Goal: Information Seeking & Learning: Learn about a topic

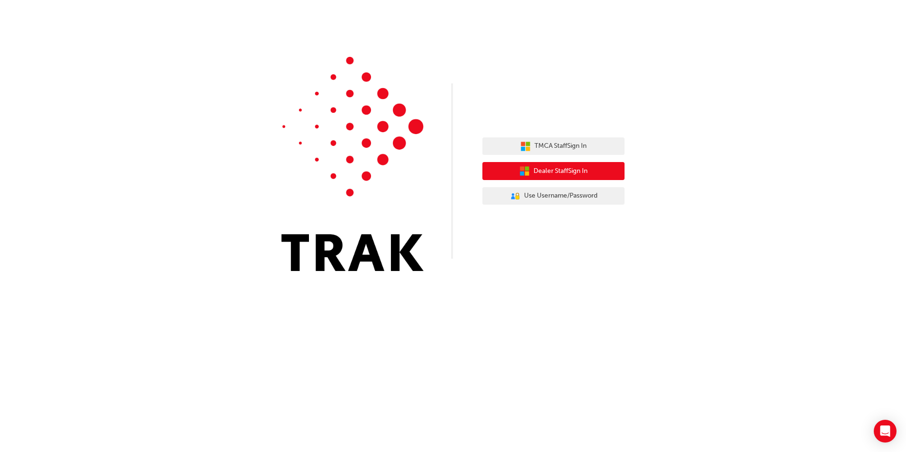
click at [558, 168] on span "Dealer Staff Sign In" at bounding box center [560, 171] width 54 height 11
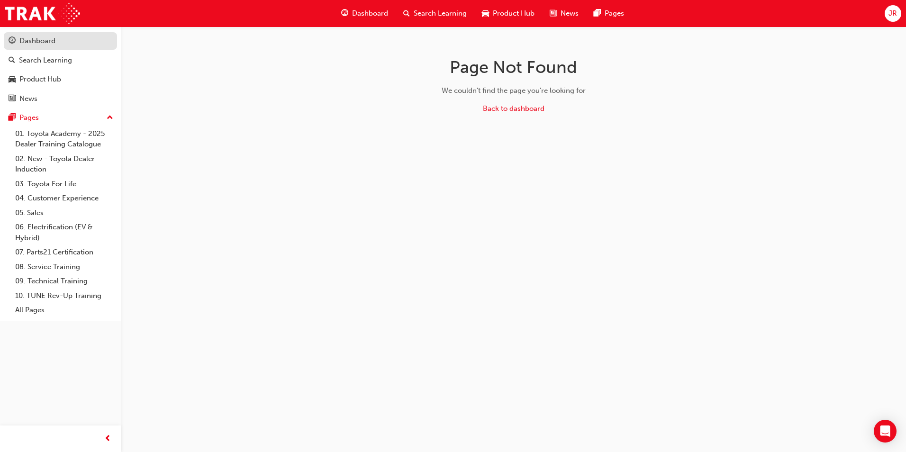
click at [44, 37] on div "Dashboard" at bounding box center [37, 41] width 36 height 11
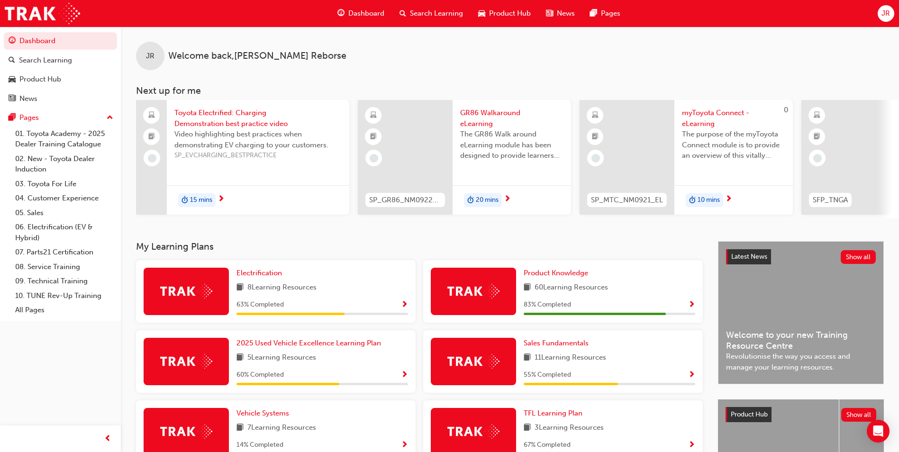
click at [690, 306] on span "Show Progress" at bounding box center [691, 305] width 7 height 9
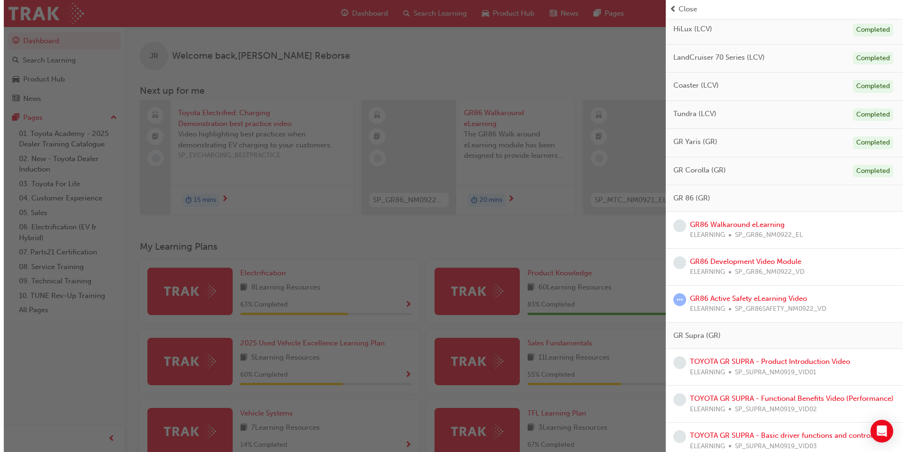
scroll to position [521, 0]
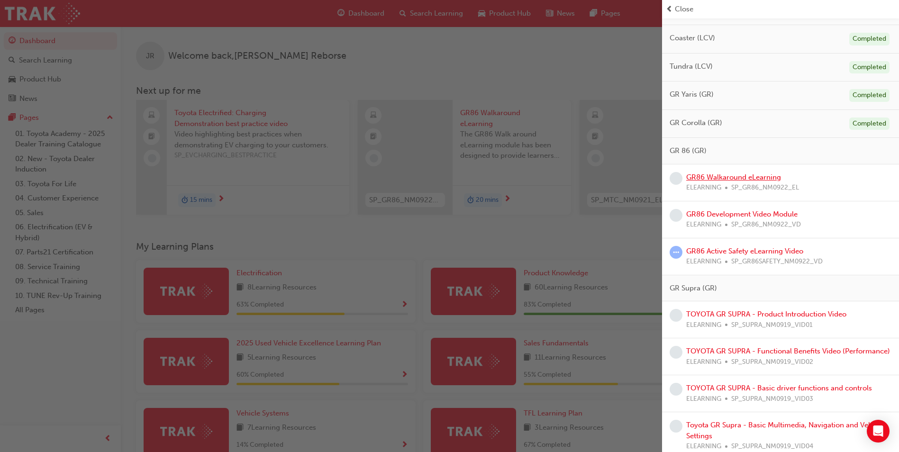
click at [723, 175] on link "GR86 Walkaround eLearning" at bounding box center [733, 177] width 95 height 9
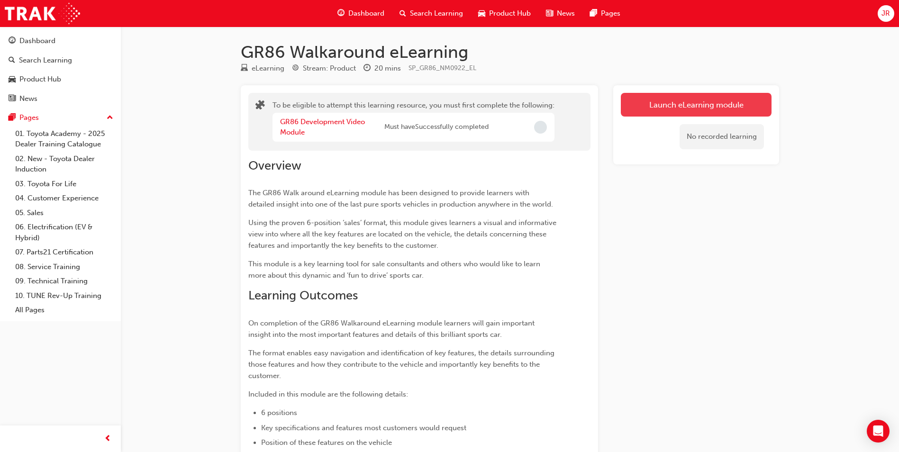
click at [682, 110] on button "Launch eLearning module" at bounding box center [696, 105] width 151 height 24
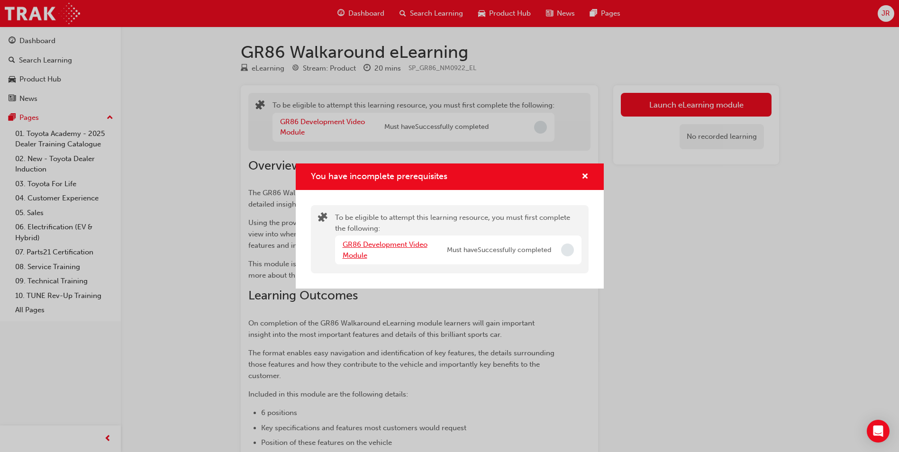
click at [406, 246] on link "GR86 Development Video Module" at bounding box center [385, 249] width 85 height 19
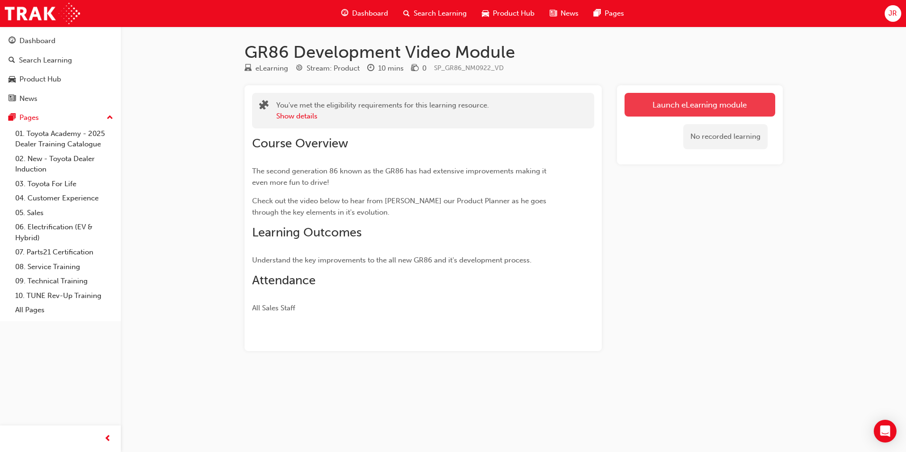
click at [654, 104] on link "Launch eLearning module" at bounding box center [699, 105] width 151 height 24
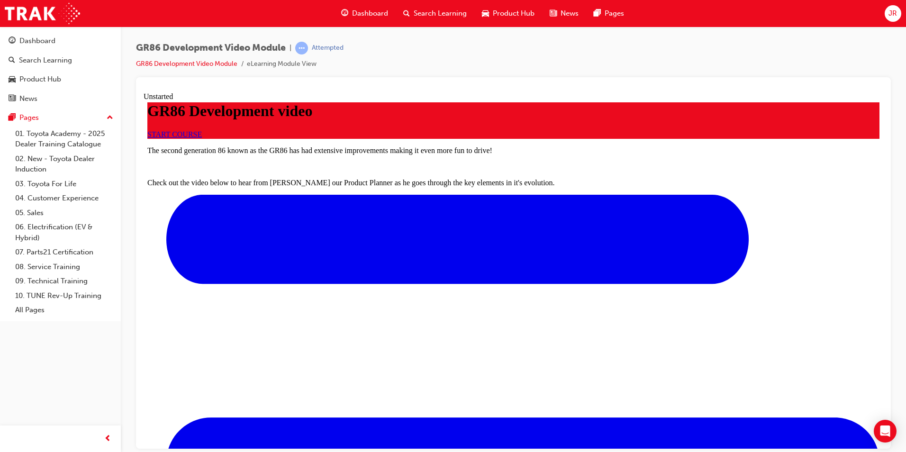
click at [202, 138] on span "START COURSE" at bounding box center [174, 134] width 54 height 8
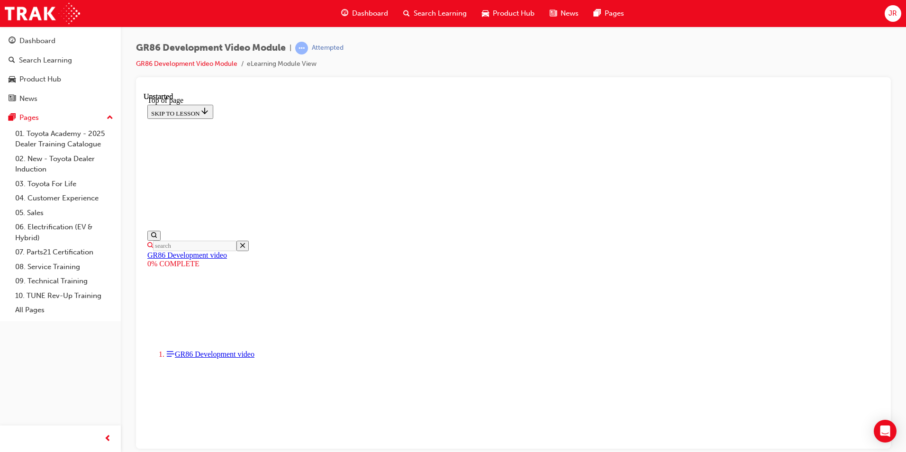
scroll to position [29, 0]
drag, startPoint x: 365, startPoint y: 303, endPoint x: 695, endPoint y: 305, distance: 329.3
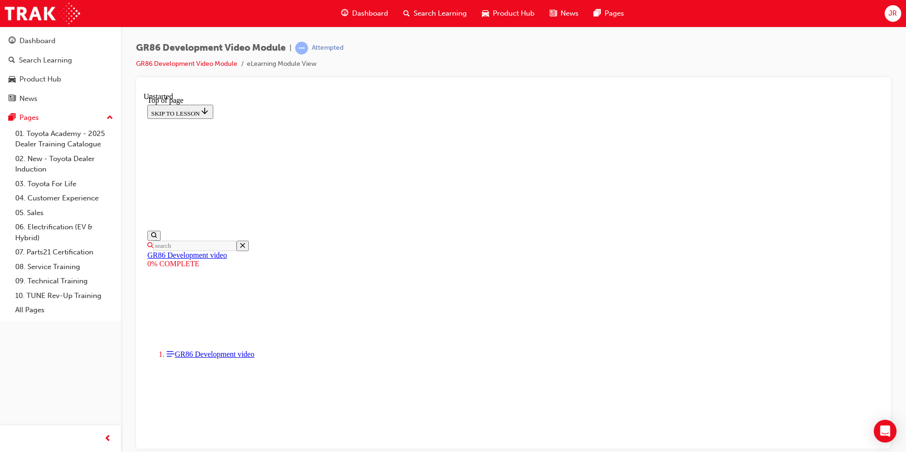
scroll to position [179, 0]
drag, startPoint x: 697, startPoint y: 368, endPoint x: 702, endPoint y: 367, distance: 4.8
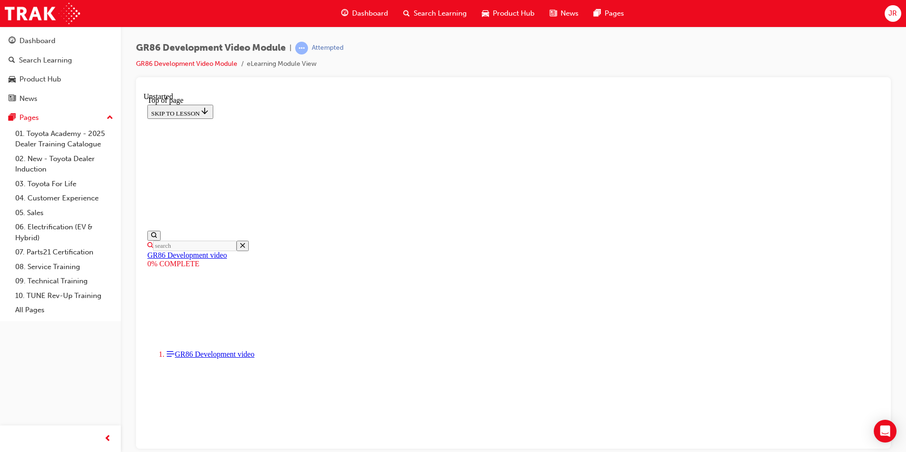
drag, startPoint x: 699, startPoint y: 368, endPoint x: 704, endPoint y: 367, distance: 5.3
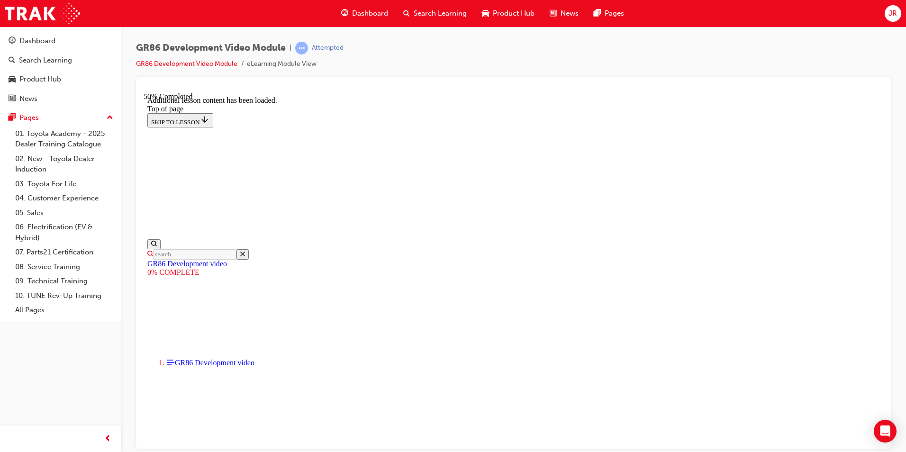
scroll to position [598, 0]
drag, startPoint x: 565, startPoint y: 272, endPoint x: 680, endPoint y: 274, distance: 115.1
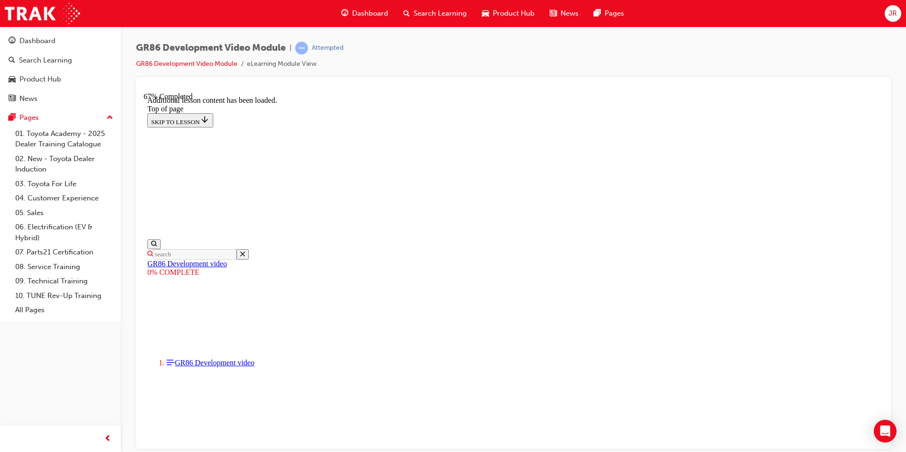
scroll to position [9, 0]
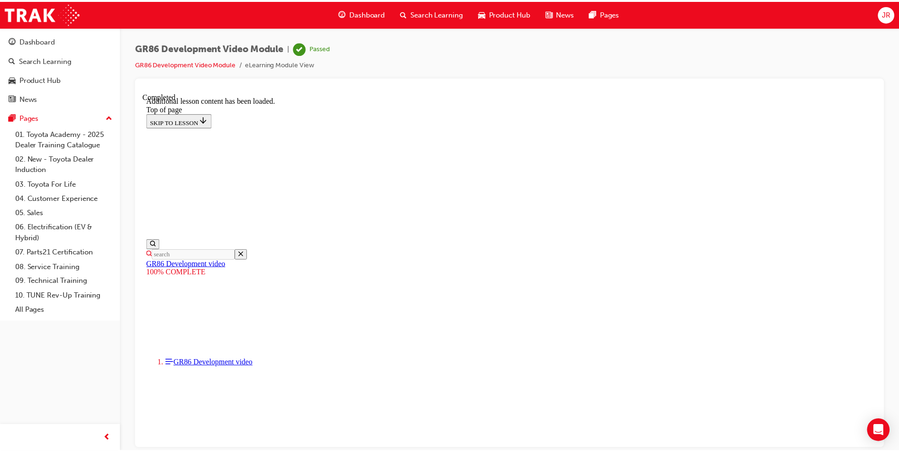
scroll to position [760, 0]
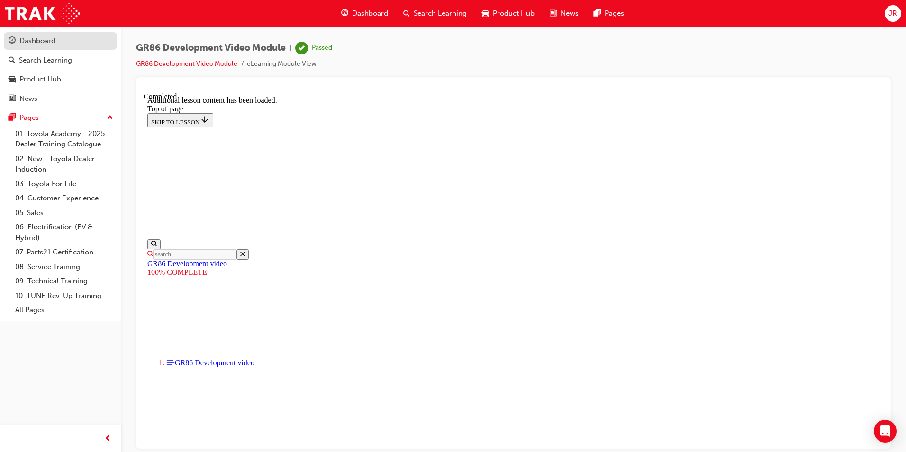
click at [69, 39] on div "Dashboard" at bounding box center [61, 41] width 104 height 12
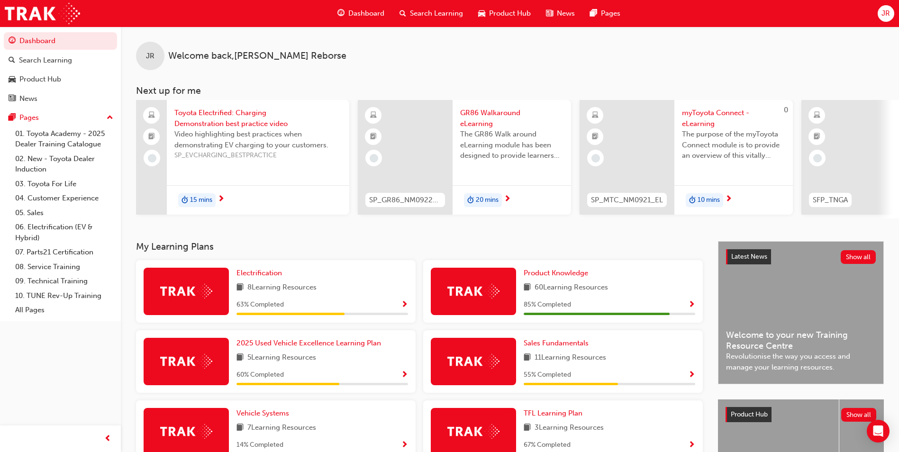
click at [584, 290] on span "60 Learning Resources" at bounding box center [570, 288] width 73 height 12
click at [693, 304] on span "Show Progress" at bounding box center [691, 305] width 7 height 9
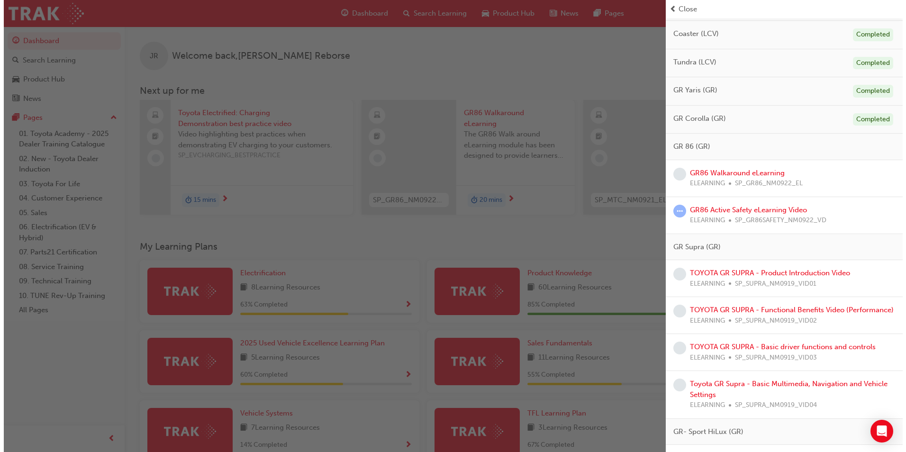
scroll to position [521, 0]
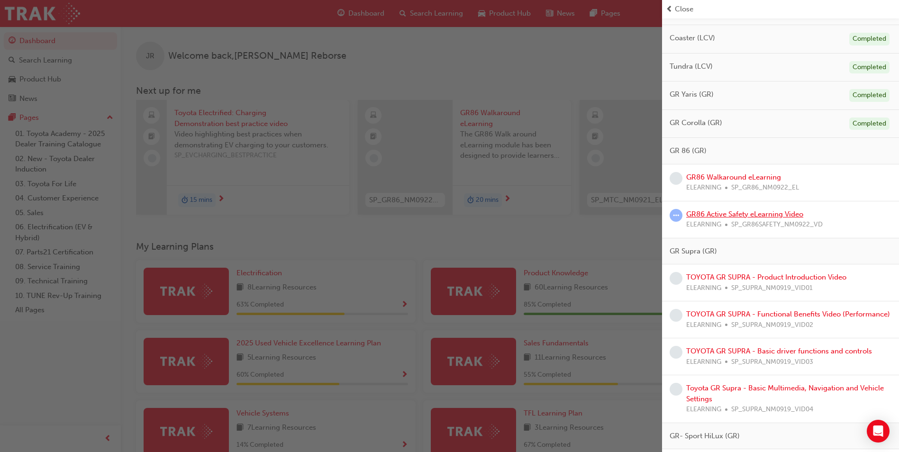
click at [757, 213] on link "GR86 Active Safety eLearning Video" at bounding box center [744, 214] width 117 height 9
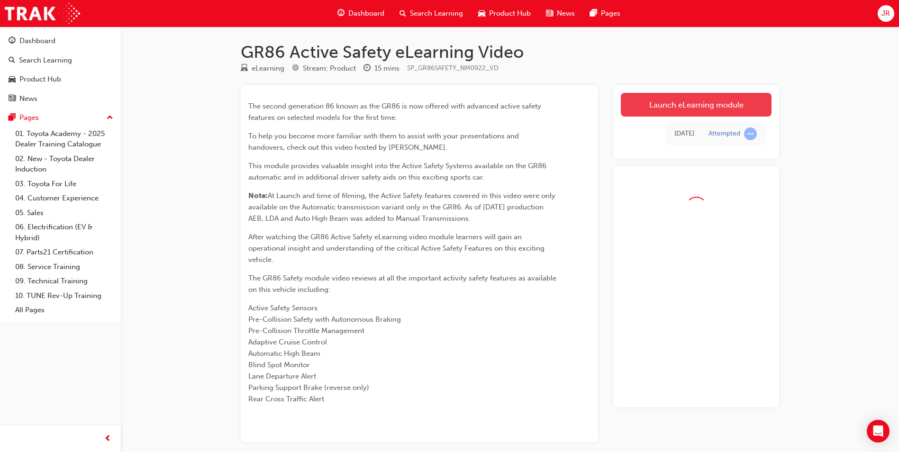
click at [671, 108] on link "Launch eLearning module" at bounding box center [696, 105] width 151 height 24
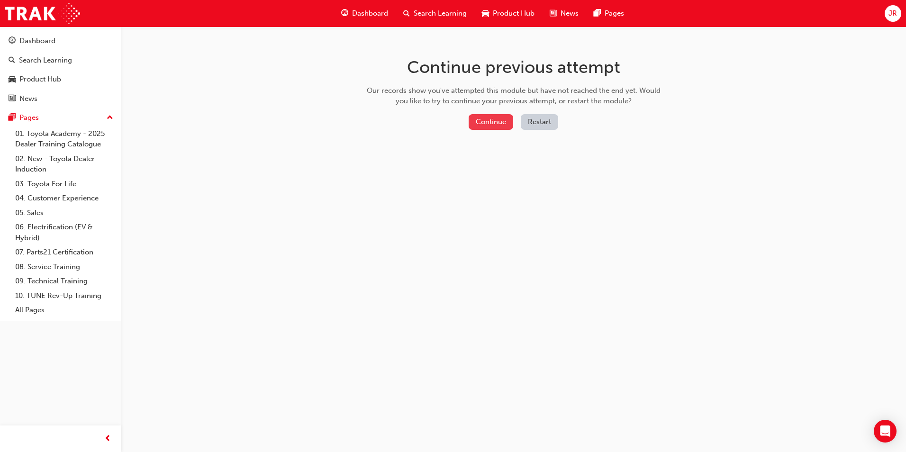
click at [481, 119] on button "Continue" at bounding box center [491, 122] width 45 height 16
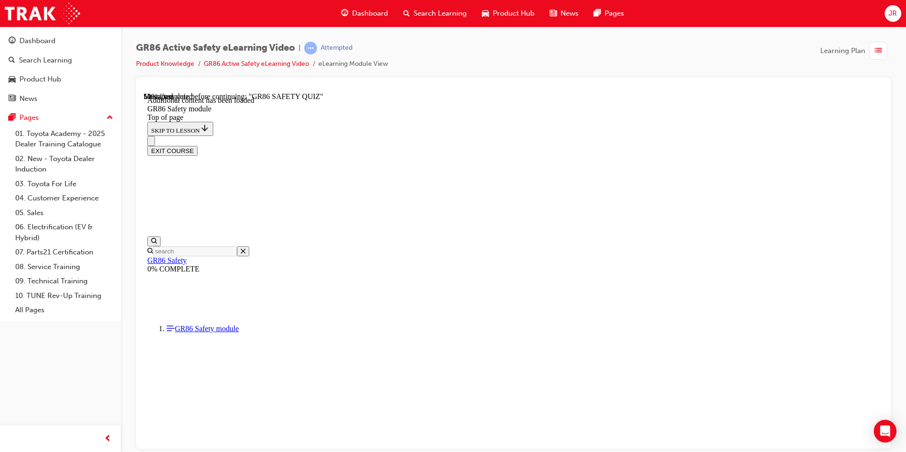
scroll to position [406, 0]
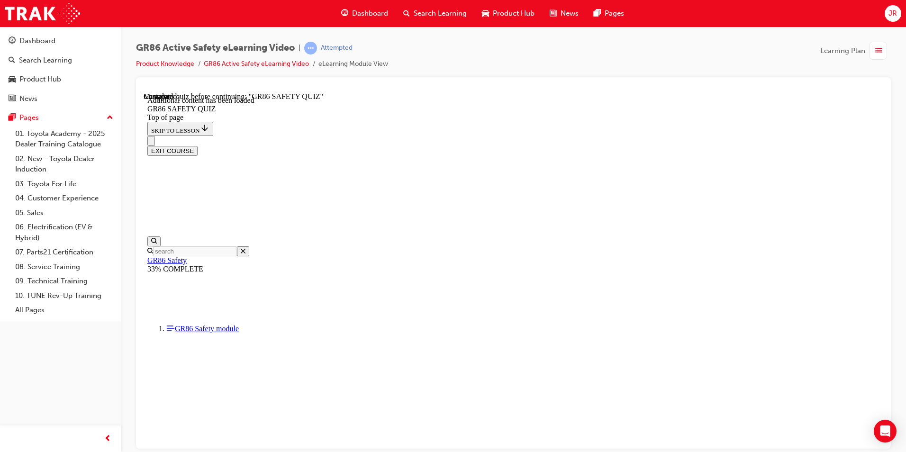
scroll to position [266, 0]
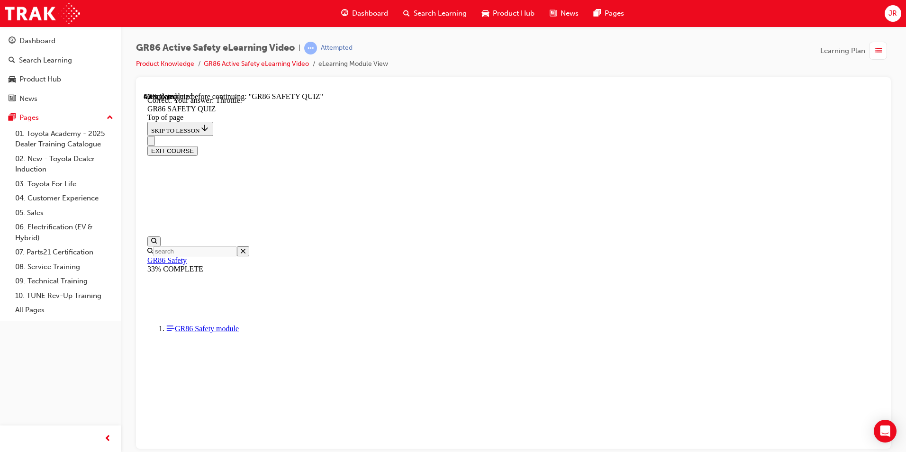
scroll to position [336, 0]
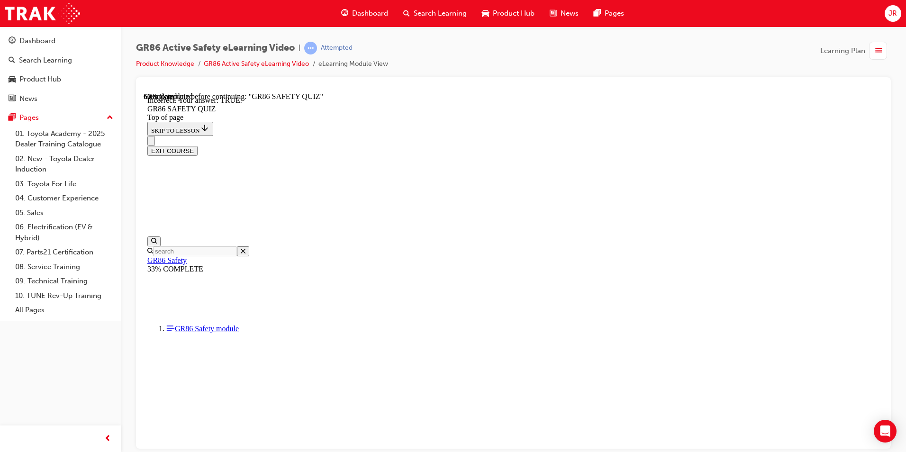
scroll to position [282, 0]
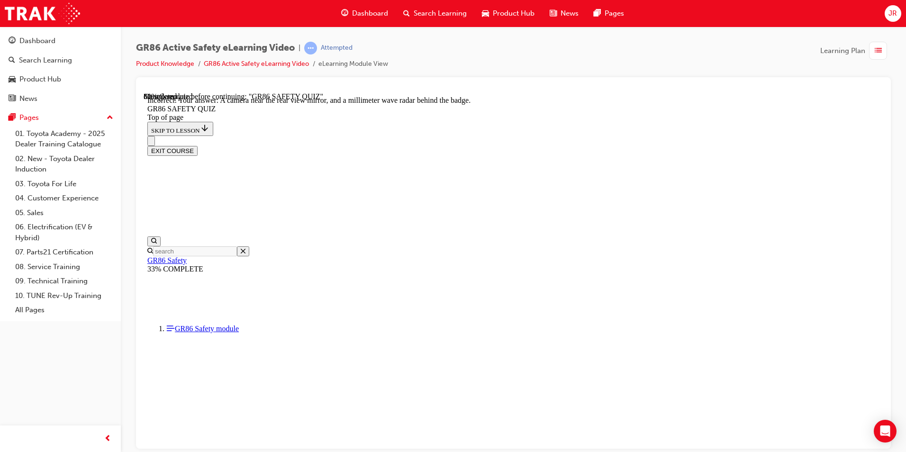
scroll to position [152, 0]
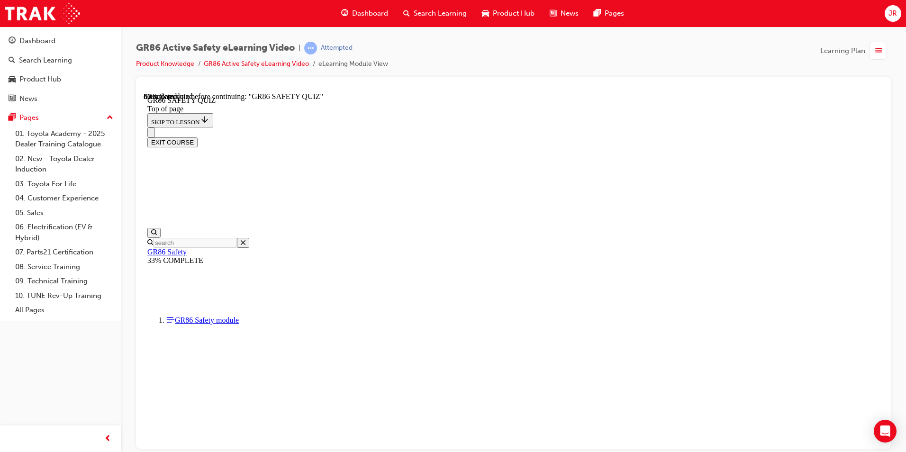
scroll to position [313, 0]
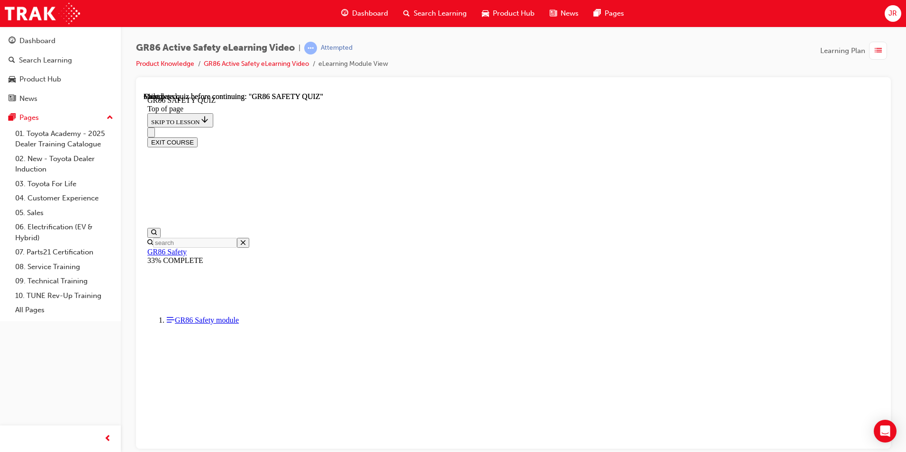
scroll to position [158, 0]
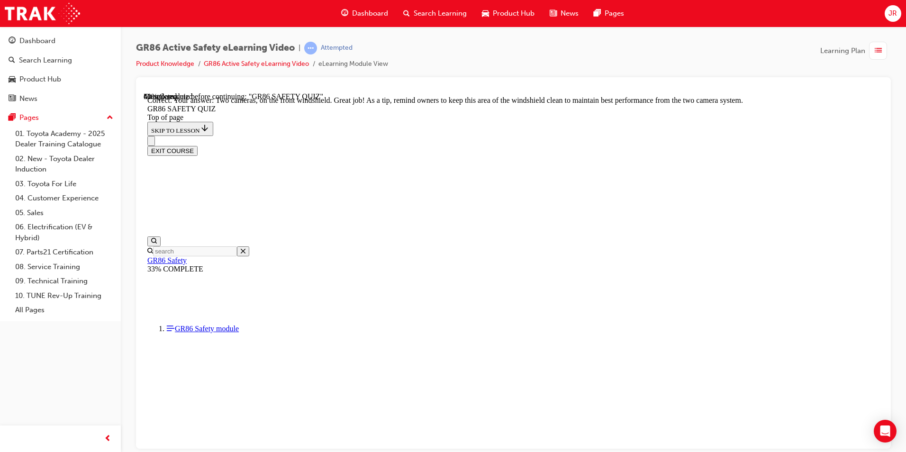
scroll to position [210, 0]
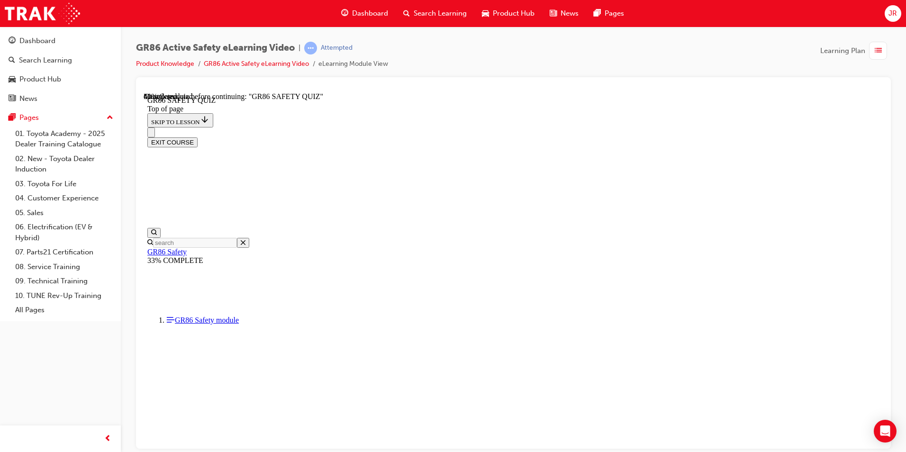
scroll to position [241, 0]
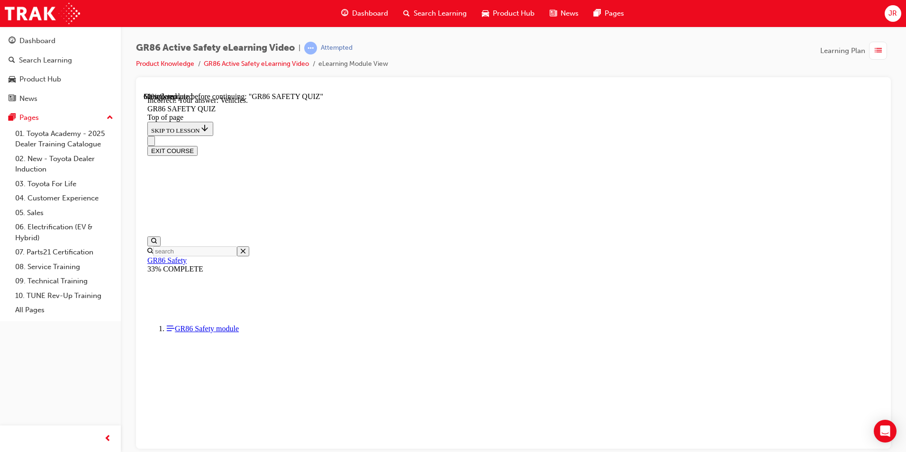
scroll to position [358, 0]
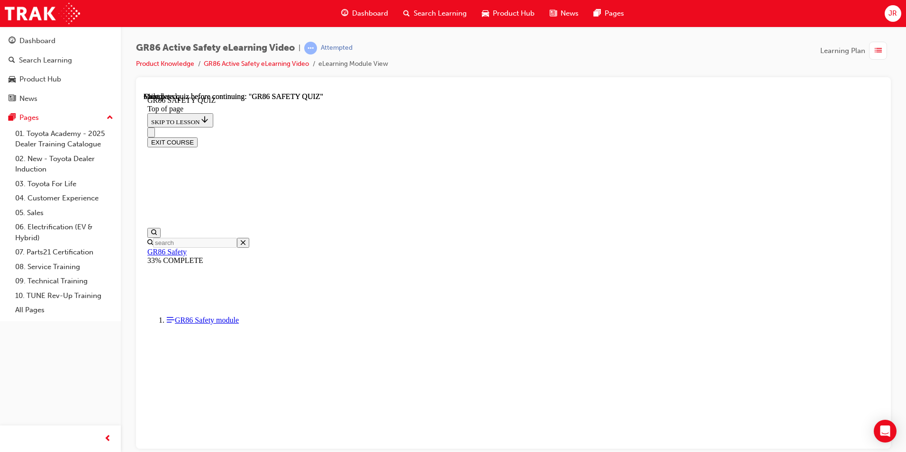
scroll to position [158, 0]
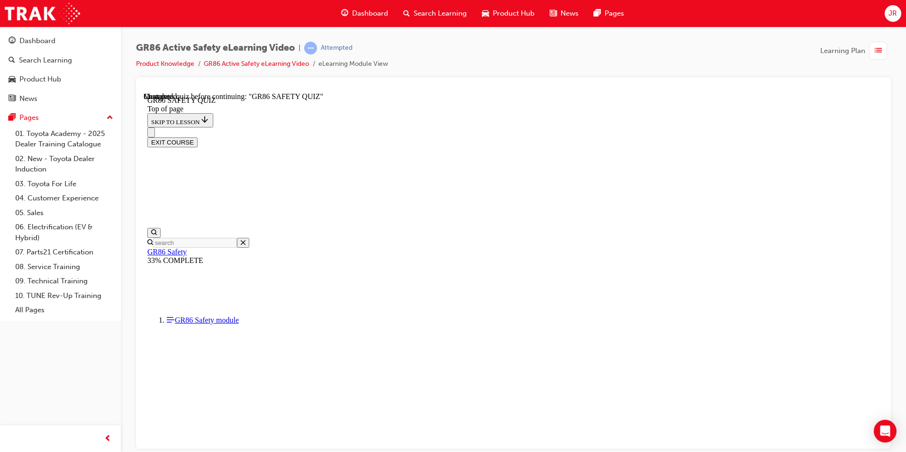
scroll to position [266, 0]
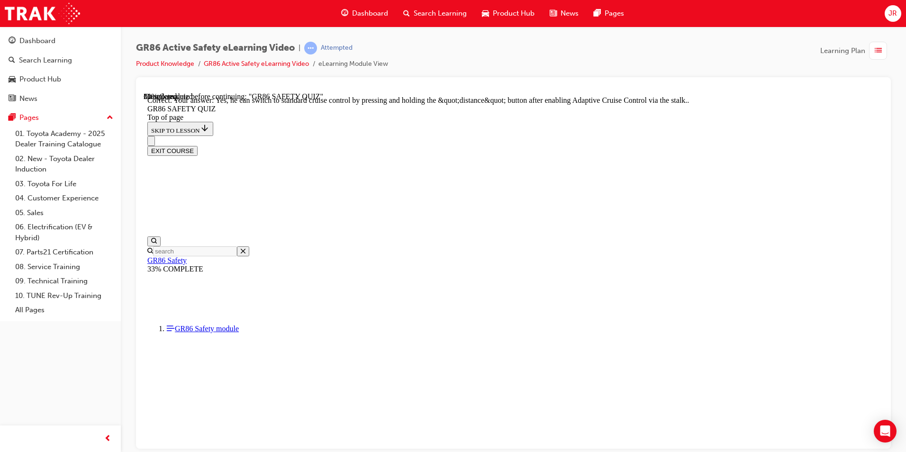
scroll to position [348, 0]
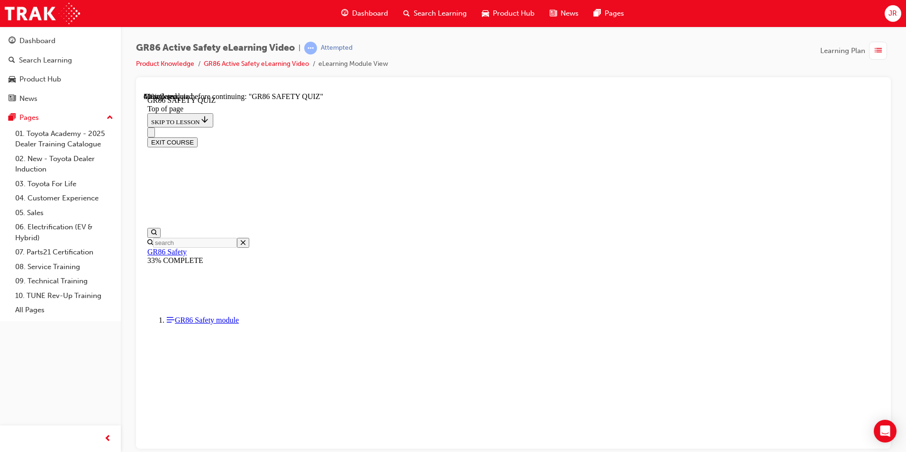
scroll to position [122, 0]
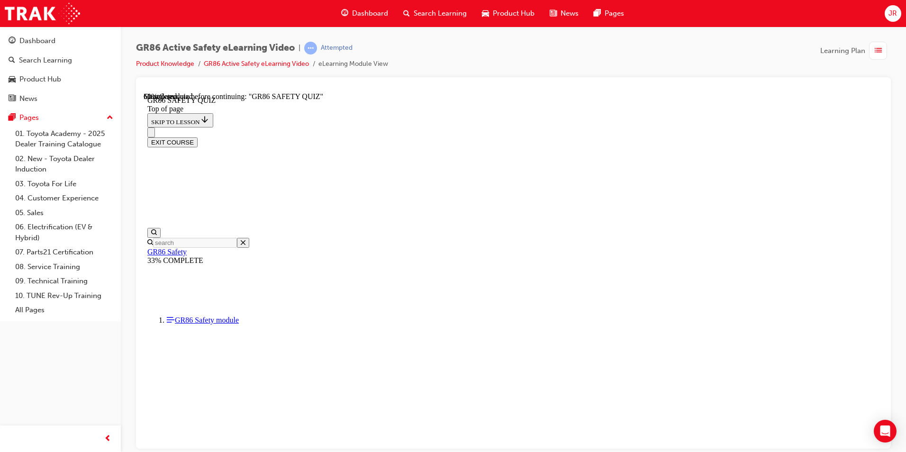
scroll to position [293, 0]
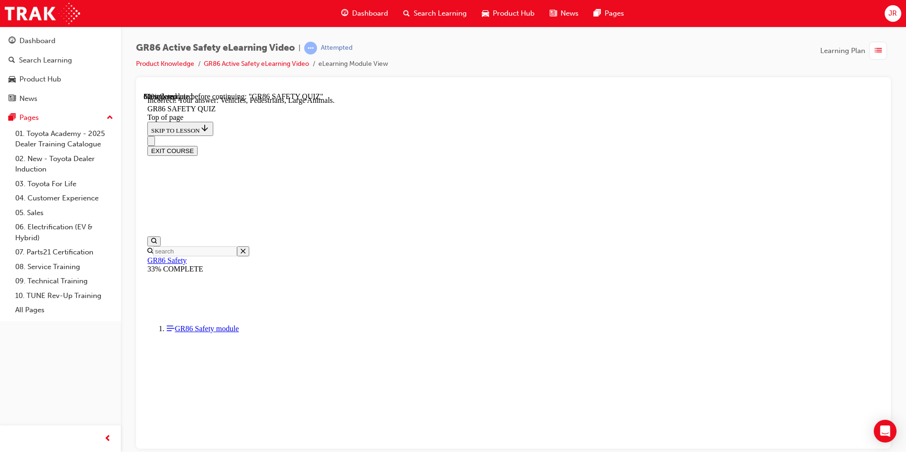
scroll to position [358, 0]
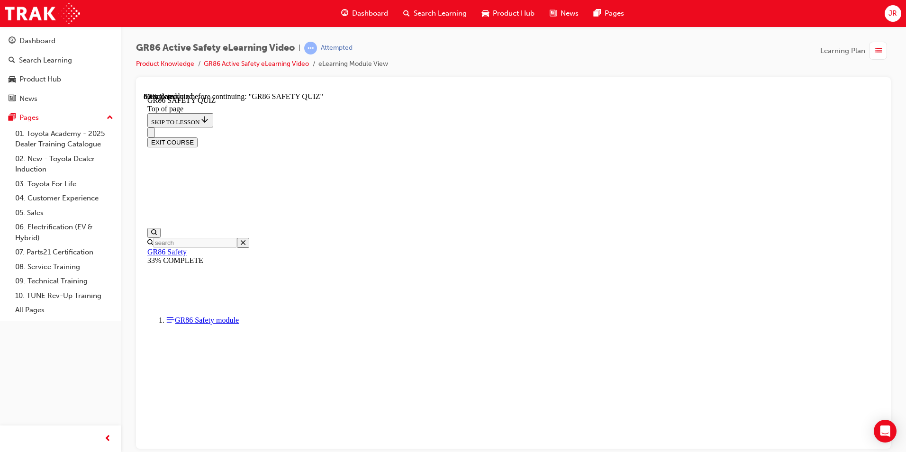
scroll to position [266, 0]
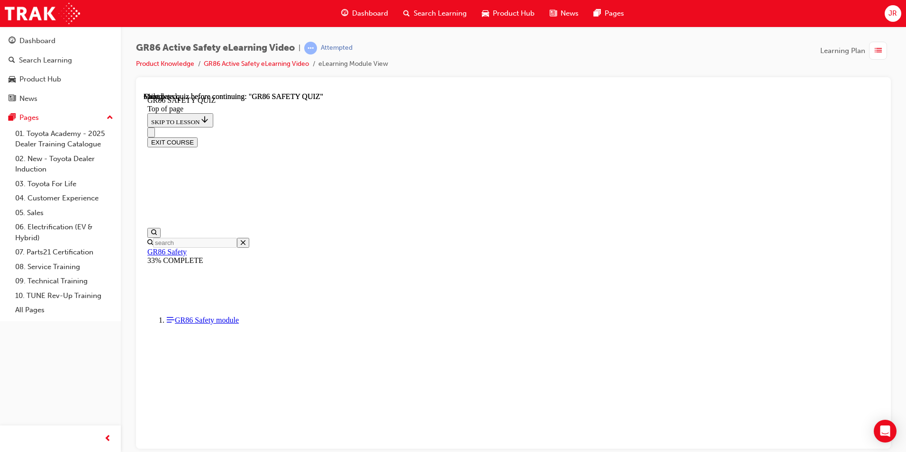
scroll to position [158, 0]
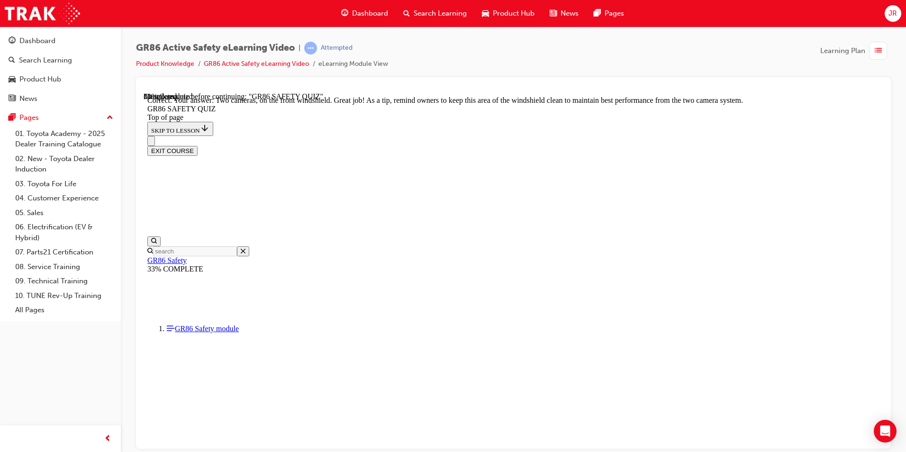
scroll to position [210, 0]
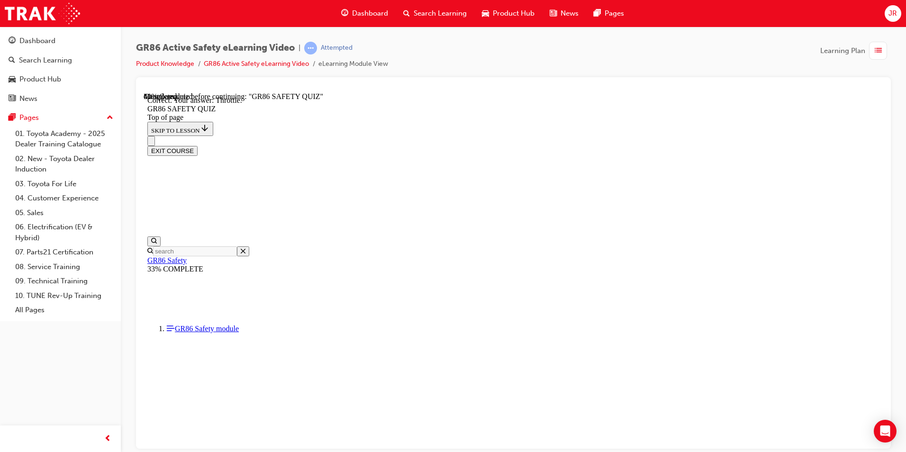
scroll to position [336, 0]
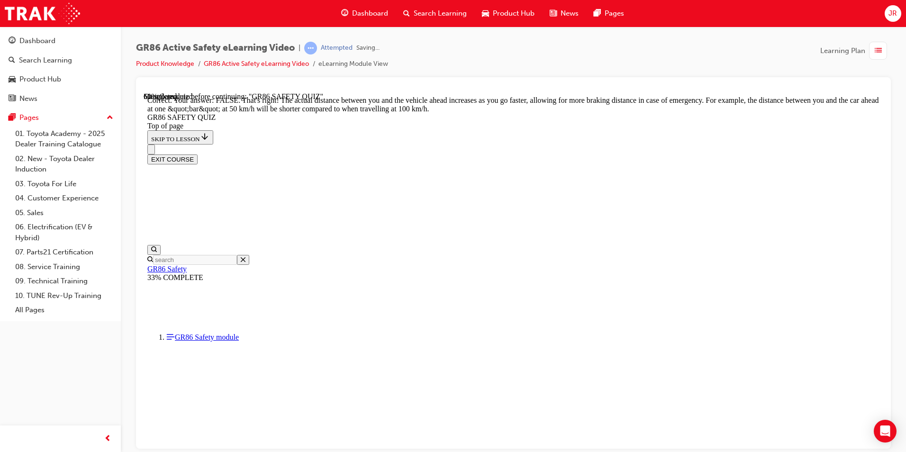
scroll to position [374, 0]
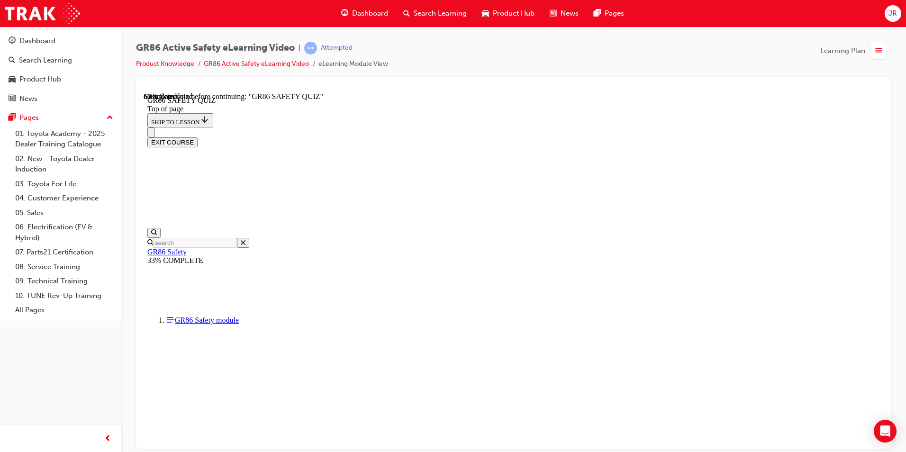
scroll to position [266, 0]
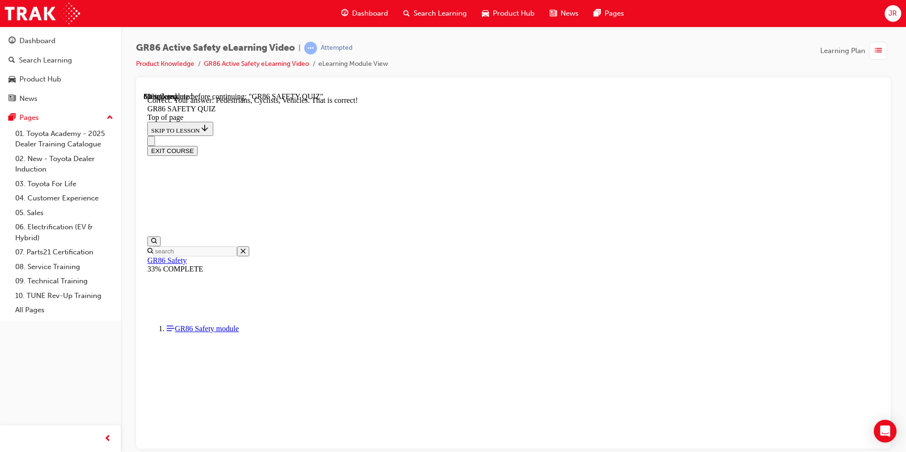
scroll to position [405, 0]
drag, startPoint x: 576, startPoint y: 402, endPoint x: 565, endPoint y: 400, distance: 11.5
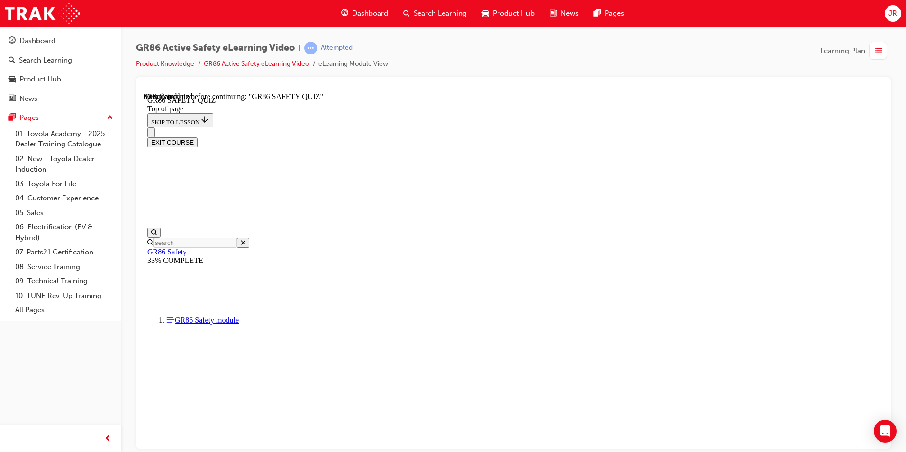
scroll to position [266, 0]
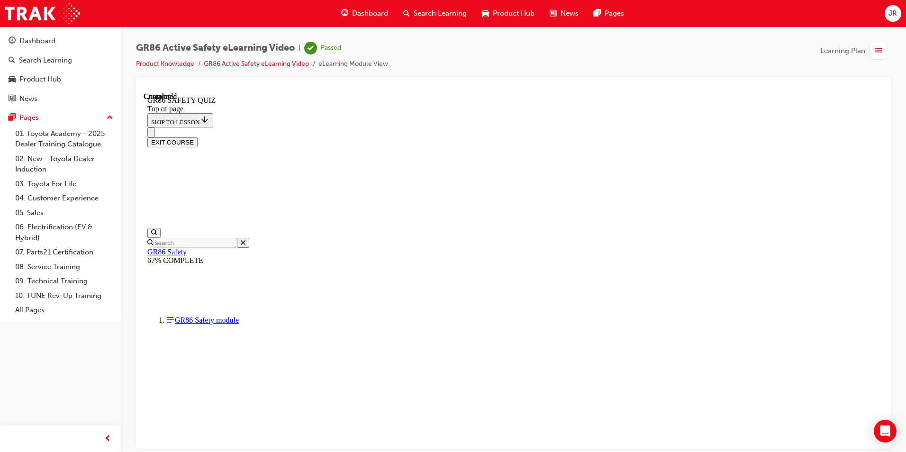
scroll to position [158, 0]
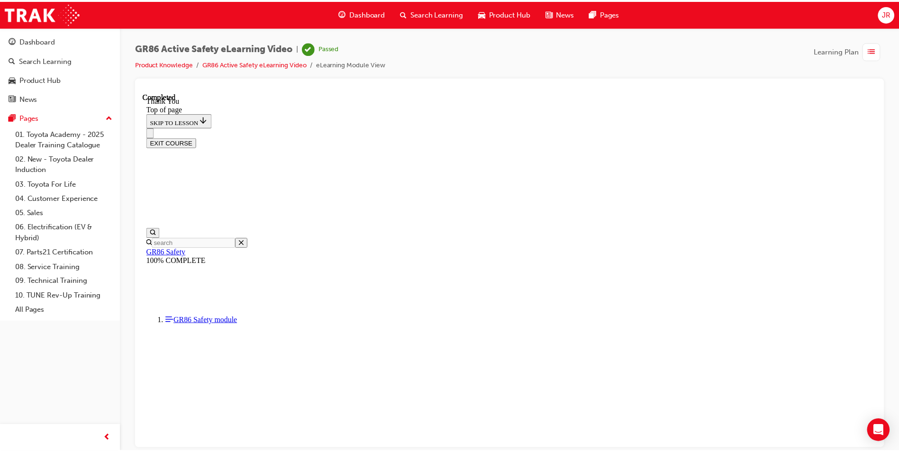
scroll to position [29, 0]
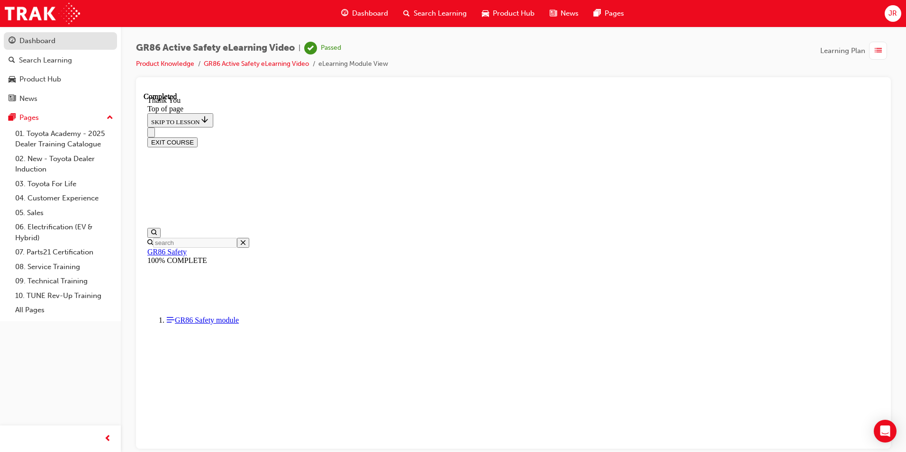
click at [66, 41] on div "Dashboard" at bounding box center [61, 41] width 104 height 12
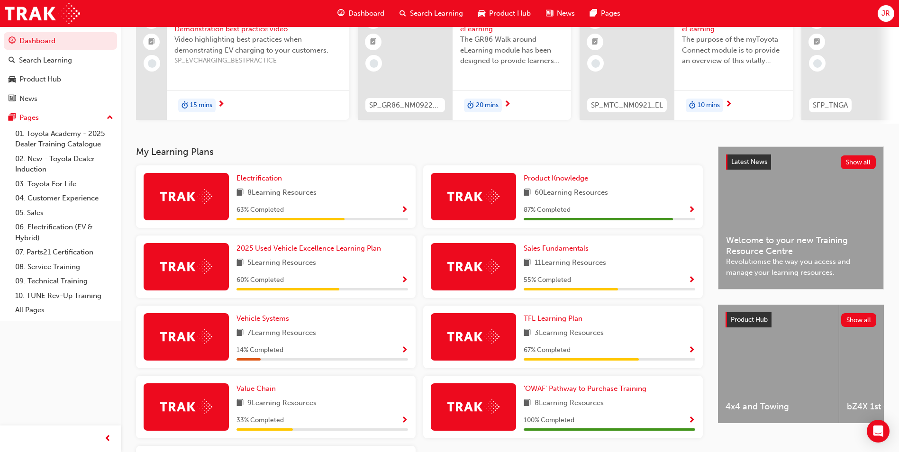
scroll to position [190, 0]
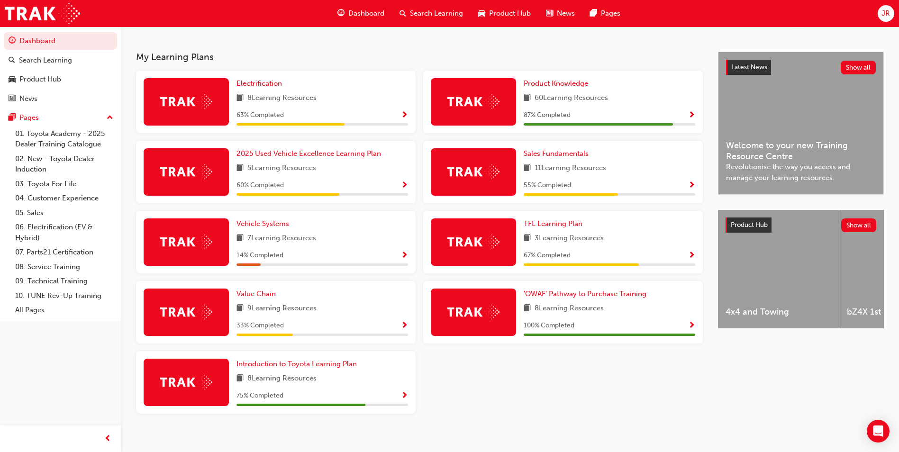
click at [690, 117] on span "Show Progress" at bounding box center [691, 115] width 7 height 9
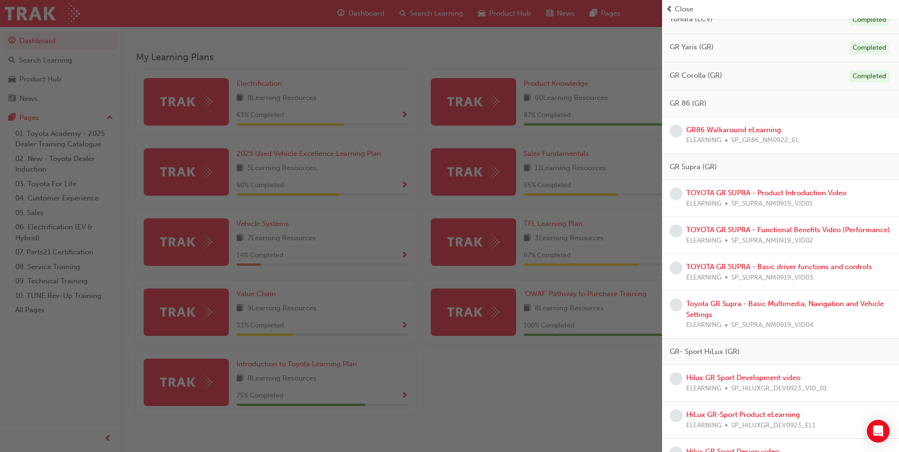
scroll to position [603, 0]
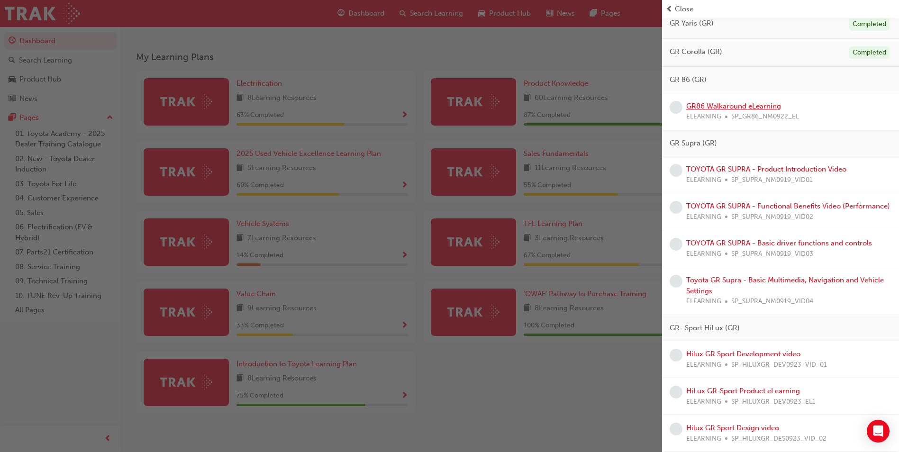
click at [727, 102] on link "GR86 Walkaround eLearning" at bounding box center [733, 106] width 95 height 9
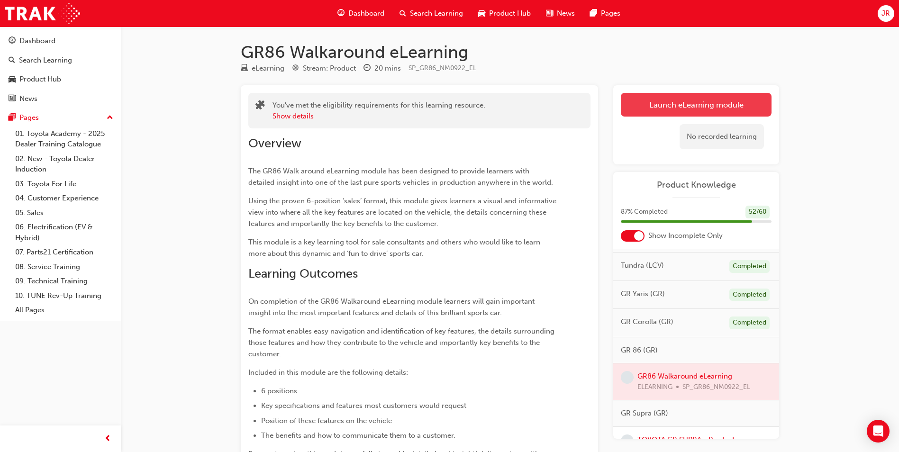
click at [659, 99] on link "Launch eLearning module" at bounding box center [696, 105] width 151 height 24
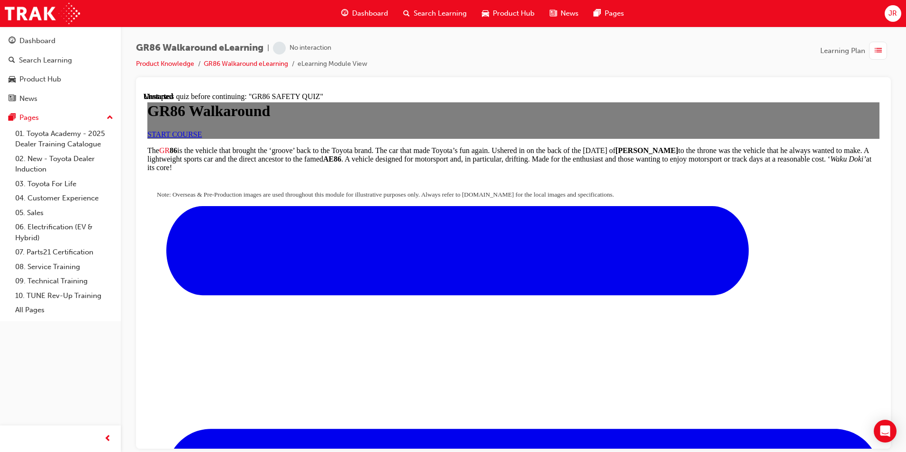
scroll to position [95, 0]
click at [202, 130] on link "START COURSE" at bounding box center [174, 134] width 54 height 8
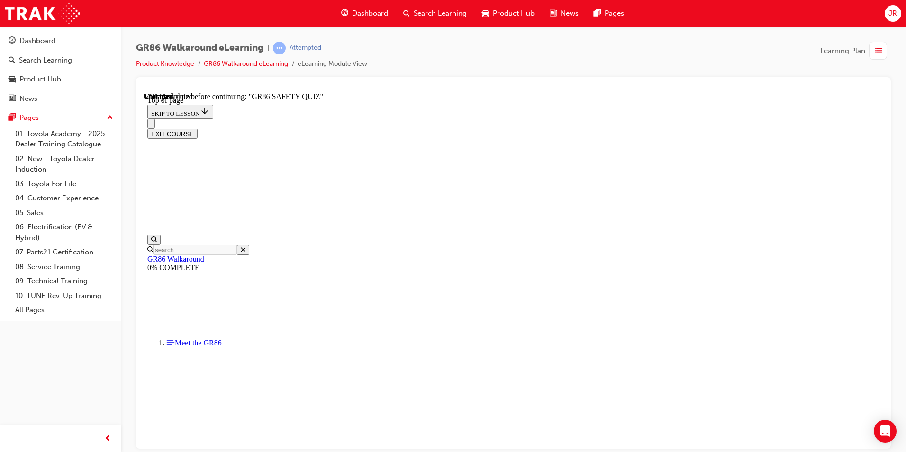
scroll to position [226, 0]
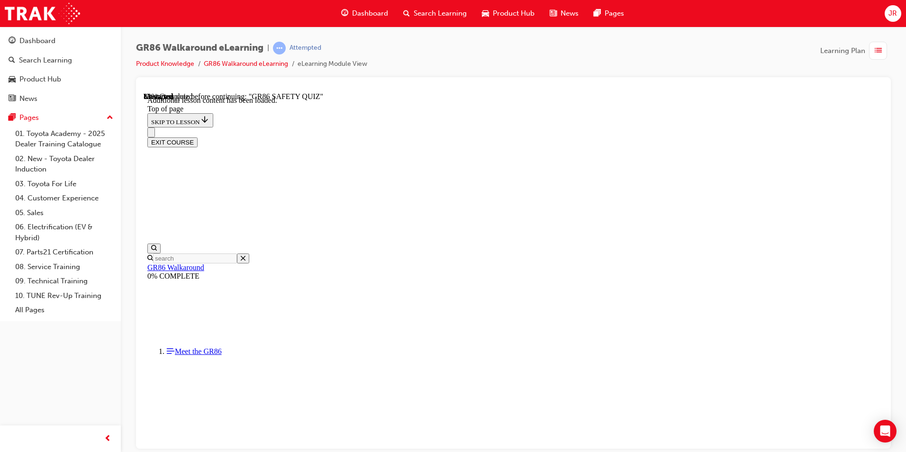
scroll to position [1099, 0]
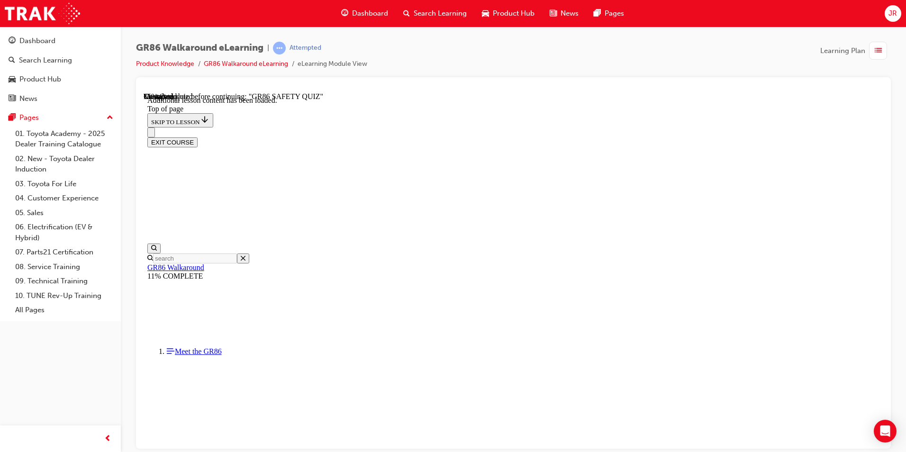
scroll to position [466, 0]
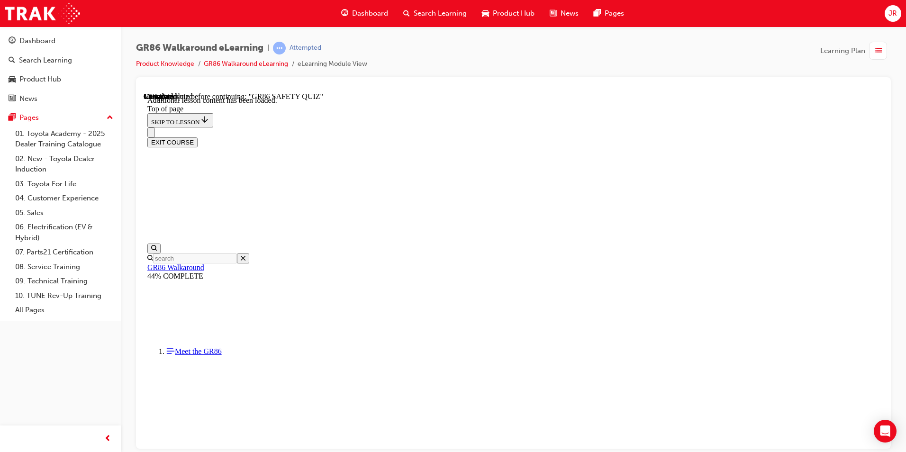
scroll to position [316, 0]
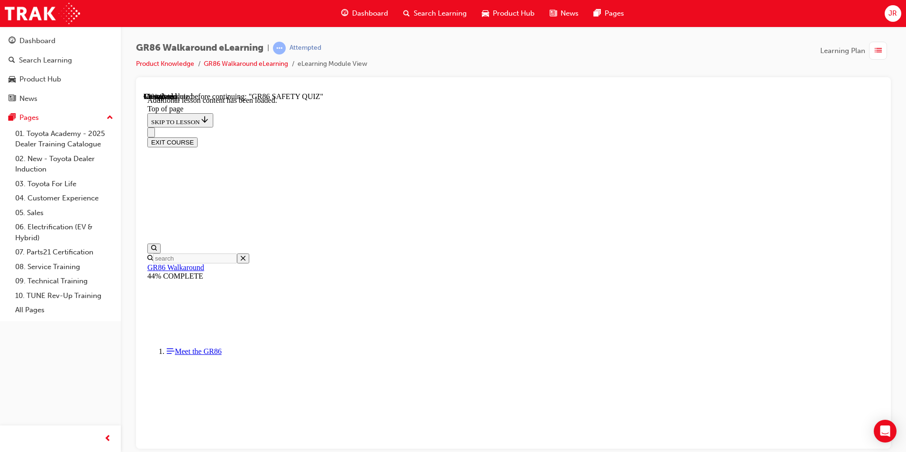
scroll to position [315, 0]
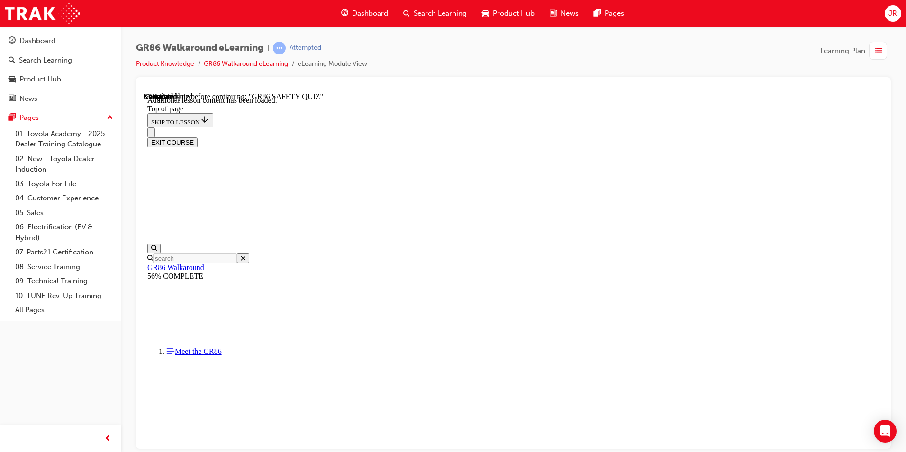
drag, startPoint x: 377, startPoint y: 406, endPoint x: 412, endPoint y: 403, distance: 35.3
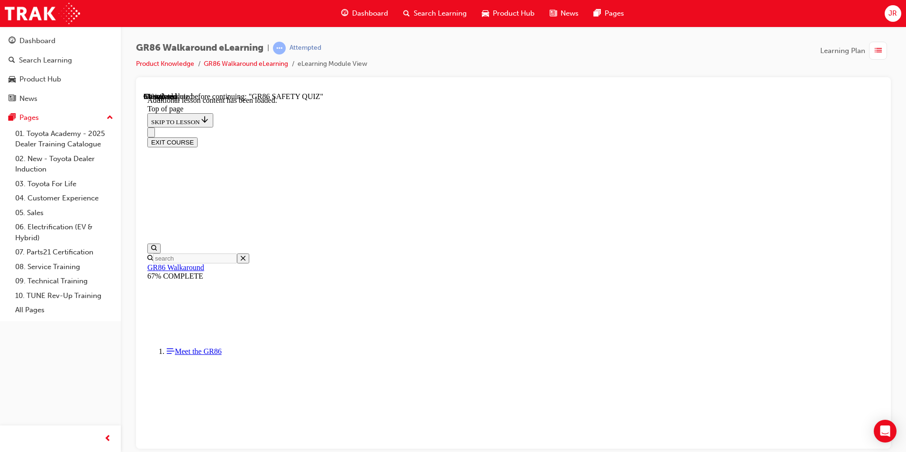
scroll to position [2052, 0]
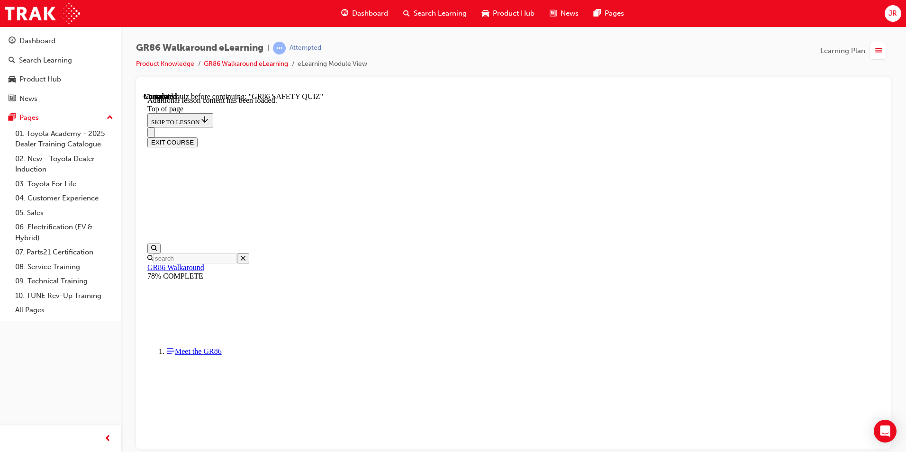
scroll to position [172, 0]
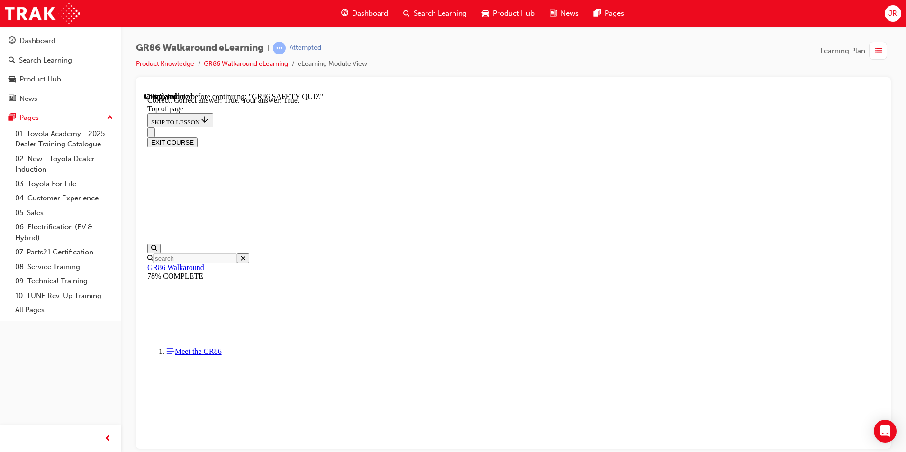
drag, startPoint x: 580, startPoint y: 404, endPoint x: 485, endPoint y: 324, distance: 124.8
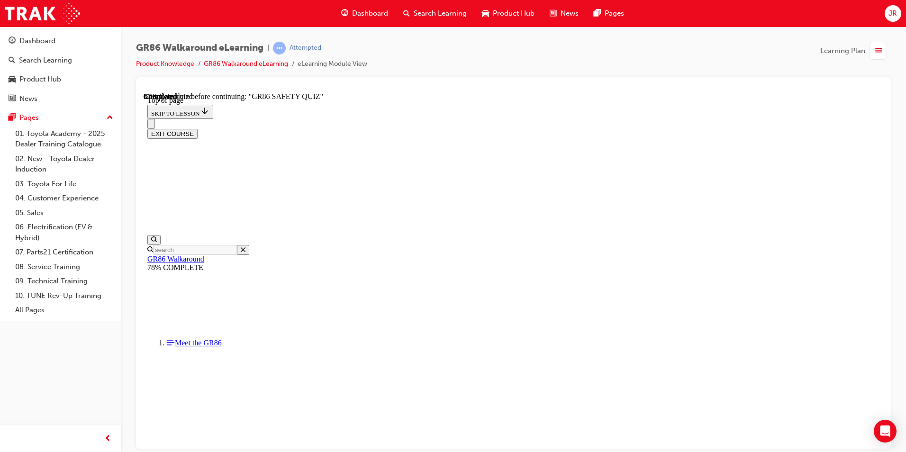
scroll to position [124, 0]
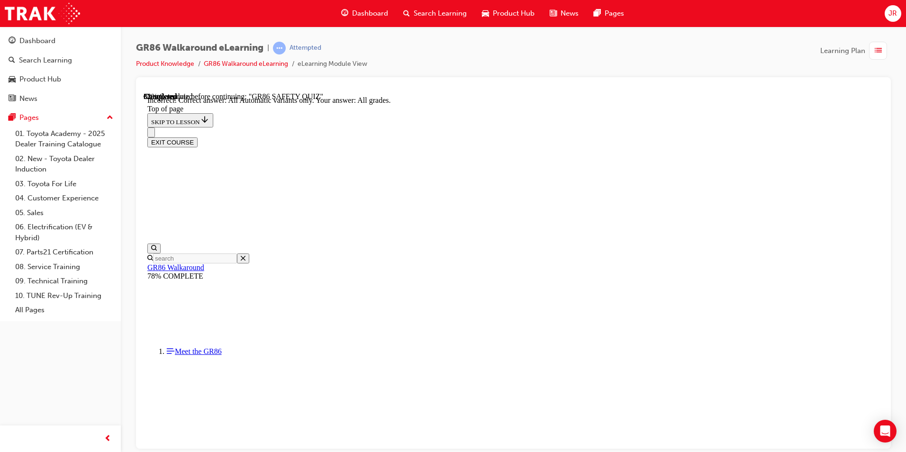
scroll to position [208, 0]
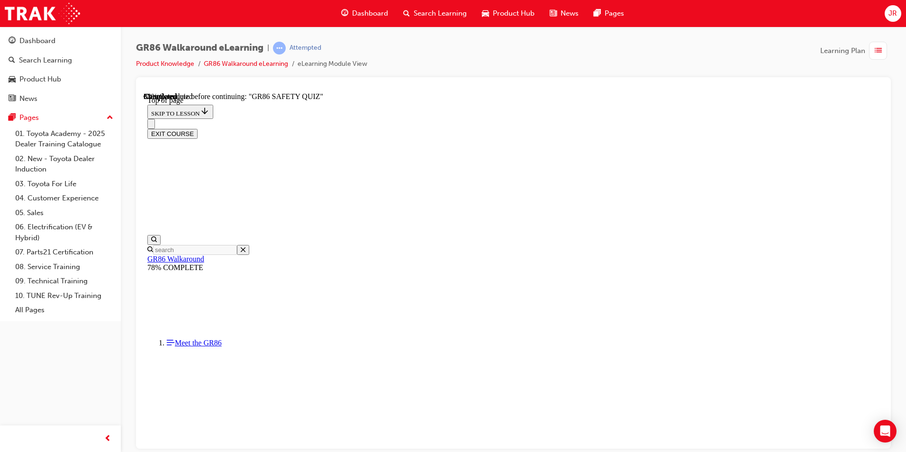
scroll to position [266, 0]
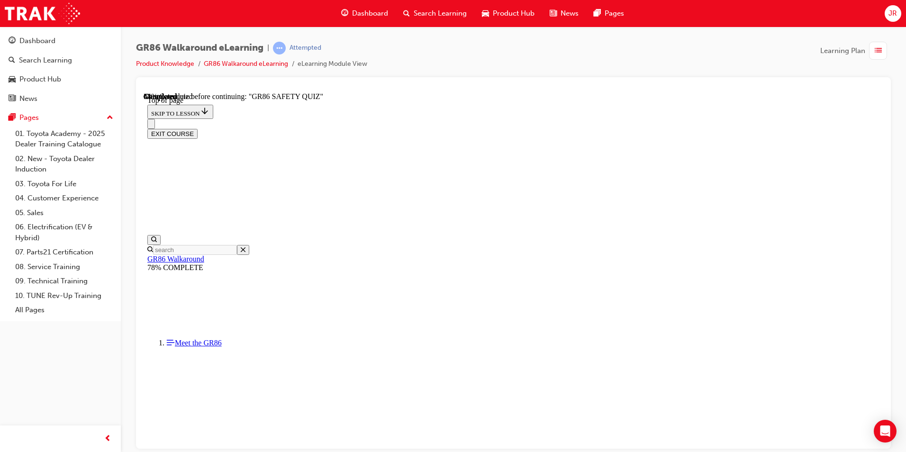
scroll to position [124, 0]
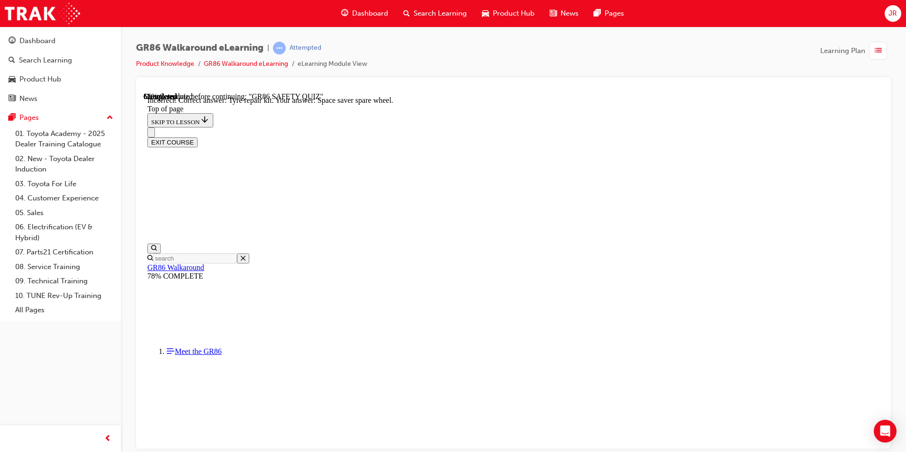
scroll to position [175, 0]
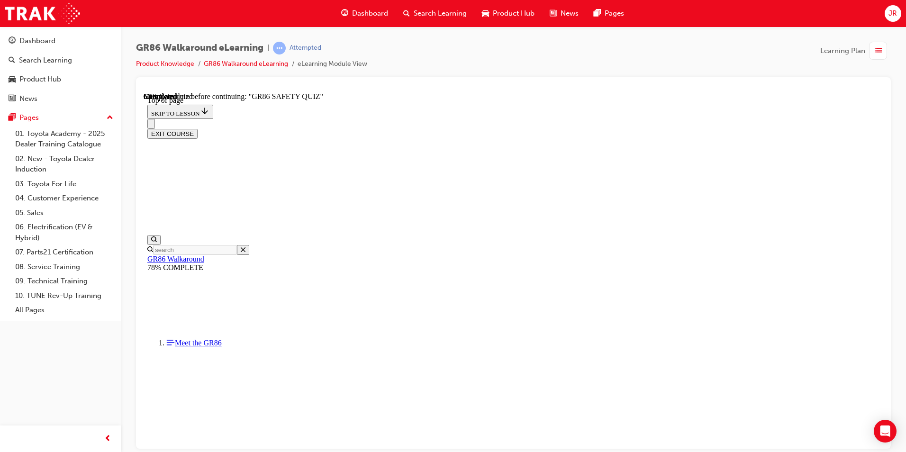
scroll to position [124, 0]
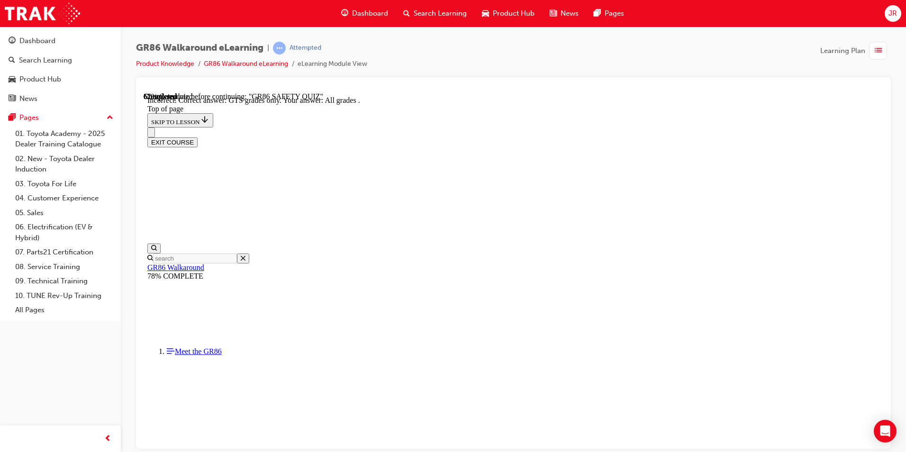
scroll to position [224, 0]
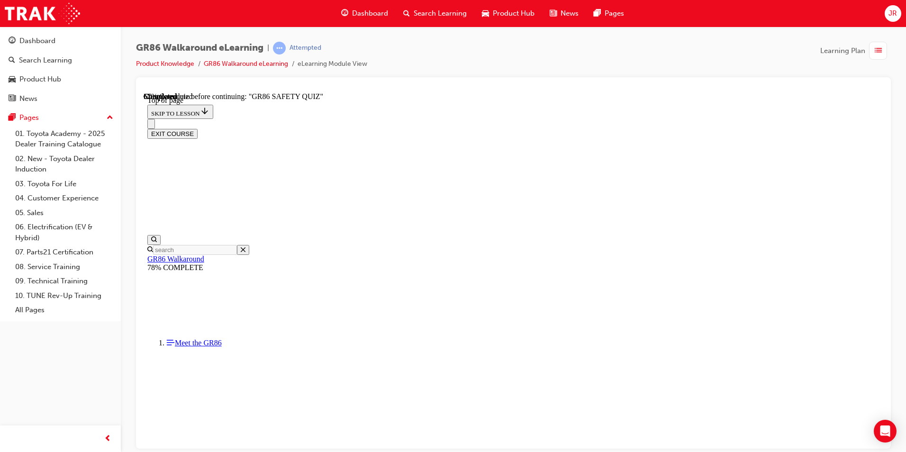
scroll to position [124, 0]
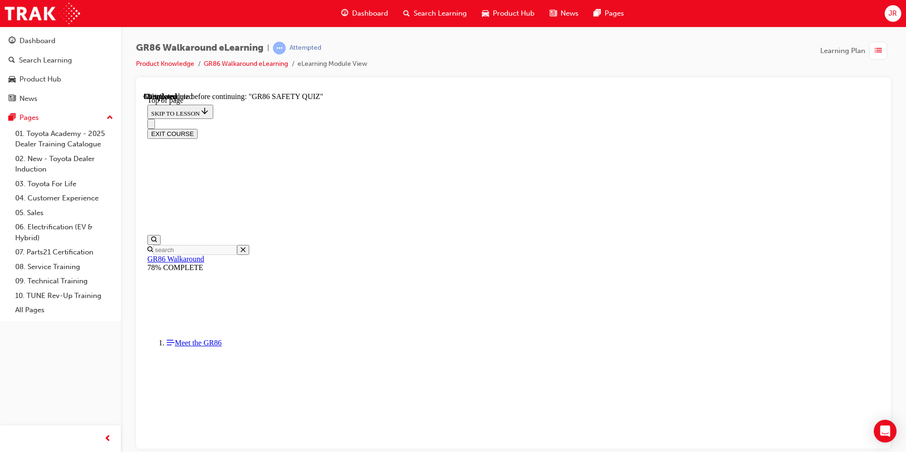
scroll to position [313, 0]
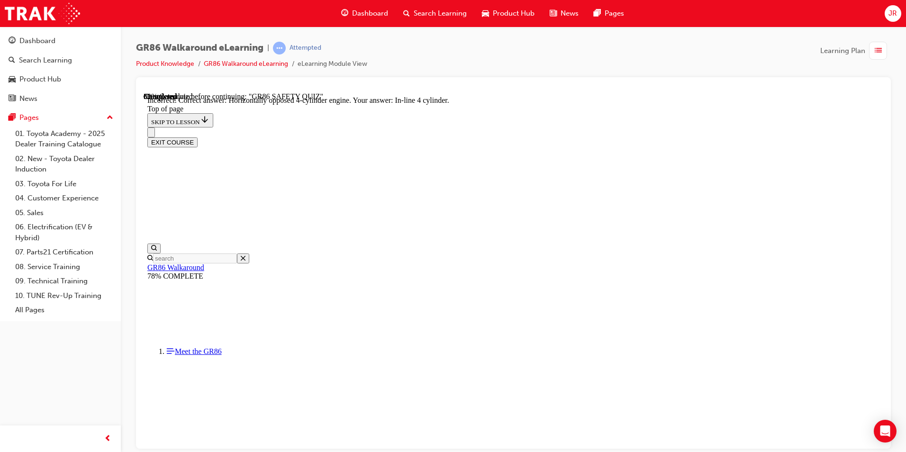
scroll to position [411, 0]
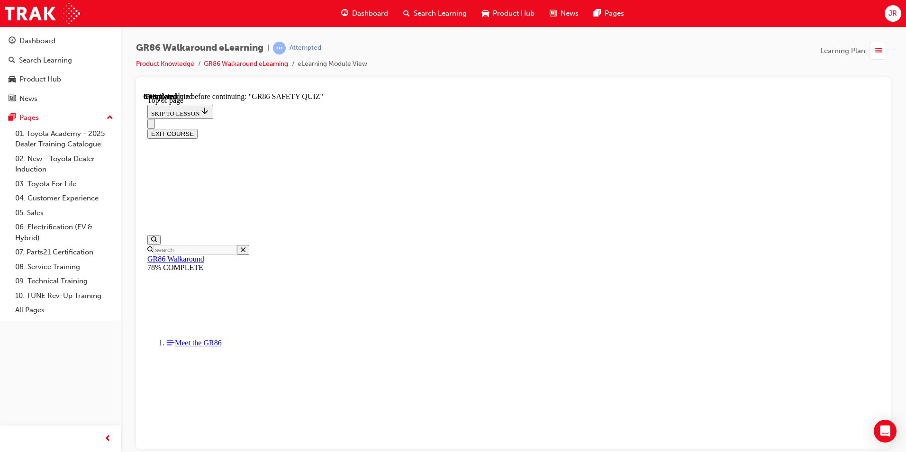
scroll to position [266, 0]
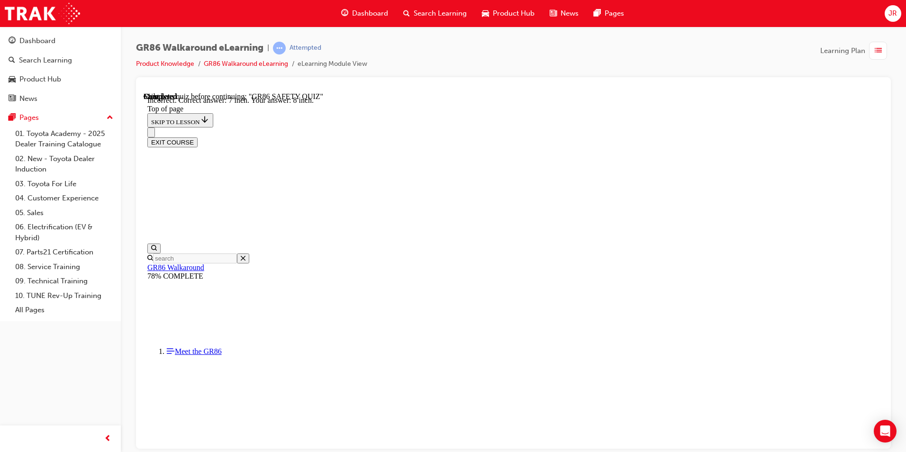
scroll to position [395, 0]
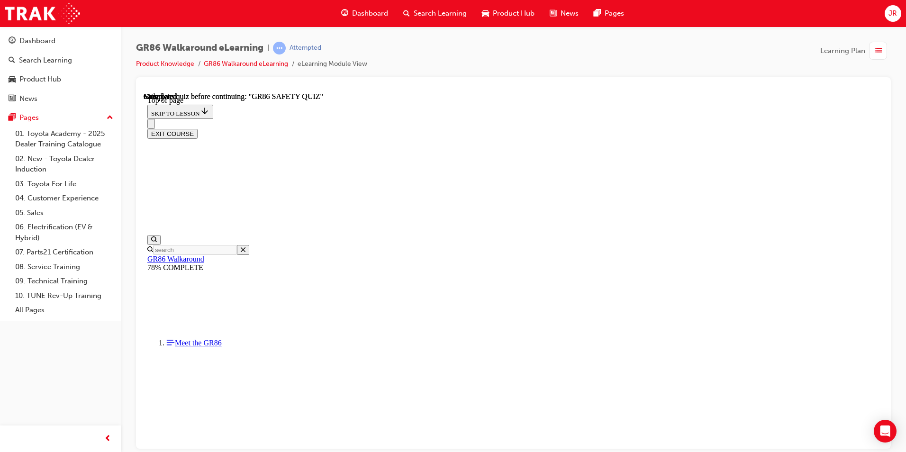
scroll to position [158, 0]
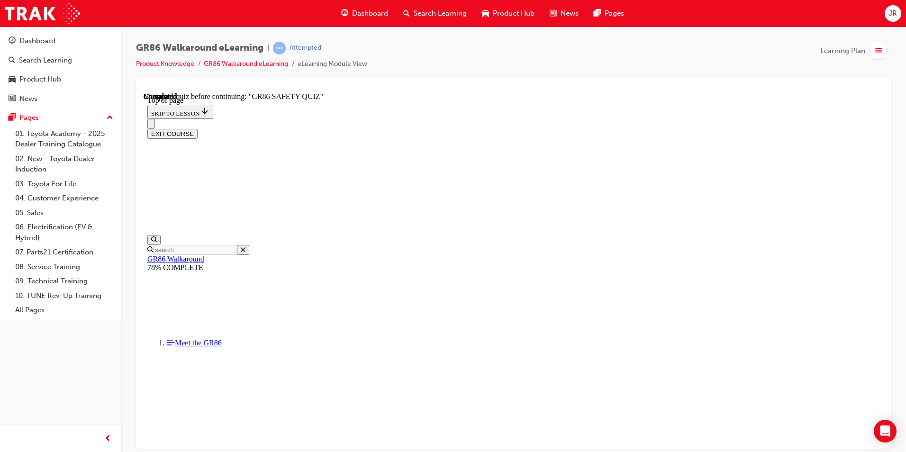
scroll to position [124, 0]
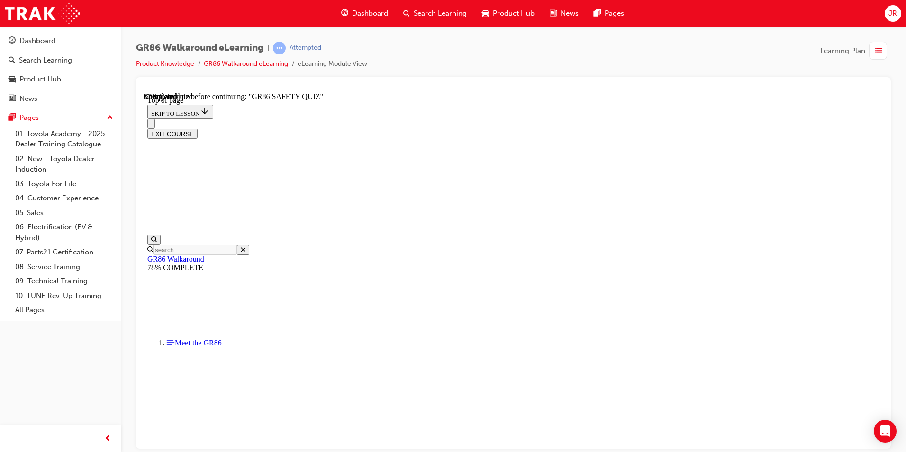
scroll to position [124, 0]
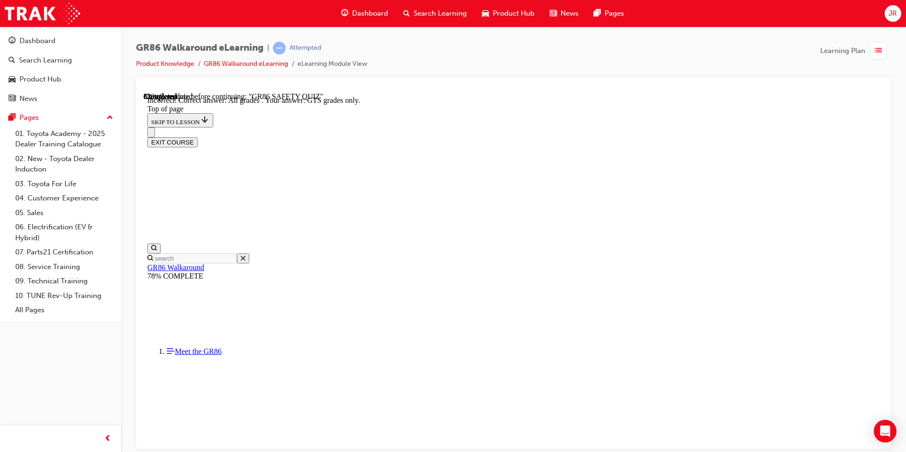
scroll to position [208, 0]
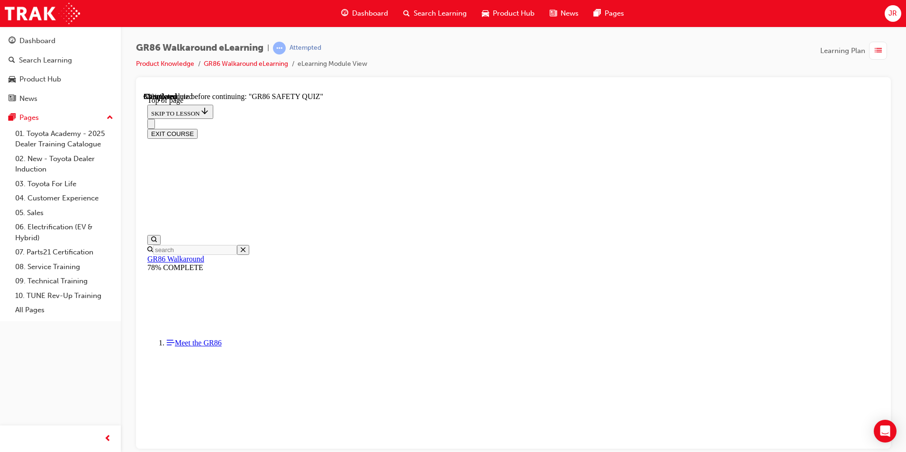
scroll to position [266, 0]
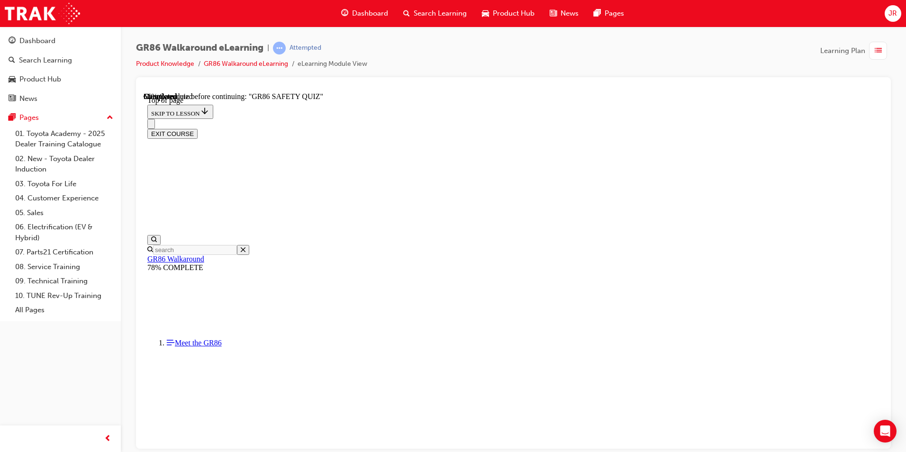
scroll to position [124, 0]
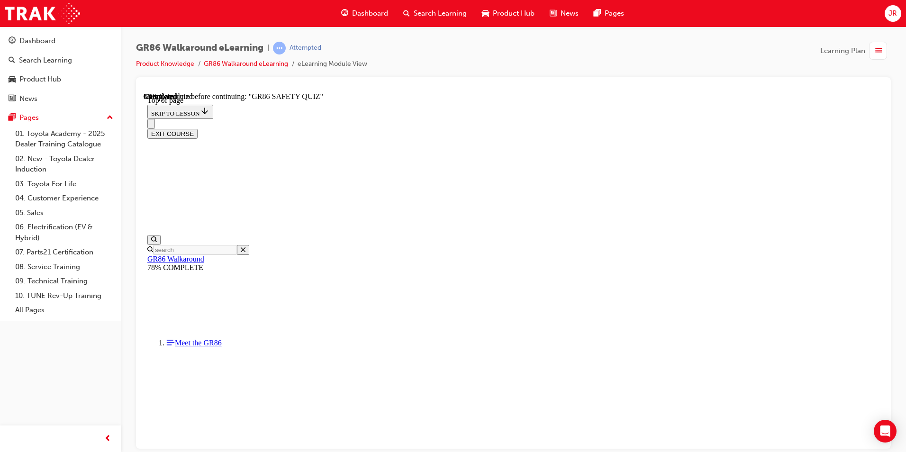
scroll to position [145, 0]
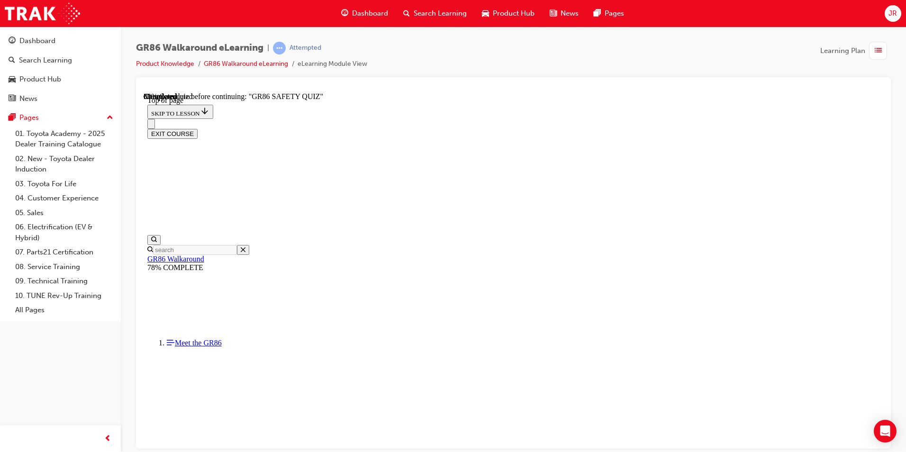
scroll to position [124, 0]
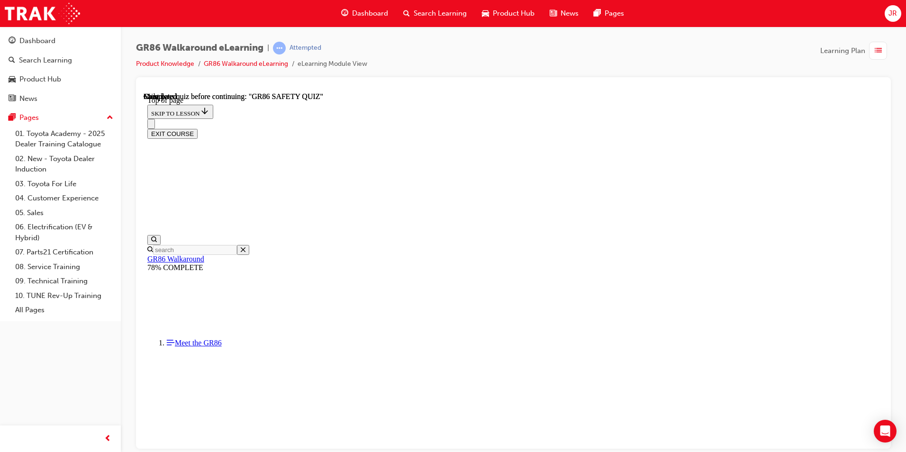
scroll to position [158, 0]
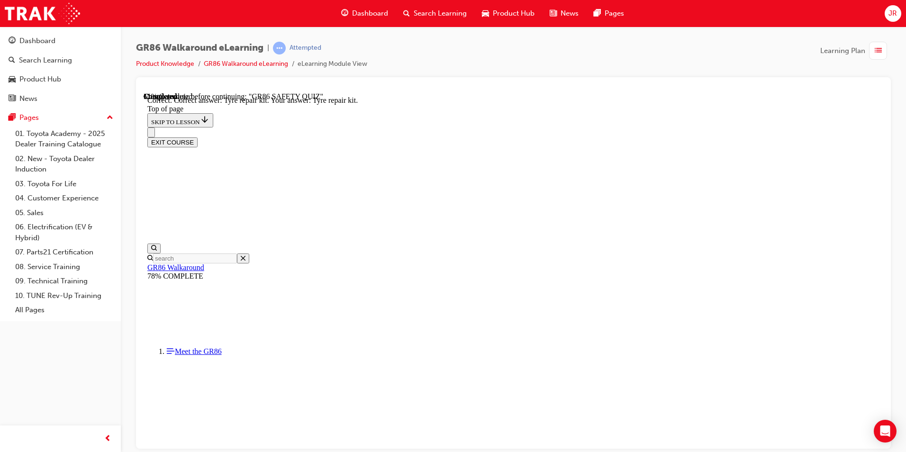
scroll to position [175, 0]
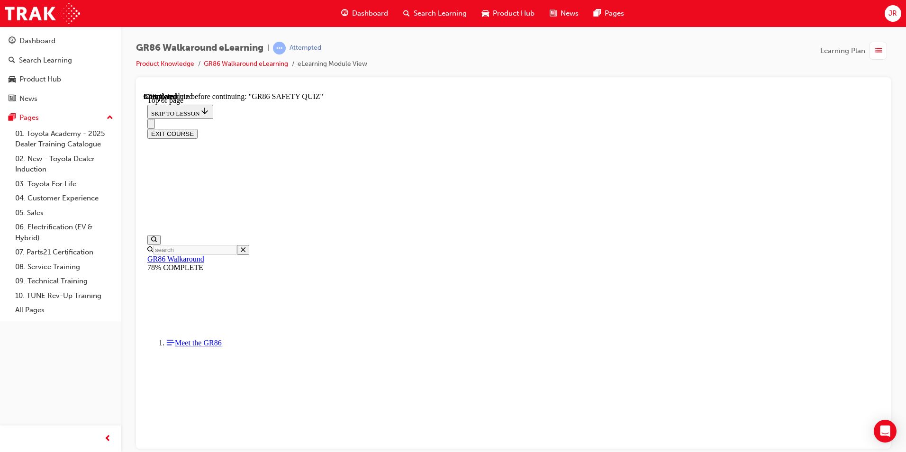
scroll to position [218, 0]
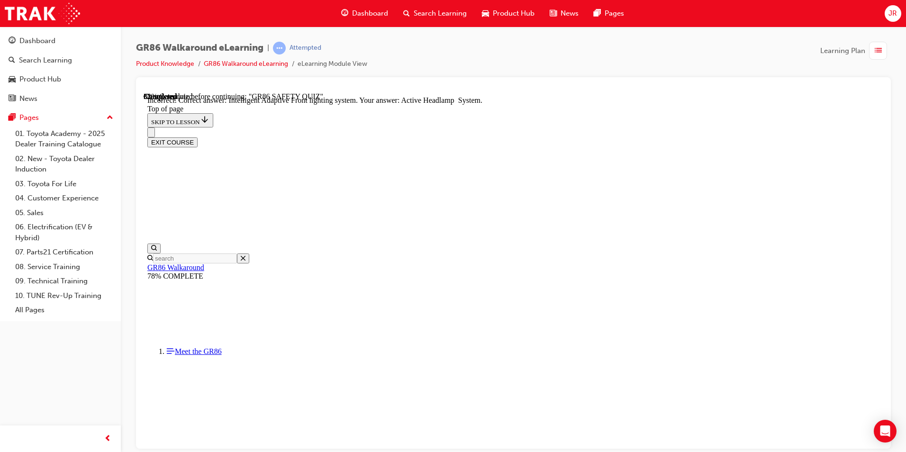
scroll to position [346, 0]
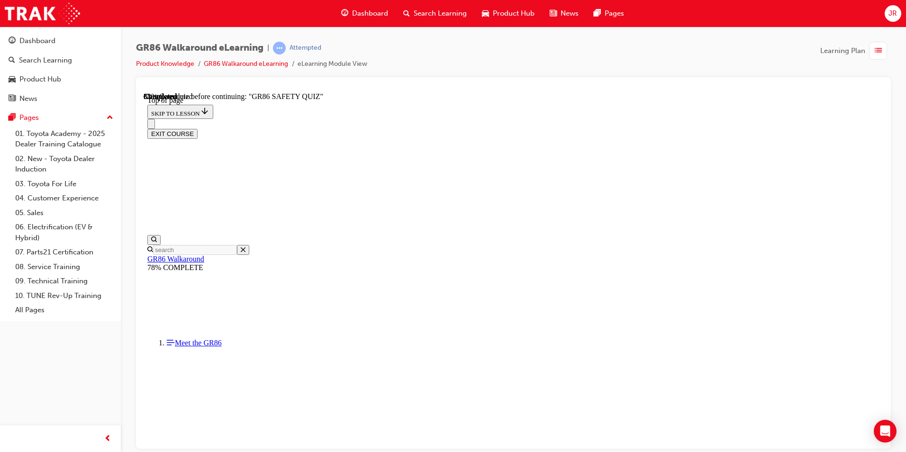
scroll to position [124, 0]
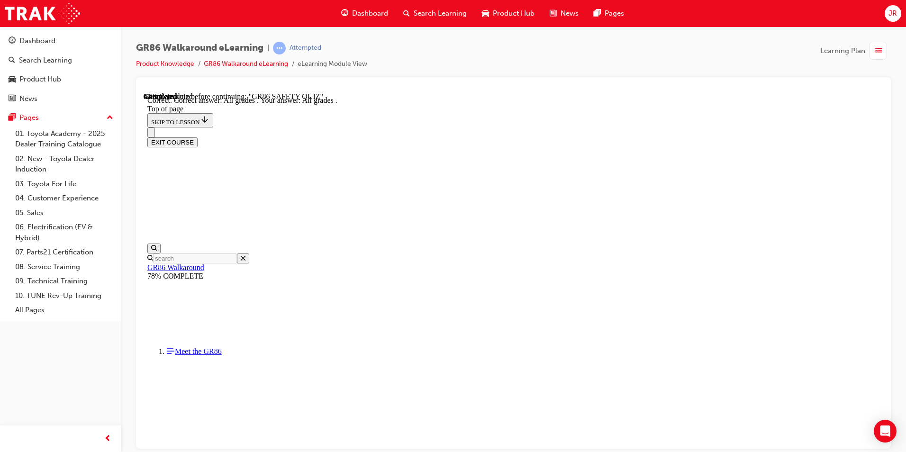
scroll to position [208, 0]
drag, startPoint x: 547, startPoint y: 413, endPoint x: 538, endPoint y: 412, distance: 8.5
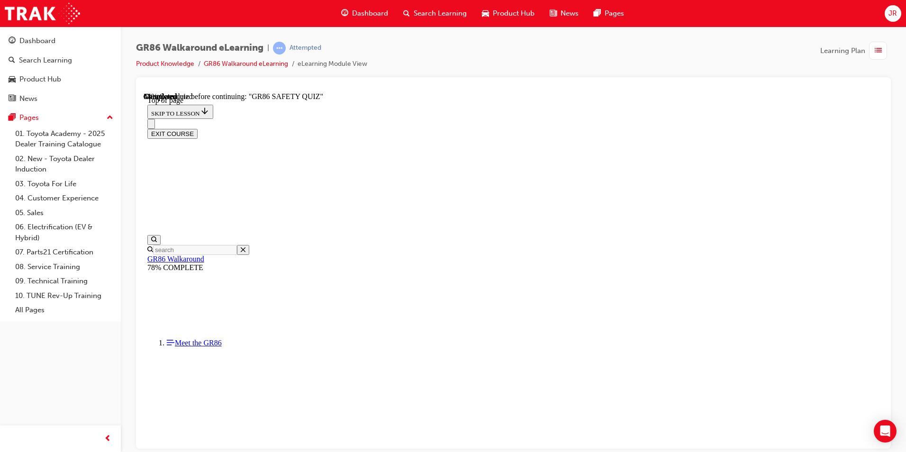
scroll to position [171, 0]
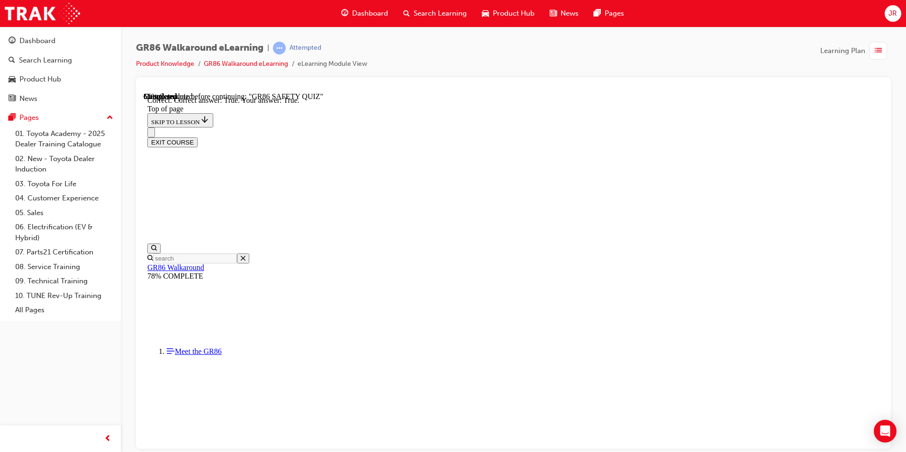
scroll to position [253, 0]
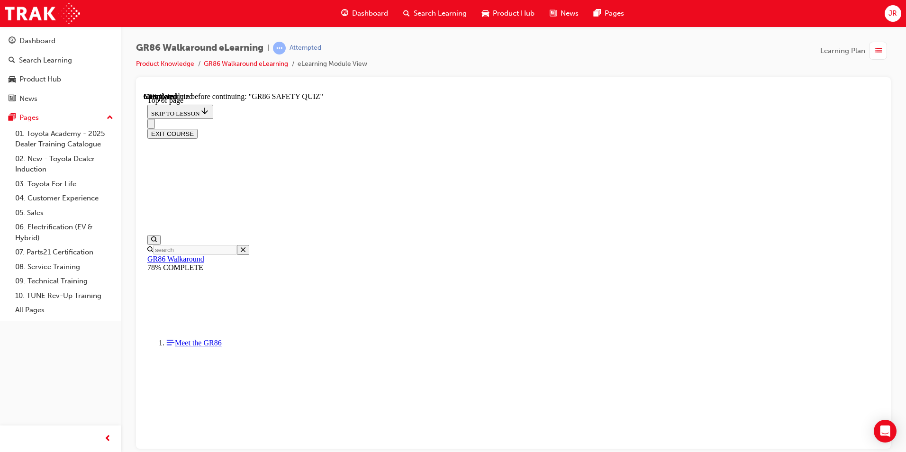
scroll to position [124, 0]
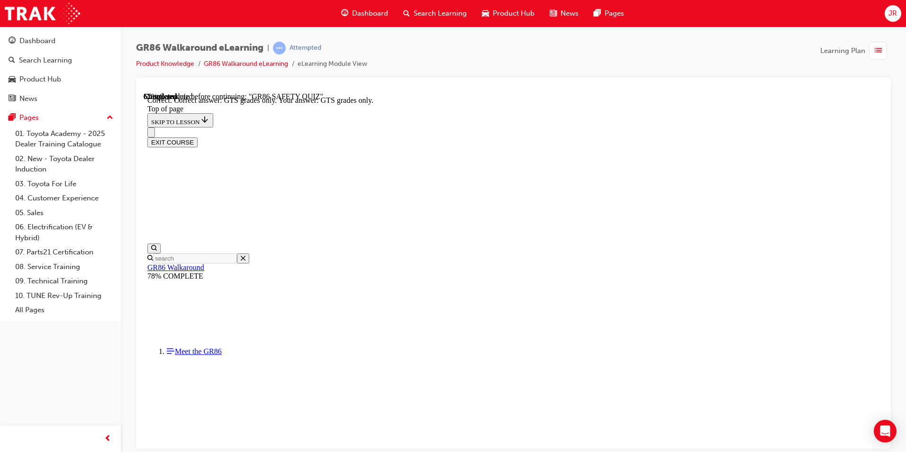
scroll to position [224, 0]
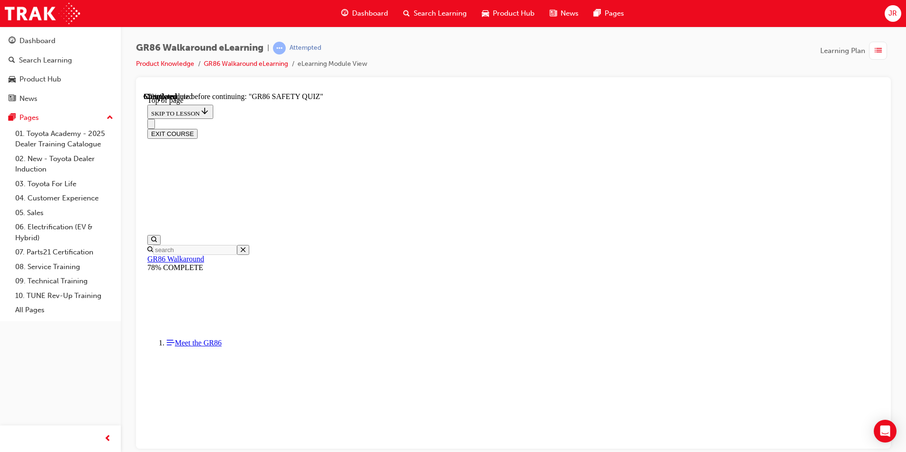
scroll to position [133, 0]
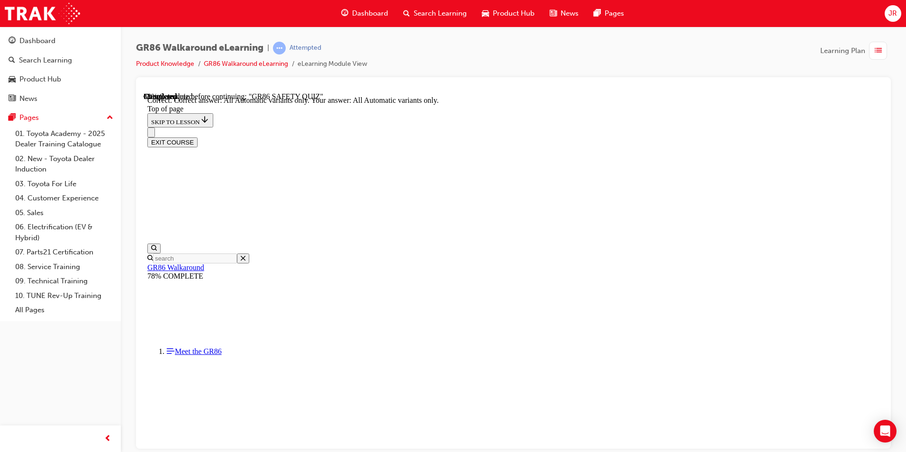
scroll to position [208, 0]
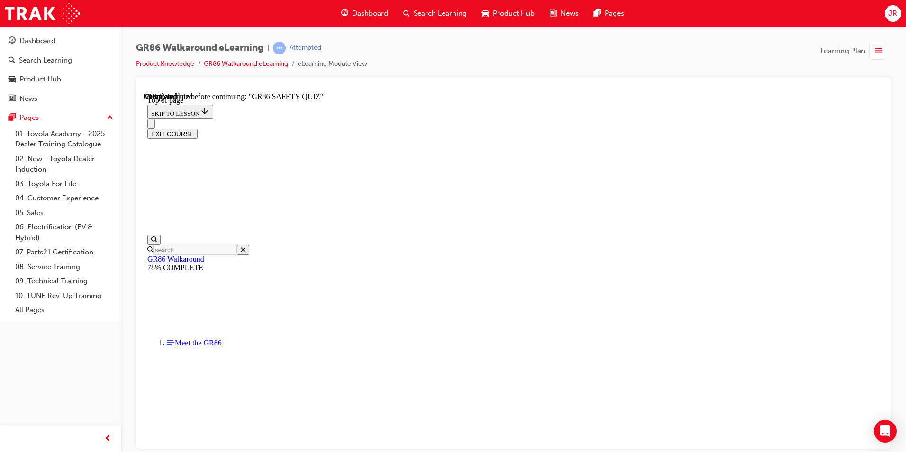
scroll to position [145, 0]
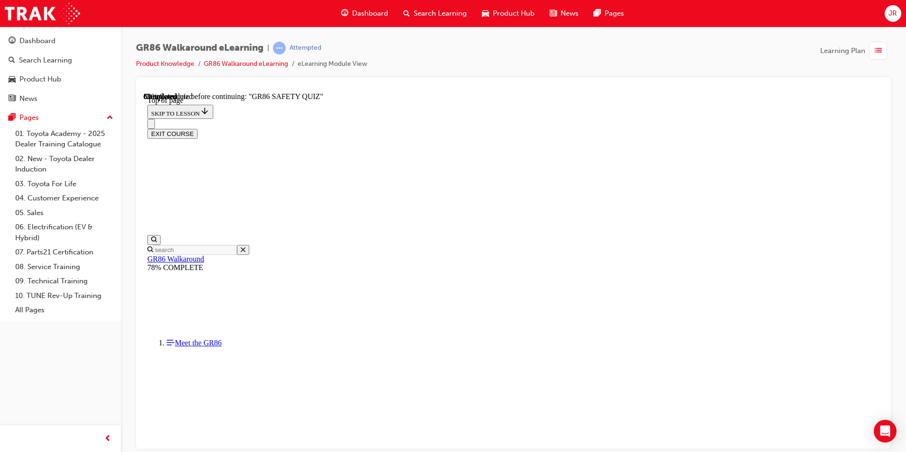
scroll to position [350, 0]
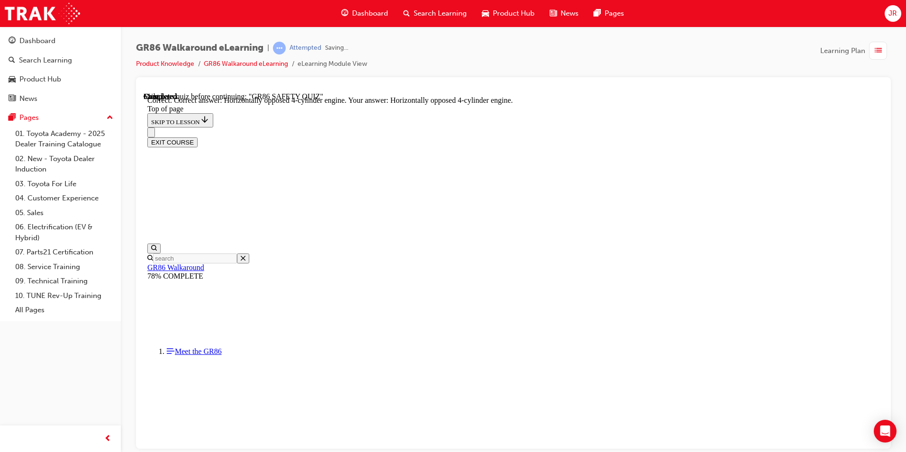
scroll to position [411, 0]
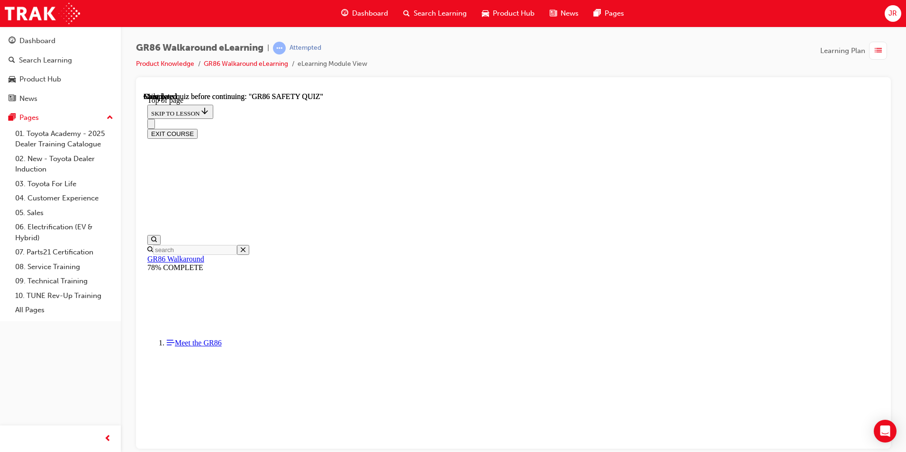
scroll to position [158, 0]
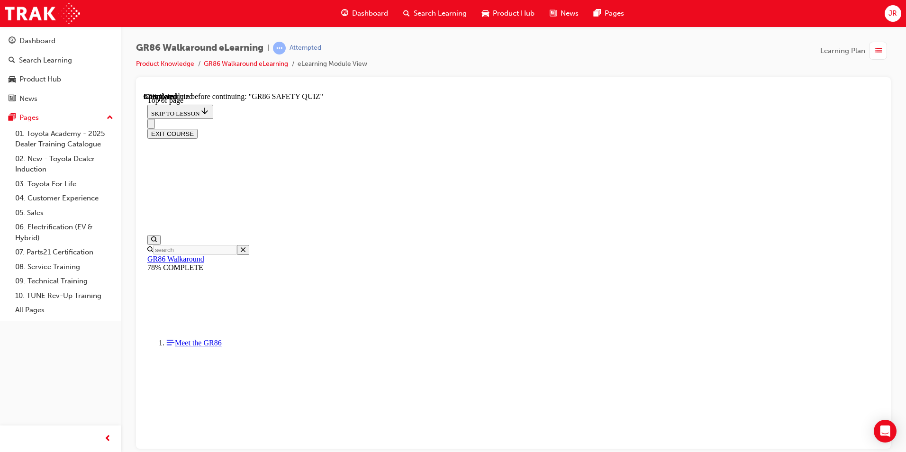
scroll to position [321, 0]
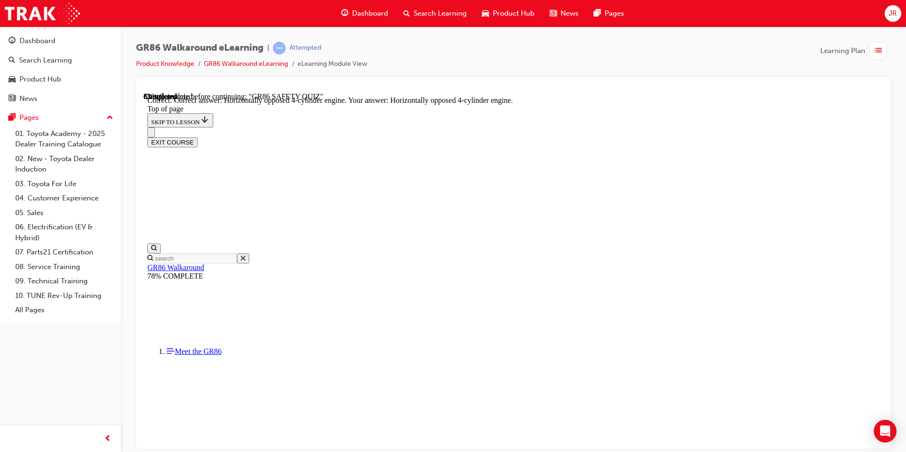
scroll to position [411, 0]
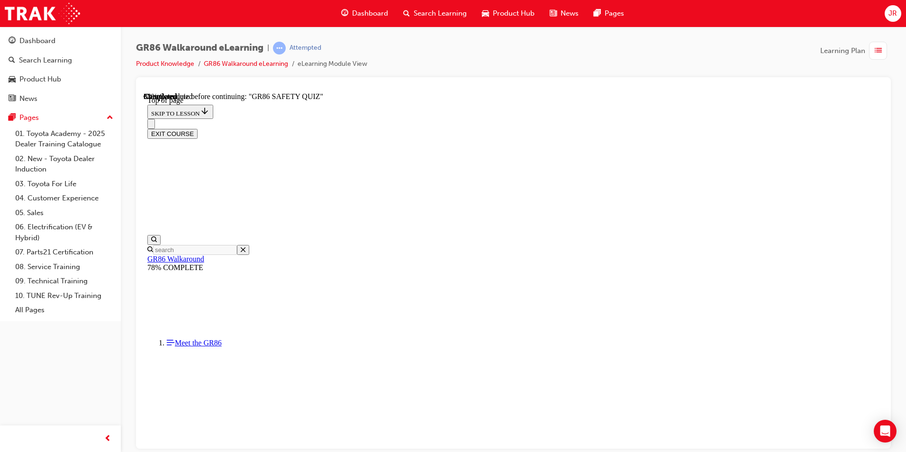
scroll to position [124, 0]
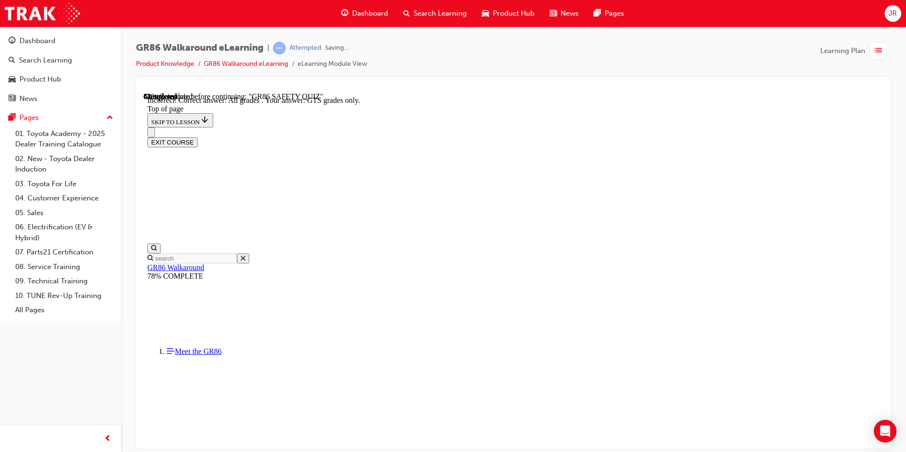
scroll to position [208, 0]
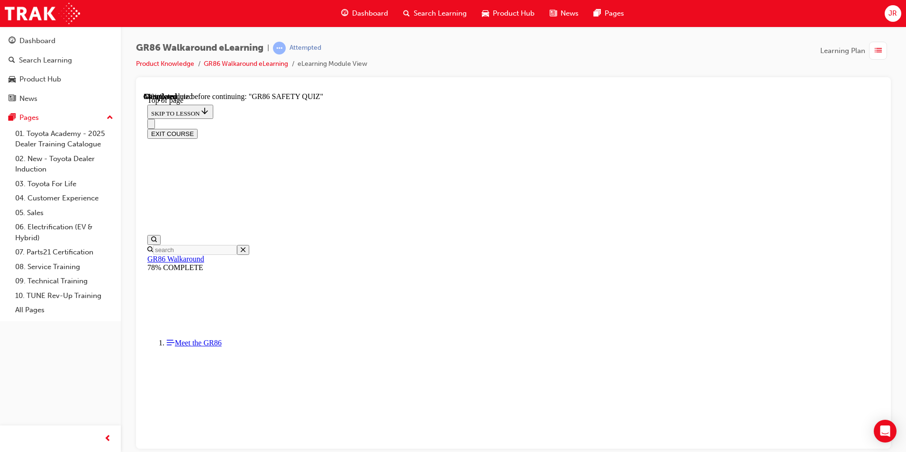
scroll to position [124, 0]
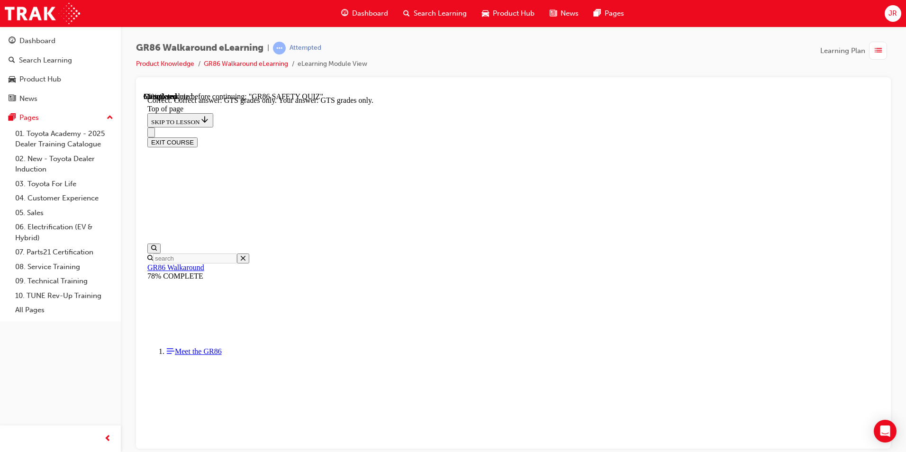
scroll to position [224, 0]
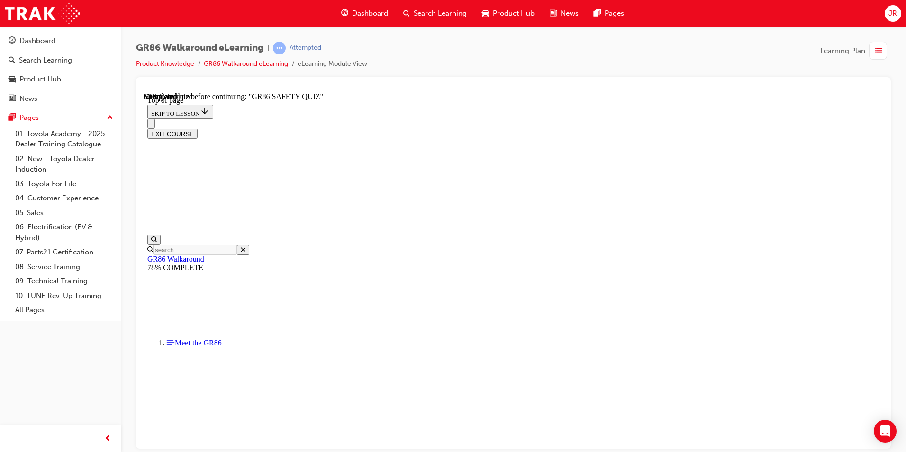
scroll to position [208, 0]
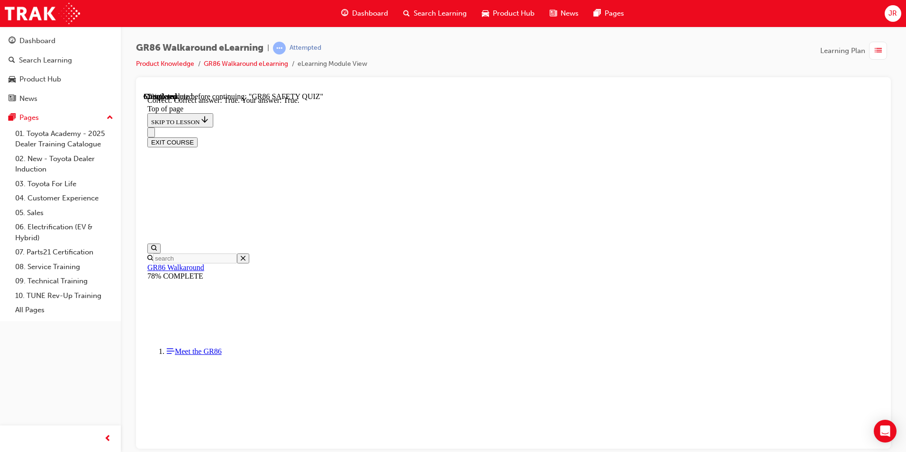
scroll to position [253, 0]
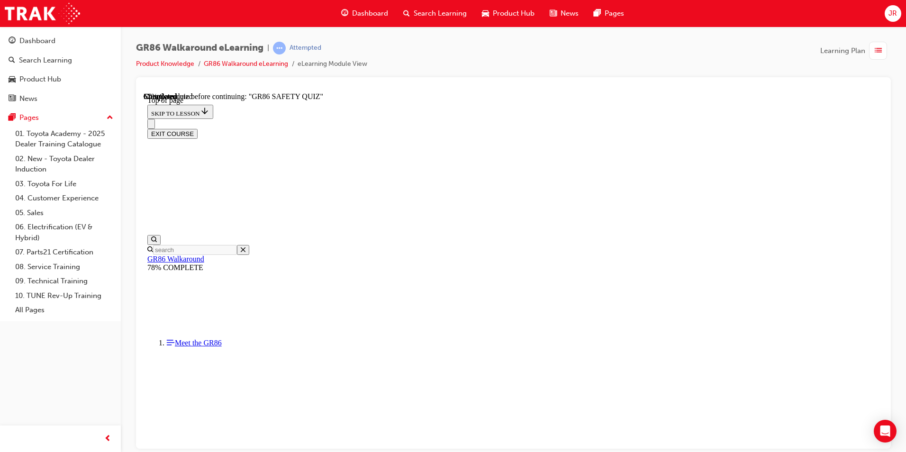
scroll to position [303, 0]
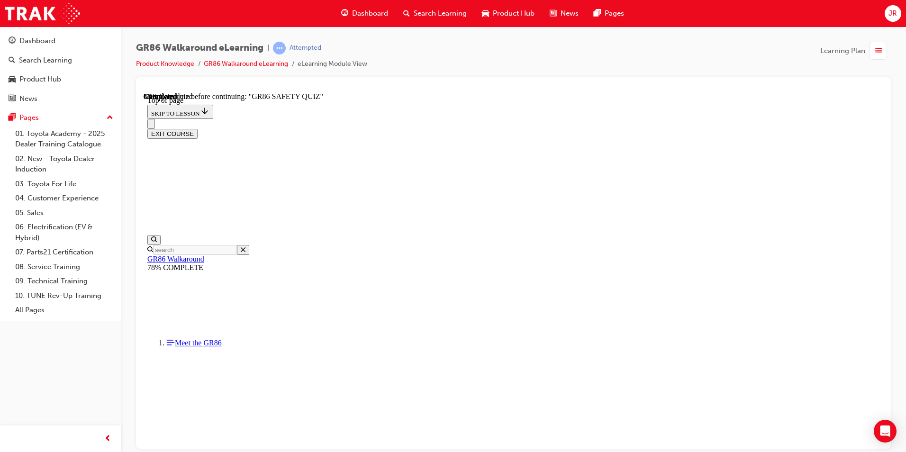
scroll to position [124, 0]
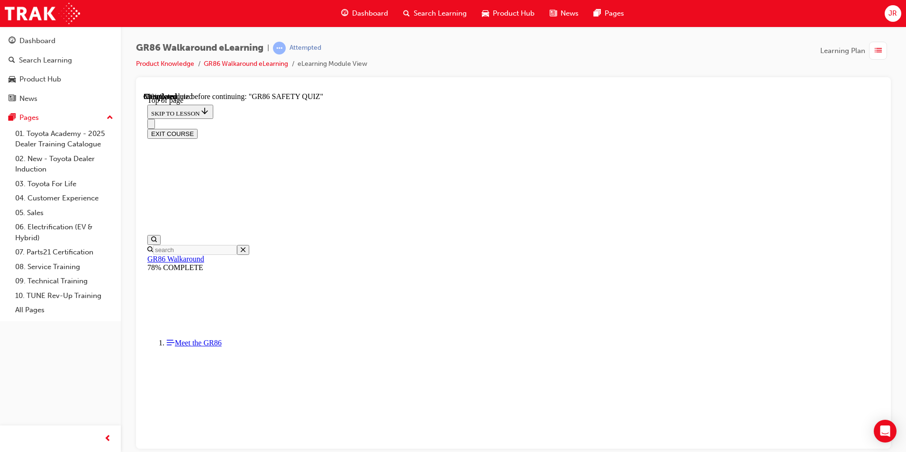
drag, startPoint x: 491, startPoint y: 238, endPoint x: 513, endPoint y: 283, distance: 49.8
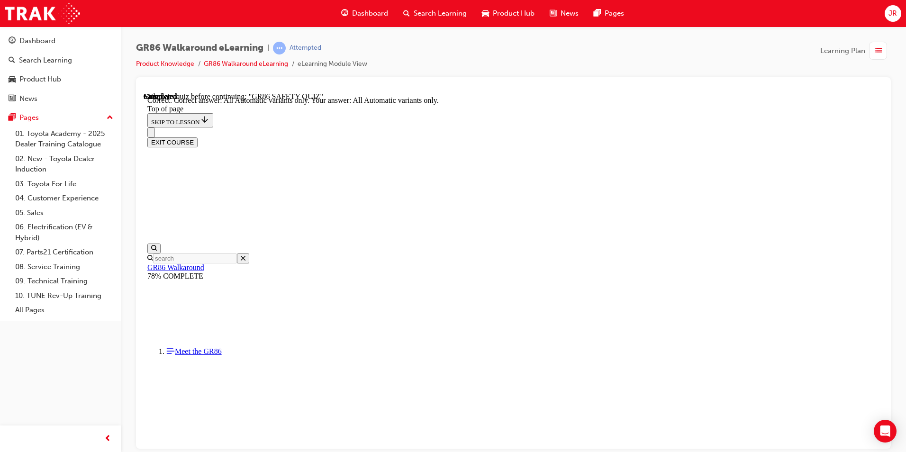
scroll to position [208, 0]
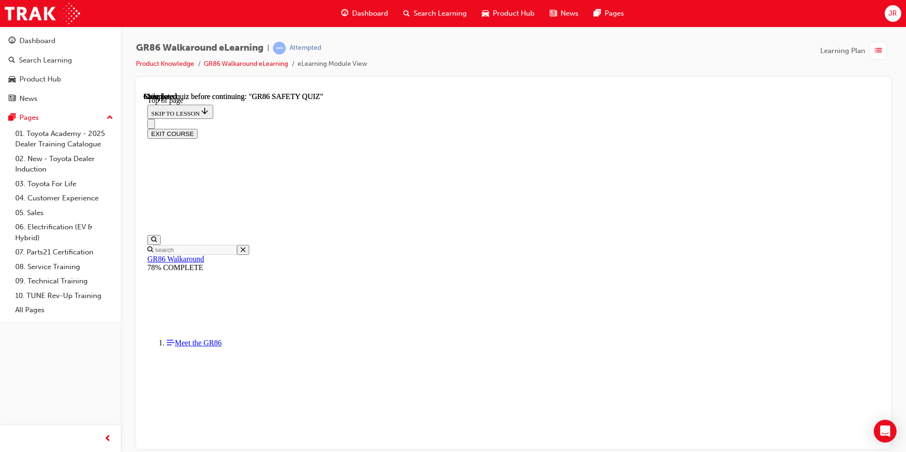
scroll to position [158, 0]
drag, startPoint x: 575, startPoint y: 346, endPoint x: 444, endPoint y: 291, distance: 141.4
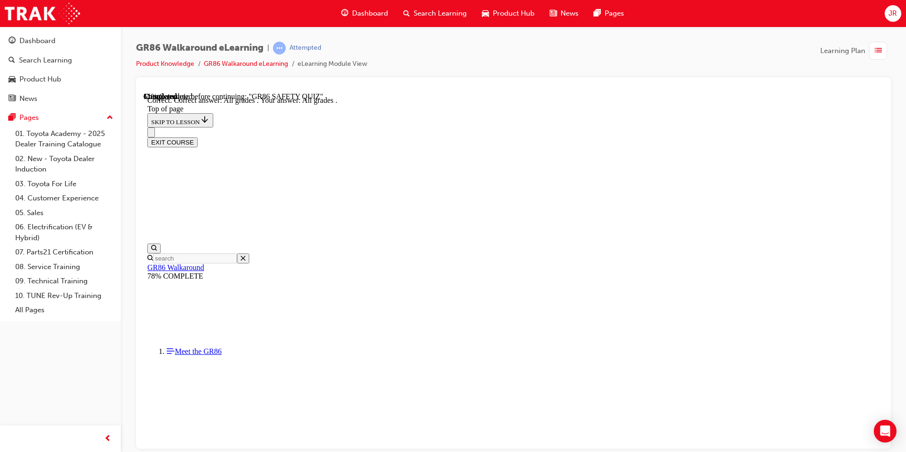
scroll to position [208, 0]
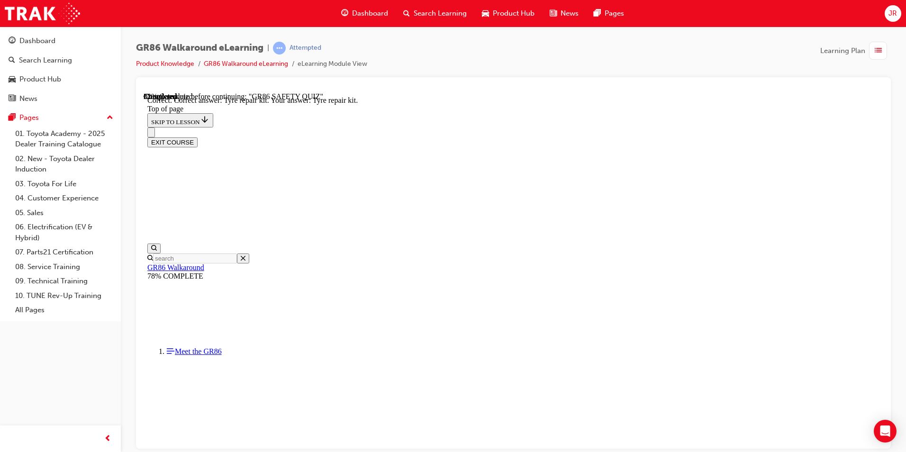
drag, startPoint x: 571, startPoint y: 402, endPoint x: 574, endPoint y: 397, distance: 5.9
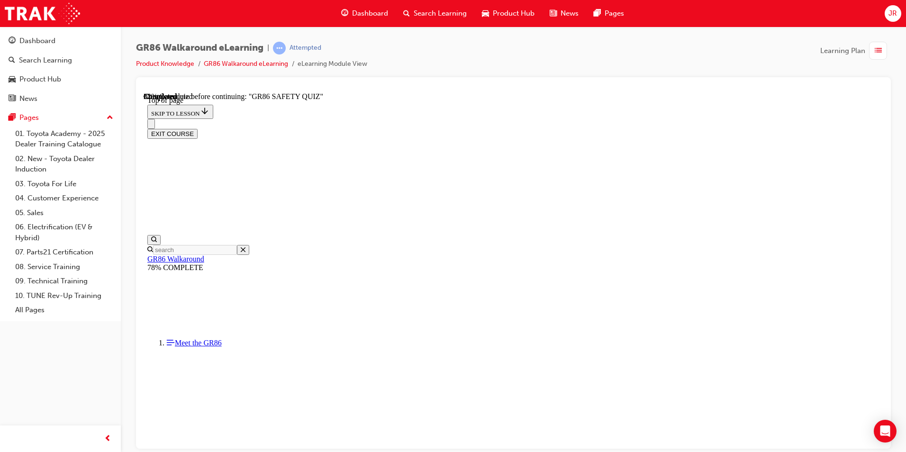
scroll to position [302, 0]
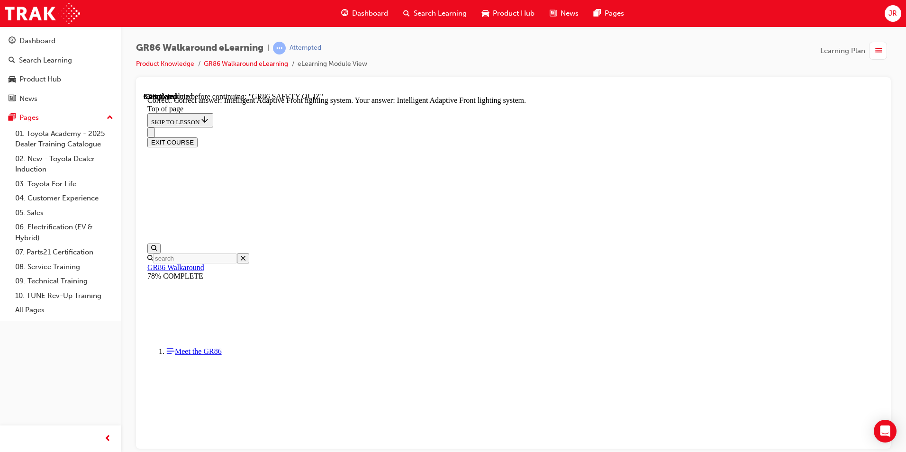
scroll to position [346, 0]
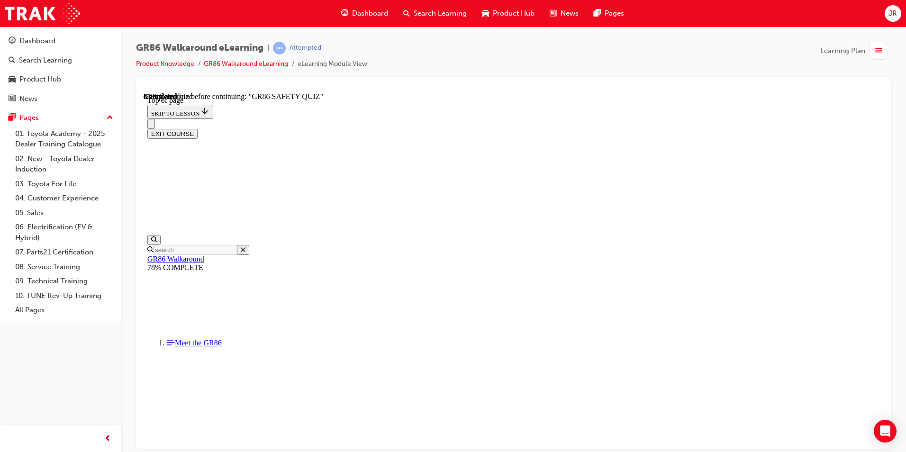
scroll to position [365, 0]
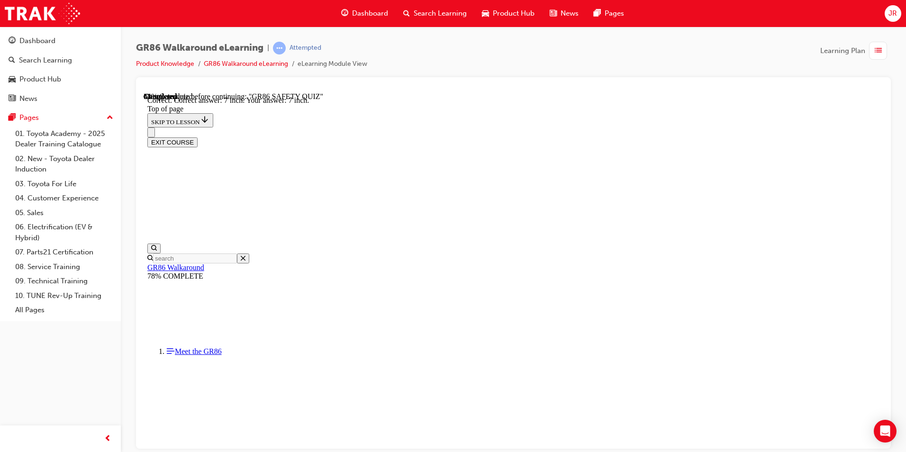
scroll to position [395, 0]
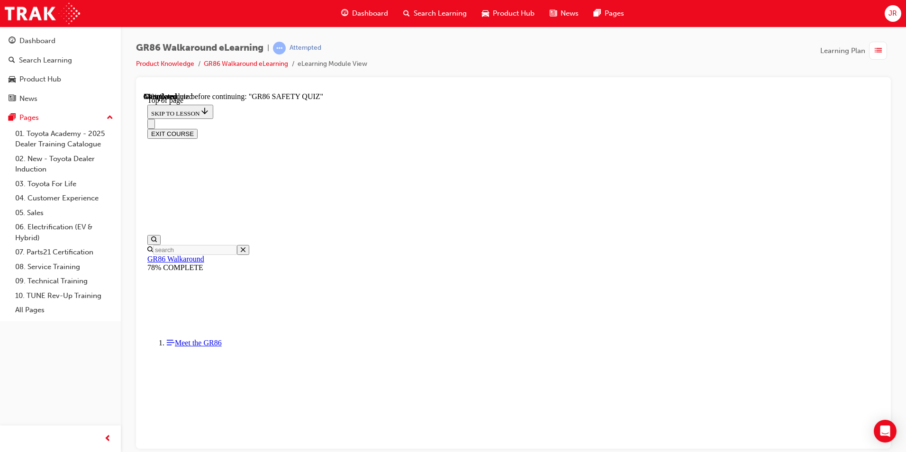
scroll to position [313, 0]
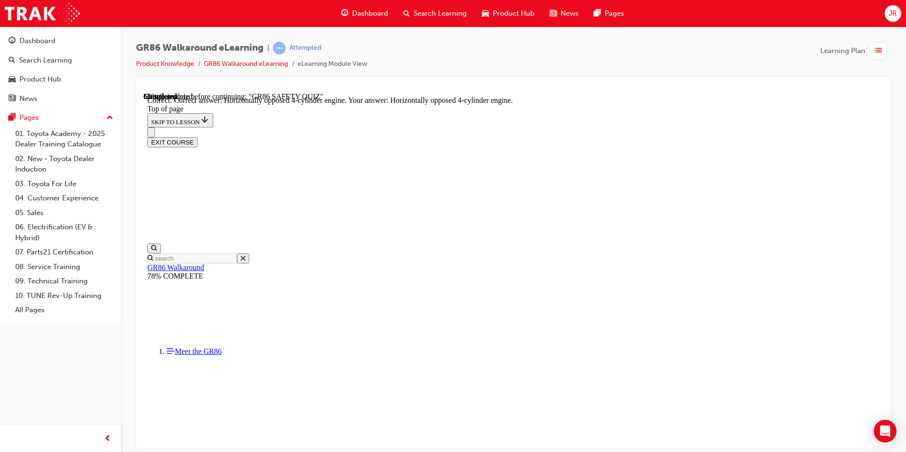
scroll to position [411, 0]
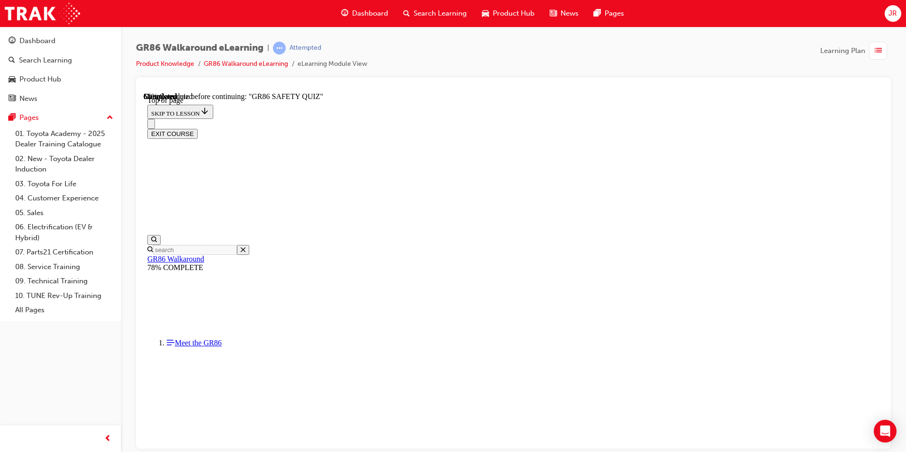
scroll to position [124, 0]
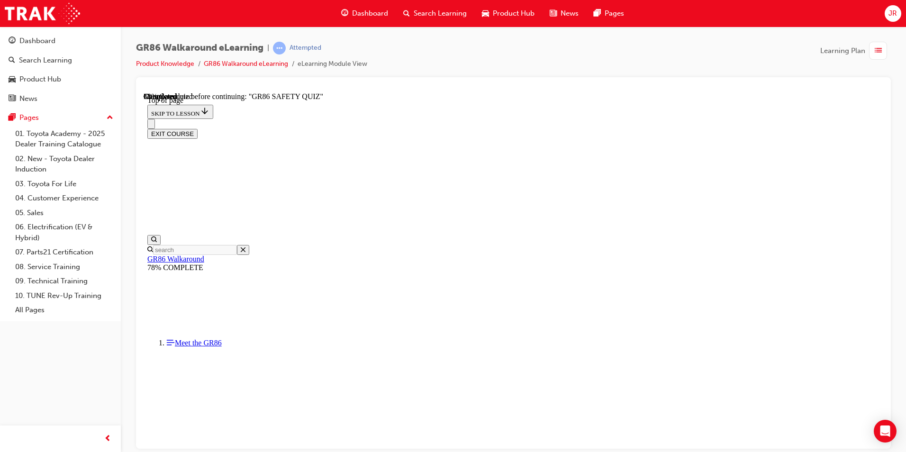
scroll to position [146, 0]
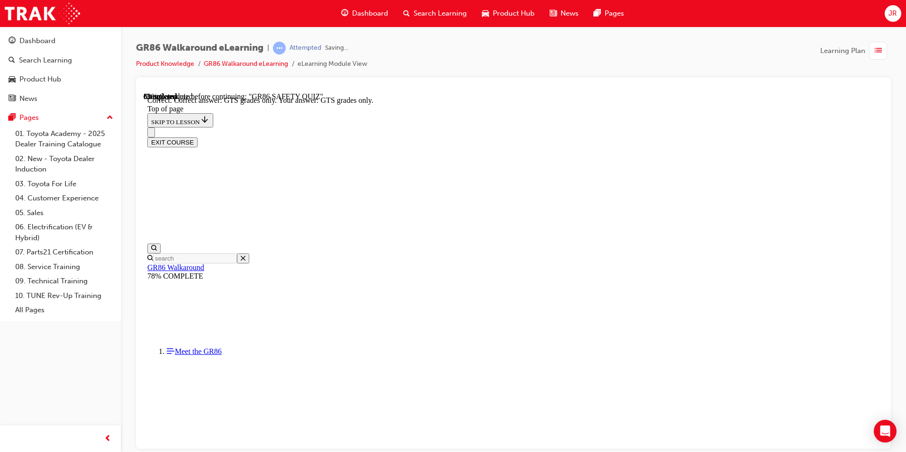
scroll to position [224, 0]
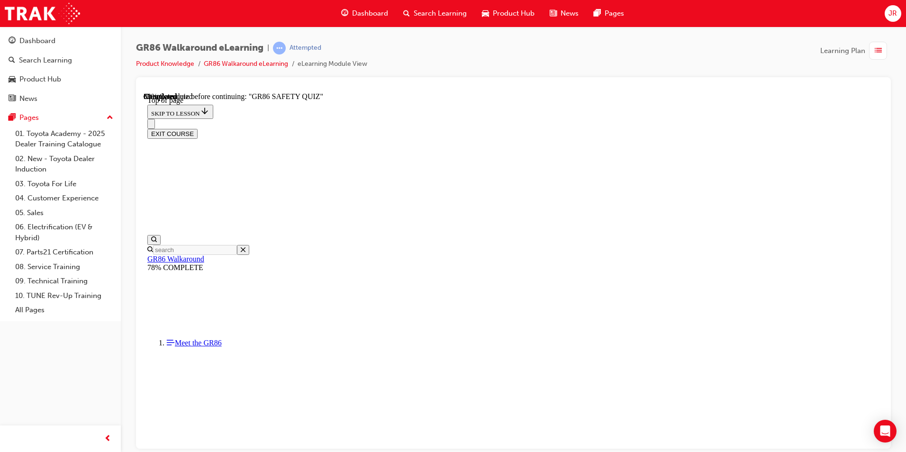
scroll to position [124, 0]
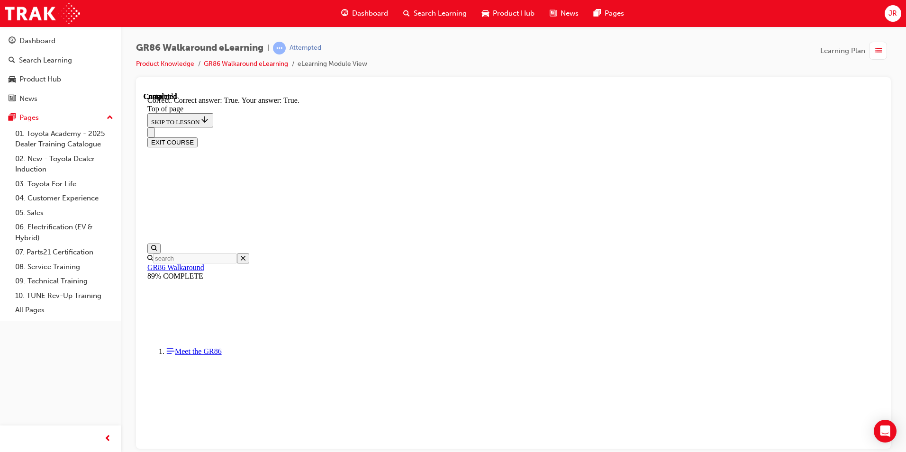
scroll to position [253, 0]
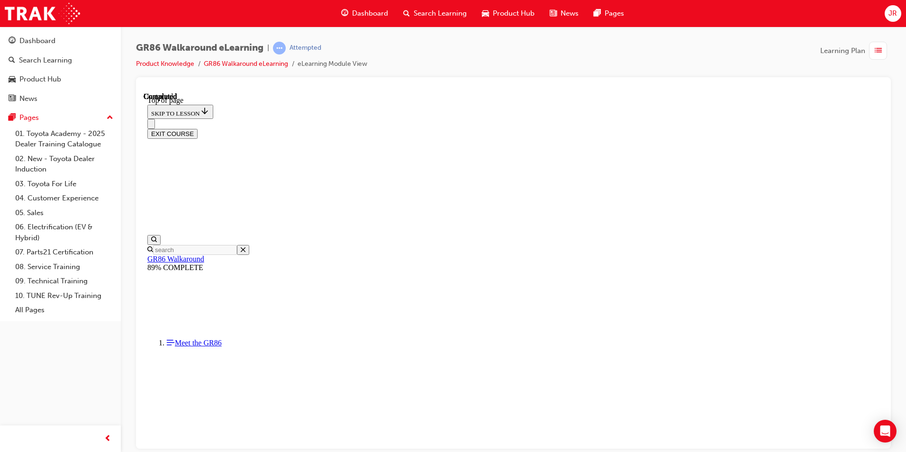
scroll to position [158, 0]
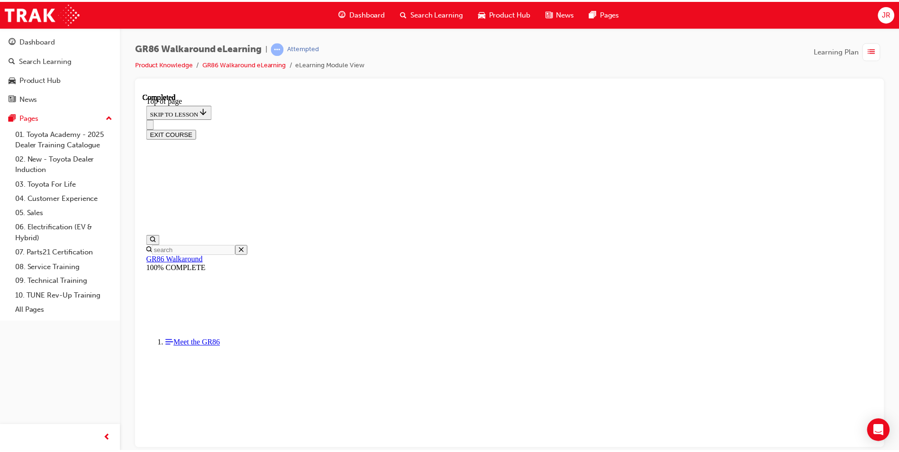
scroll to position [150, 0]
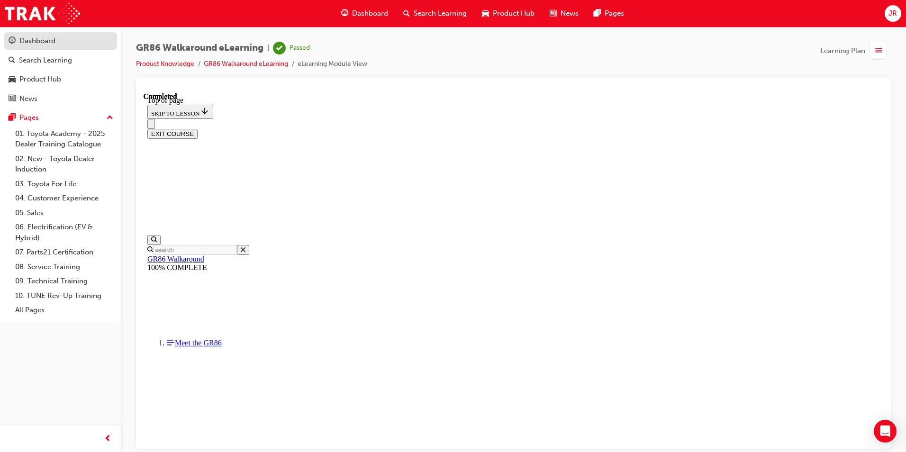
click at [32, 40] on div "Dashboard" at bounding box center [37, 41] width 36 height 11
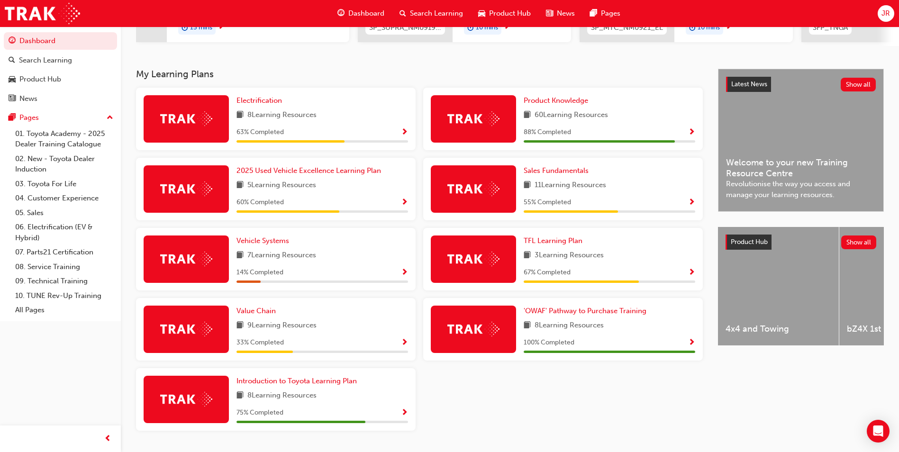
scroll to position [190, 0]
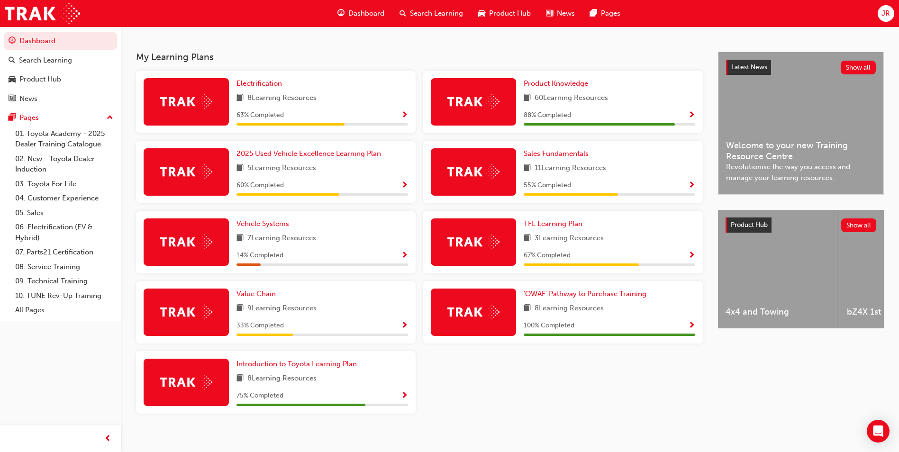
click at [689, 259] on span "Show Progress" at bounding box center [691, 256] width 7 height 9
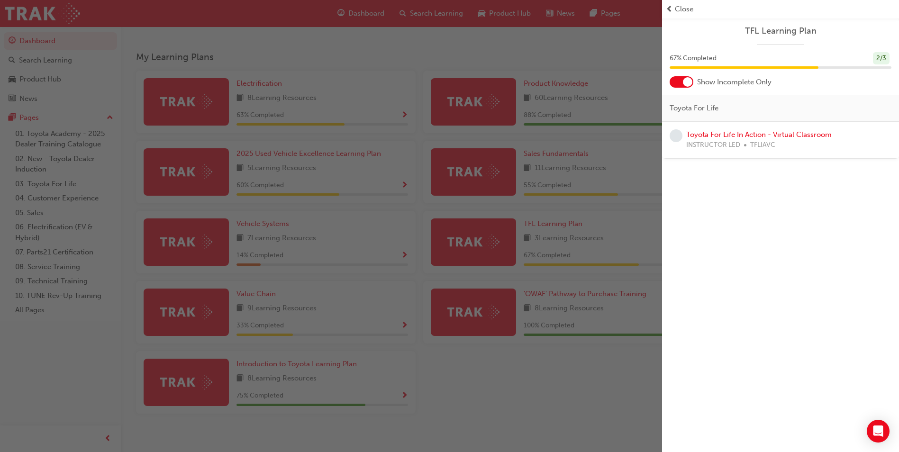
click at [363, 319] on div "button" at bounding box center [331, 226] width 662 height 452
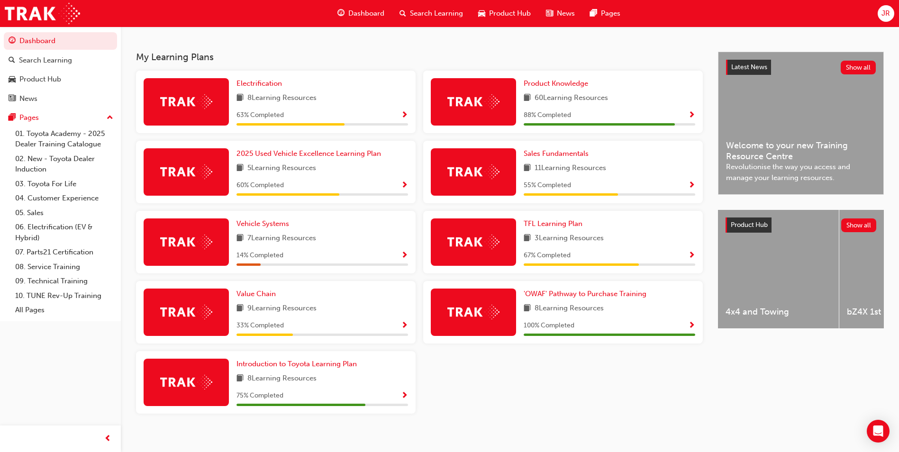
click at [403, 329] on span "Show Progress" at bounding box center [404, 326] width 7 height 9
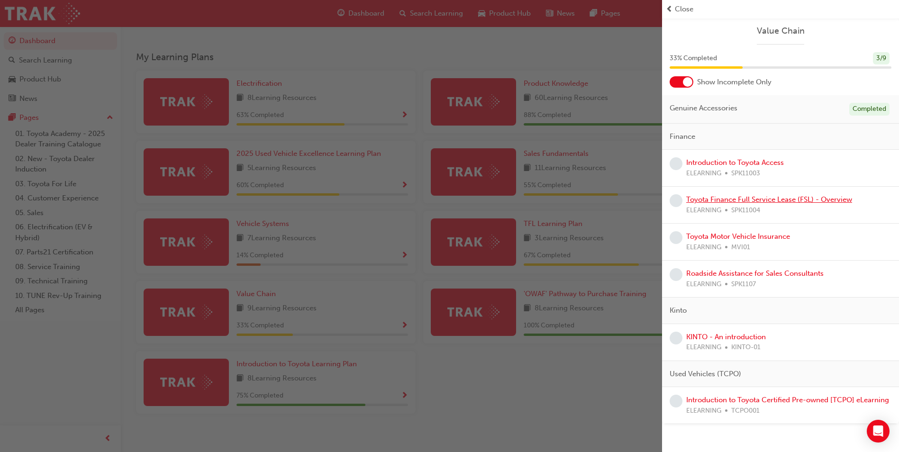
click at [757, 200] on link "Toyota Finance Full Service Lease (FSL) - Overview" at bounding box center [769, 199] width 166 height 9
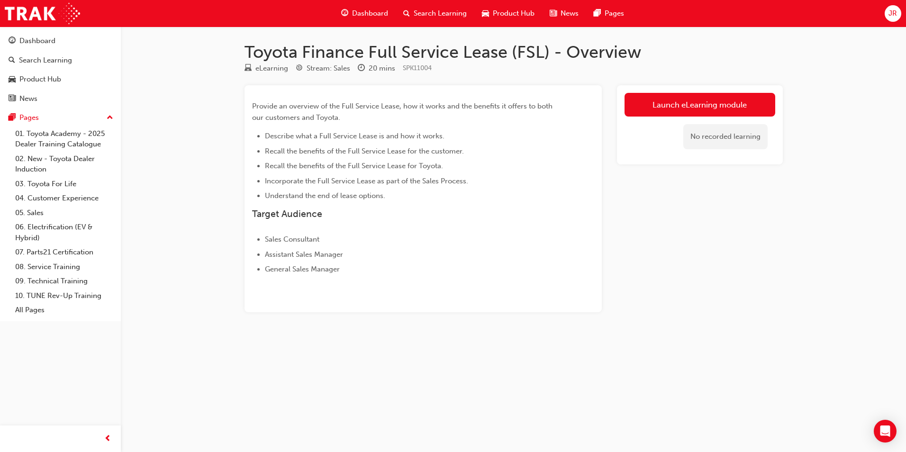
click at [668, 98] on link "Launch eLearning module" at bounding box center [699, 105] width 151 height 24
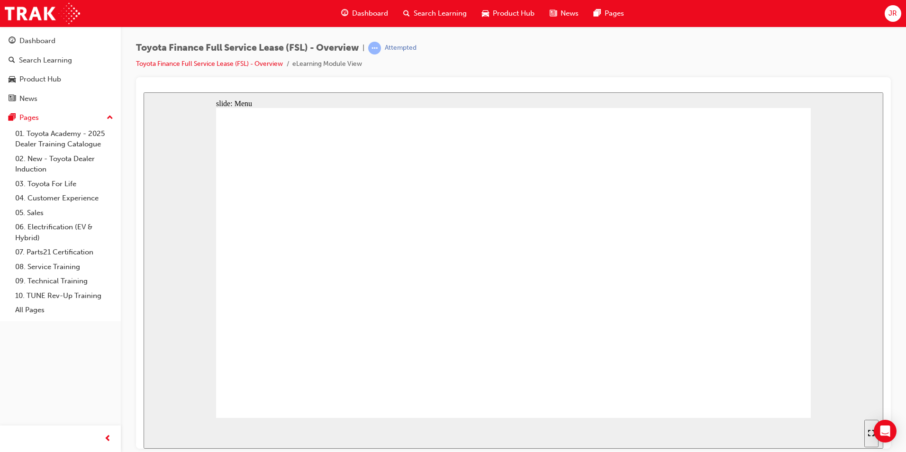
drag, startPoint x: 709, startPoint y: 363, endPoint x: 723, endPoint y: 357, distance: 15.7
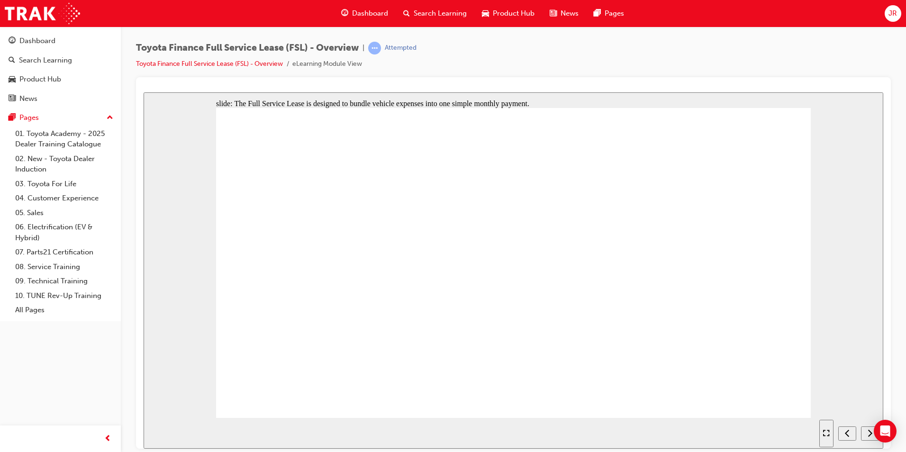
drag, startPoint x: 662, startPoint y: 323, endPoint x: 605, endPoint y: 307, distance: 59.0
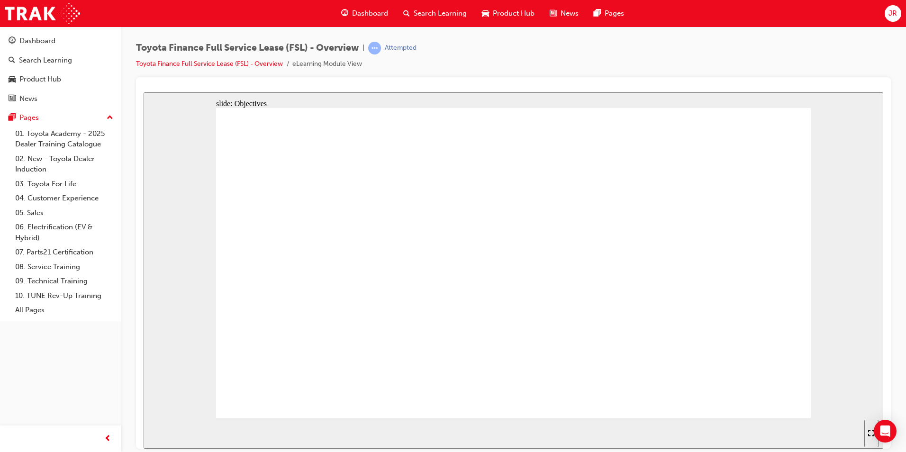
drag, startPoint x: 517, startPoint y: 246, endPoint x: 524, endPoint y: 353, distance: 106.8
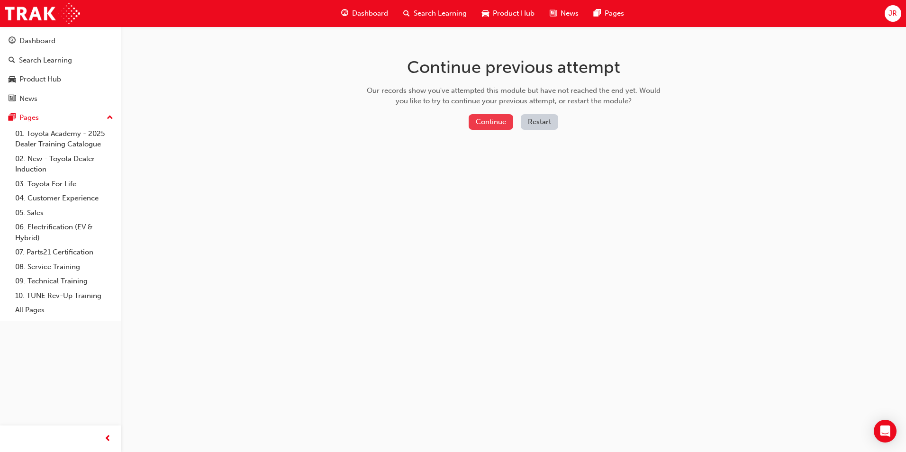
click at [502, 123] on button "Continue" at bounding box center [491, 122] width 45 height 16
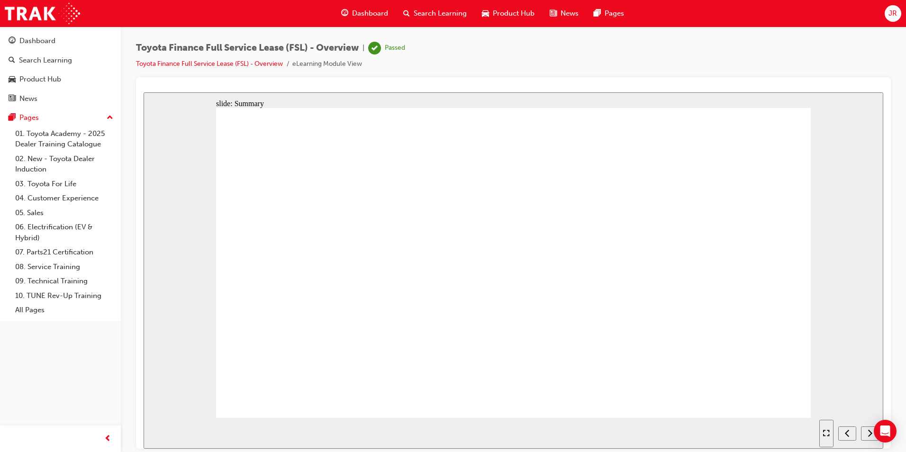
click at [36, 38] on div "Dashboard" at bounding box center [37, 41] width 36 height 11
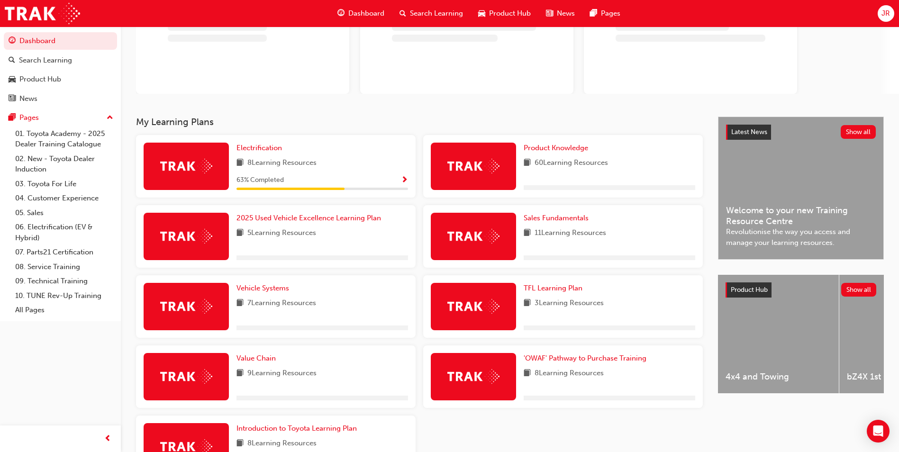
scroll to position [163, 0]
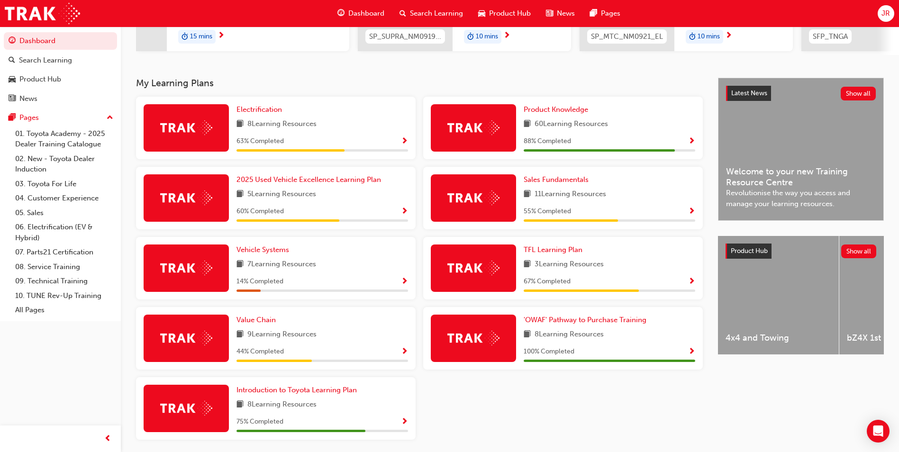
click at [691, 282] on span "Show Progress" at bounding box center [691, 282] width 7 height 9
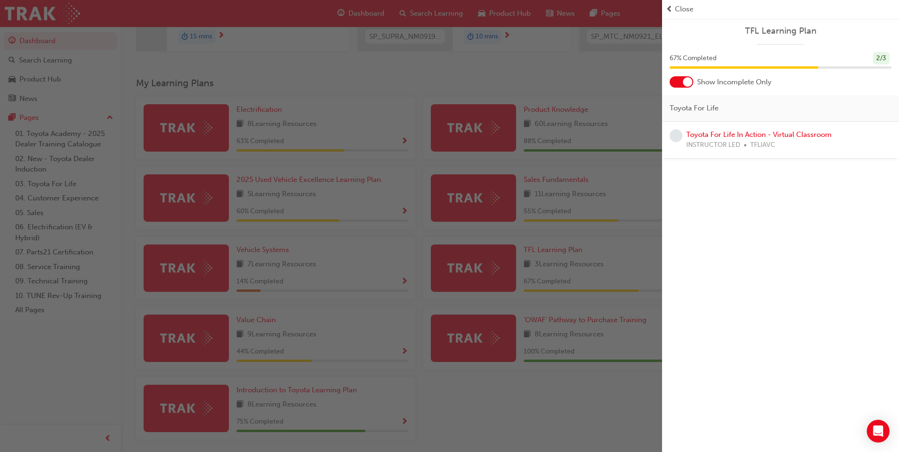
click at [349, 262] on div "button" at bounding box center [331, 226] width 662 height 452
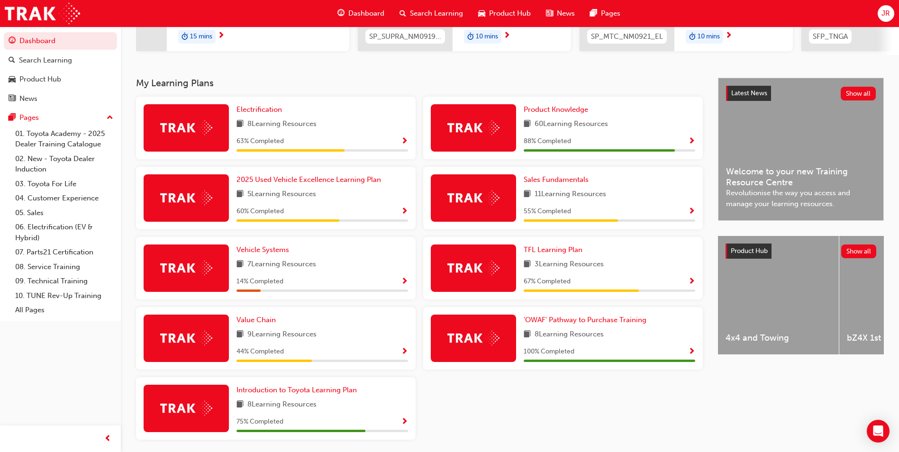
click at [402, 352] on span "Show Progress" at bounding box center [404, 352] width 7 height 9
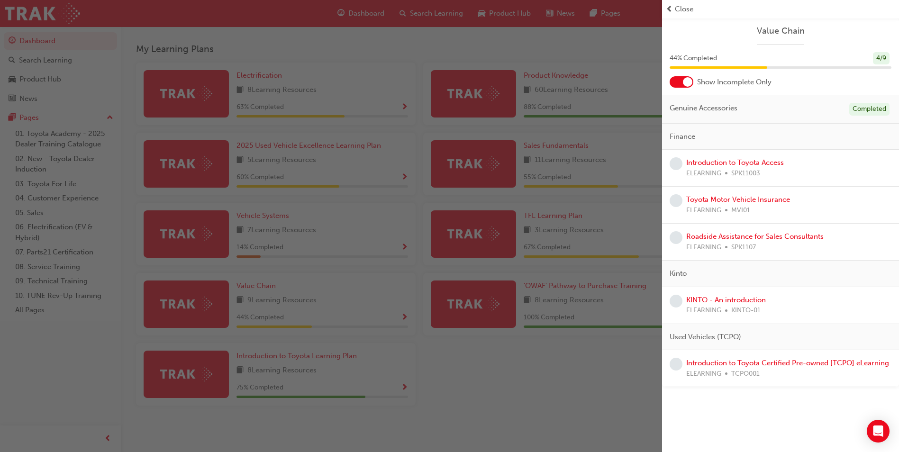
scroll to position [201, 0]
click at [579, 370] on div "button" at bounding box center [331, 226] width 662 height 452
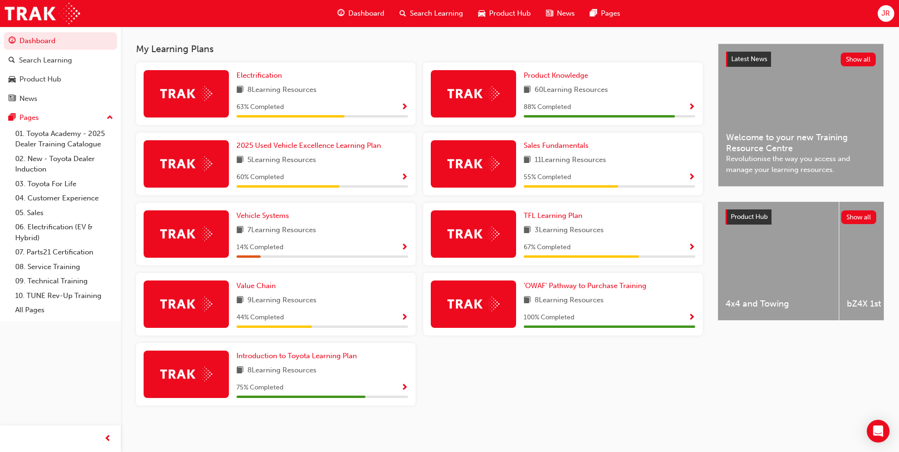
click at [402, 247] on span "Show Progress" at bounding box center [404, 248] width 7 height 9
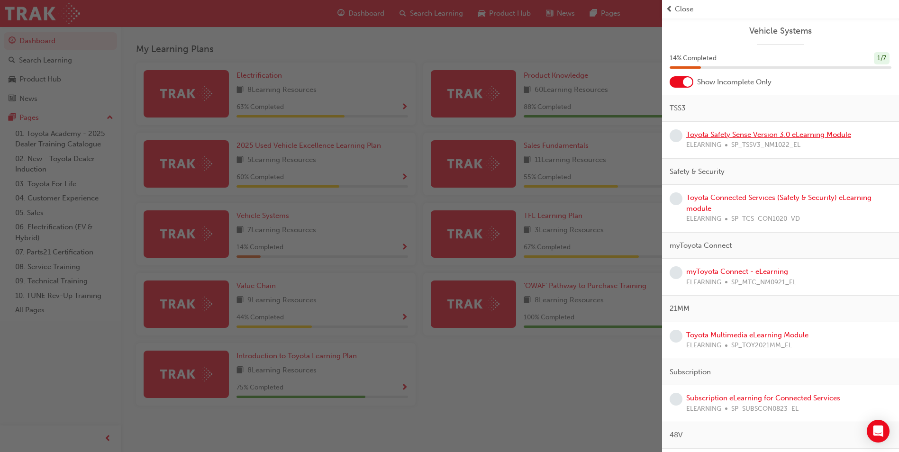
click at [743, 138] on link "Toyota Safety Sense Version 3.0 eLearning Module" at bounding box center [768, 134] width 165 height 9
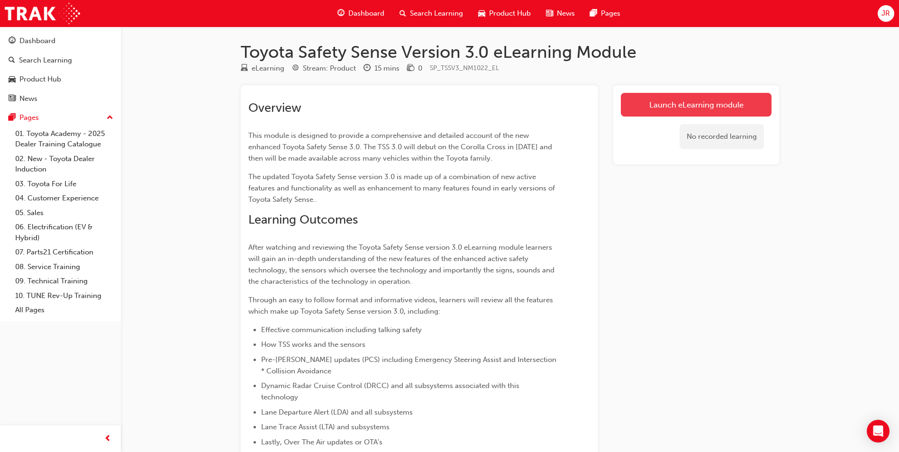
click at [664, 103] on link "Launch eLearning module" at bounding box center [696, 105] width 151 height 24
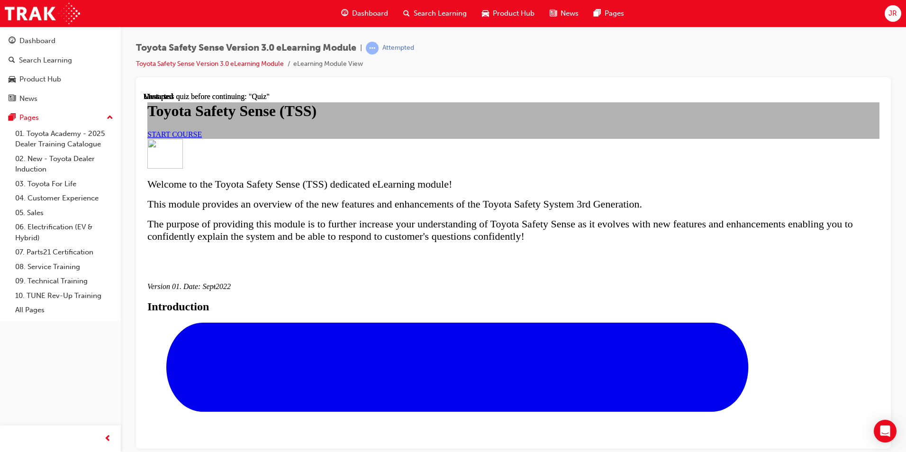
click at [202, 138] on span "START COURSE" at bounding box center [174, 134] width 54 height 8
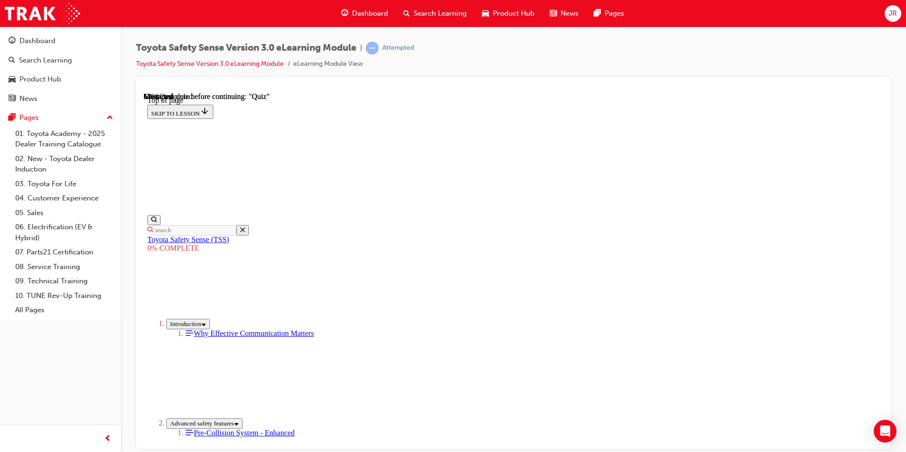
scroll to position [878, 0]
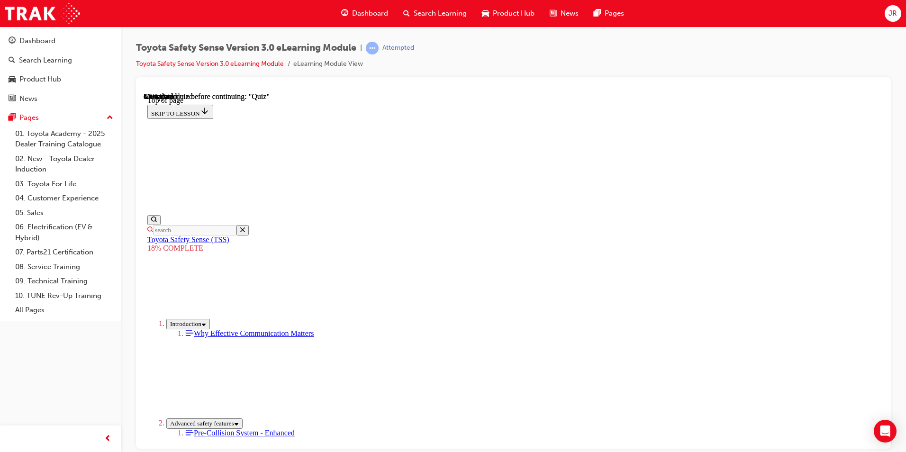
scroll to position [740, 0]
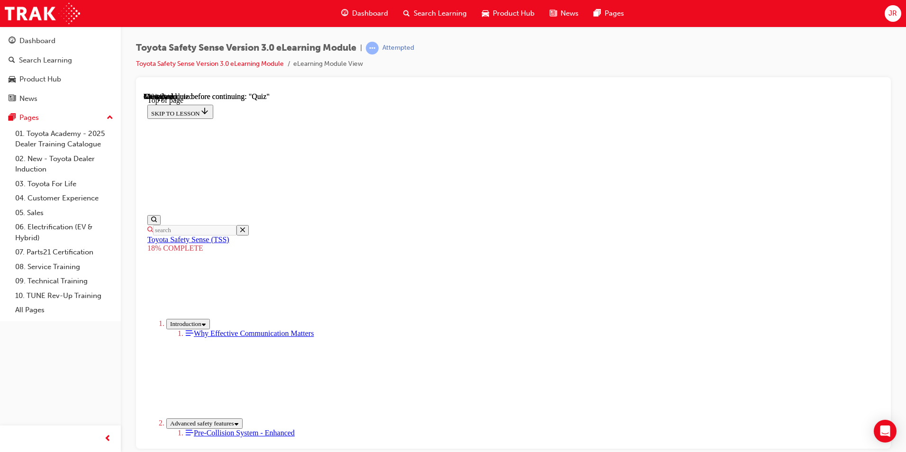
scroll to position [761, 0]
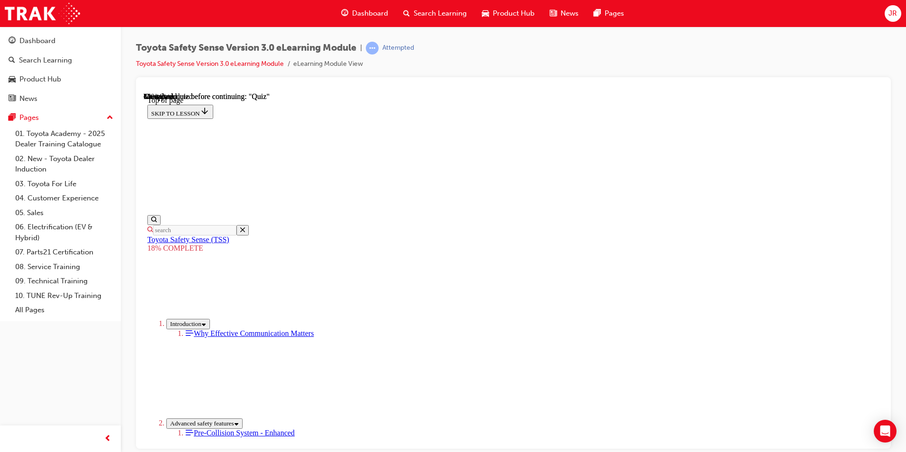
scroll to position [1000, 0]
drag, startPoint x: 534, startPoint y: 234, endPoint x: 427, endPoint y: 359, distance: 164.3
drag, startPoint x: 577, startPoint y: 231, endPoint x: 441, endPoint y: 370, distance: 194.6
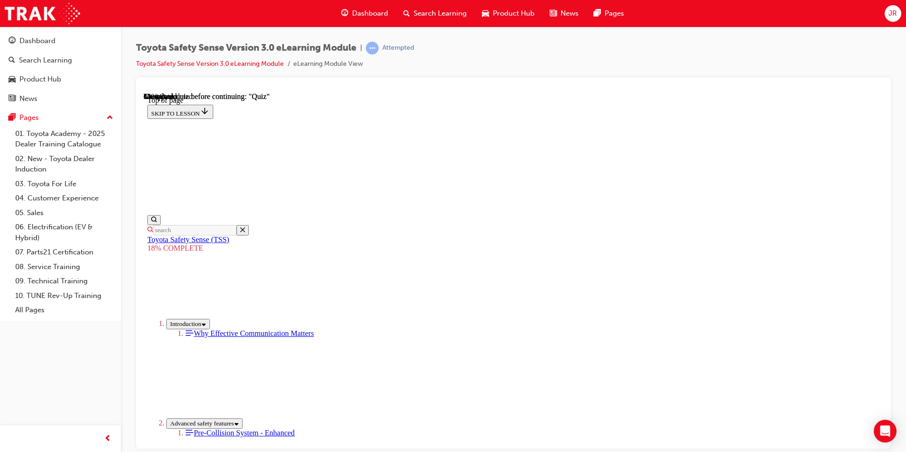
drag, startPoint x: 559, startPoint y: 240, endPoint x: 454, endPoint y: 364, distance: 162.0
drag, startPoint x: 574, startPoint y: 236, endPoint x: 471, endPoint y: 339, distance: 145.1
drag, startPoint x: 552, startPoint y: 246, endPoint x: 426, endPoint y: 376, distance: 180.6
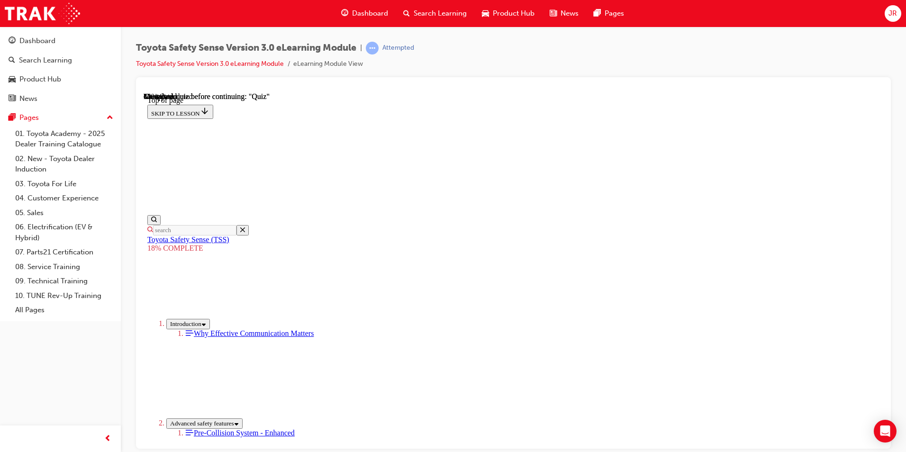
drag, startPoint x: 559, startPoint y: 245, endPoint x: 677, endPoint y: 370, distance: 171.6
drag, startPoint x: 547, startPoint y: 253, endPoint x: 424, endPoint y: 386, distance: 180.7
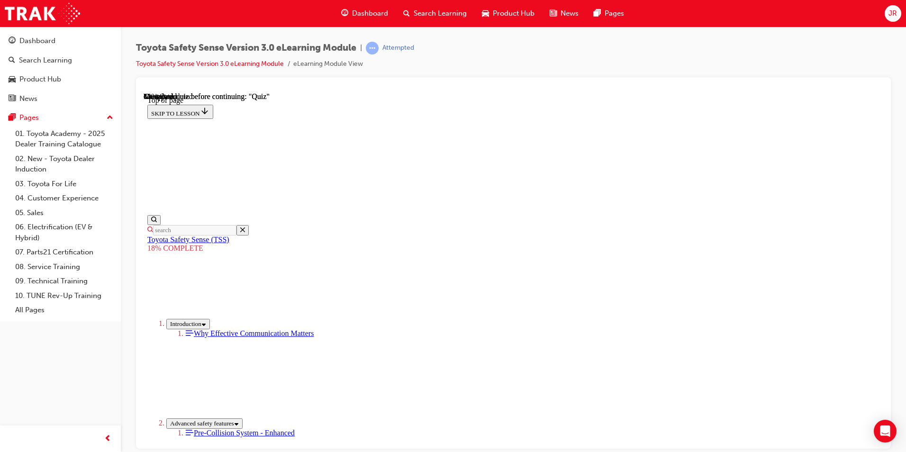
drag, startPoint x: 535, startPoint y: 249, endPoint x: 457, endPoint y: 370, distance: 143.6
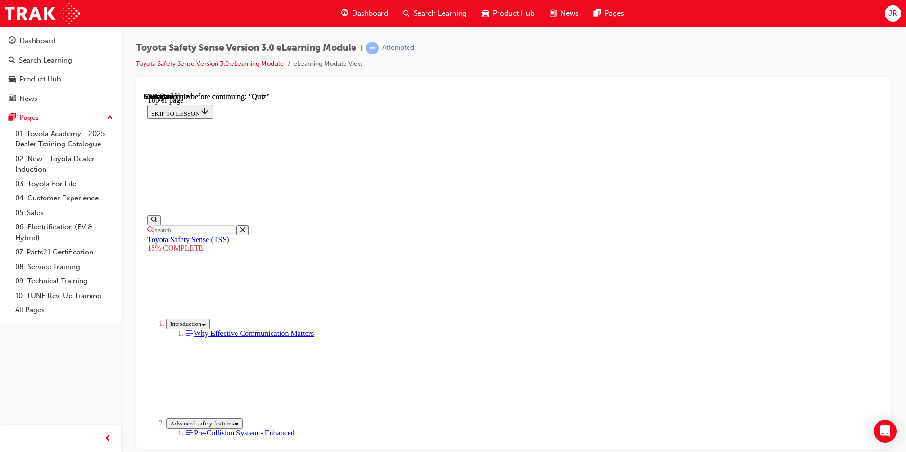
drag, startPoint x: 555, startPoint y: 236, endPoint x: 419, endPoint y: 374, distance: 193.6
drag, startPoint x: 531, startPoint y: 244, endPoint x: 436, endPoint y: 368, distance: 156.8
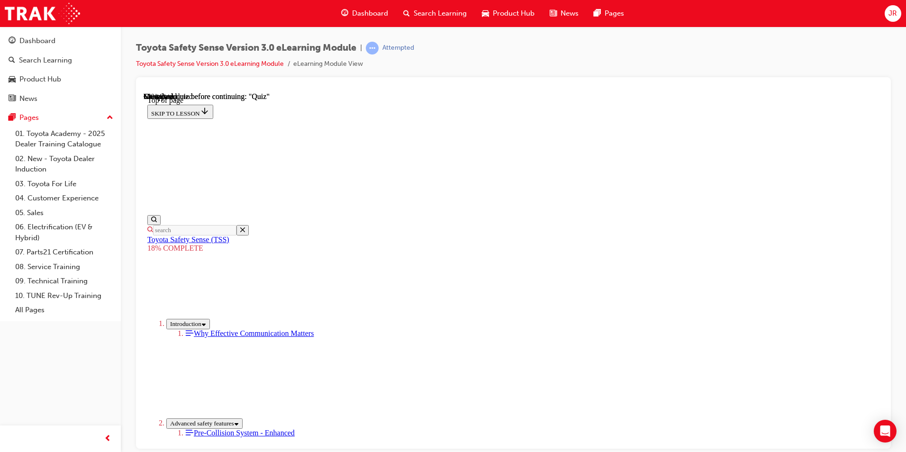
drag, startPoint x: 531, startPoint y: 253, endPoint x: 412, endPoint y: 385, distance: 177.8
drag, startPoint x: 524, startPoint y: 258, endPoint x: 420, endPoint y: 387, distance: 165.4
drag, startPoint x: 542, startPoint y: 241, endPoint x: 432, endPoint y: 359, distance: 161.9
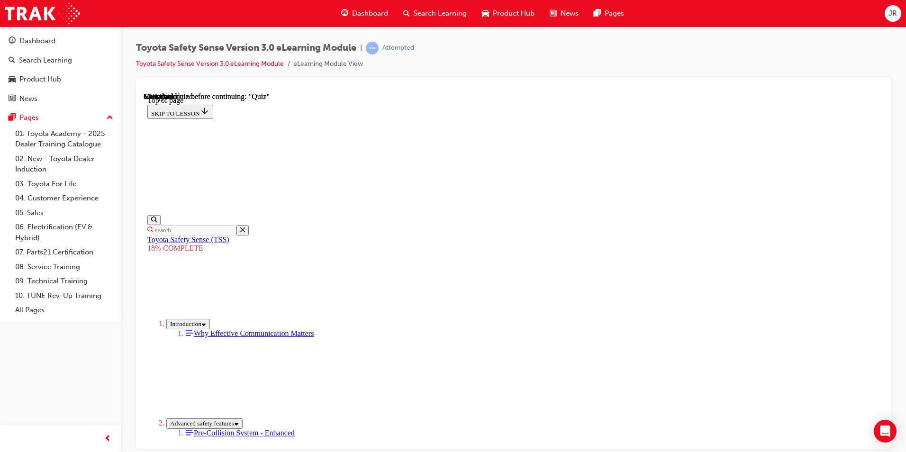
drag, startPoint x: 532, startPoint y: 244, endPoint x: 425, endPoint y: 365, distance: 161.8
drag, startPoint x: 537, startPoint y: 255, endPoint x: 440, endPoint y: 360, distance: 142.8
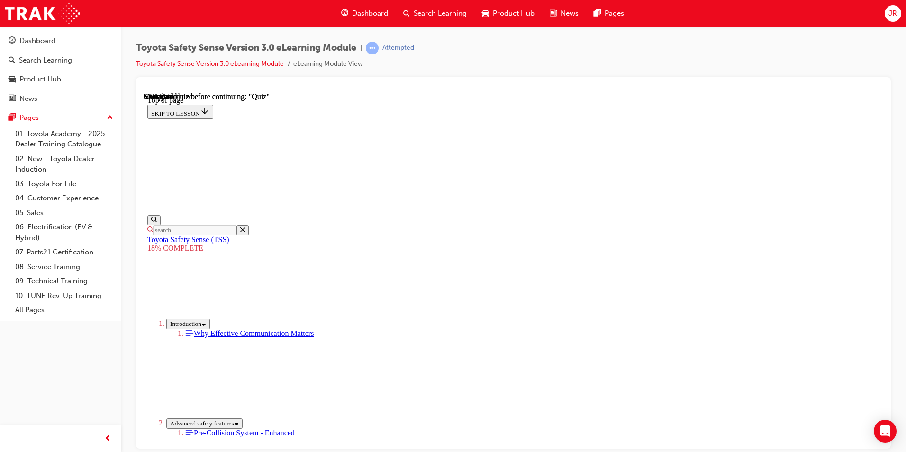
scroll to position [574, 0]
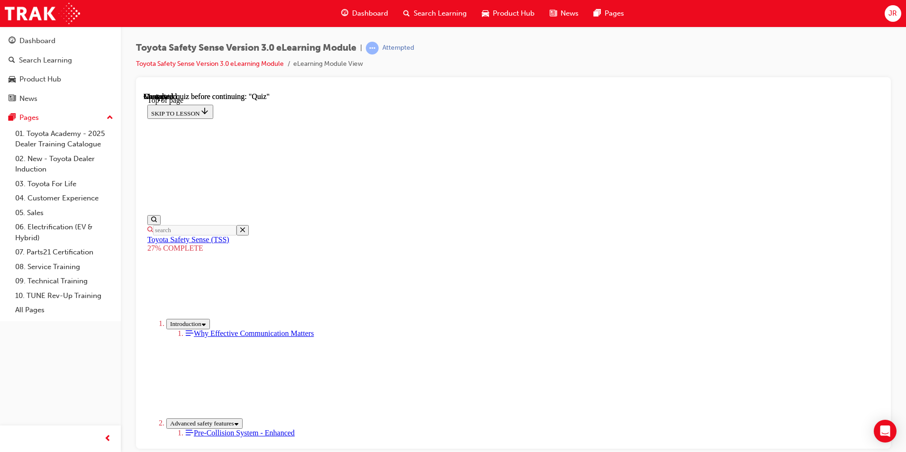
scroll to position [940, 0]
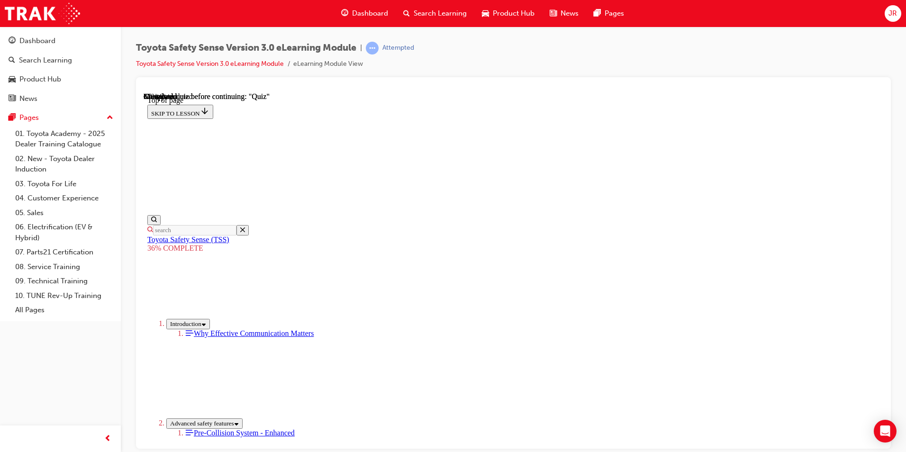
scroll to position [3530, 0]
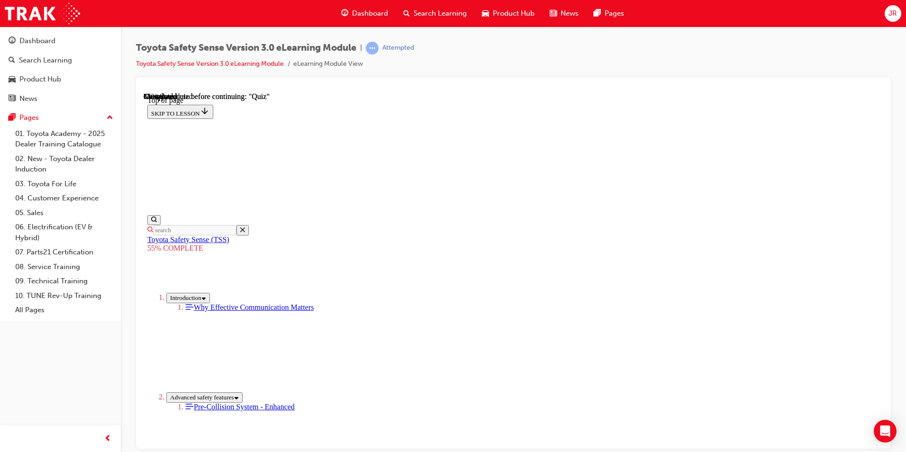
scroll to position [556, 0]
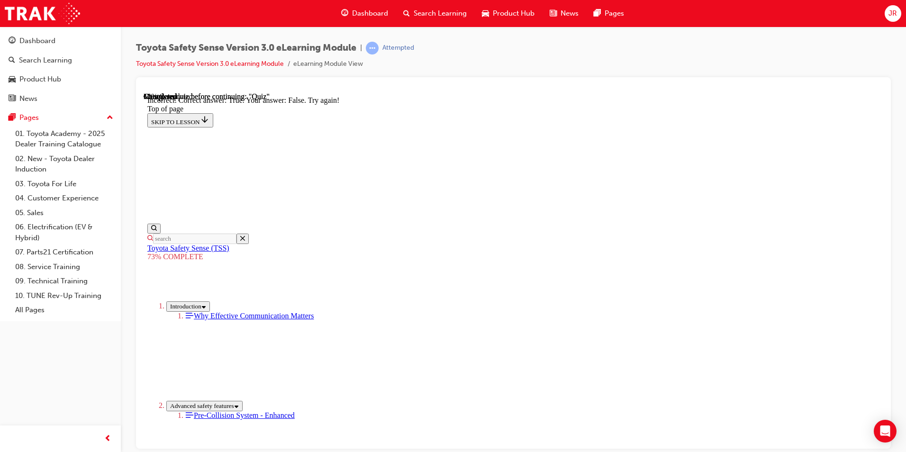
scroll to position [146, 0]
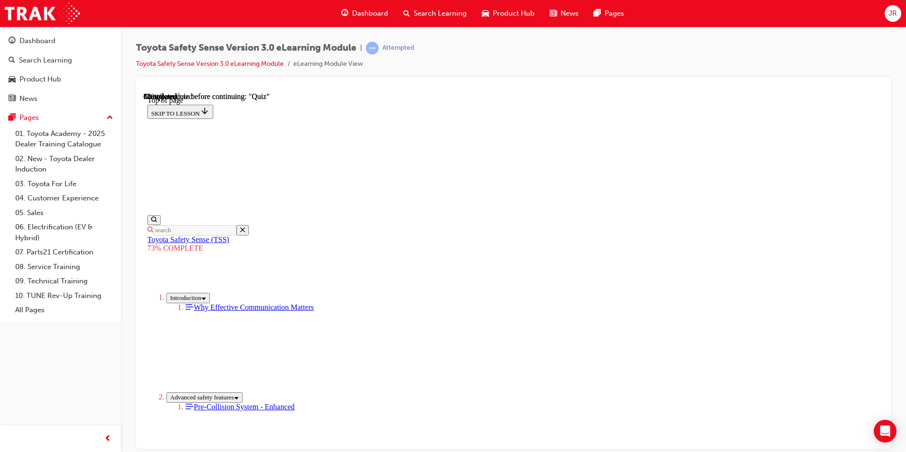
scroll to position [224, 0]
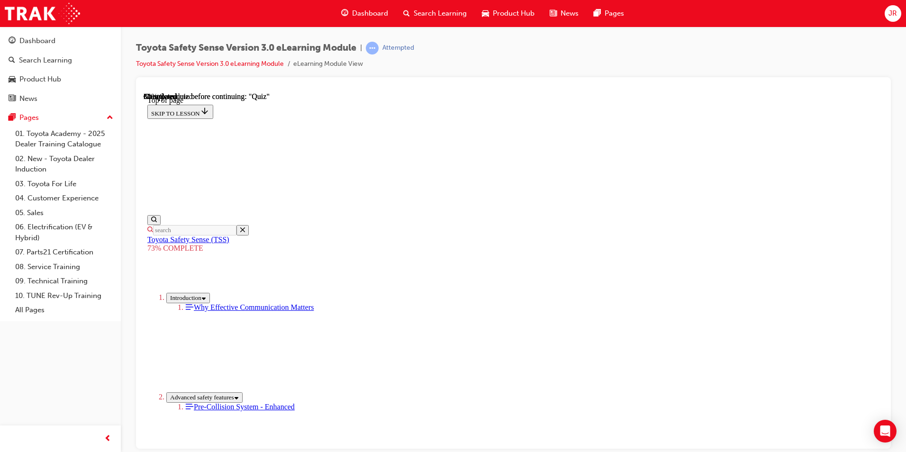
scroll to position [86, 0]
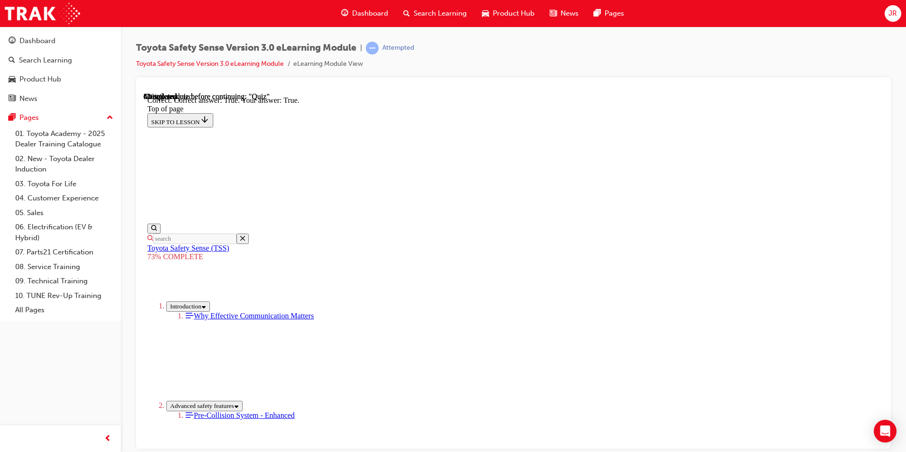
scroll to position [116, 0]
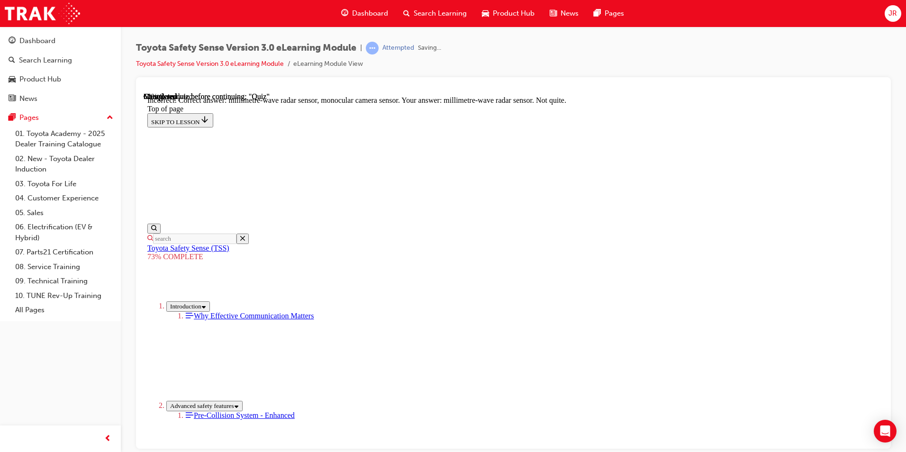
scroll to position [308, 0]
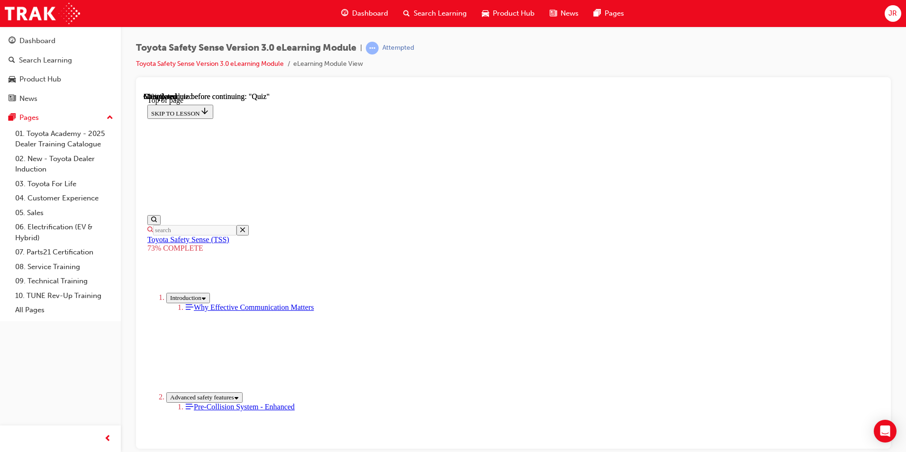
scroll to position [178, 0]
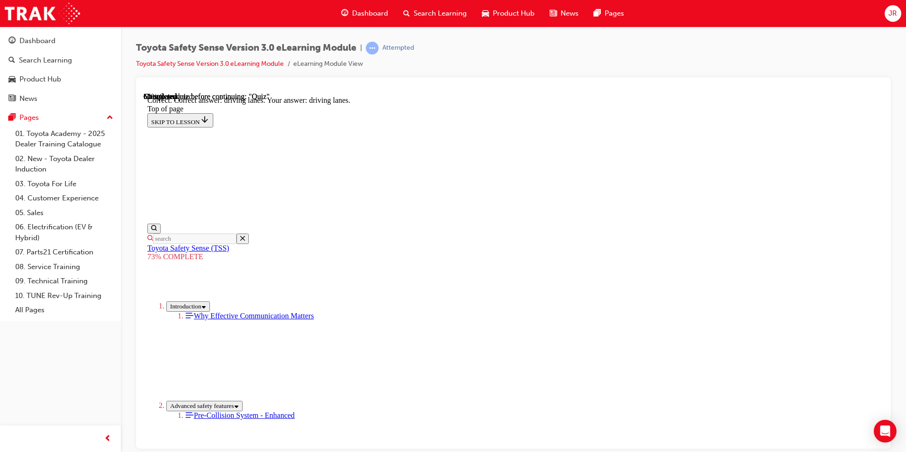
scroll to position [208, 0]
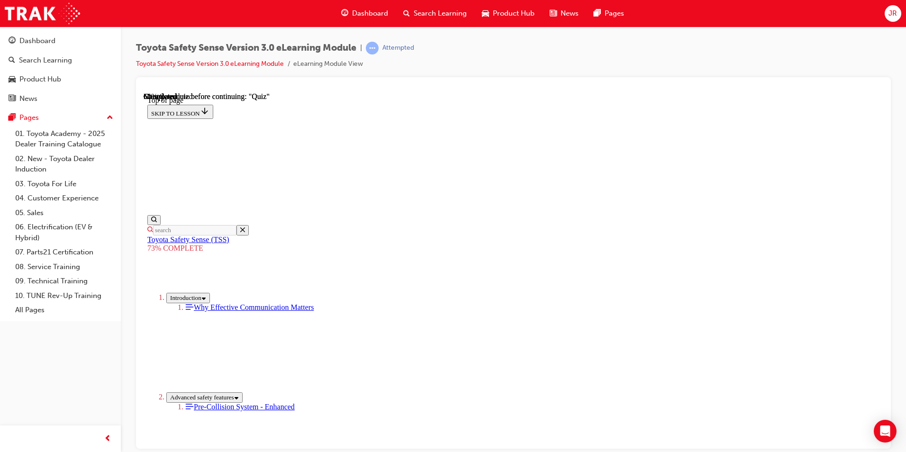
scroll to position [177, 0]
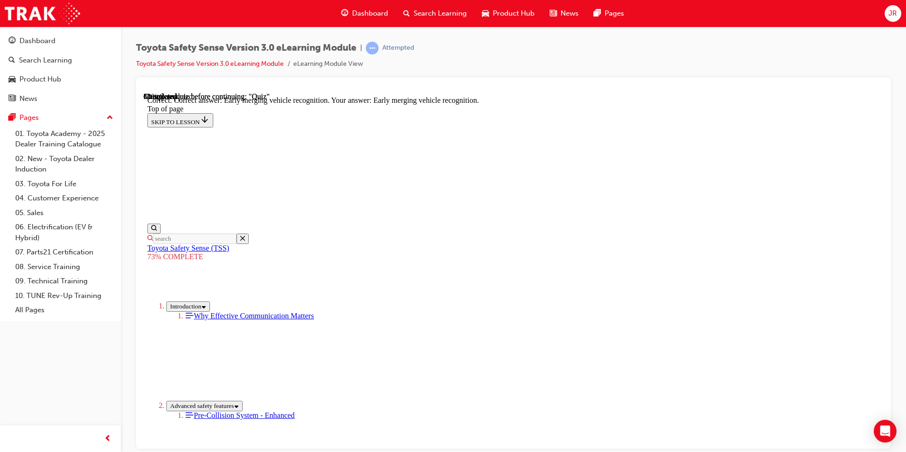
scroll to position [224, 0]
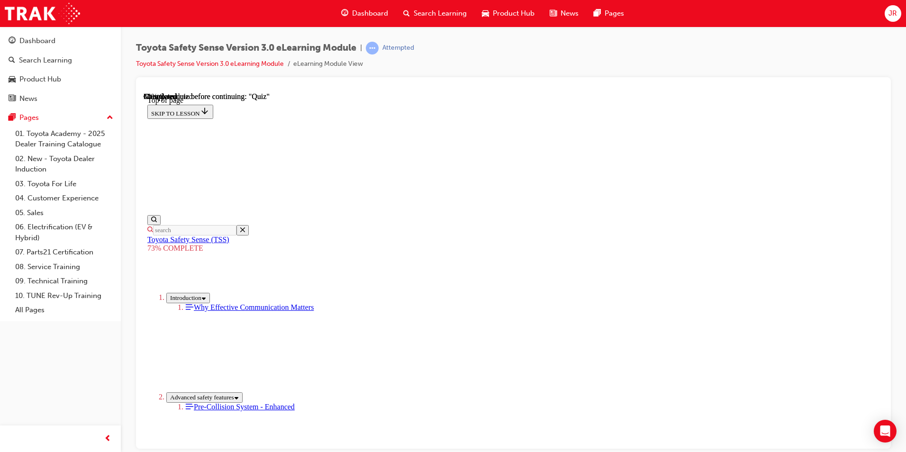
scroll to position [199, 0]
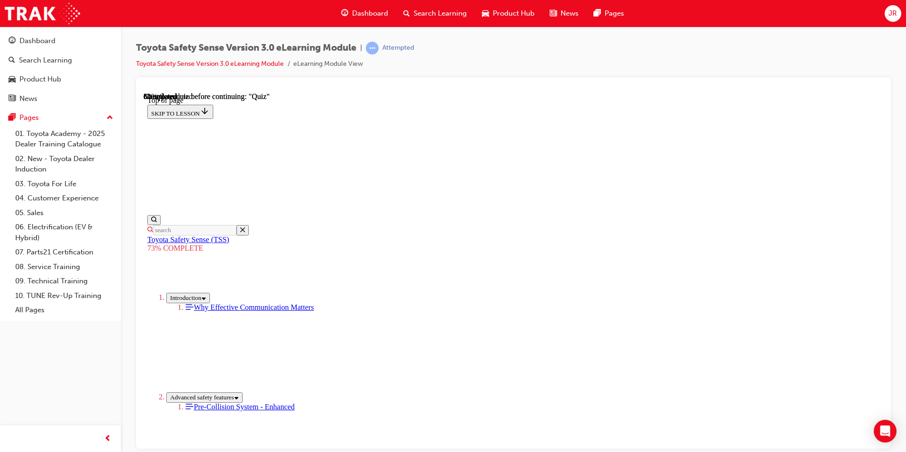
scroll to position [129, 0]
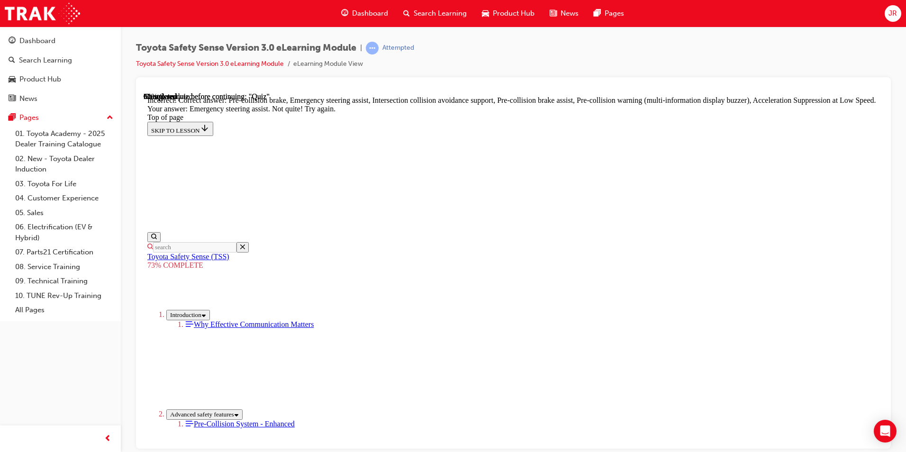
scroll to position [384, 0]
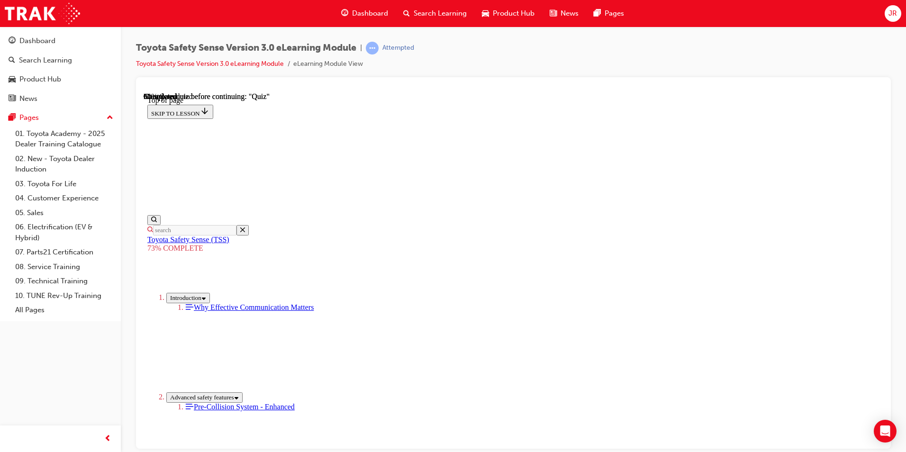
scroll to position [82, 0]
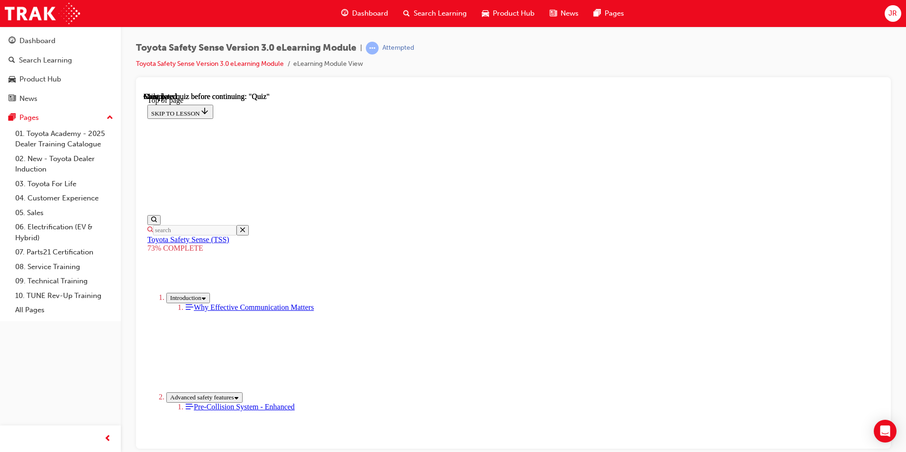
scroll to position [129, 0]
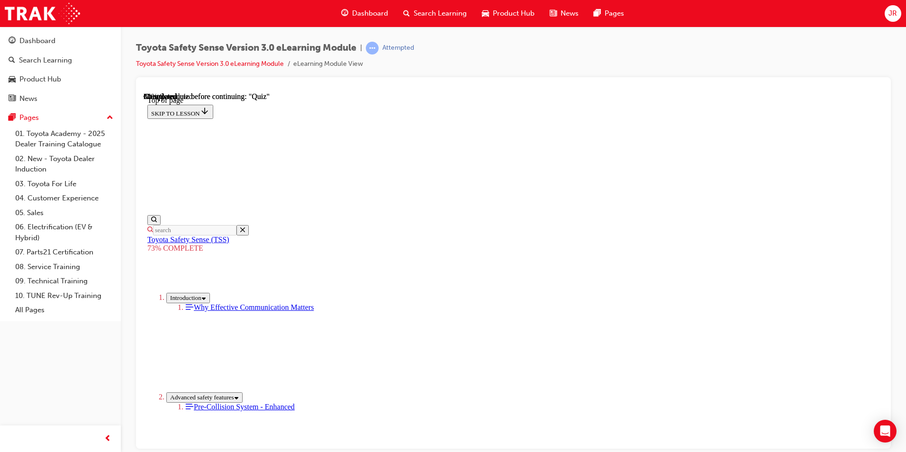
scroll to position [70, 0]
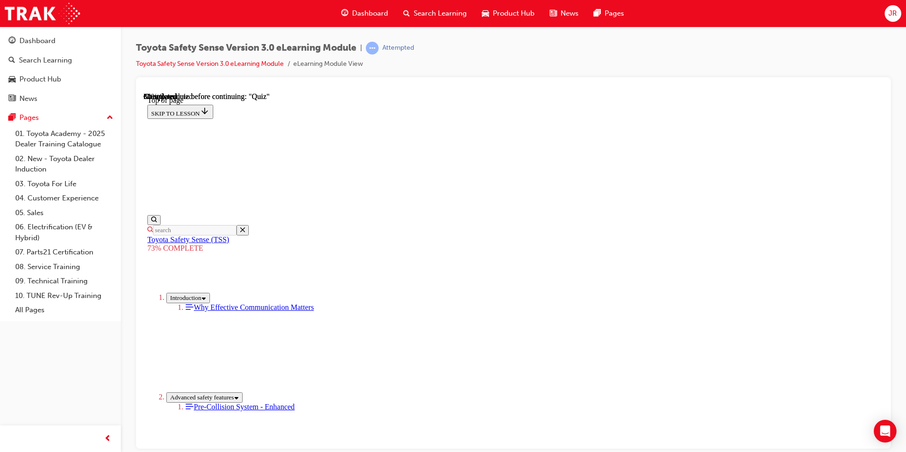
scroll to position [86, 0]
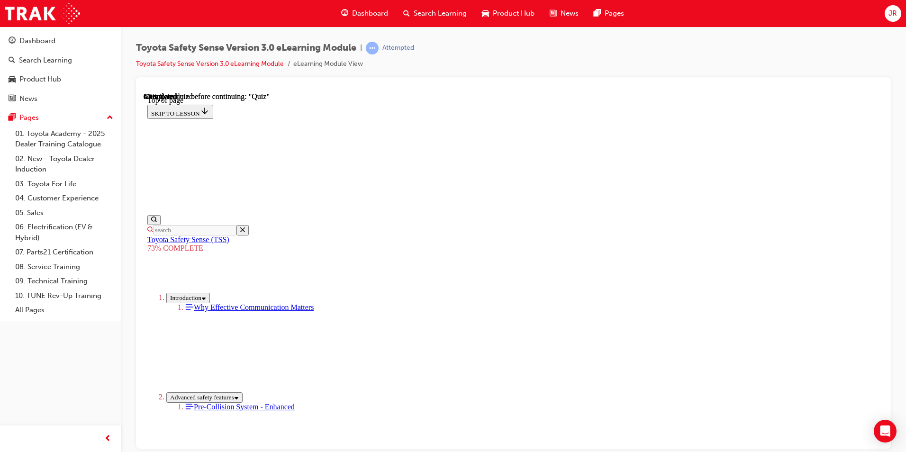
scroll to position [125, 0]
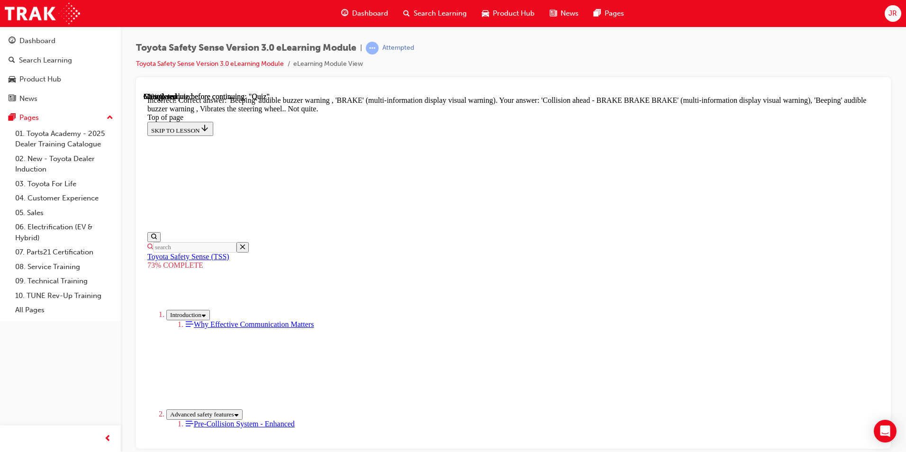
scroll to position [296, 0]
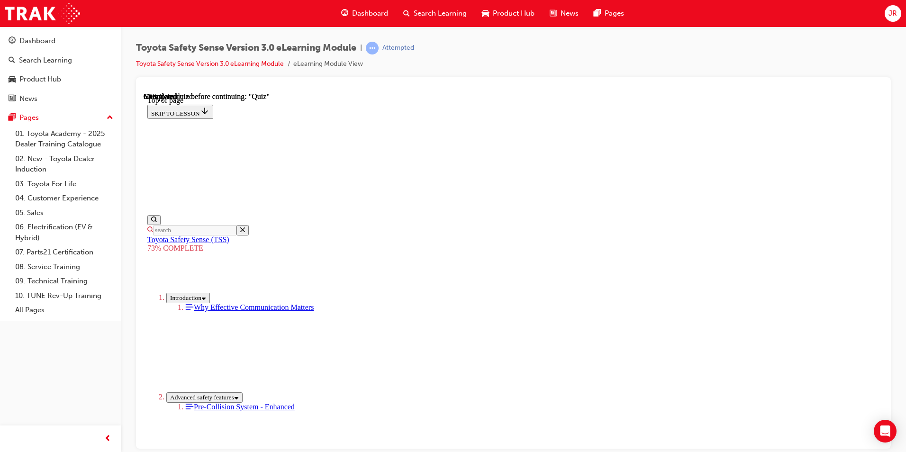
scroll to position [177, 0]
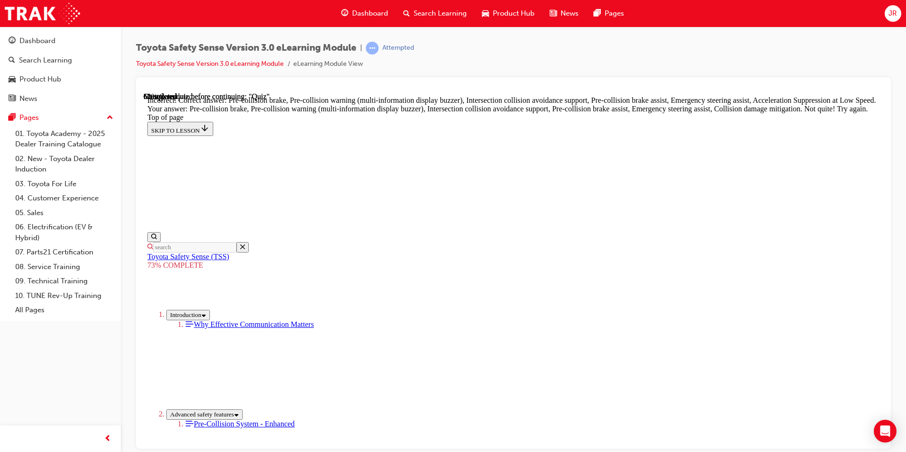
scroll to position [242, 0]
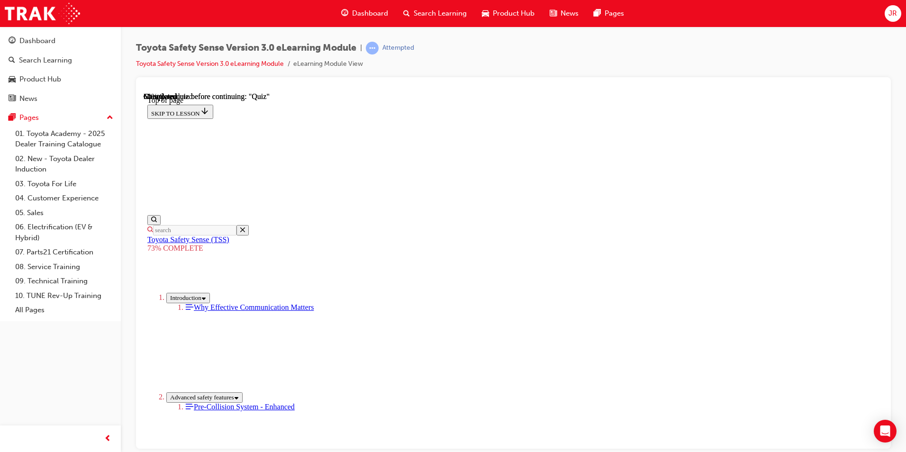
scroll to position [177, 0]
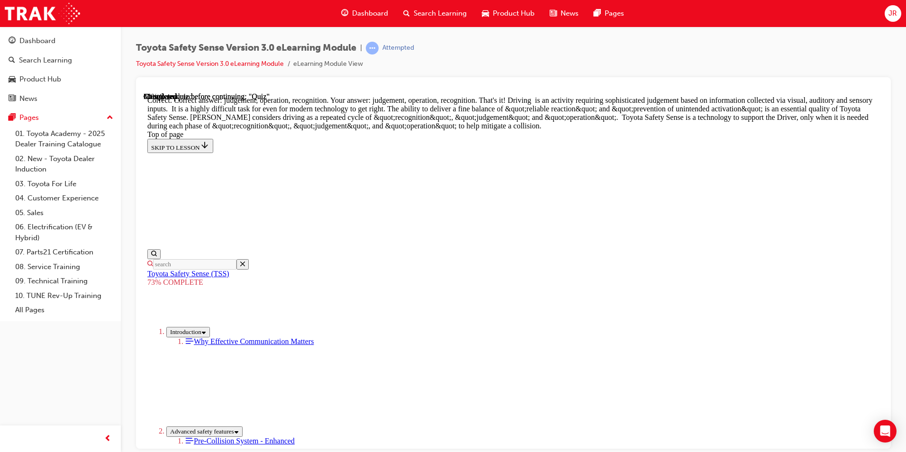
scroll to position [469, 0]
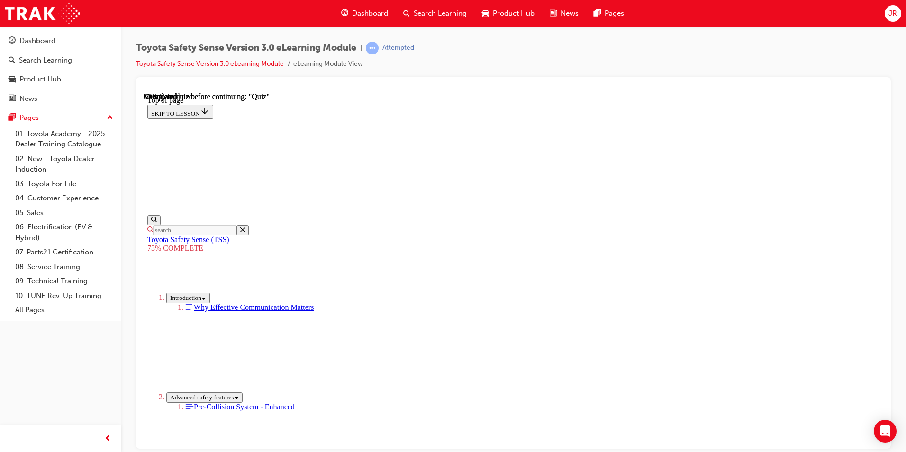
scroll to position [129, 0]
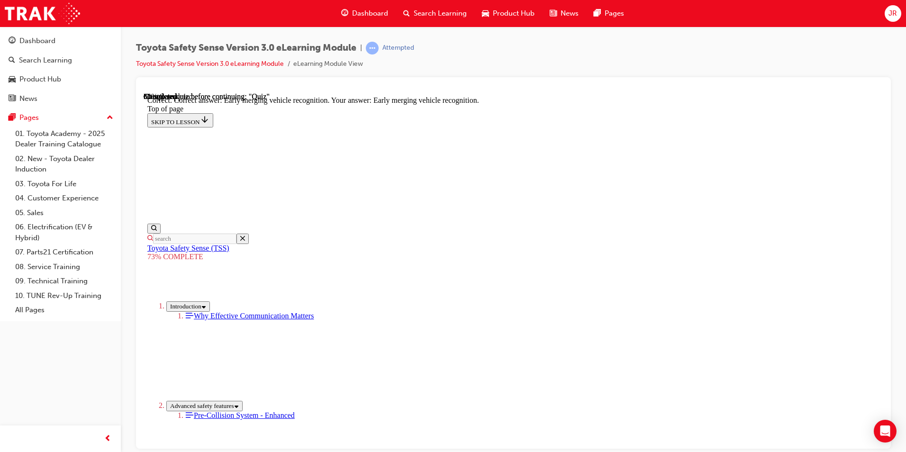
scroll to position [224, 0]
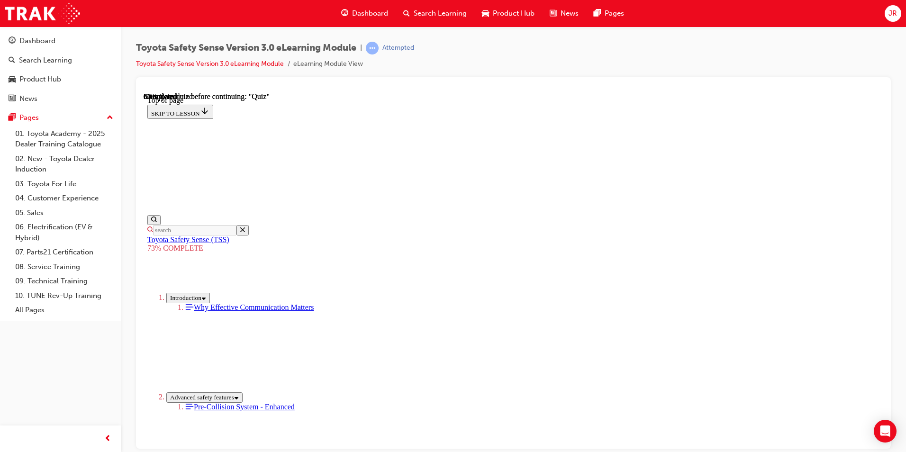
scroll to position [177, 0]
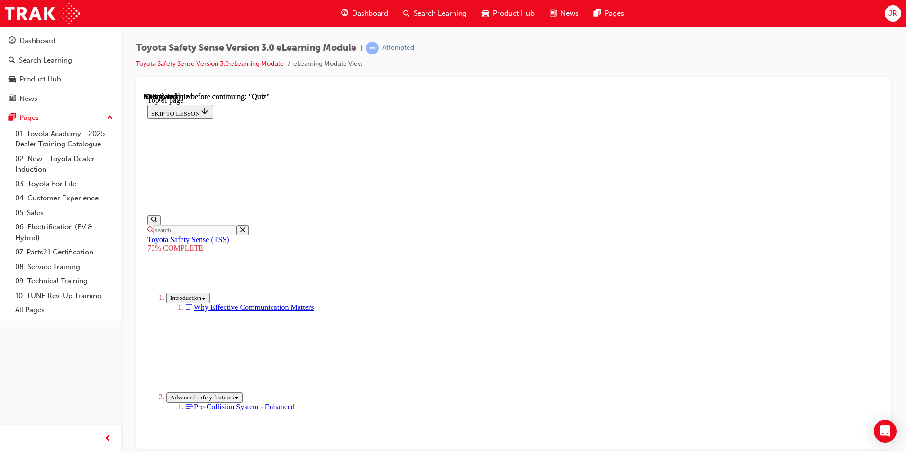
scroll to position [129, 0]
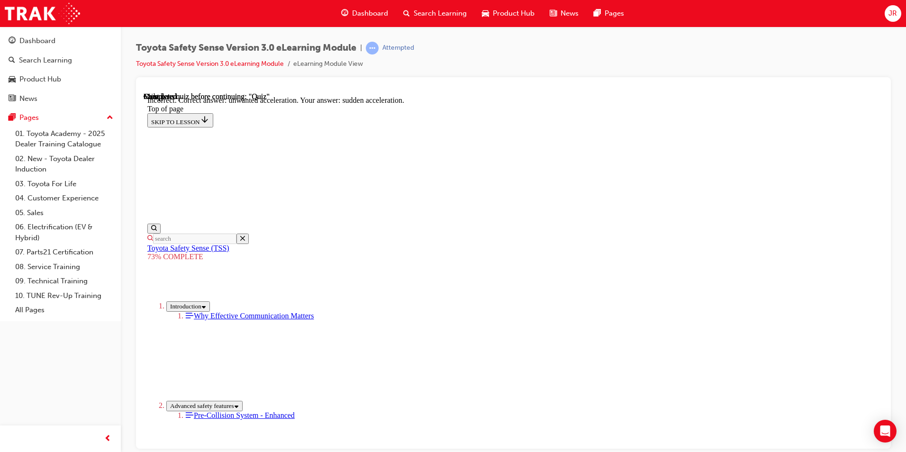
scroll to position [224, 0]
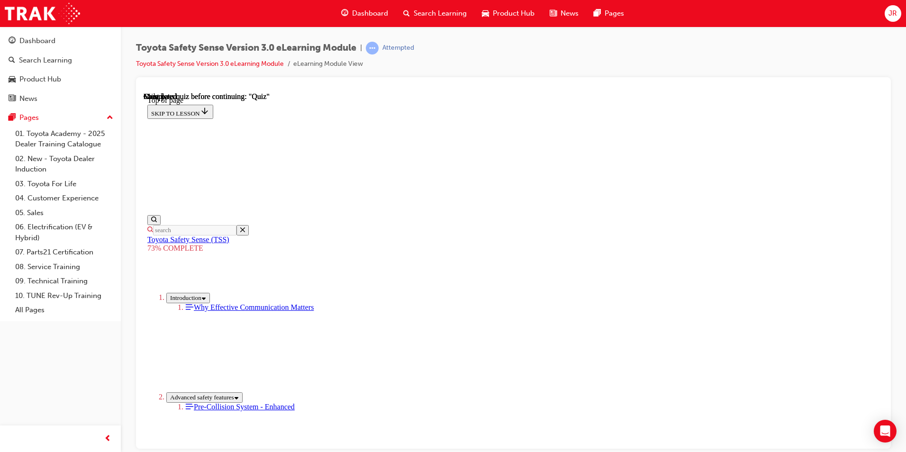
scroll to position [129, 0]
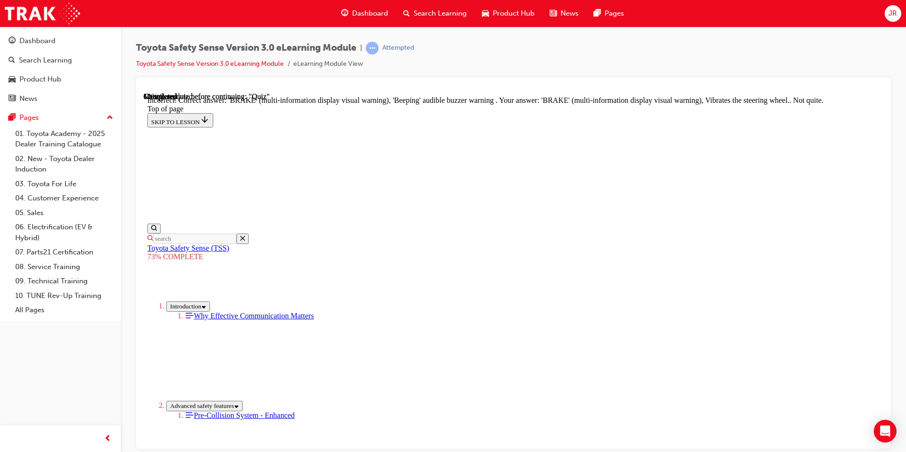
scroll to position [296, 0]
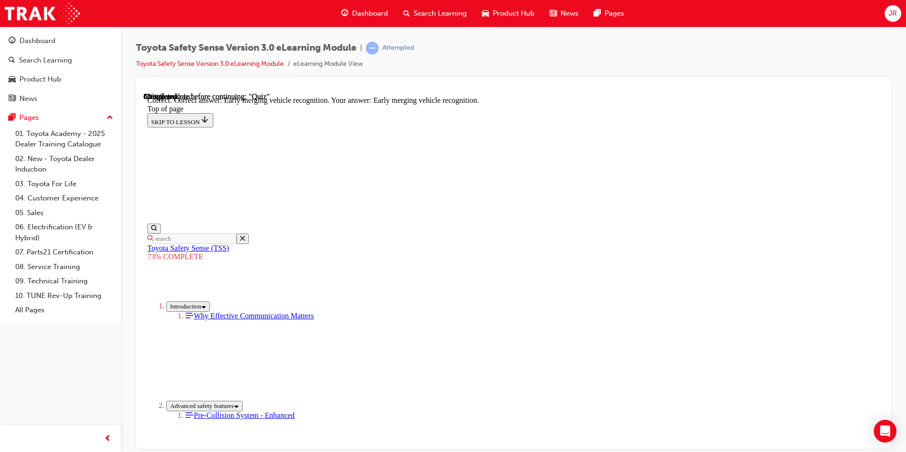
scroll to position [224, 0]
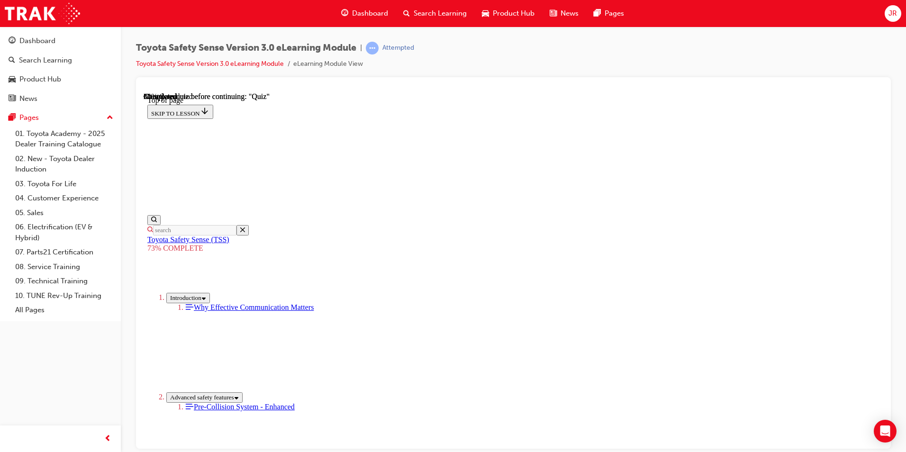
scroll to position [35, 0]
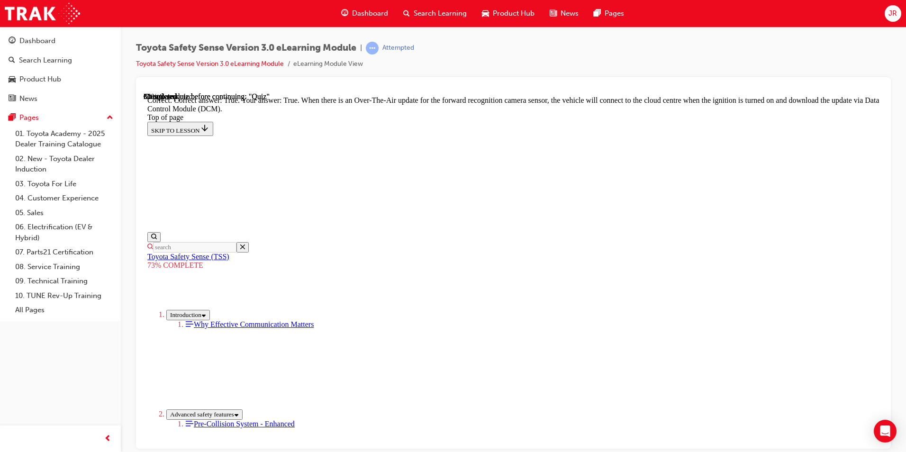
scroll to position [169, 0]
drag, startPoint x: 549, startPoint y: 392, endPoint x: 549, endPoint y: 398, distance: 5.7
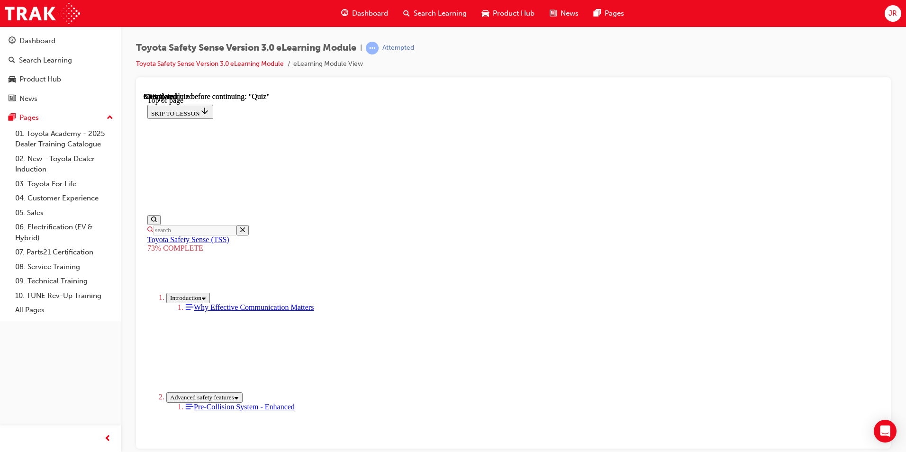
scroll to position [166, 0]
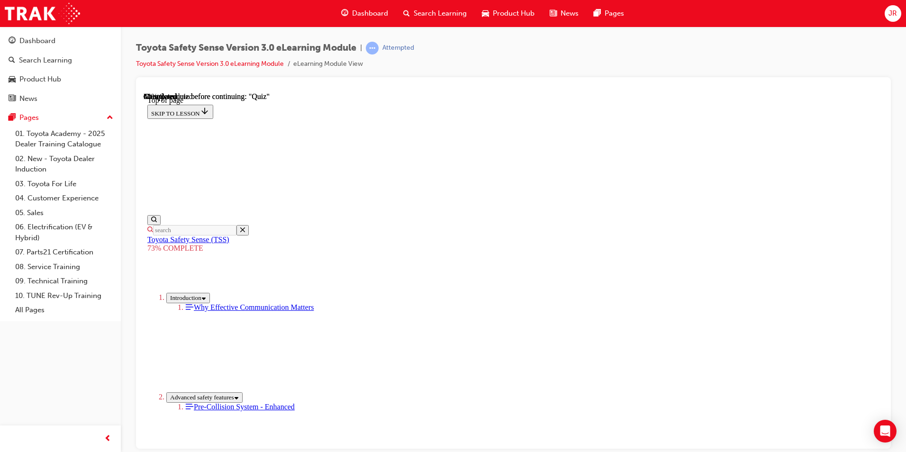
scroll to position [129, 0]
drag, startPoint x: 477, startPoint y: 406, endPoint x: 474, endPoint y: 401, distance: 5.7
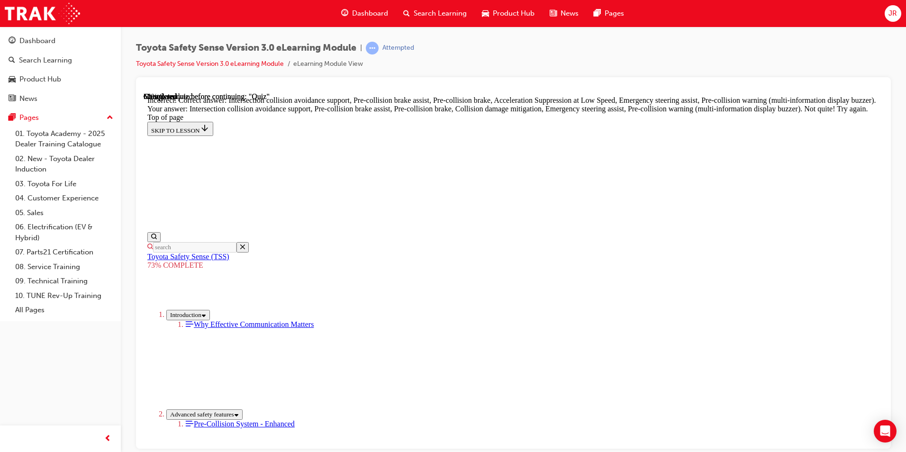
scroll to position [384, 0]
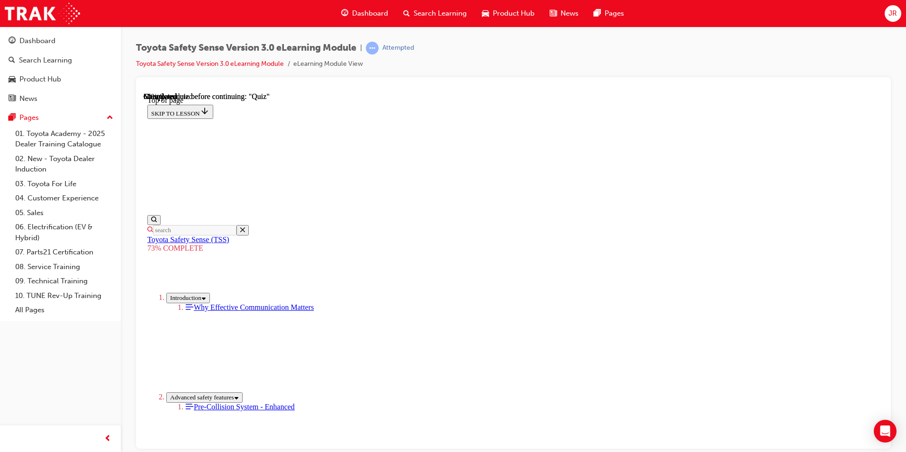
scroll to position [177, 0]
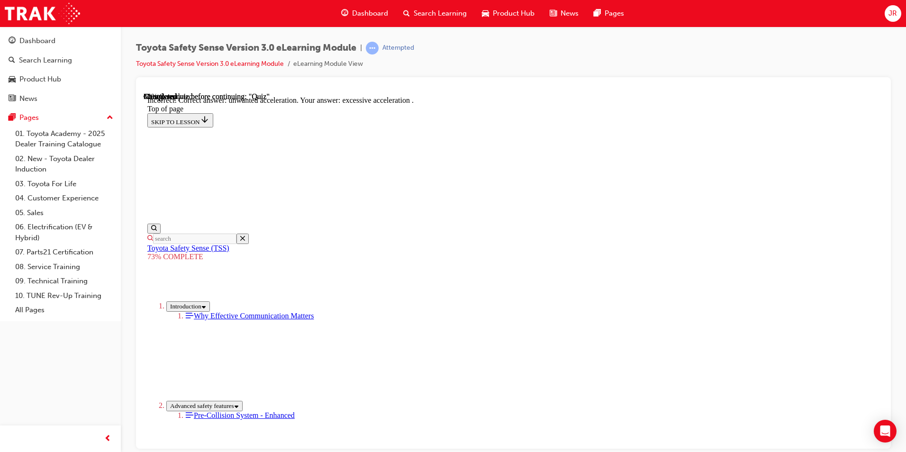
scroll to position [224, 0]
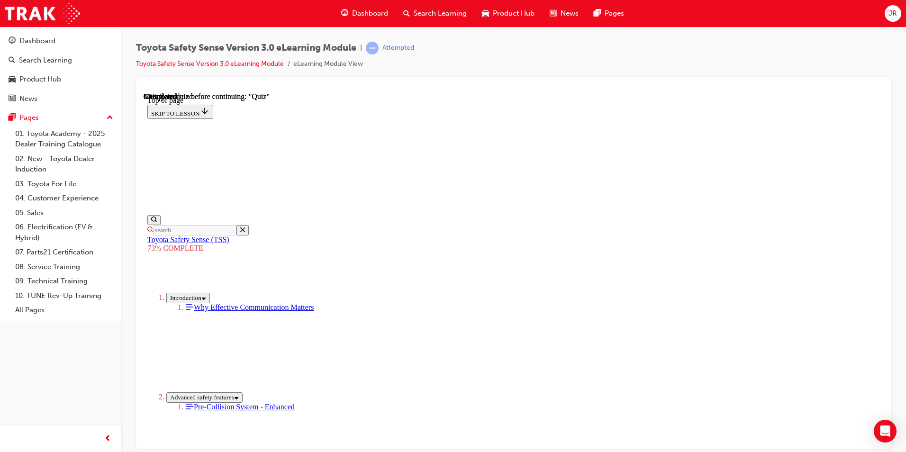
scroll to position [177, 0]
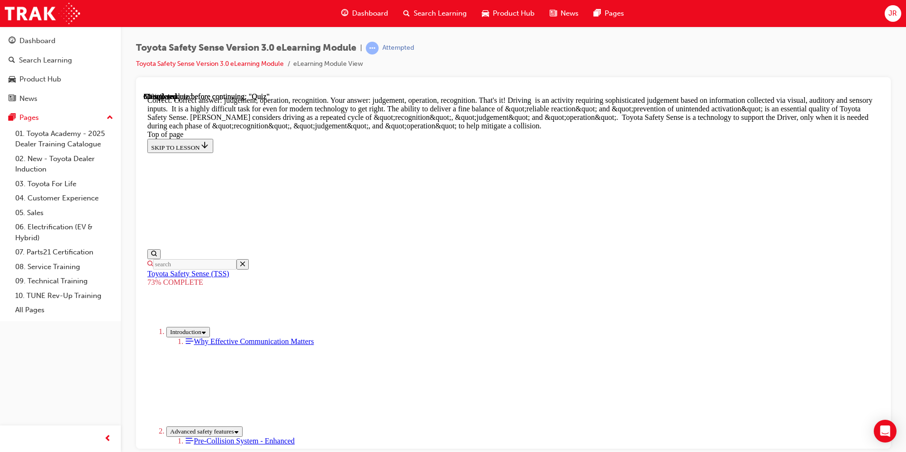
scroll to position [469, 0]
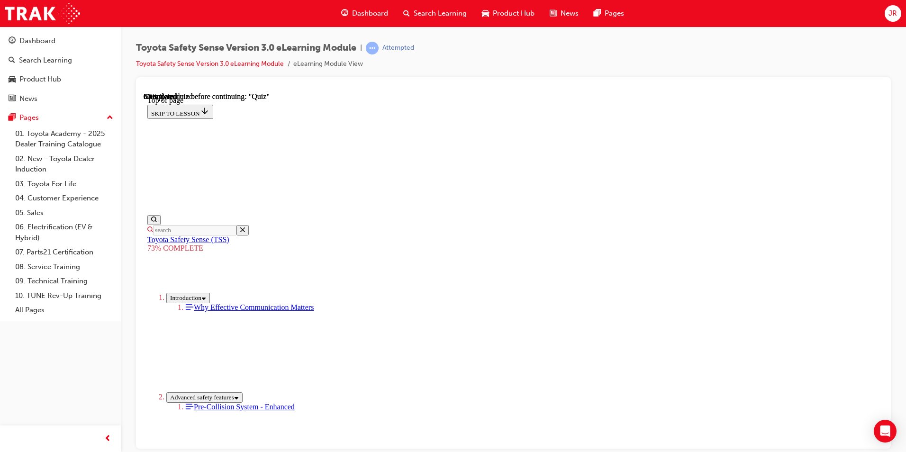
scroll to position [129, 0]
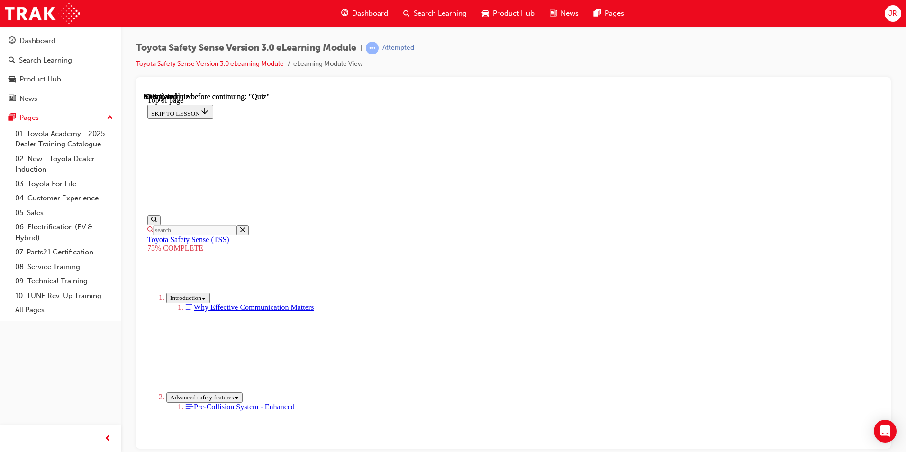
scroll to position [86, 0]
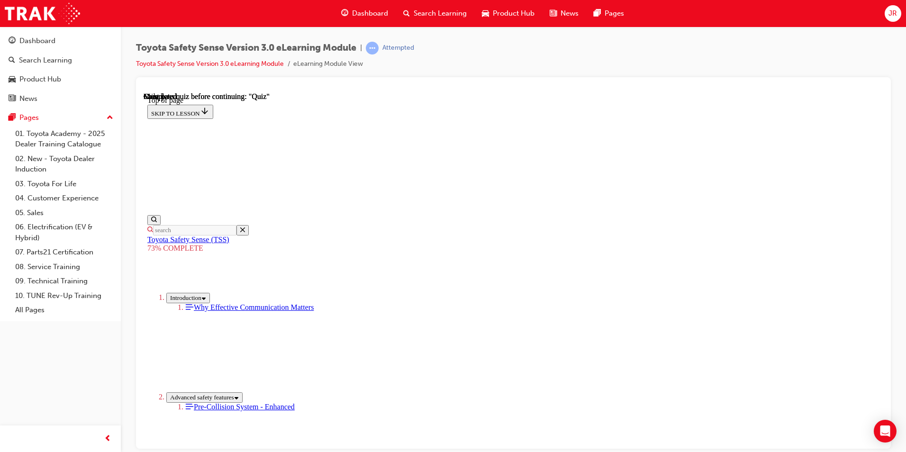
scroll to position [129, 0]
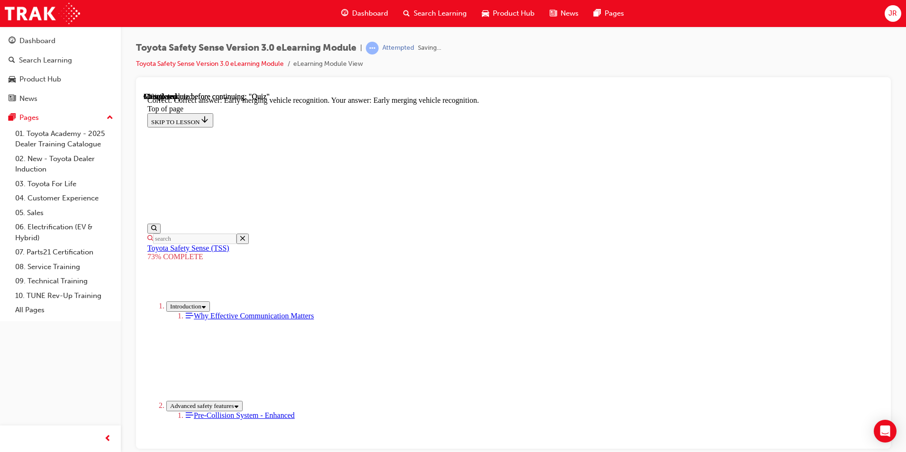
scroll to position [224, 0]
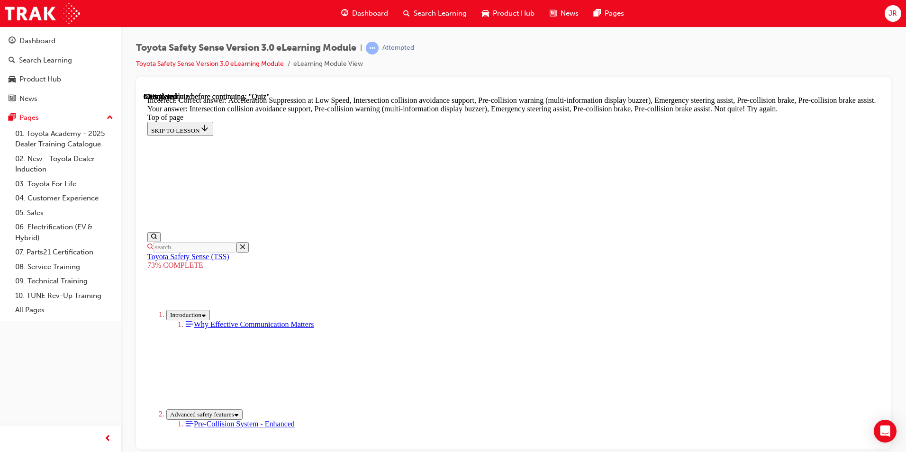
scroll to position [147, 0]
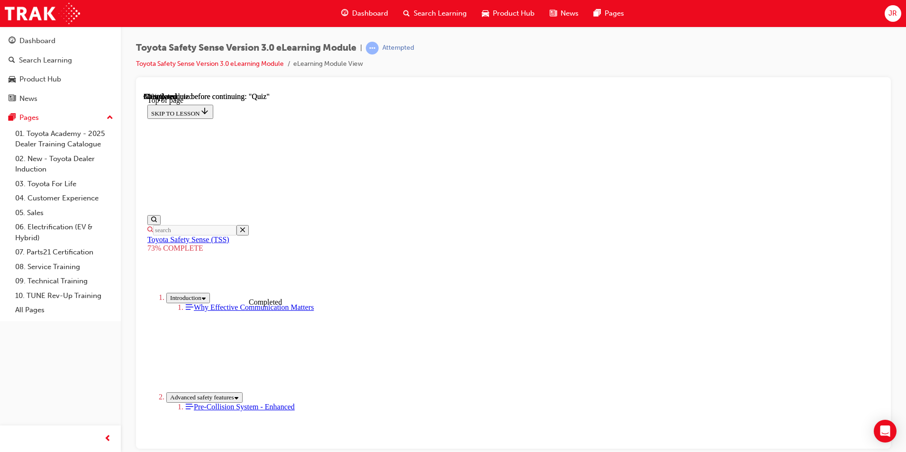
scroll to position [177, 0]
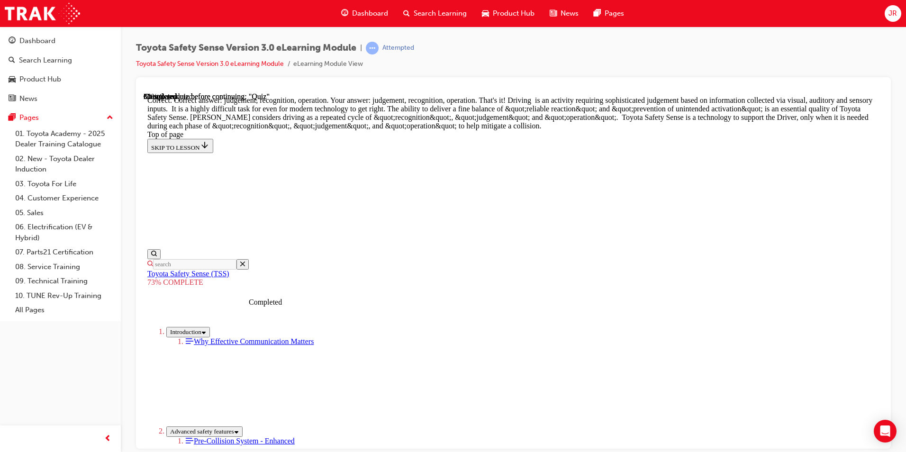
scroll to position [469, 0]
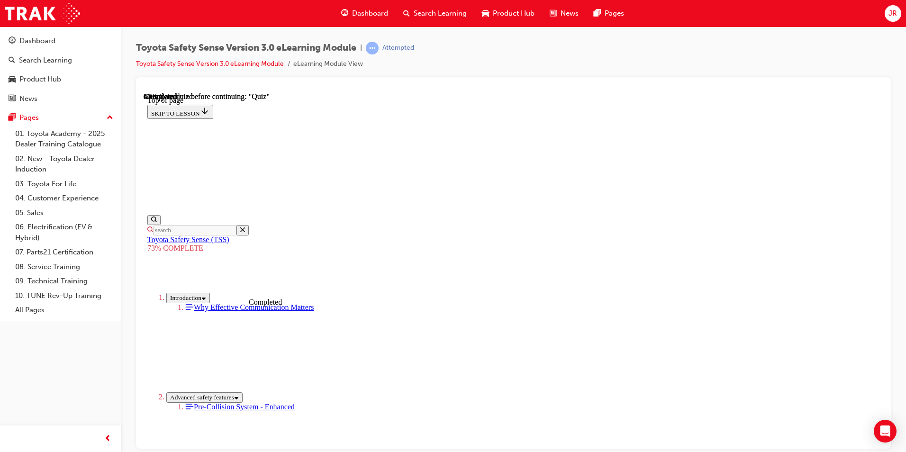
scroll to position [175, 0]
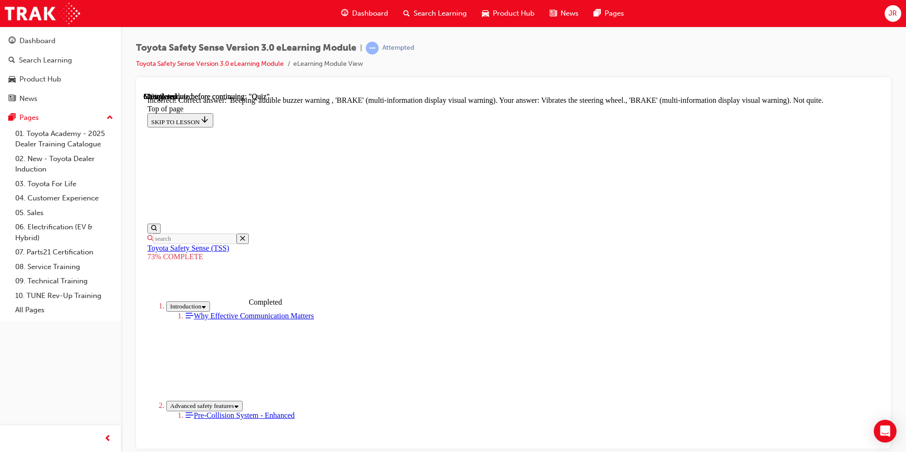
scroll to position [296, 0]
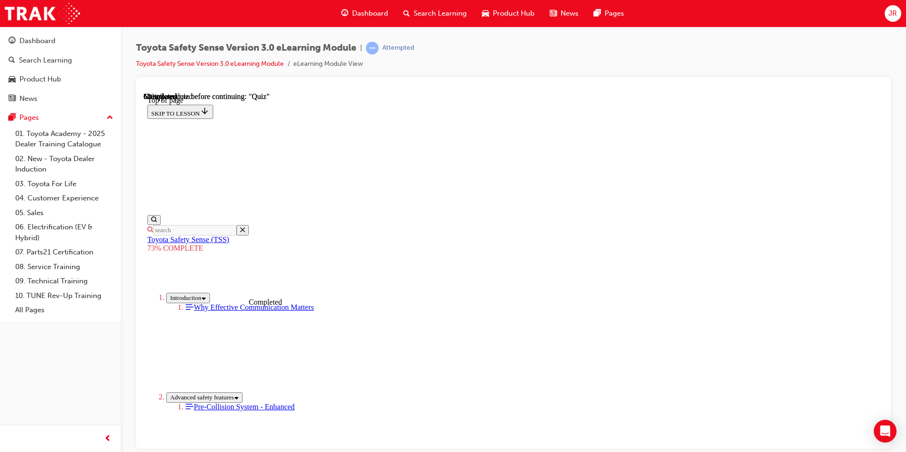
scroll to position [177, 0]
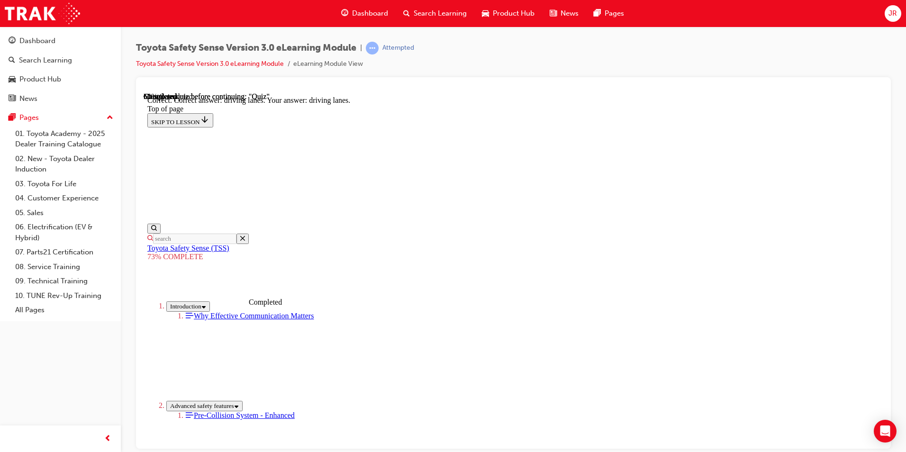
scroll to position [208, 0]
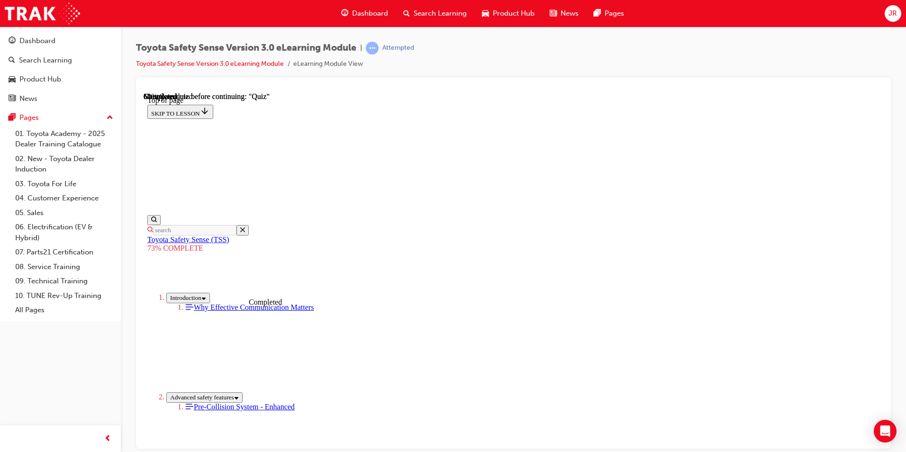
scroll to position [129, 0]
drag, startPoint x: 500, startPoint y: 328, endPoint x: 520, endPoint y: 364, distance: 40.7
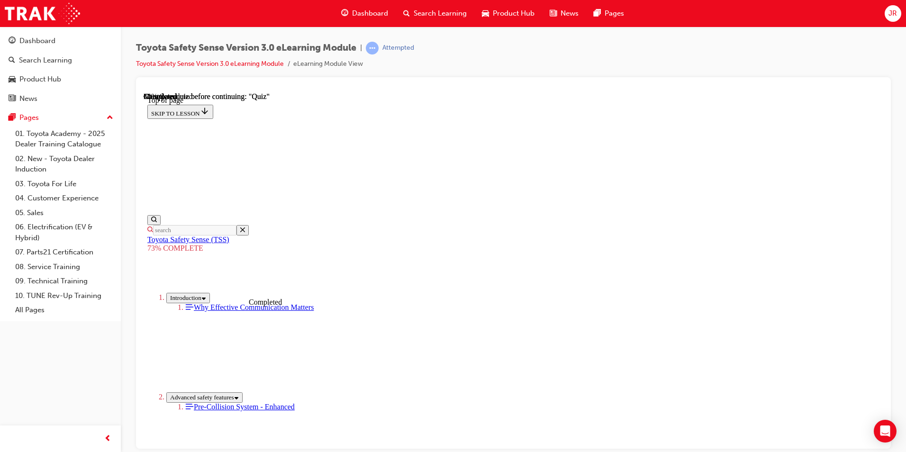
scroll to position [177, 0]
drag, startPoint x: 491, startPoint y: 226, endPoint x: 499, endPoint y: 198, distance: 29.2
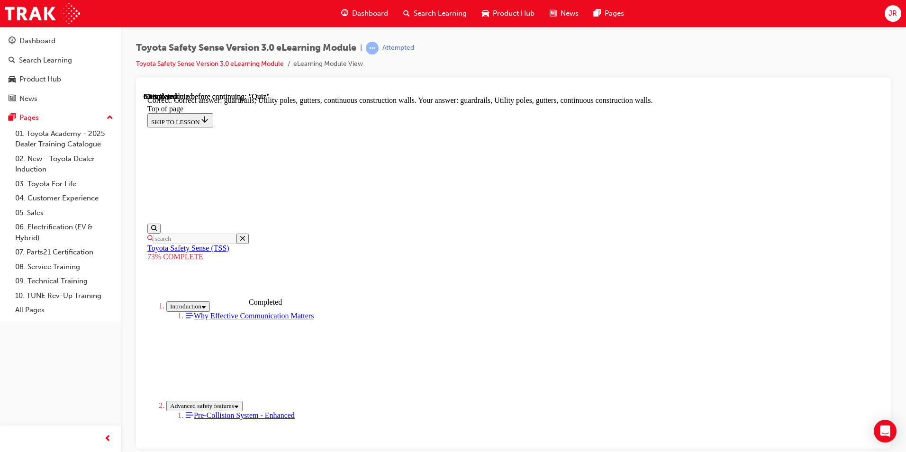
scroll to position [245, 0]
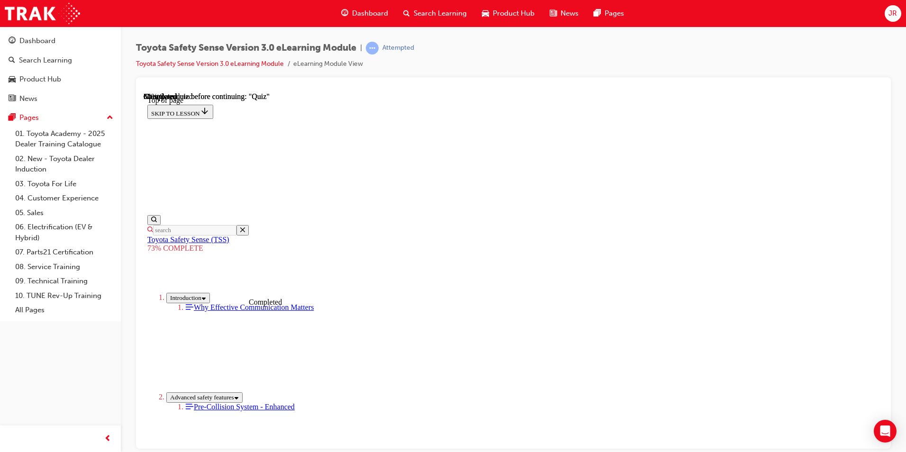
scroll to position [222, 0]
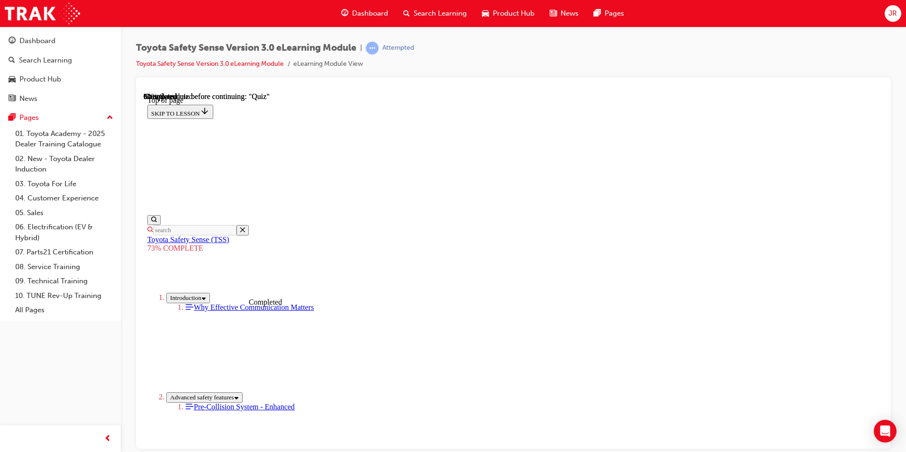
scroll to position [86, 0]
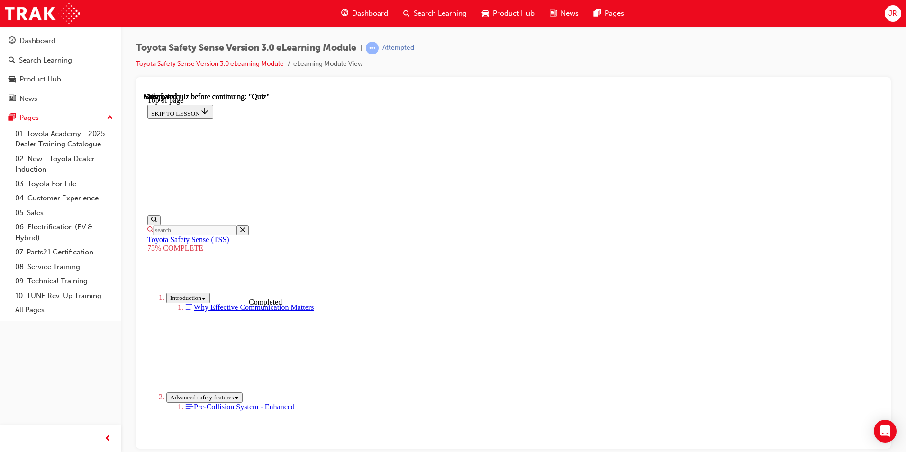
scroll to position [129, 0]
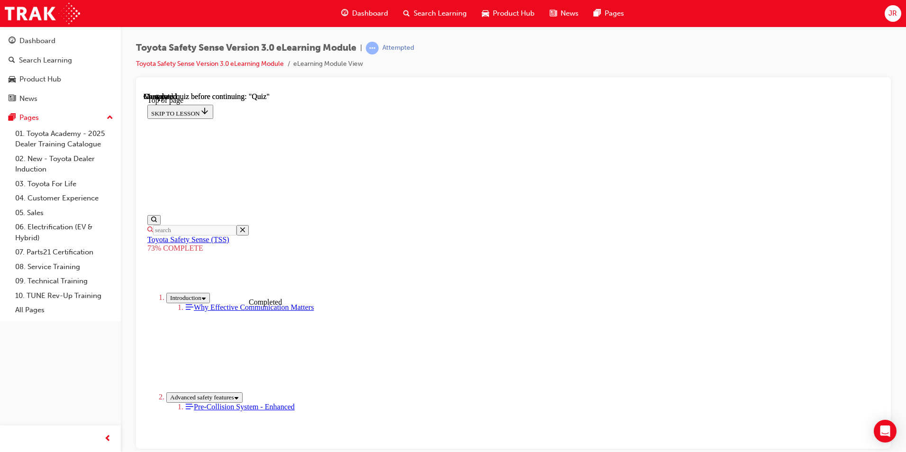
scroll to position [129, 0]
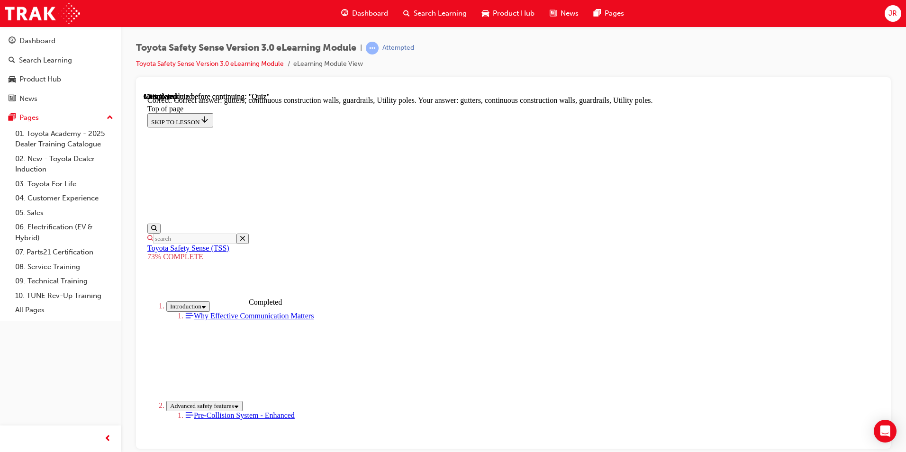
scroll to position [245, 0]
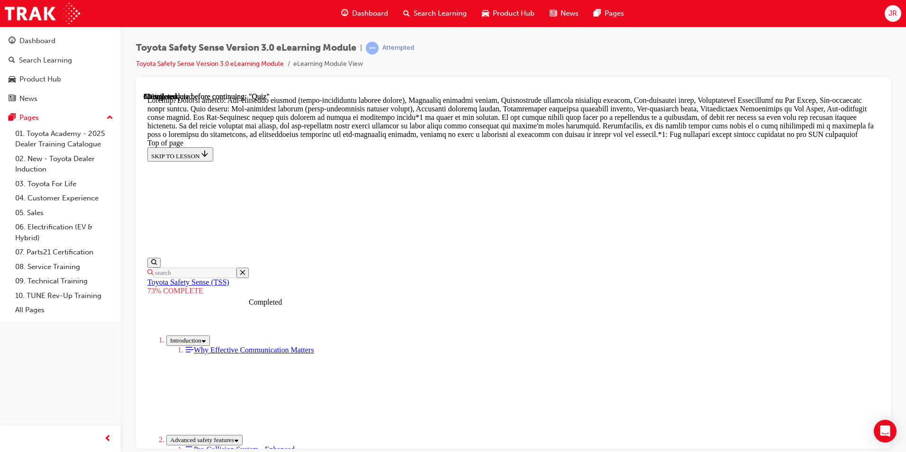
scroll to position [536, 0]
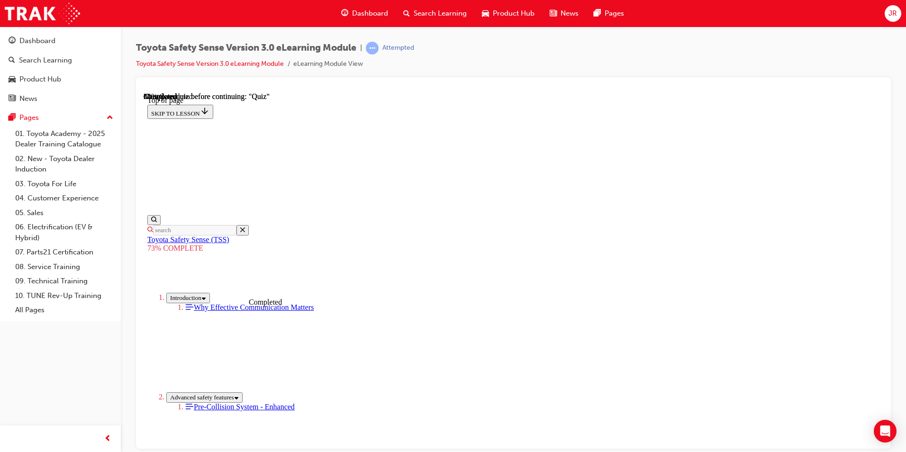
scroll to position [35, 0]
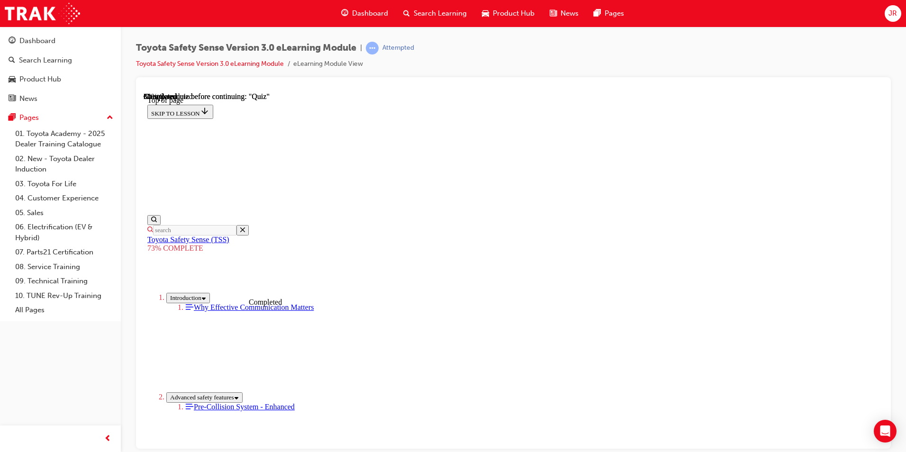
scroll to position [167, 0]
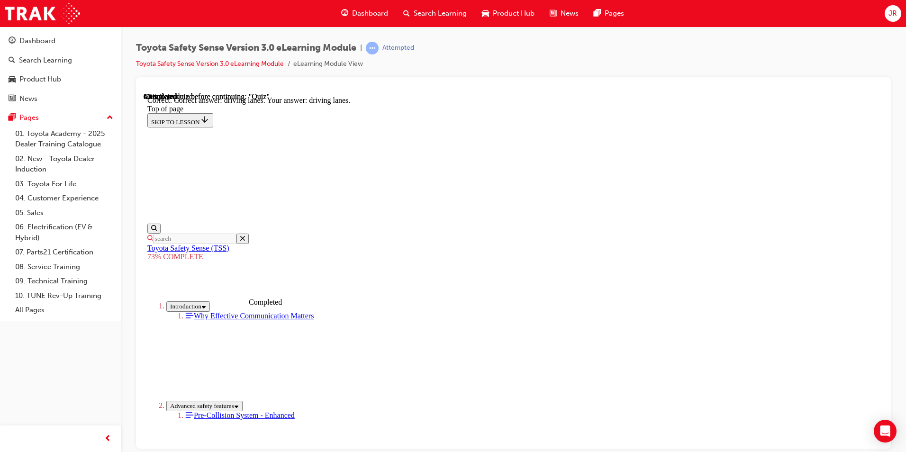
scroll to position [208, 0]
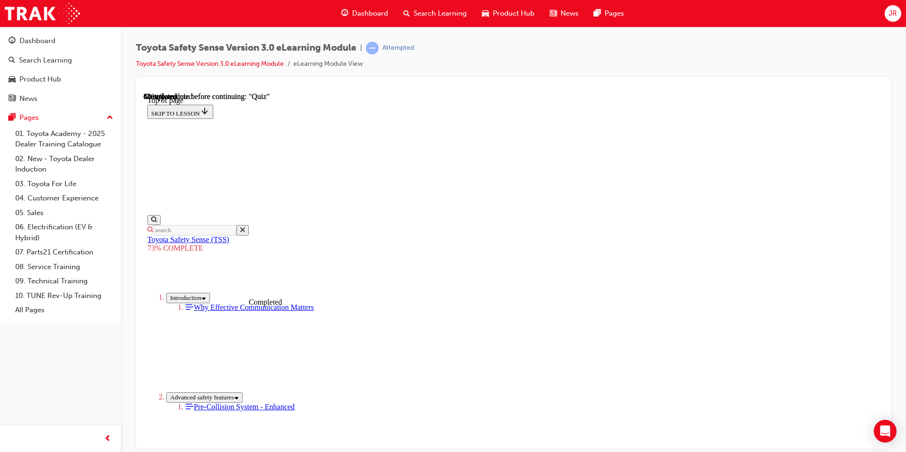
scroll to position [177, 0]
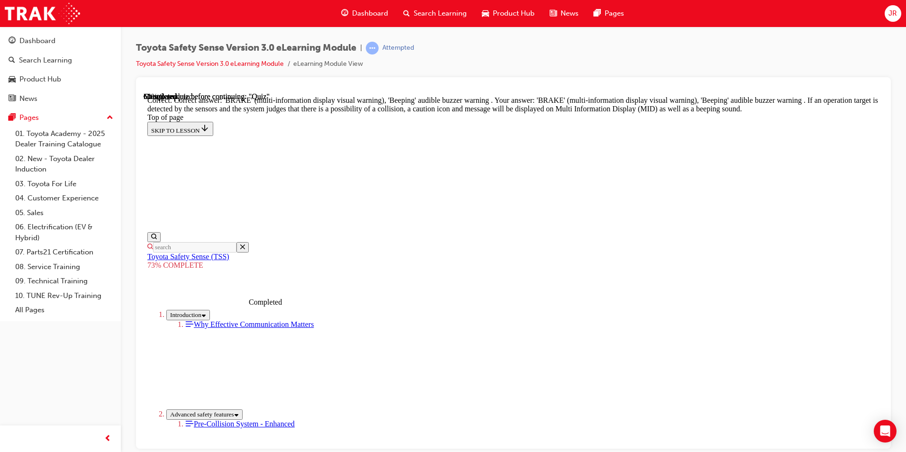
scroll to position [318, 0]
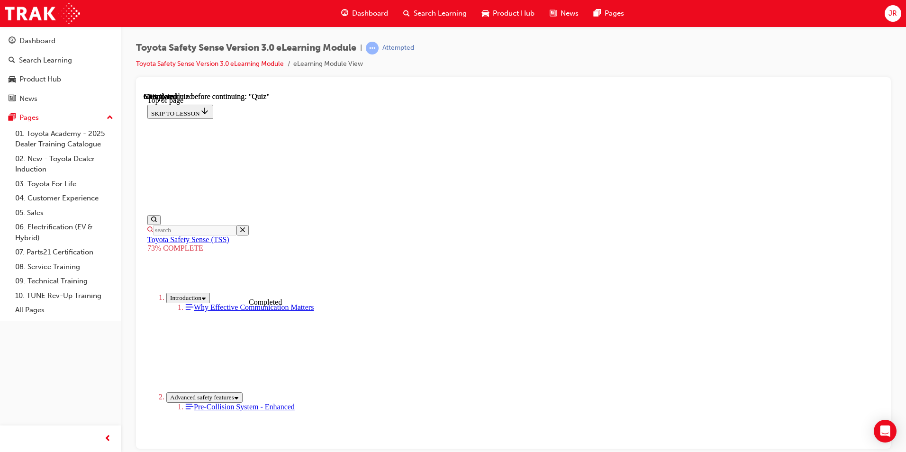
scroll to position [129, 0]
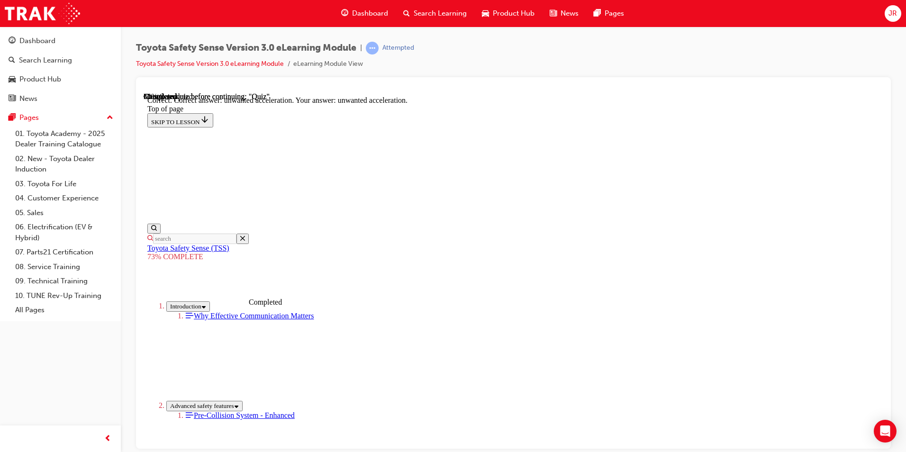
scroll to position [224, 0]
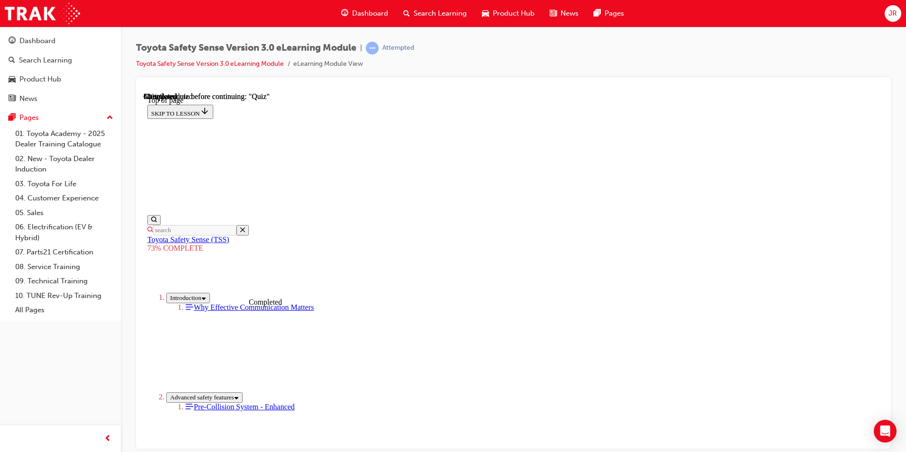
scroll to position [177, 0]
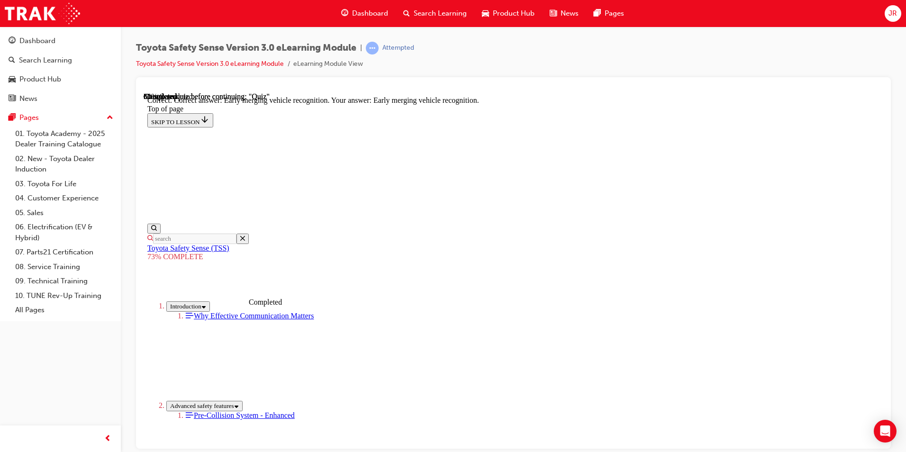
scroll to position [224, 0]
drag, startPoint x: 553, startPoint y: 407, endPoint x: 540, endPoint y: 406, distance: 12.8
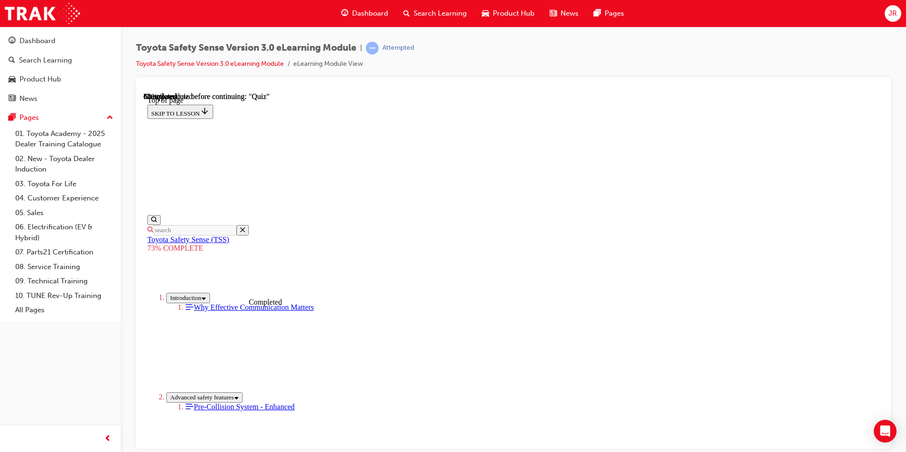
scroll to position [70, 0]
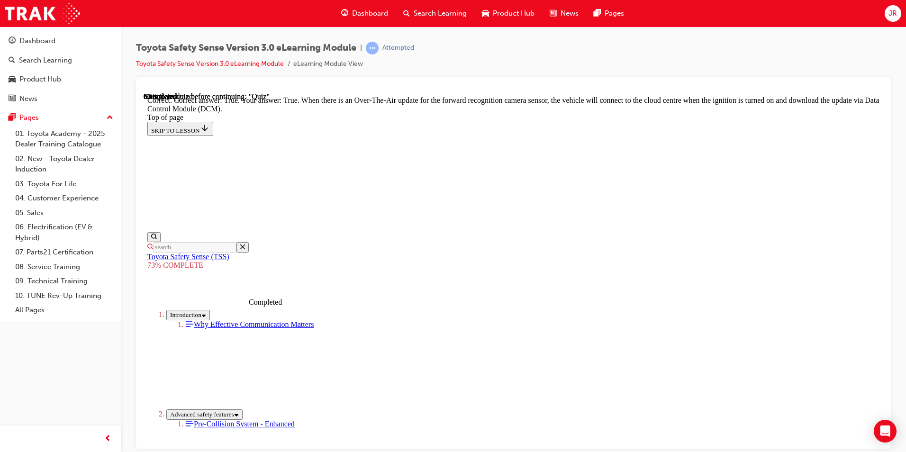
scroll to position [169, 0]
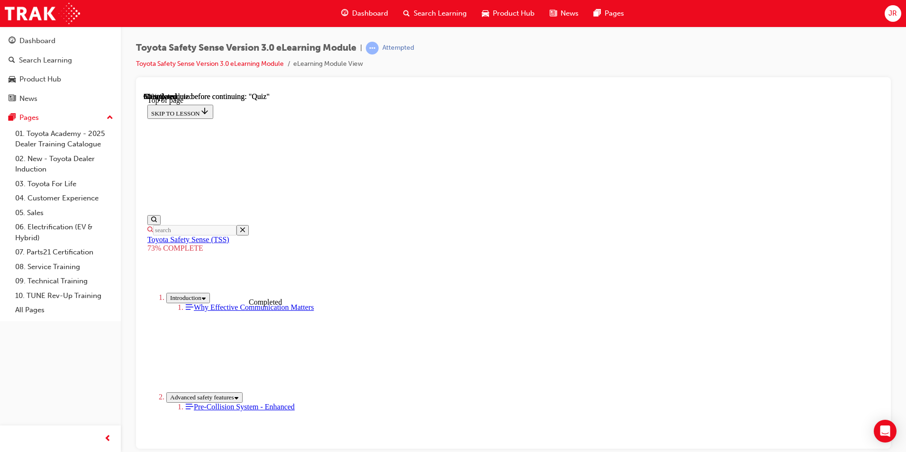
scroll to position [187, 0]
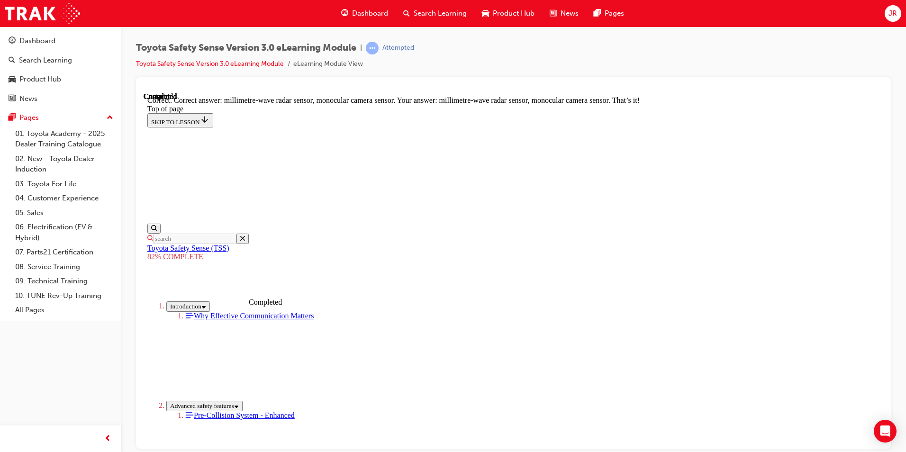
scroll to position [308, 0]
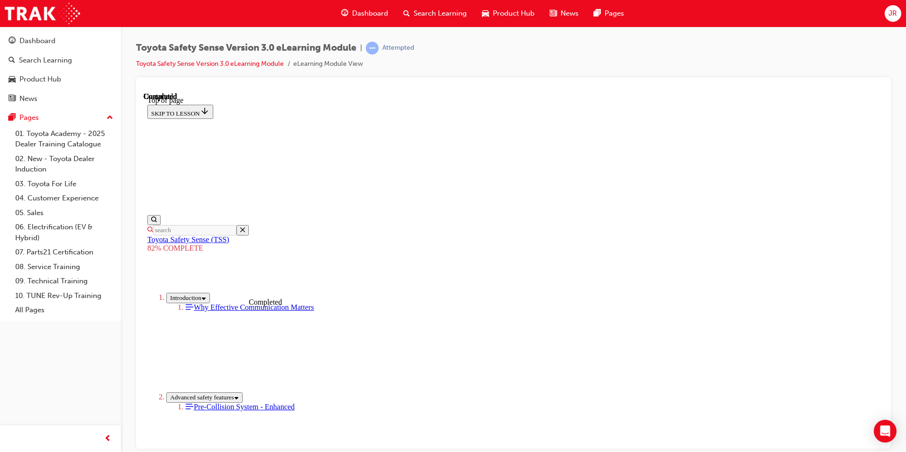
scroll to position [129, 0]
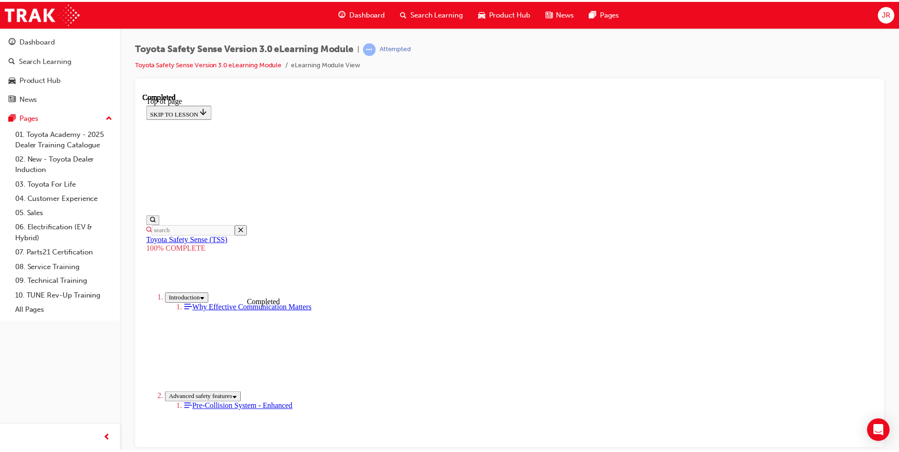
scroll to position [397, 0]
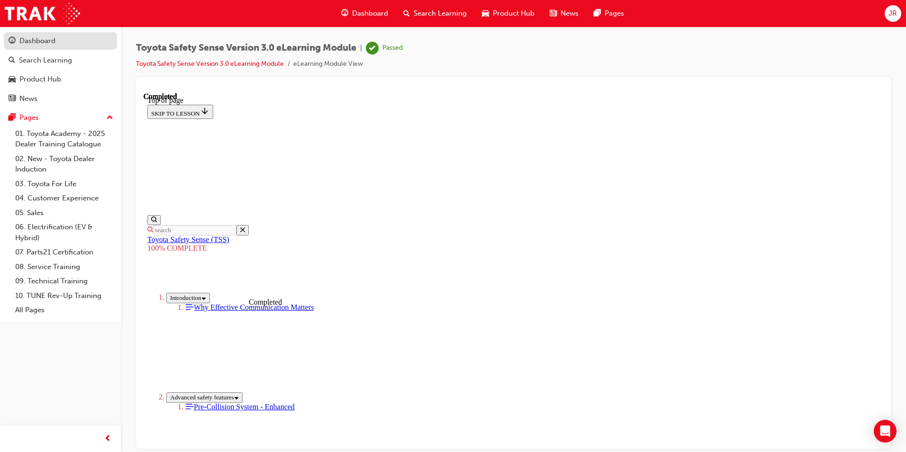
click at [36, 42] on div "Dashboard" at bounding box center [37, 41] width 36 height 11
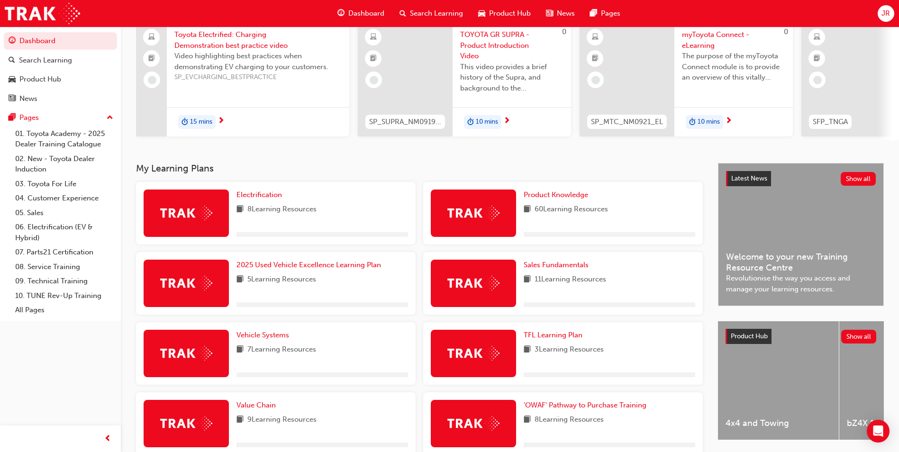
scroll to position [201, 0]
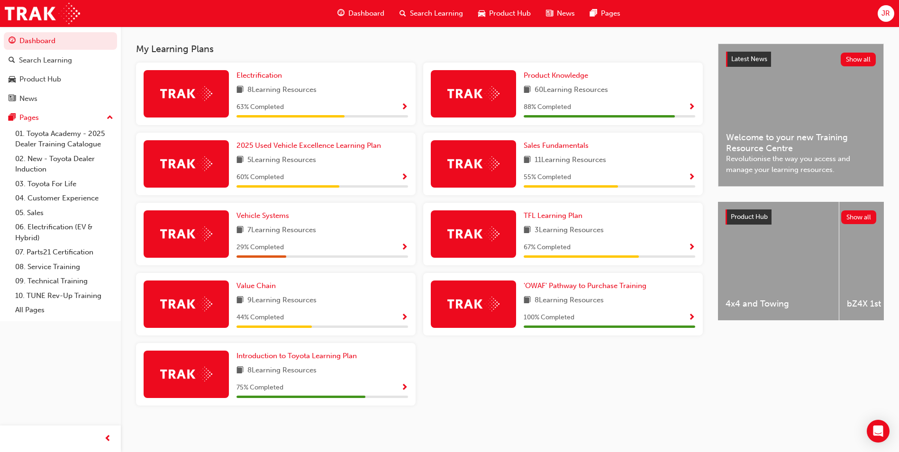
click at [407, 248] on span "Show Progress" at bounding box center [404, 248] width 7 height 9
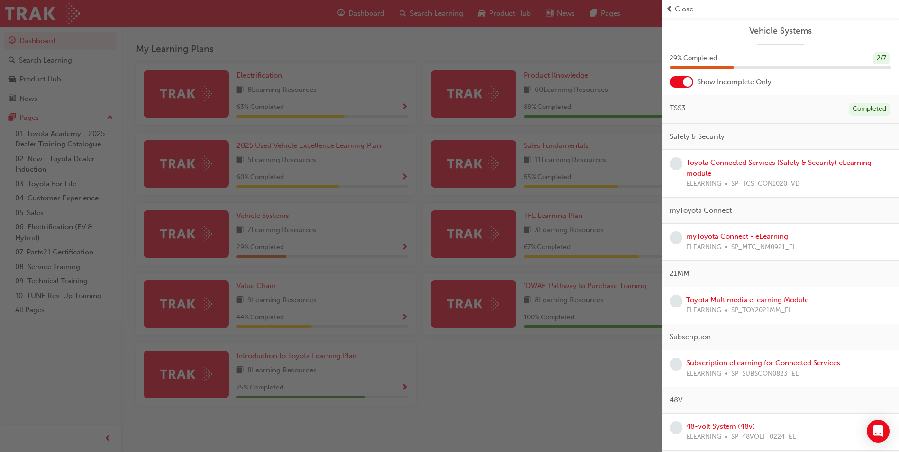
scroll to position [27, 0]
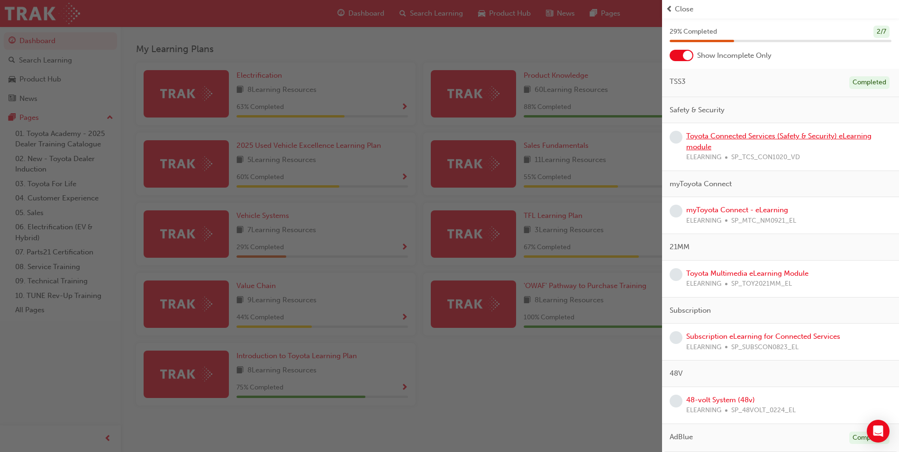
click at [764, 134] on link "Toyota Connected Services (Safety & Security) eLearning module" at bounding box center [778, 141] width 185 height 19
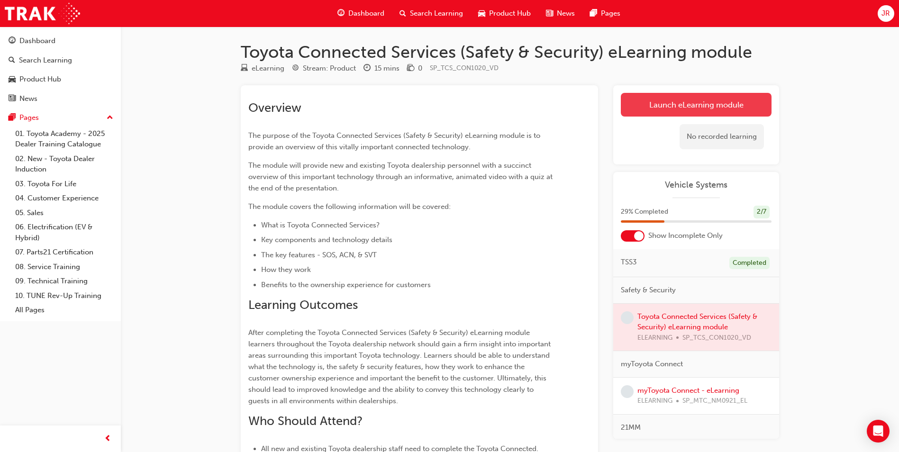
click at [639, 105] on link "Launch eLearning module" at bounding box center [696, 105] width 151 height 24
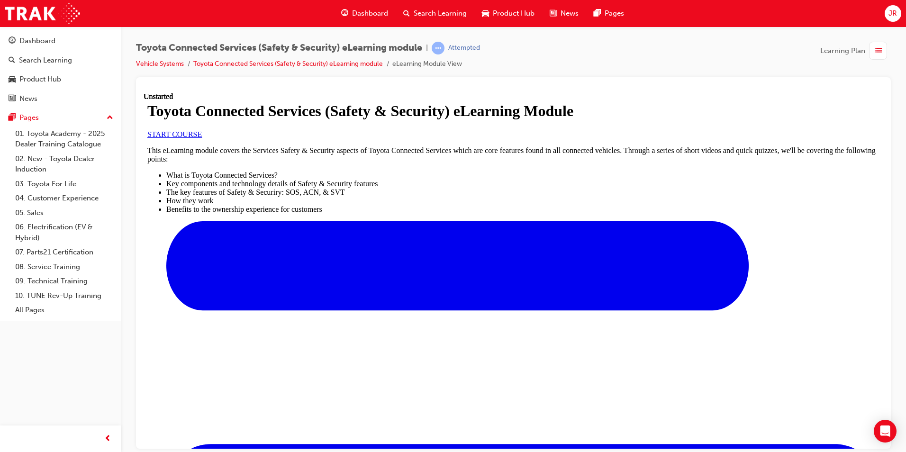
click at [202, 138] on link "START COURSE" at bounding box center [174, 134] width 54 height 8
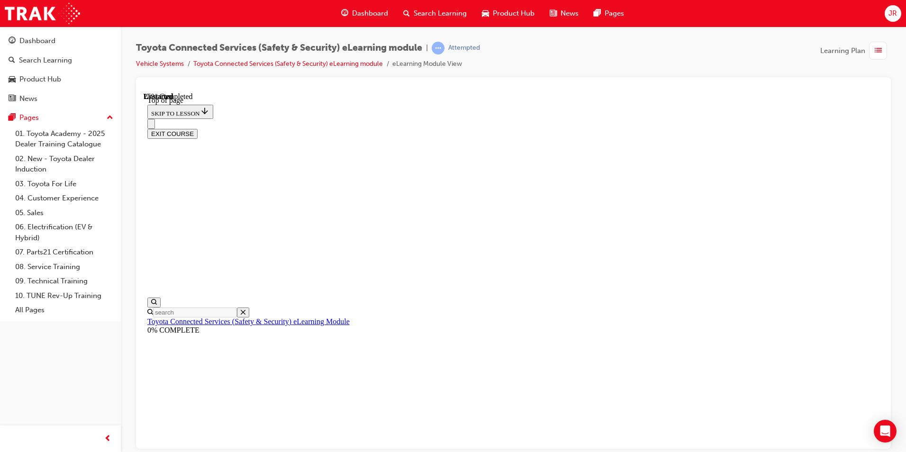
scroll to position [29, 0]
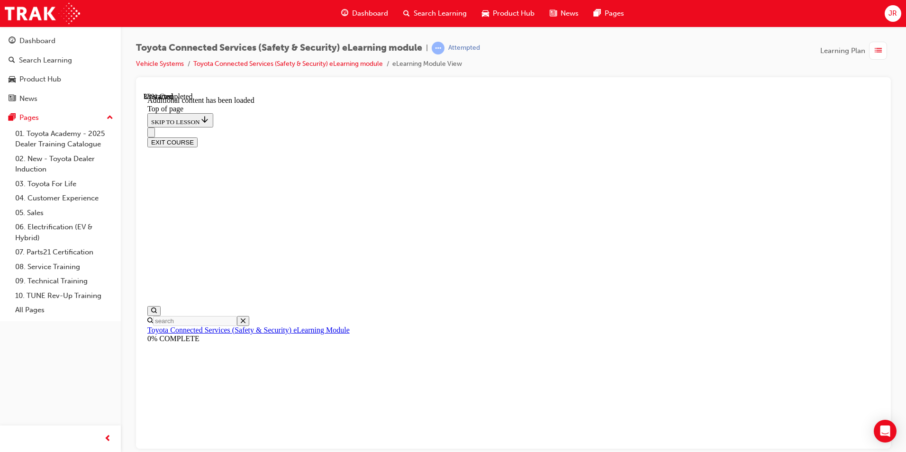
scroll to position [281, 0]
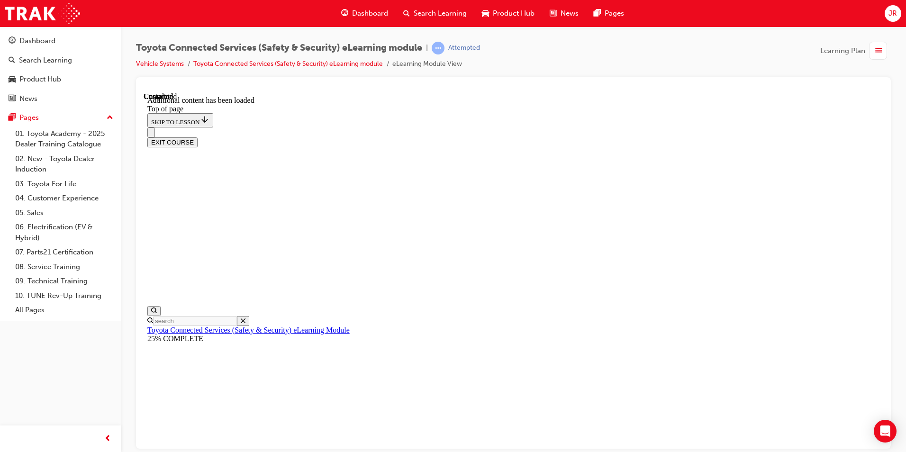
scroll to position [163, 0]
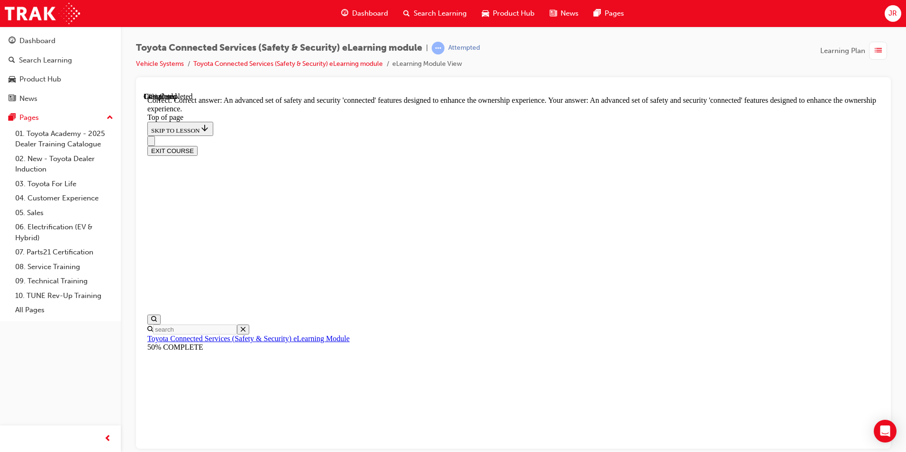
scroll to position [197, 0]
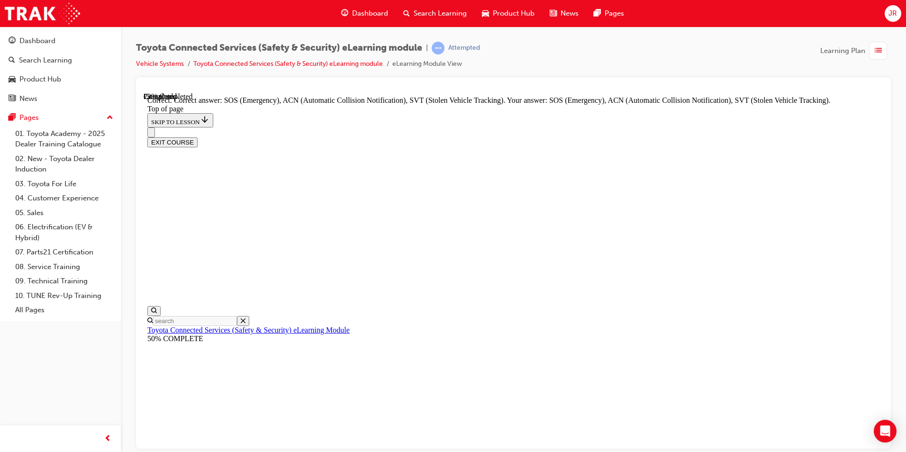
scroll to position [224, 0]
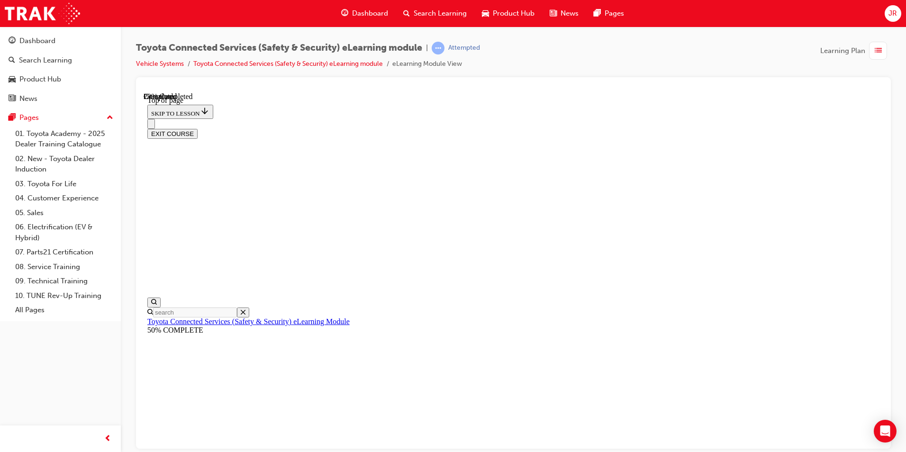
scroll to position [130, 0]
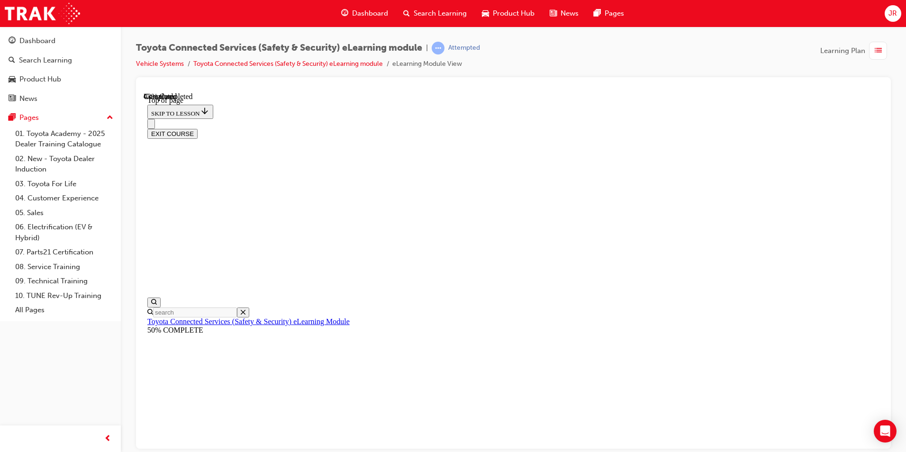
scroll to position [102, 0]
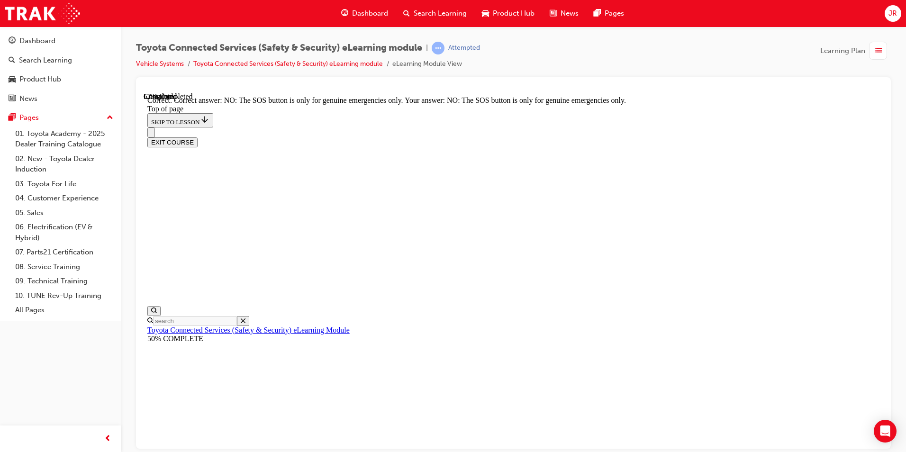
scroll to position [132, 0]
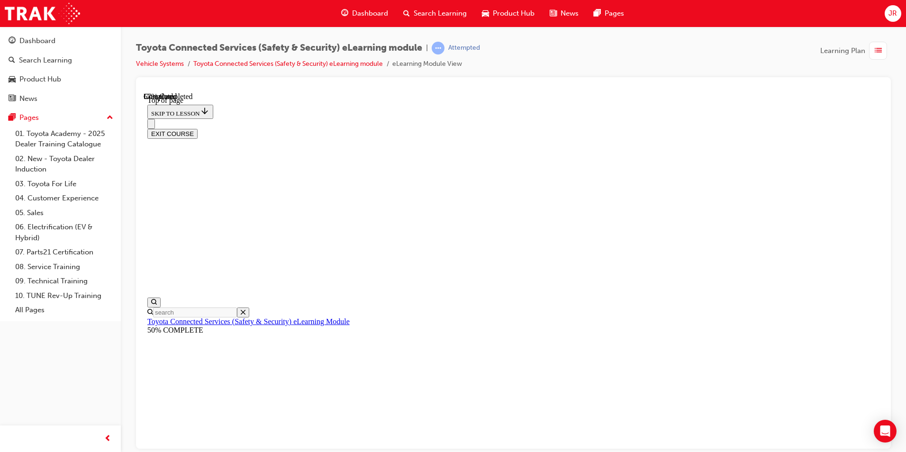
scroll to position [114, 0]
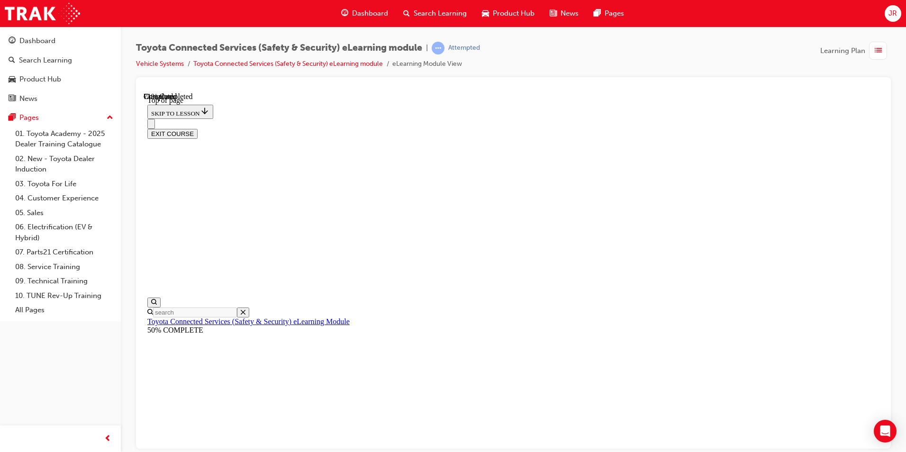
scroll to position [102, 0]
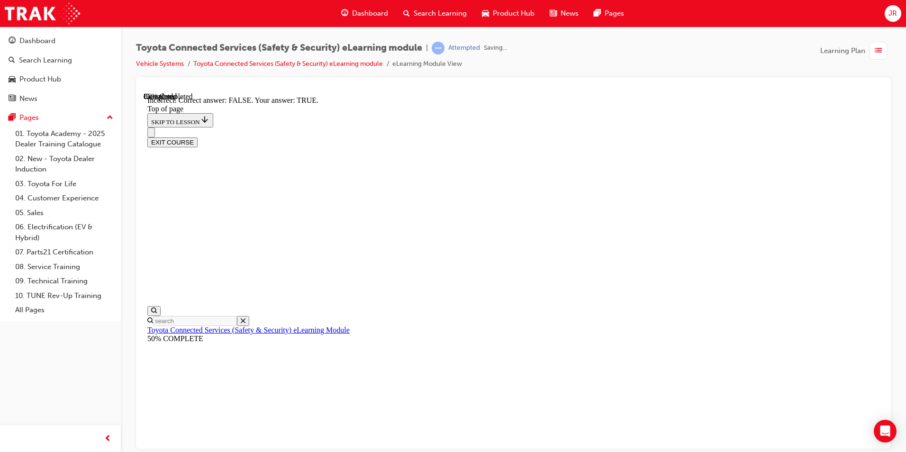
scroll to position [132, 0]
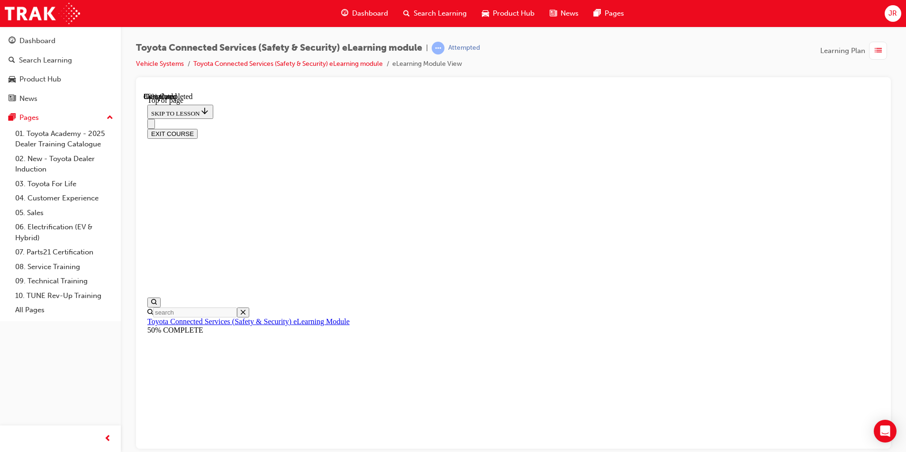
scroll to position [138, 0]
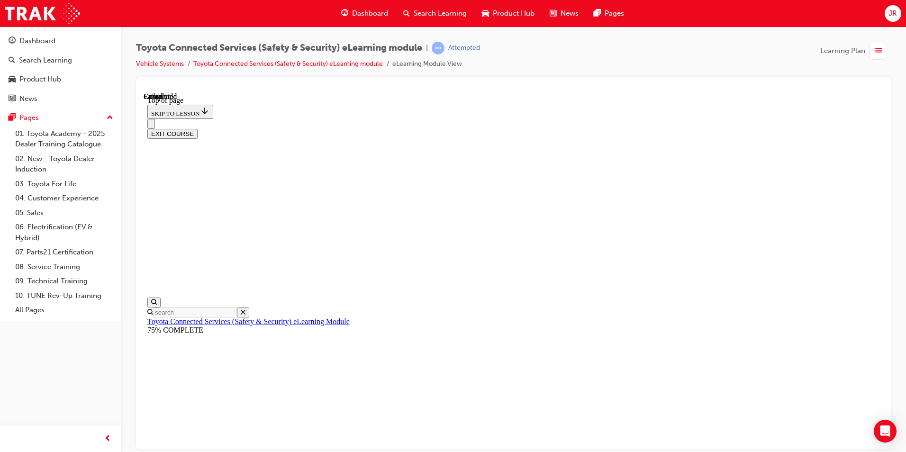
scroll to position [158, 0]
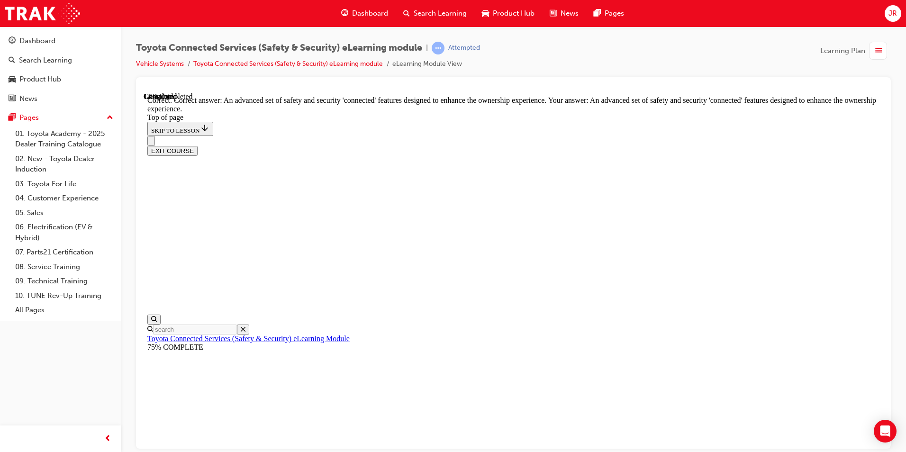
scroll to position [197, 0]
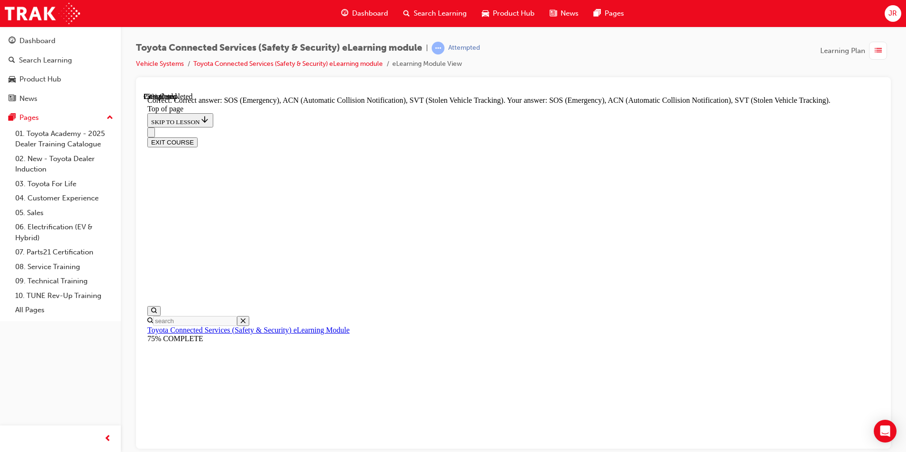
scroll to position [224, 0]
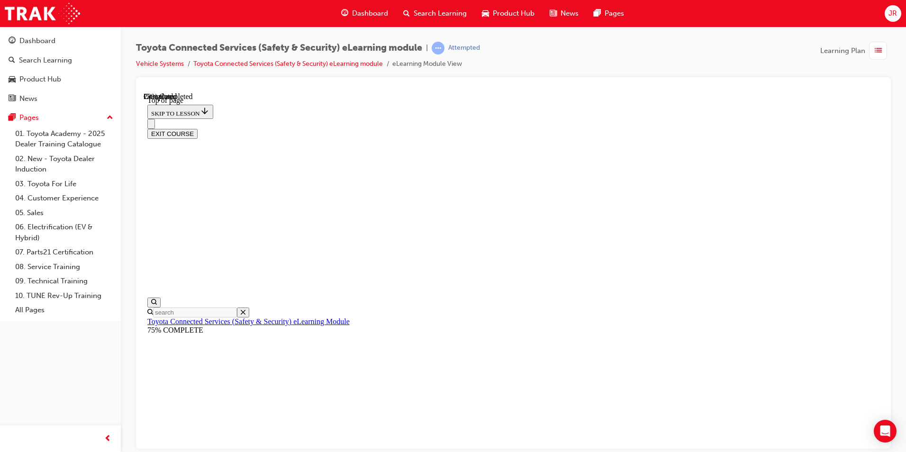
scroll to position [124, 0]
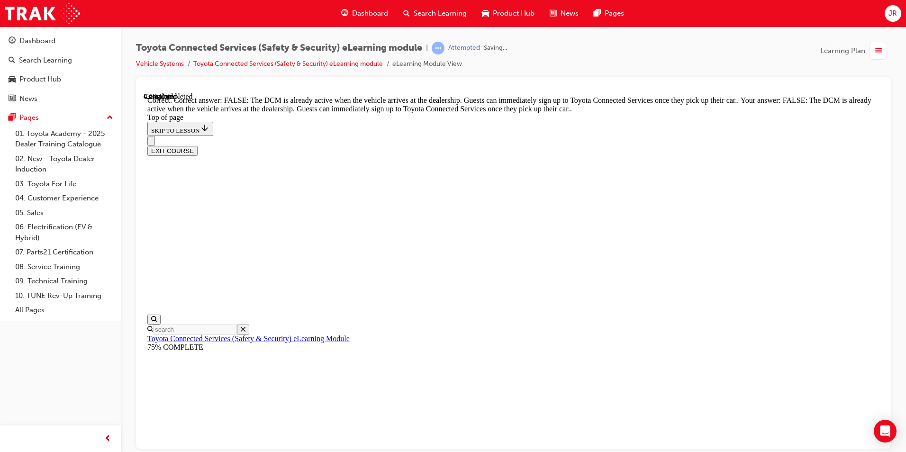
scroll to position [160, 0]
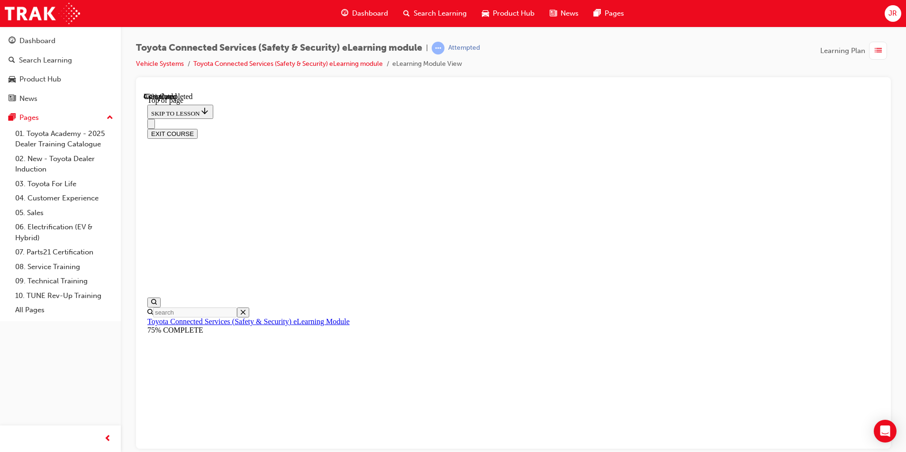
scroll to position [102, 0]
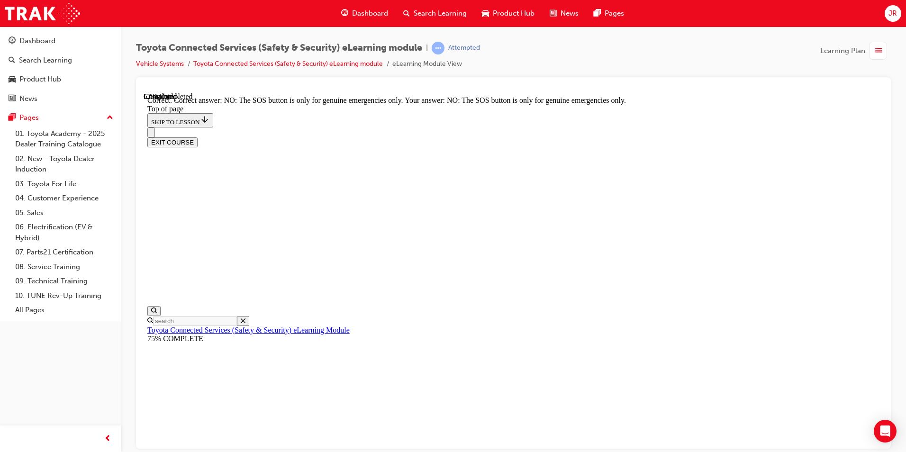
scroll to position [132, 0]
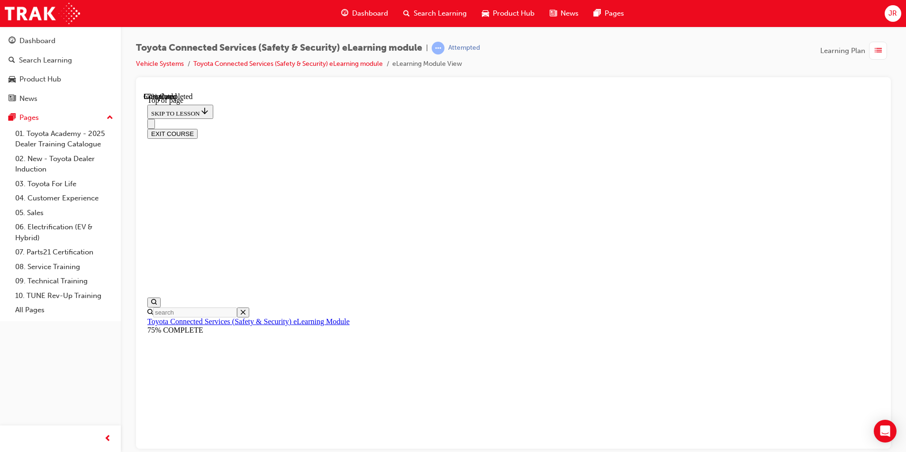
scroll to position [145, 0]
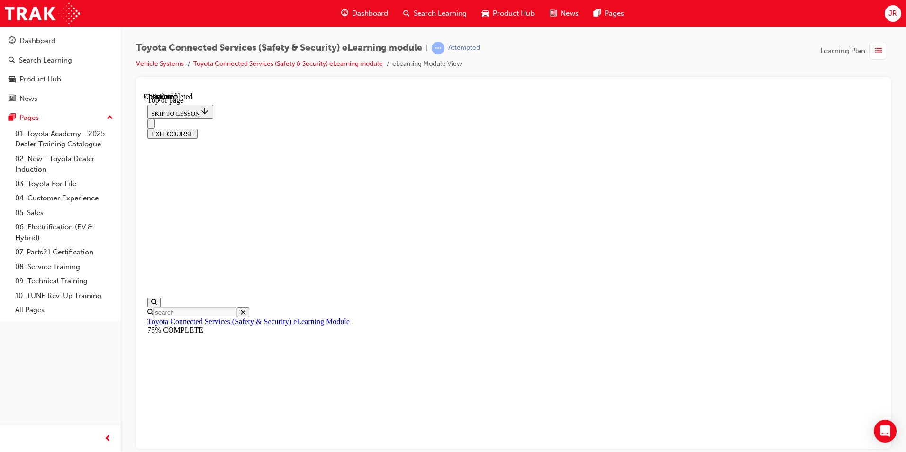
scroll to position [102, 0]
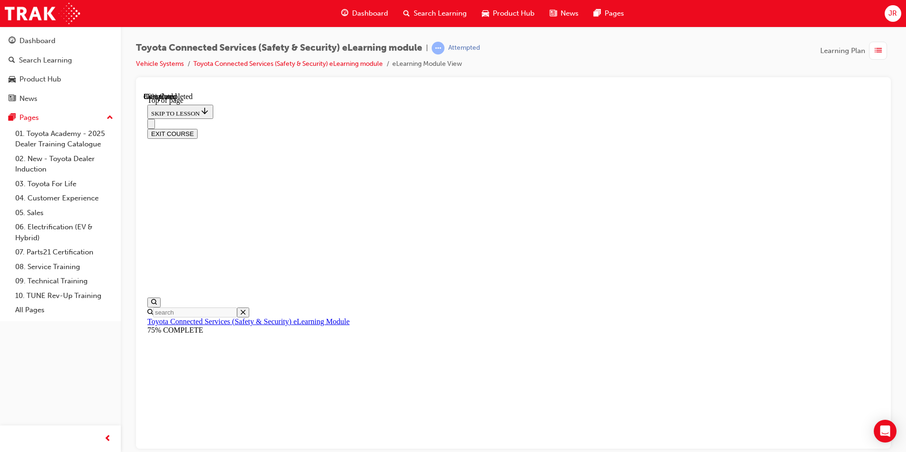
scroll to position [152, 0]
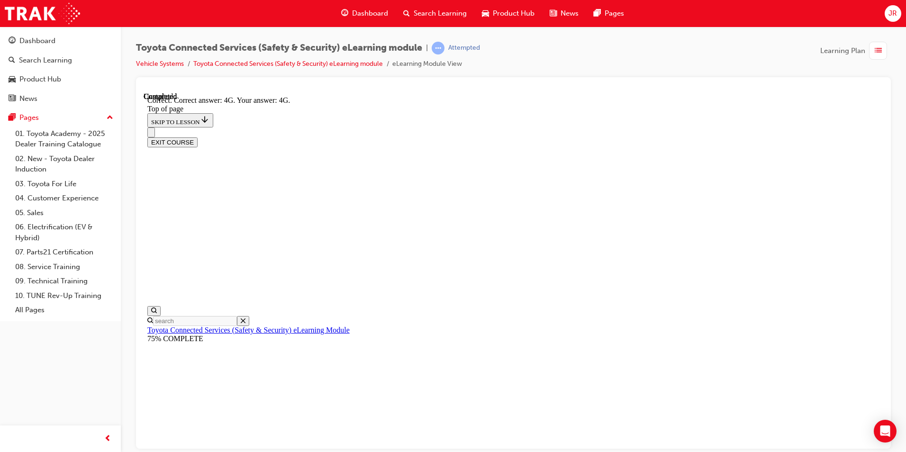
scroll to position [191, 0]
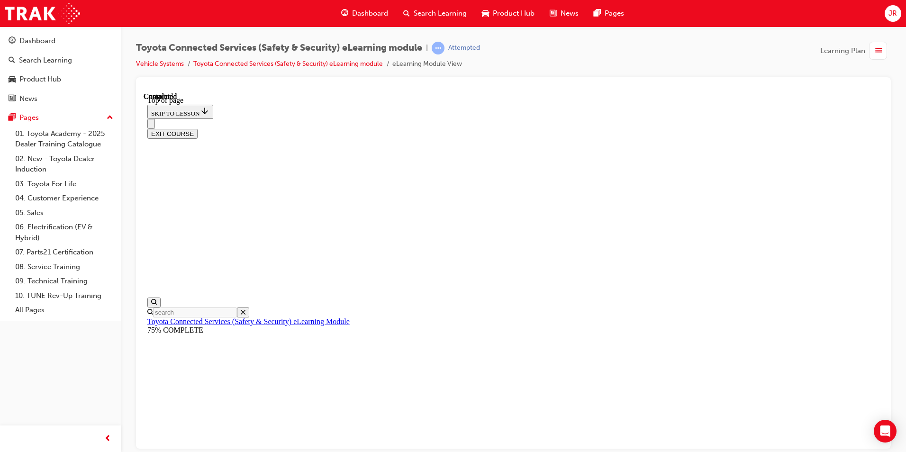
scroll to position [158, 0]
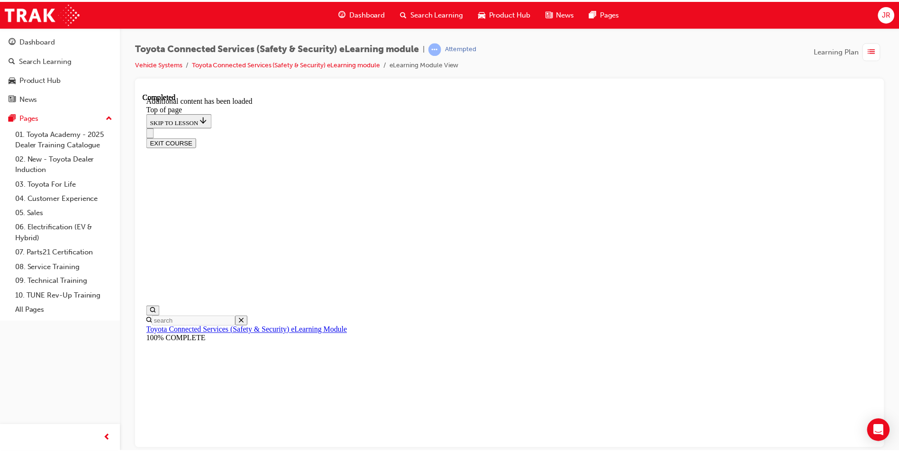
scroll to position [271, 0]
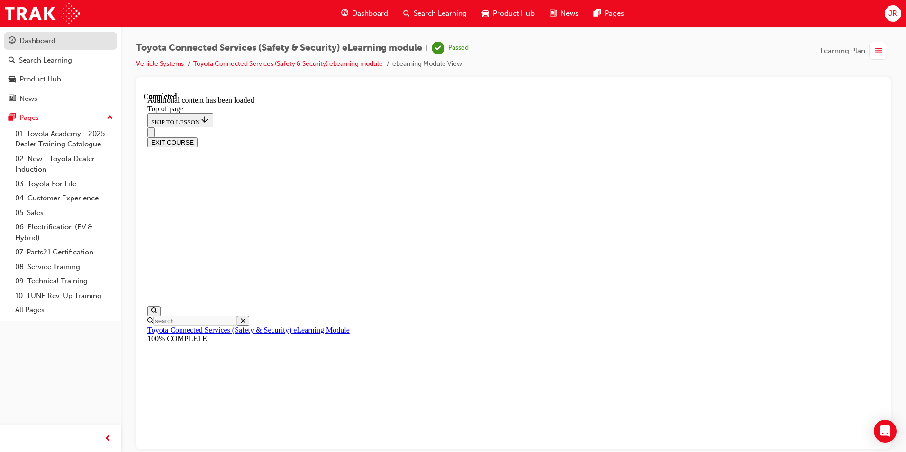
click at [49, 36] on div "Dashboard" at bounding box center [37, 41] width 36 height 11
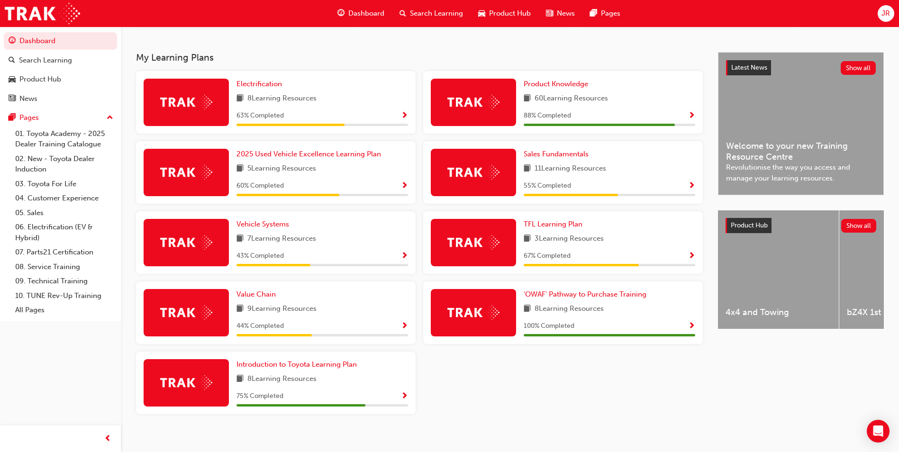
scroll to position [190, 0]
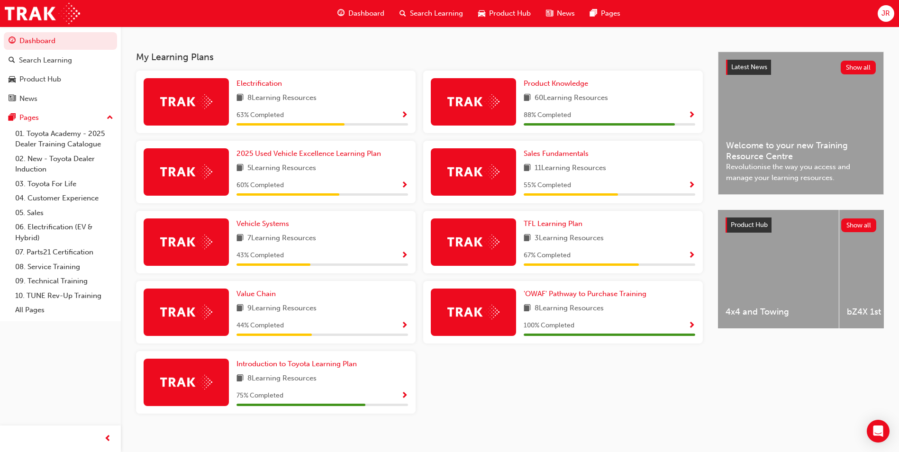
click at [404, 257] on span "Show Progress" at bounding box center [404, 256] width 7 height 9
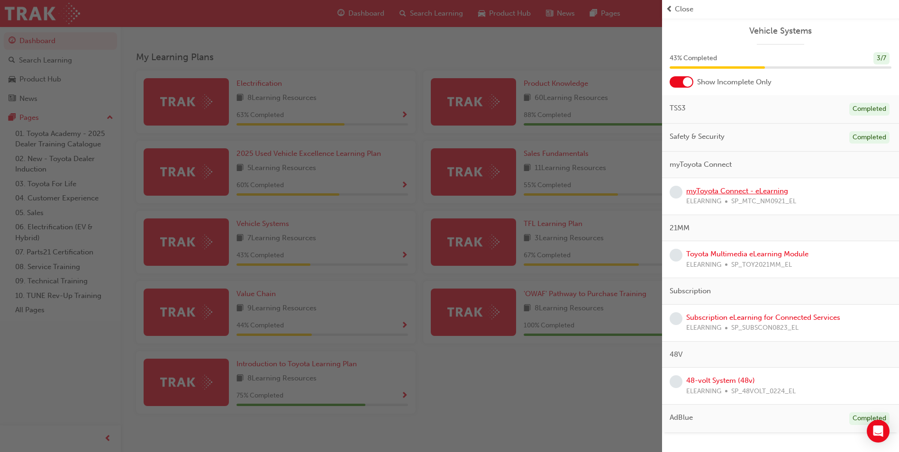
click at [751, 194] on link "myToyota Connect - eLearning" at bounding box center [737, 191] width 102 height 9
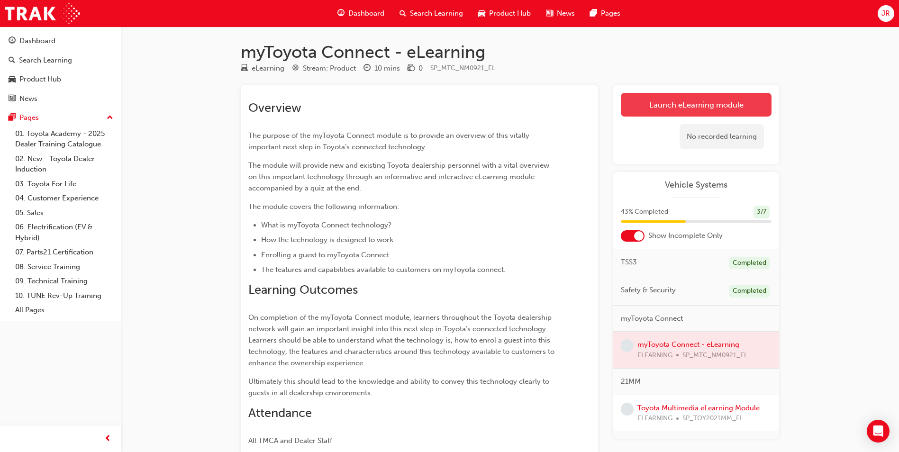
click at [630, 105] on link "Launch eLearning module" at bounding box center [696, 105] width 151 height 24
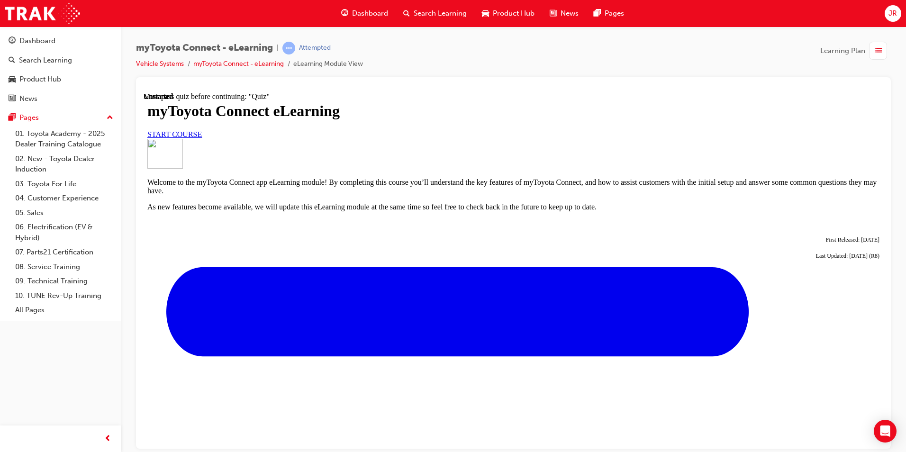
scroll to position [142, 0]
click at [202, 130] on link "START COURSE" at bounding box center [174, 134] width 54 height 8
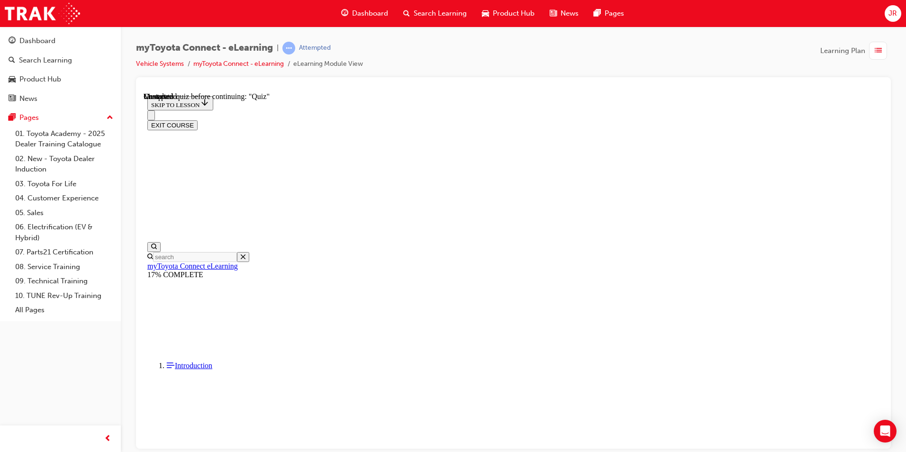
scroll to position [810, 0]
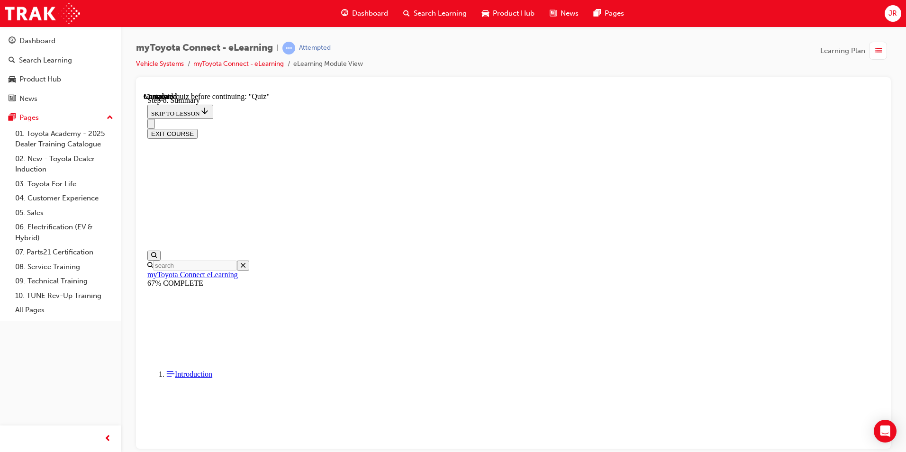
scroll to position [623, 0]
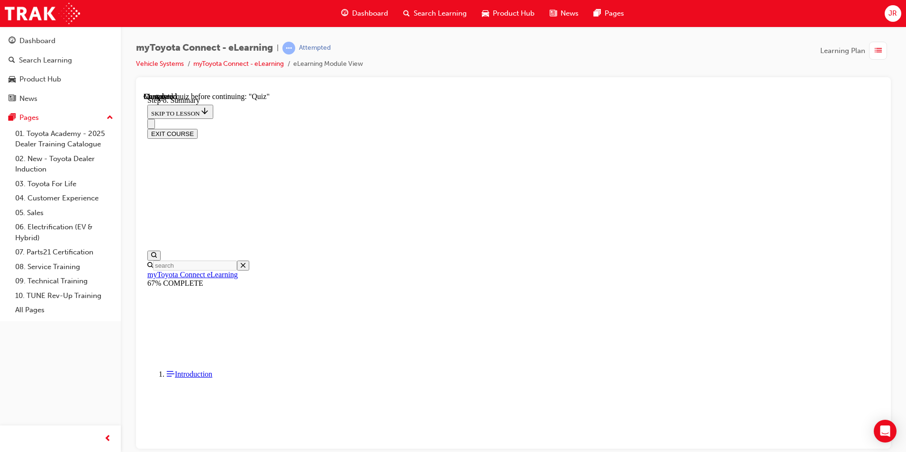
scroll to position [125, 0]
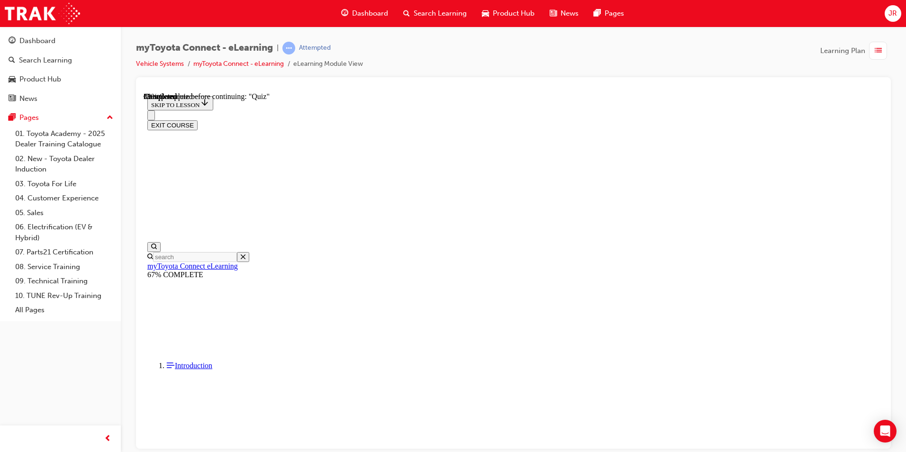
scroll to position [95, 0]
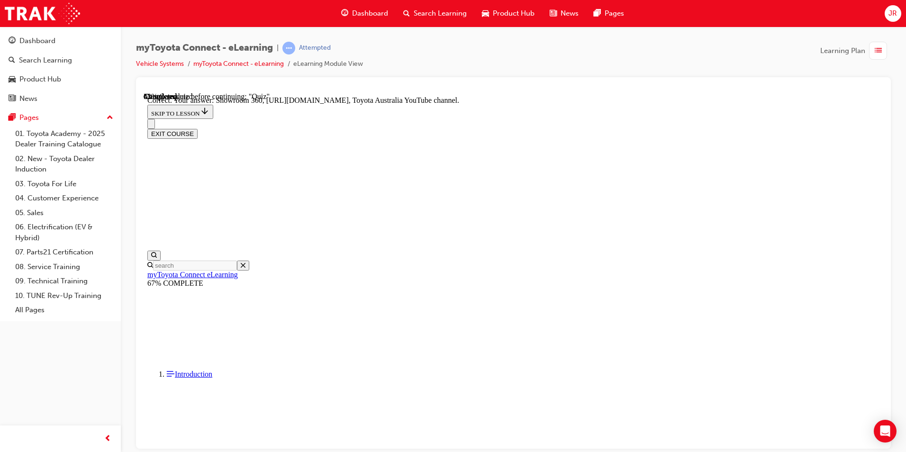
scroll to position [177, 0]
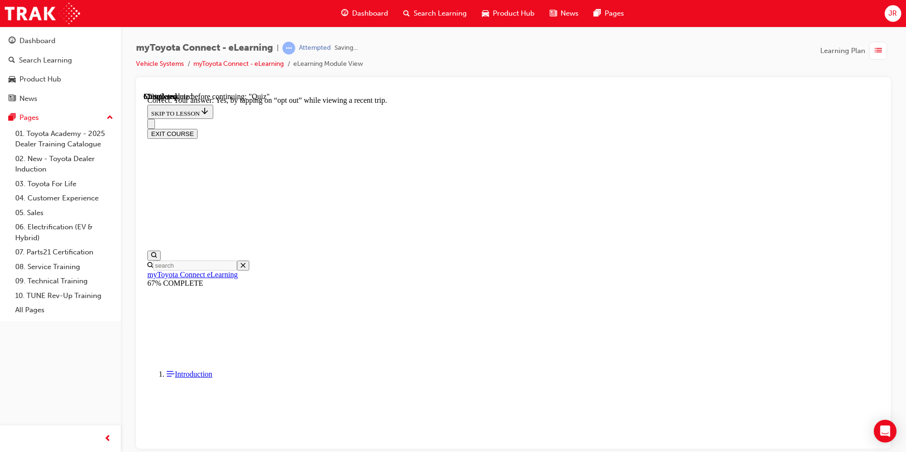
scroll to position [92, 0]
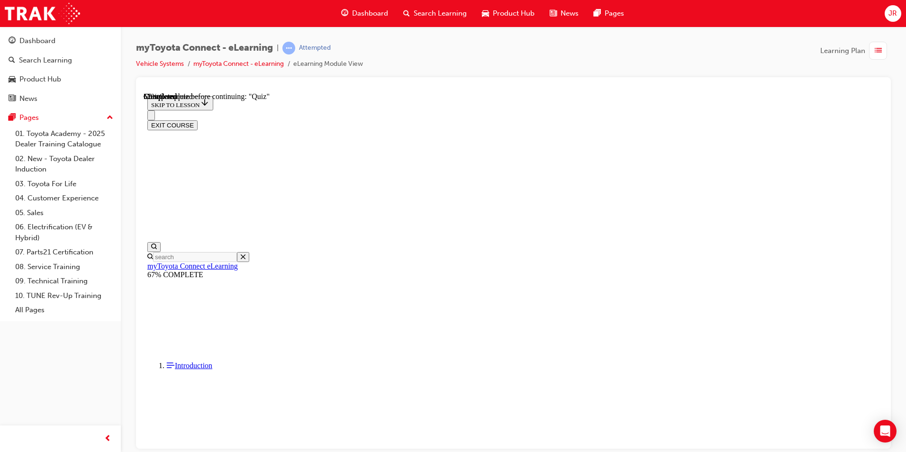
scroll to position [82, 0]
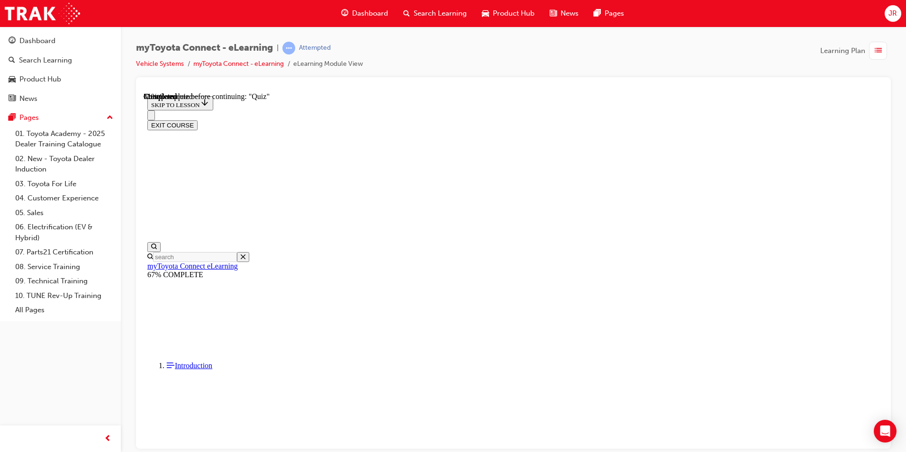
scroll to position [100, 0]
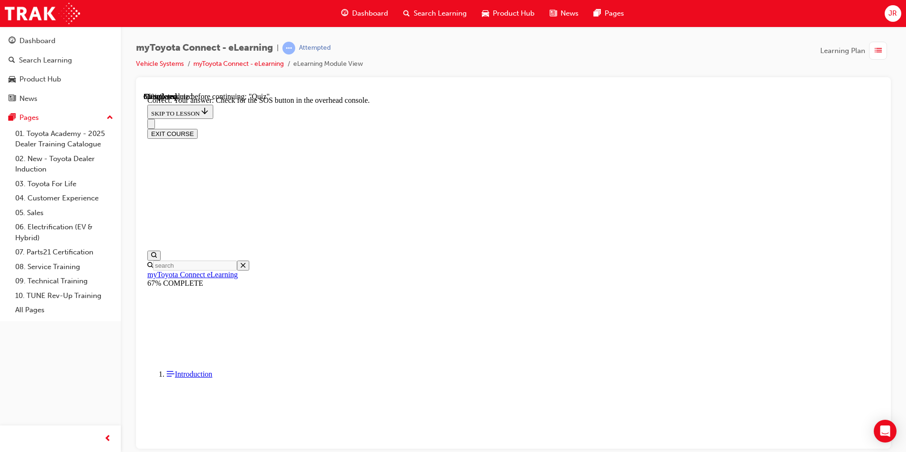
scroll to position [130, 0]
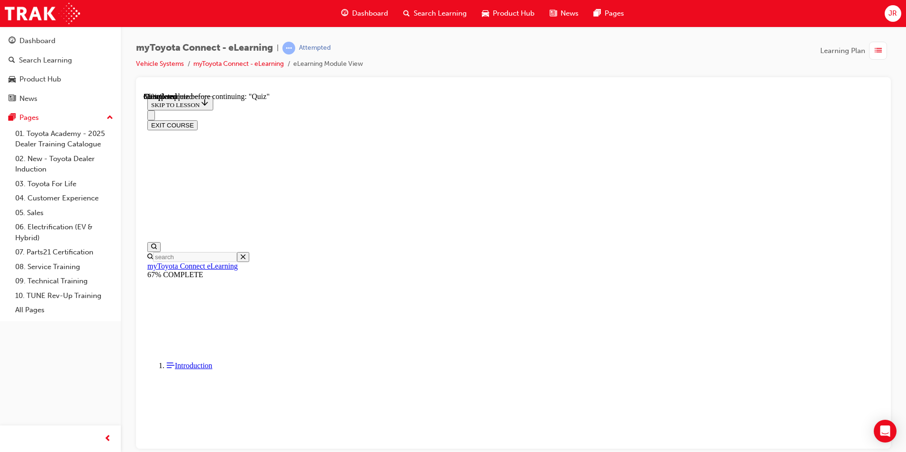
scroll to position [65, 0]
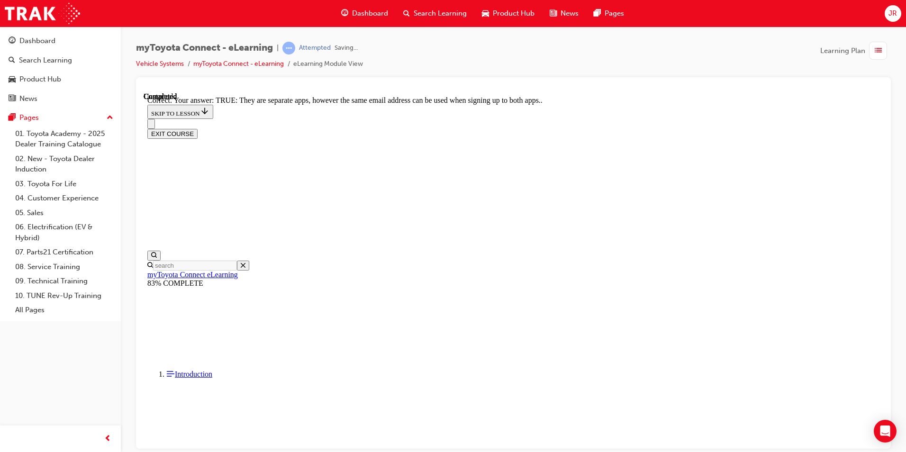
scroll to position [95, 0]
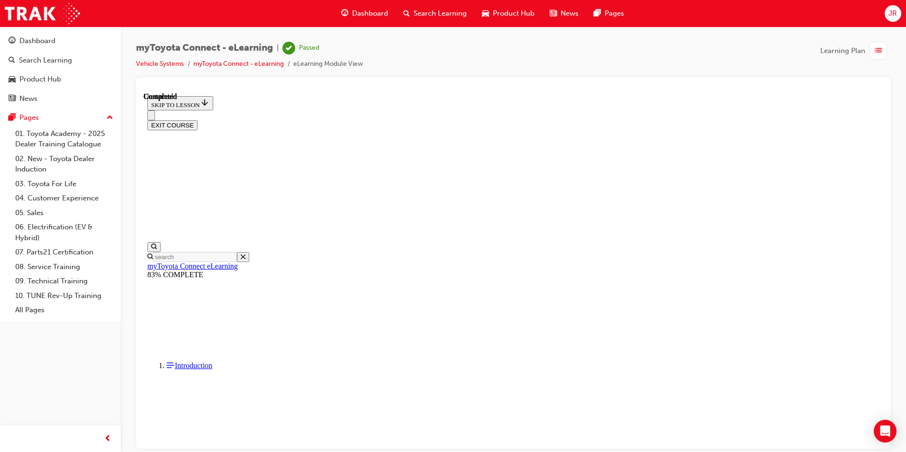
scroll to position [158, 0]
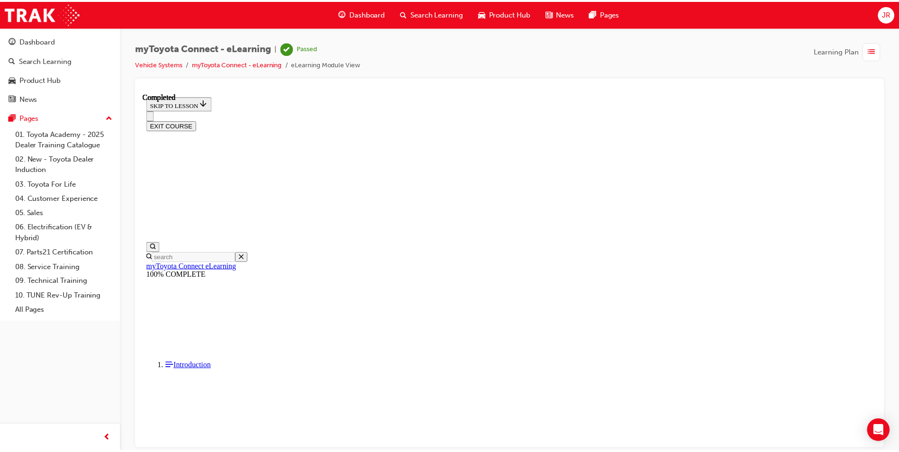
scroll to position [233, 0]
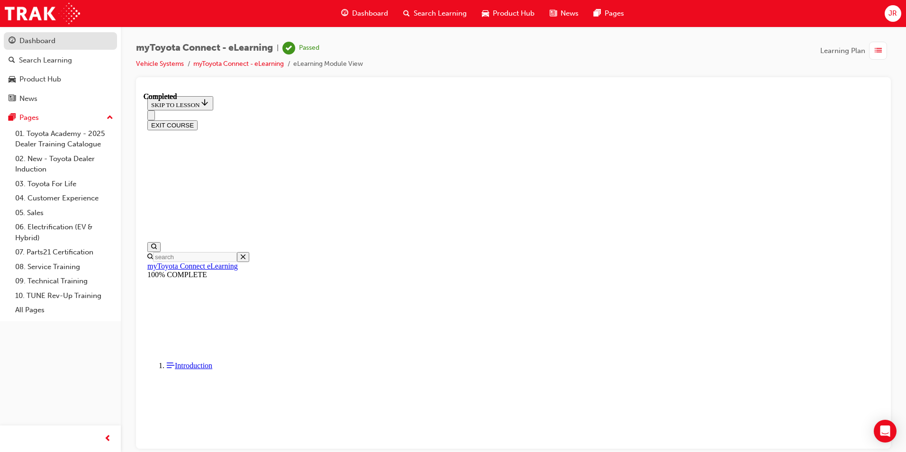
click at [43, 43] on div "Dashboard" at bounding box center [37, 41] width 36 height 11
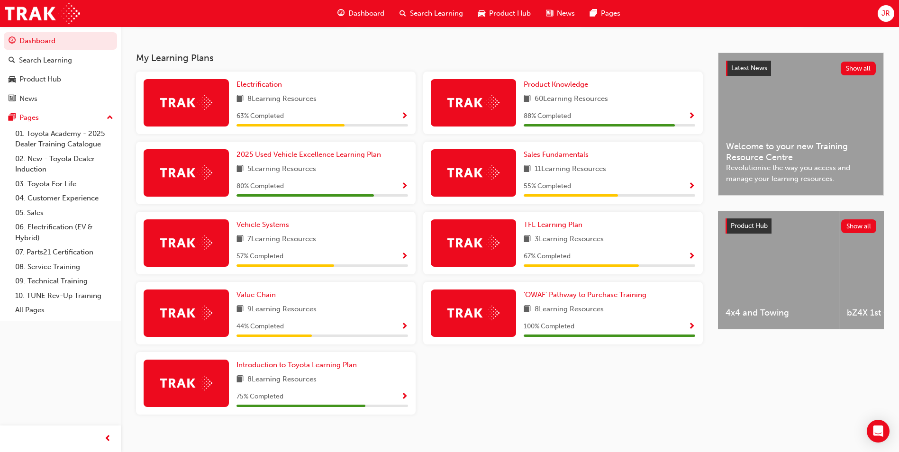
scroll to position [190, 0]
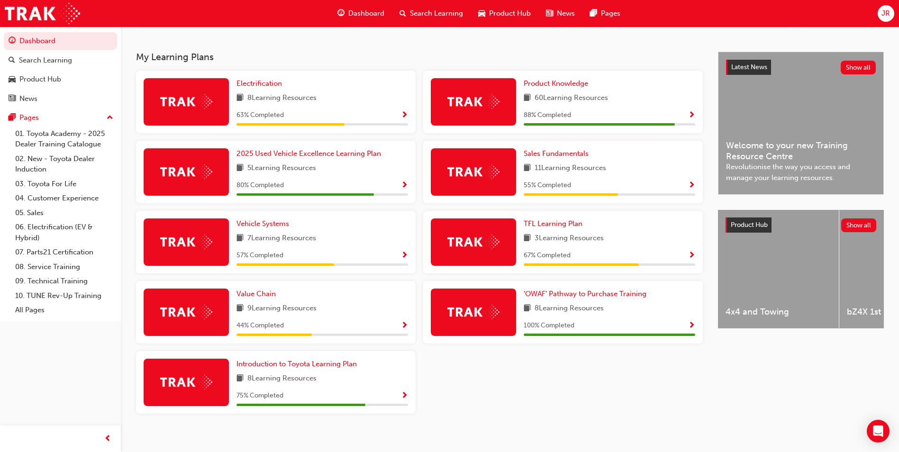
click at [405, 255] on span "Show Progress" at bounding box center [404, 256] width 7 height 9
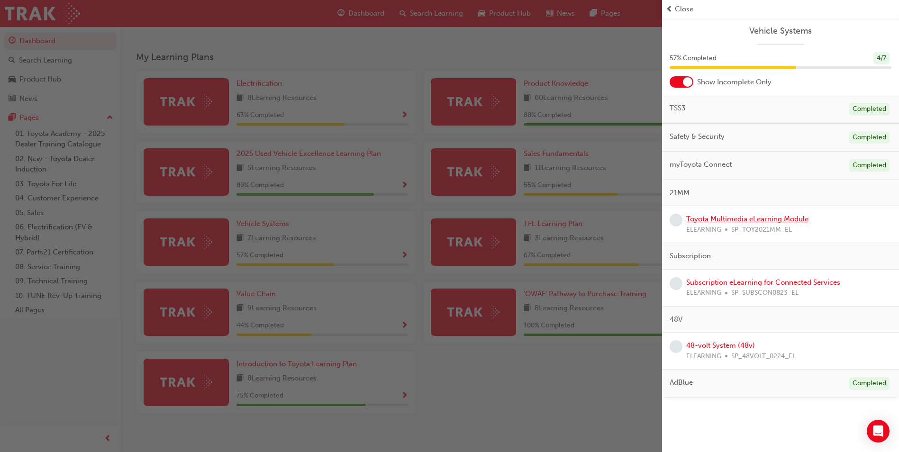
click at [761, 219] on link "Toyota Multimedia eLearning Module" at bounding box center [747, 219] width 122 height 9
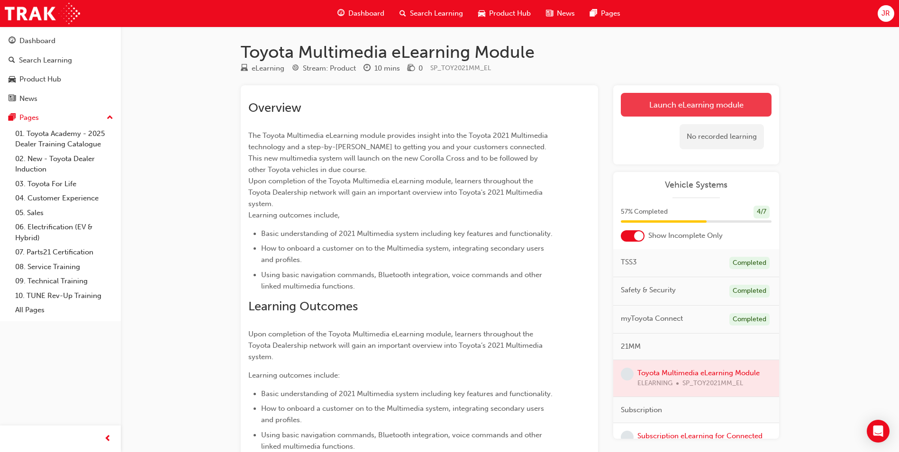
click at [647, 99] on link "Launch eLearning module" at bounding box center [696, 105] width 151 height 24
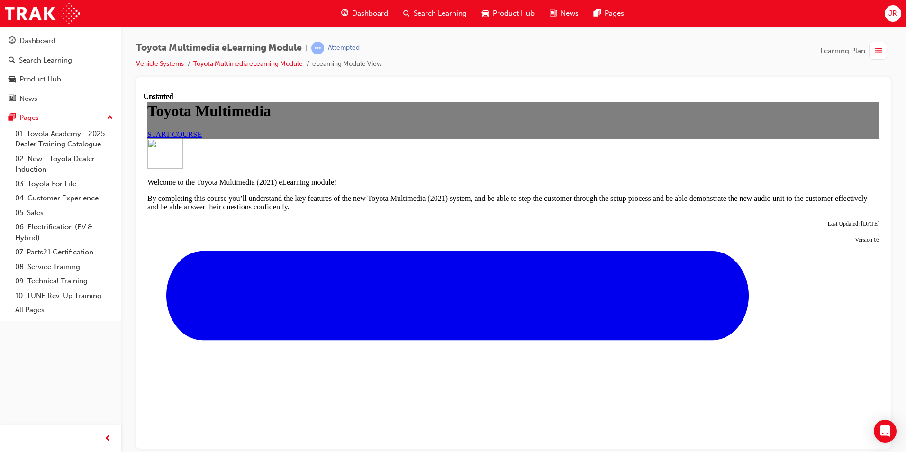
click at [202, 138] on span "START COURSE" at bounding box center [174, 134] width 54 height 8
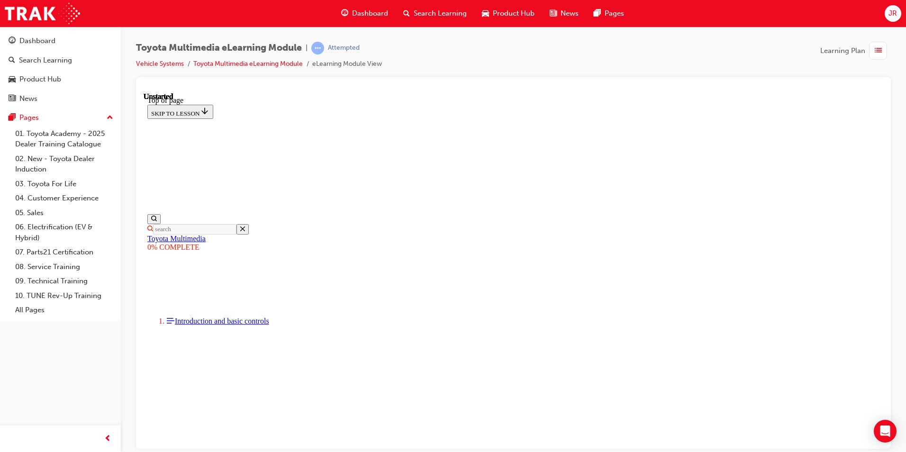
scroll to position [29, 0]
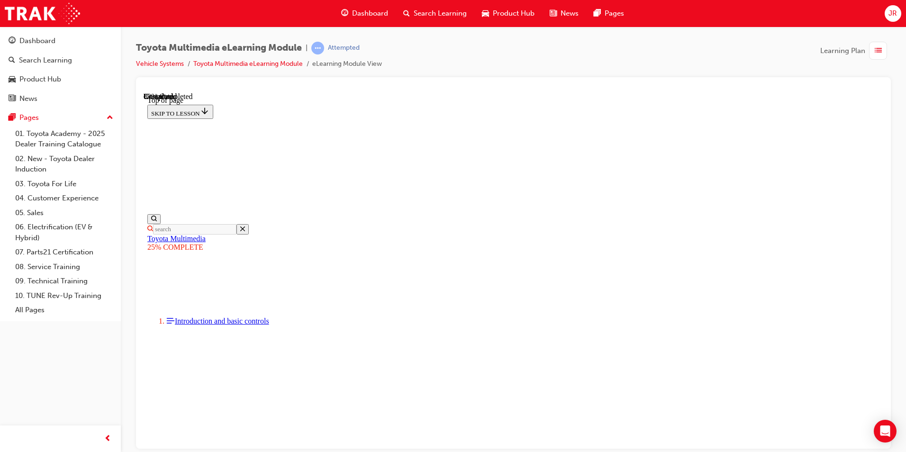
scroll to position [1854, 0]
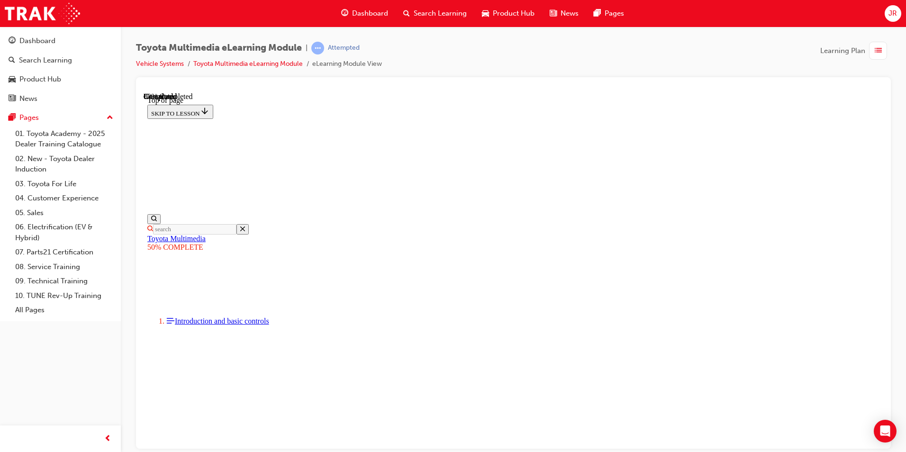
scroll to position [698, 0]
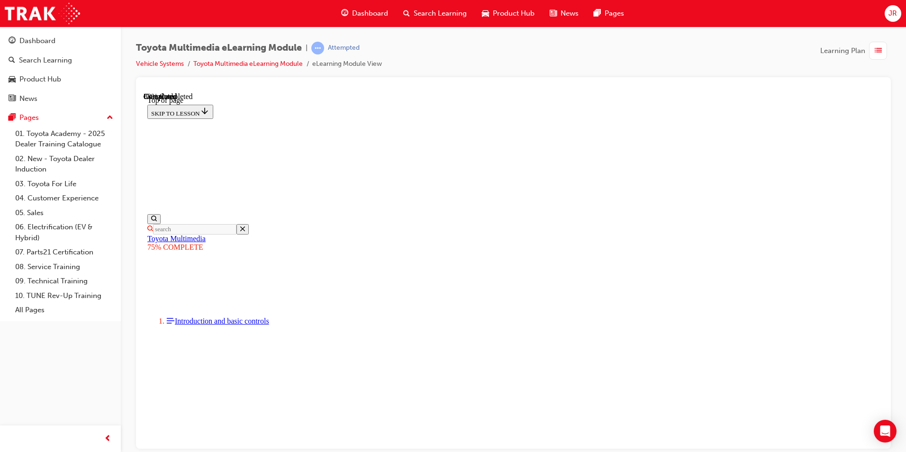
click at [36, 41] on div "Dashboard" at bounding box center [37, 41] width 36 height 11
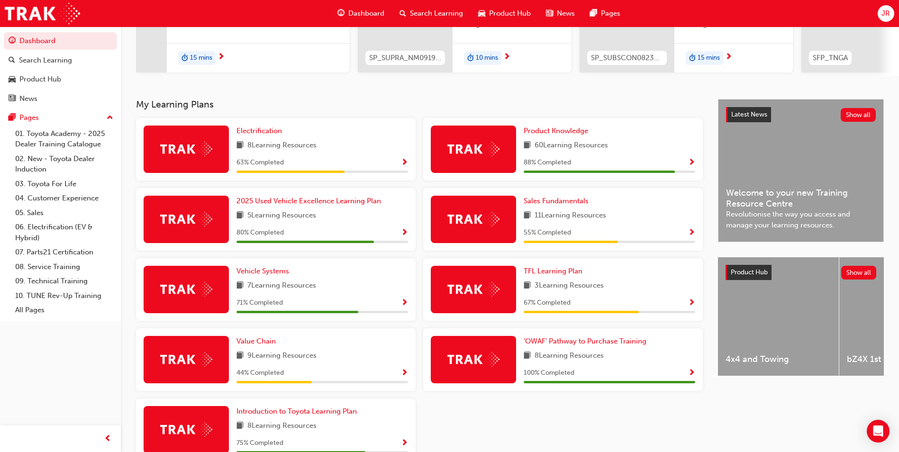
click at [405, 302] on span "Show Progress" at bounding box center [404, 303] width 7 height 9
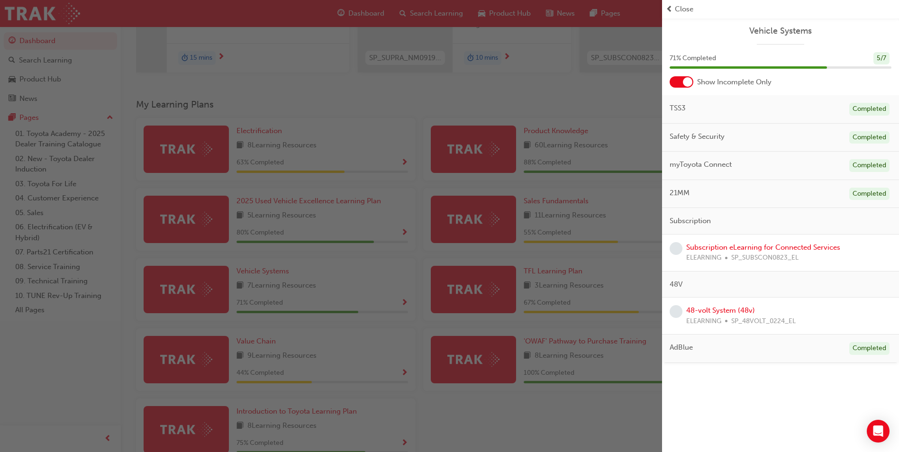
click at [720, 306] on div "48-volt System (48v) ELEARNING SP_48VOLT_0224_EL" at bounding box center [740, 315] width 109 height 21
click at [720, 309] on link "48-volt System (48v)" at bounding box center [720, 310] width 69 height 9
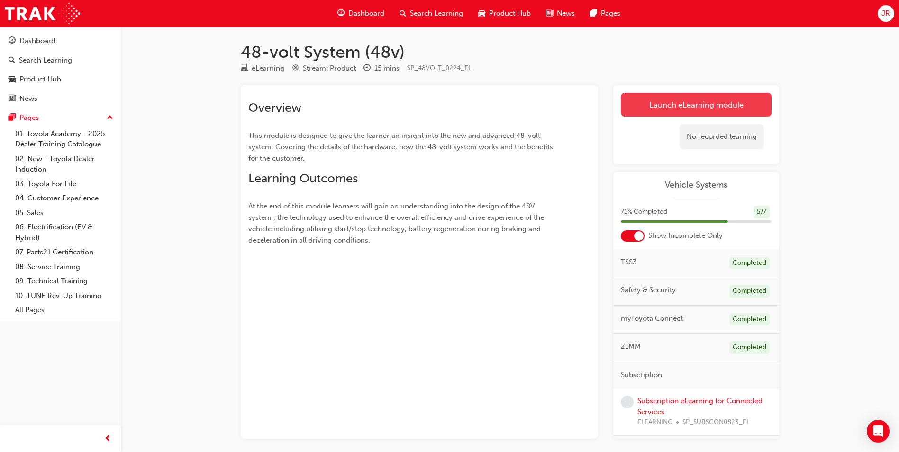
click at [693, 98] on link "Launch eLearning module" at bounding box center [696, 105] width 151 height 24
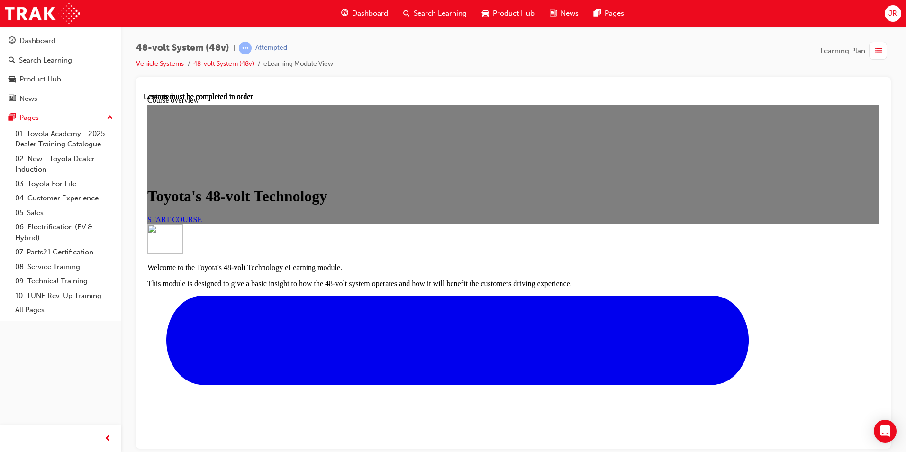
scroll to position [95, 0]
click at [202, 215] on span "START COURSE" at bounding box center [174, 219] width 54 height 8
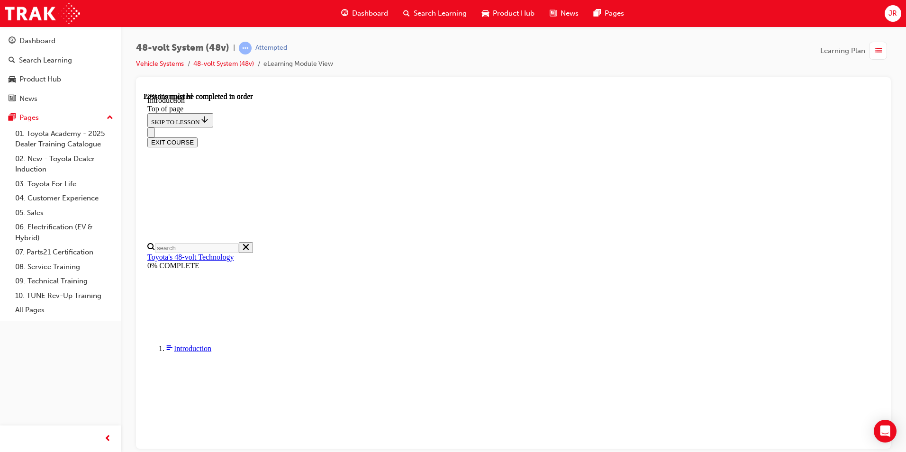
scroll to position [217, 0]
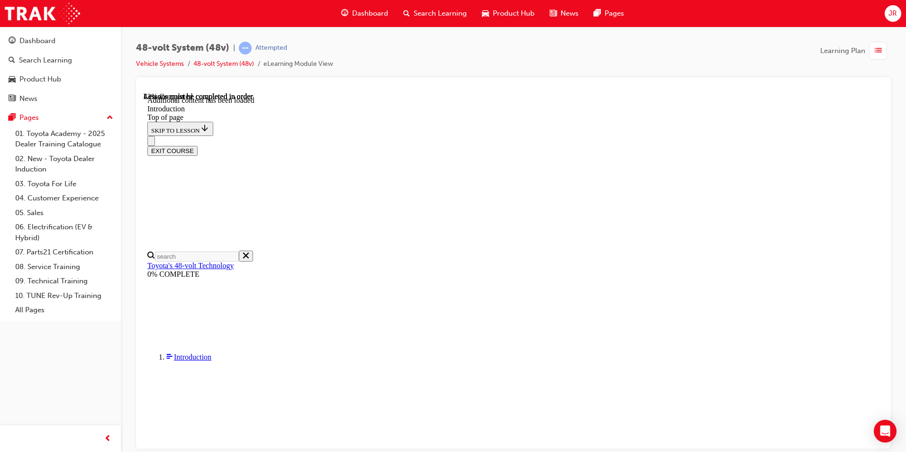
scroll to position [332, 0]
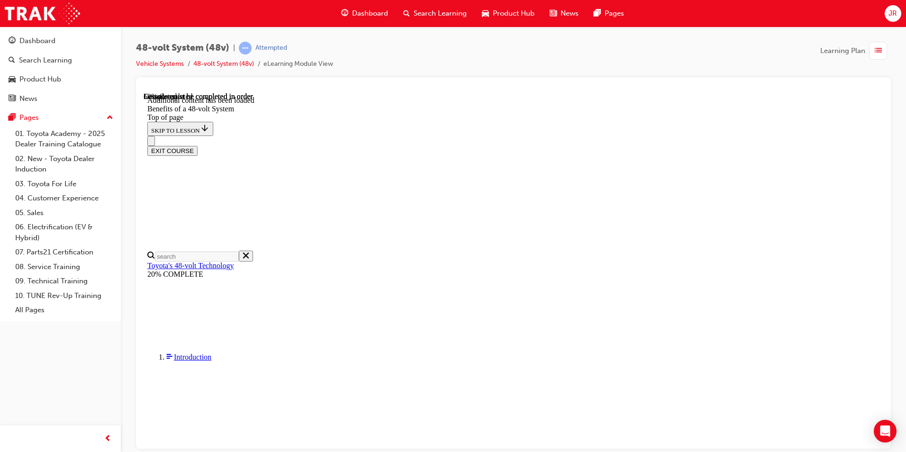
scroll to position [756, 0]
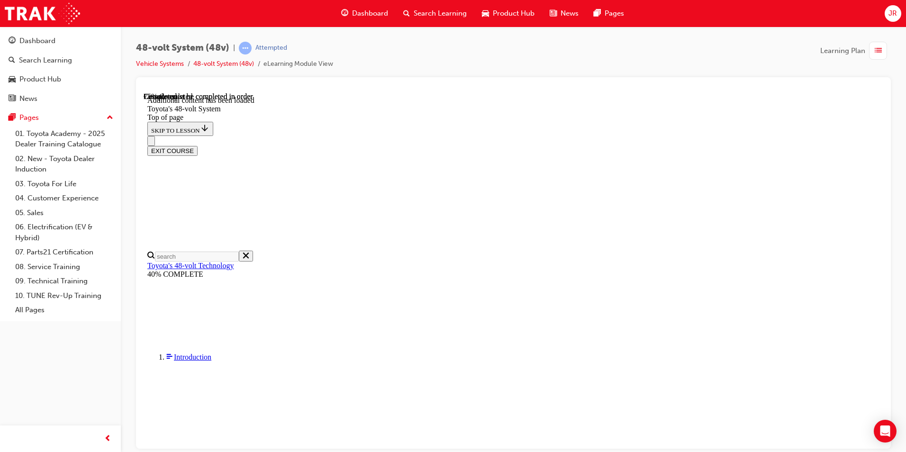
scroll to position [762, 0]
drag, startPoint x: 695, startPoint y: 366, endPoint x: 695, endPoint y: 375, distance: 9.0
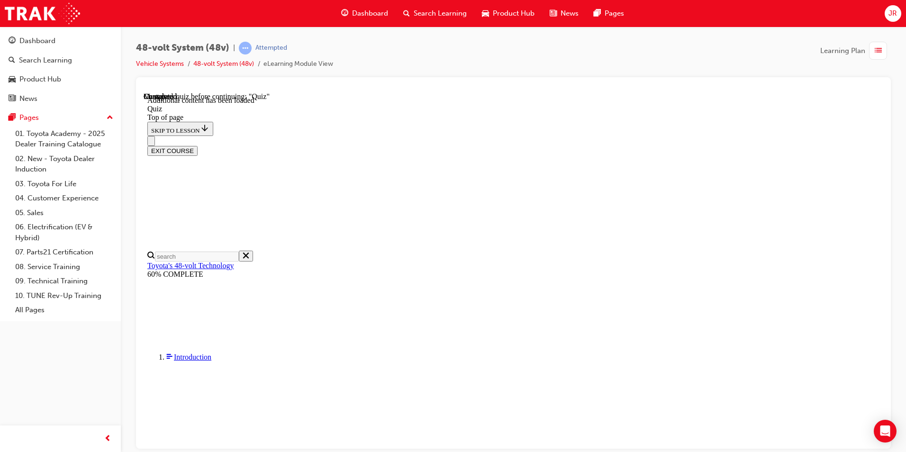
scroll to position [33, 0]
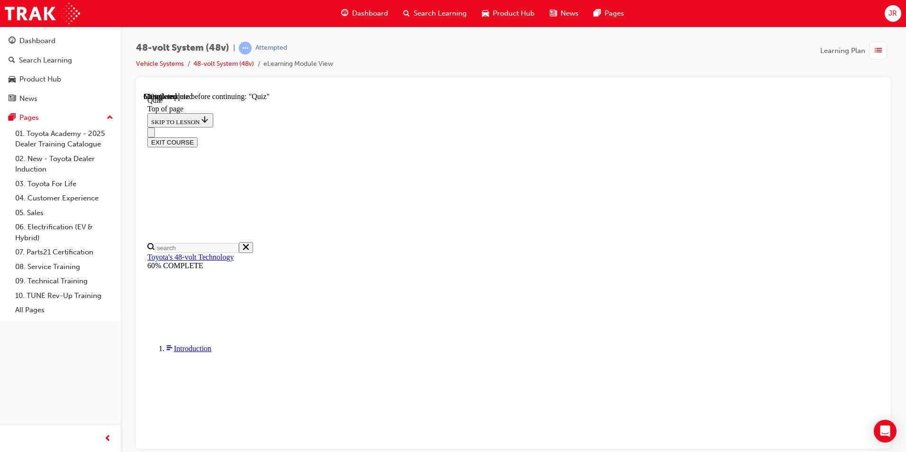
scroll to position [99, 0]
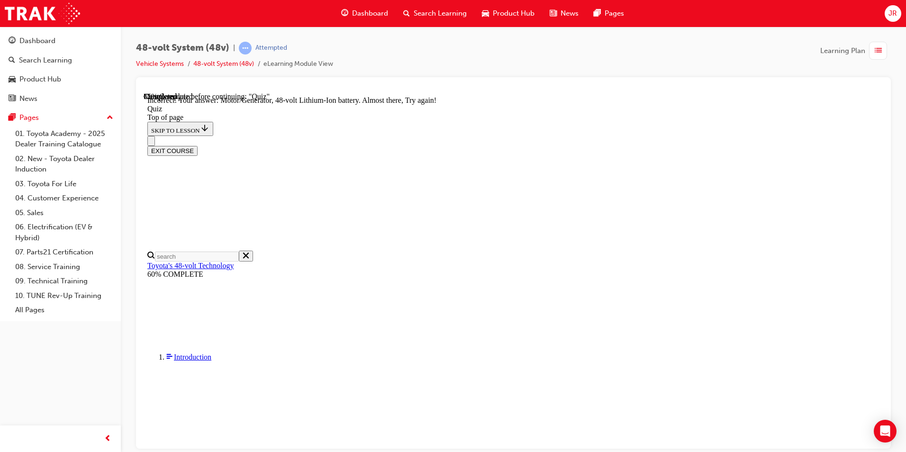
scroll to position [235, 0]
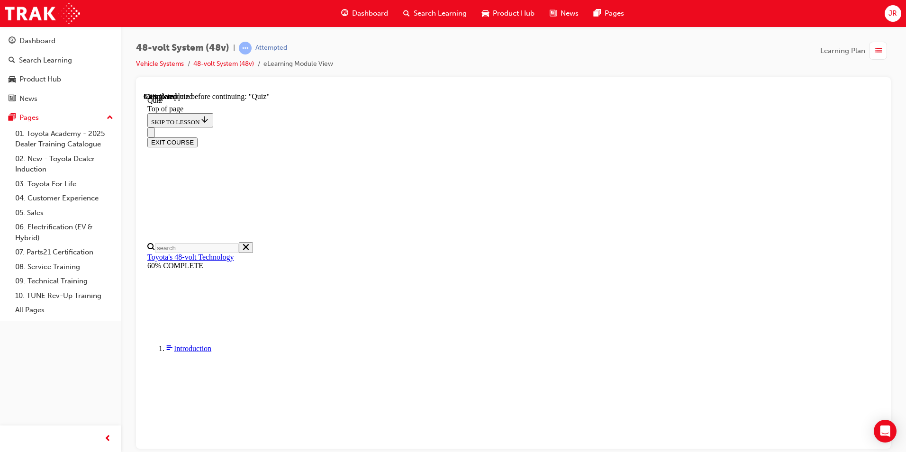
scroll to position [80, 0]
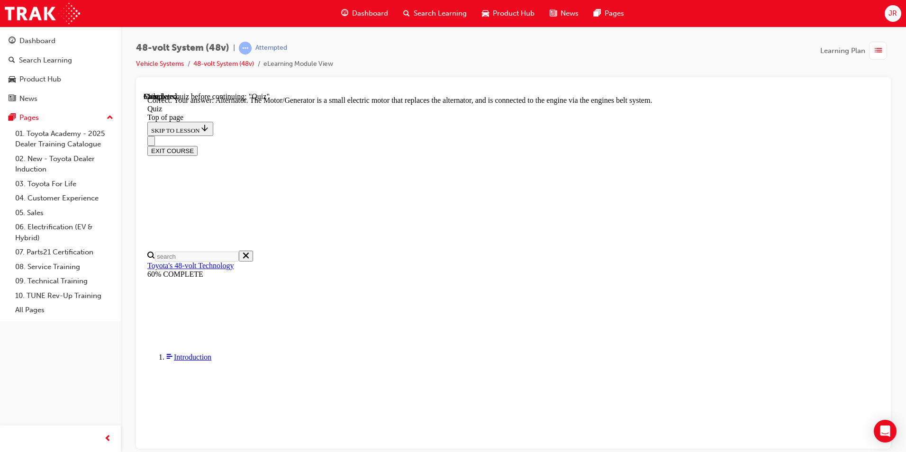
scroll to position [241, 0]
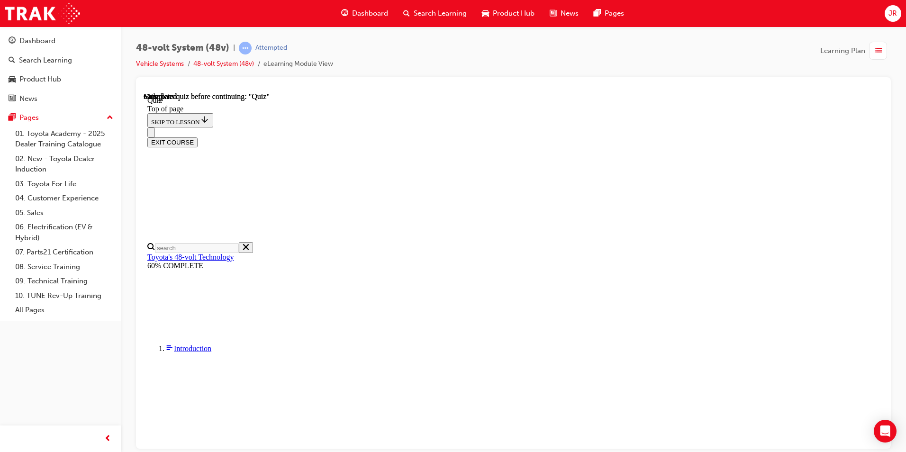
scroll to position [165, 0]
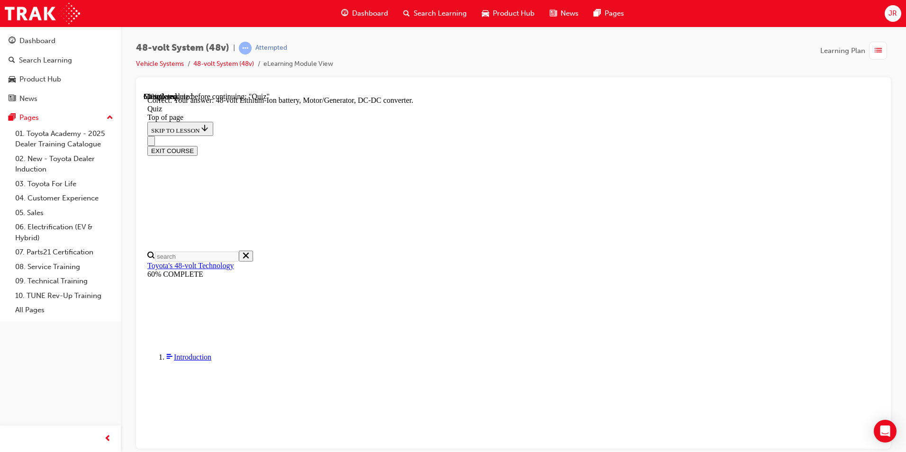
scroll to position [186, 0]
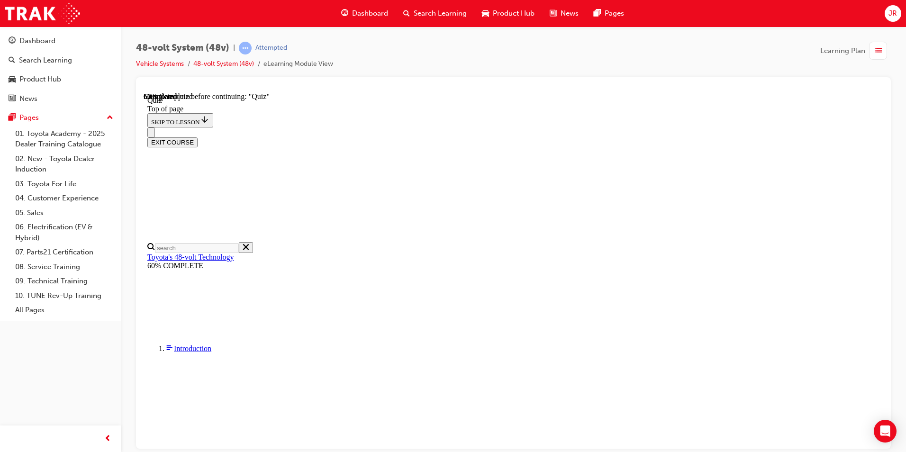
scroll to position [80, 0]
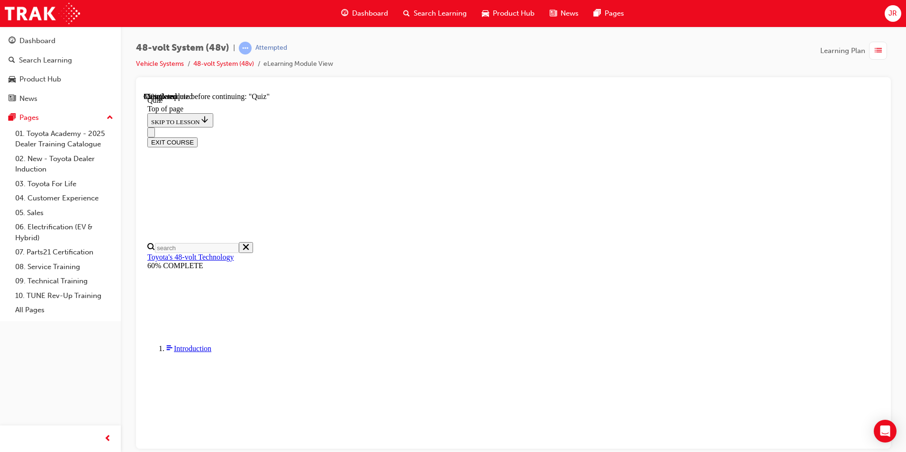
scroll to position [127, 0]
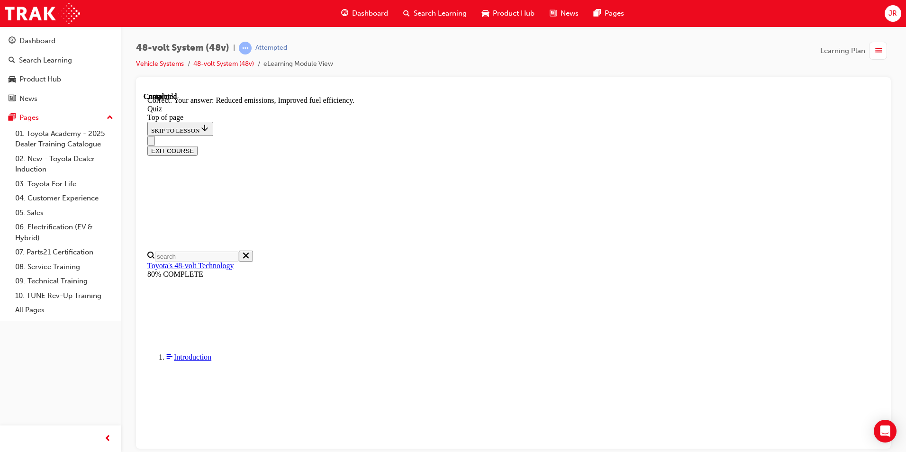
scroll to position [164, 0]
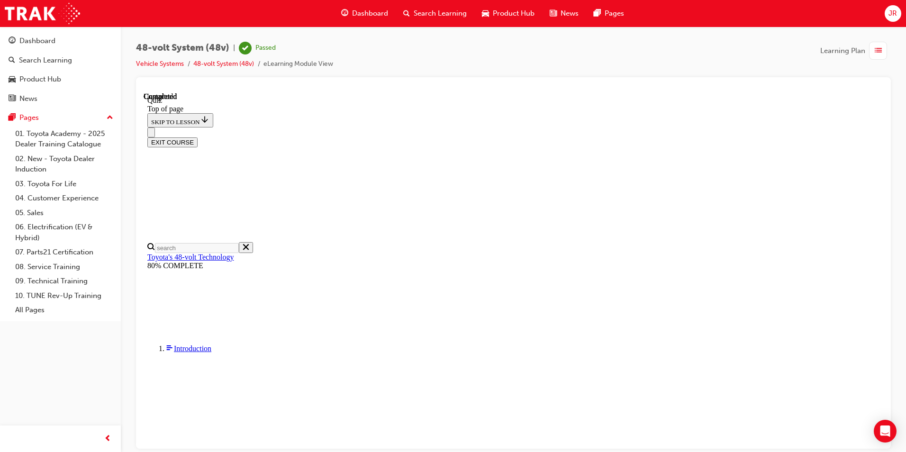
scroll to position [165, 0]
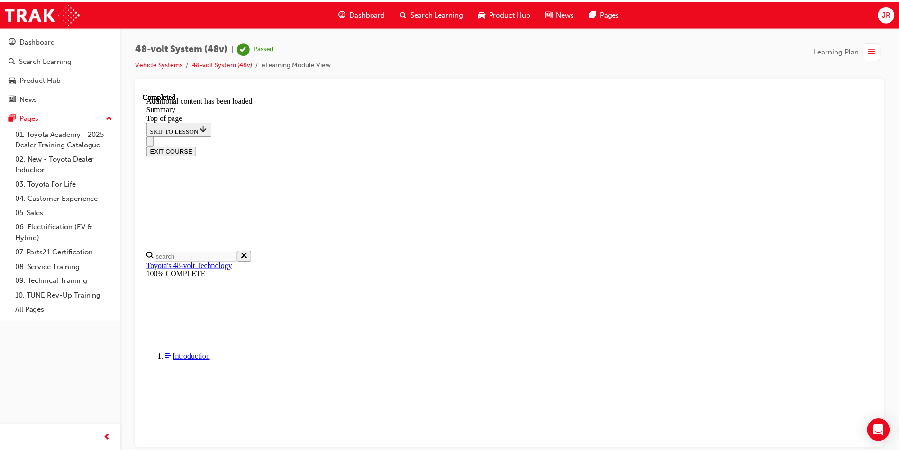
scroll to position [1130, 0]
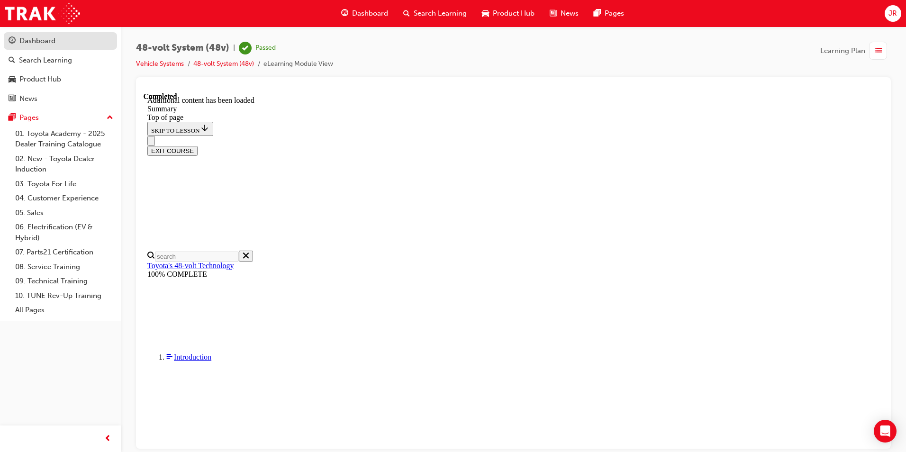
click at [40, 39] on div "Dashboard" at bounding box center [37, 41] width 36 height 11
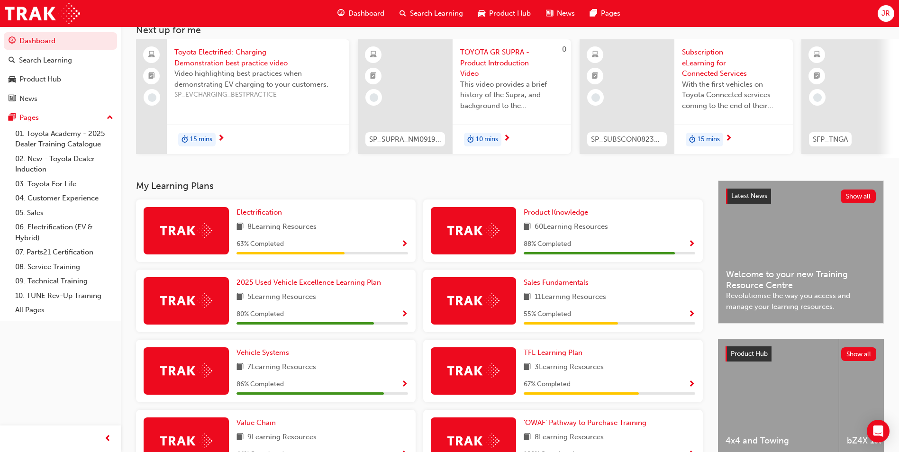
scroll to position [190, 0]
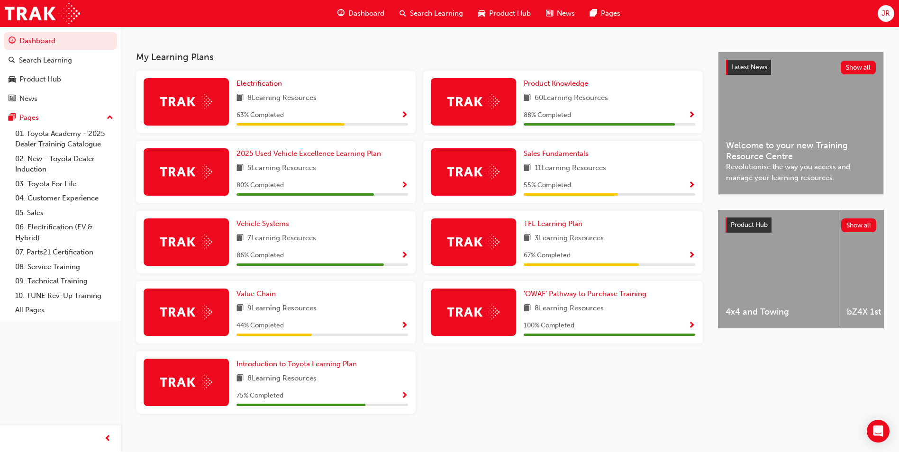
click at [406, 120] on span "Show Progress" at bounding box center [404, 115] width 7 height 9
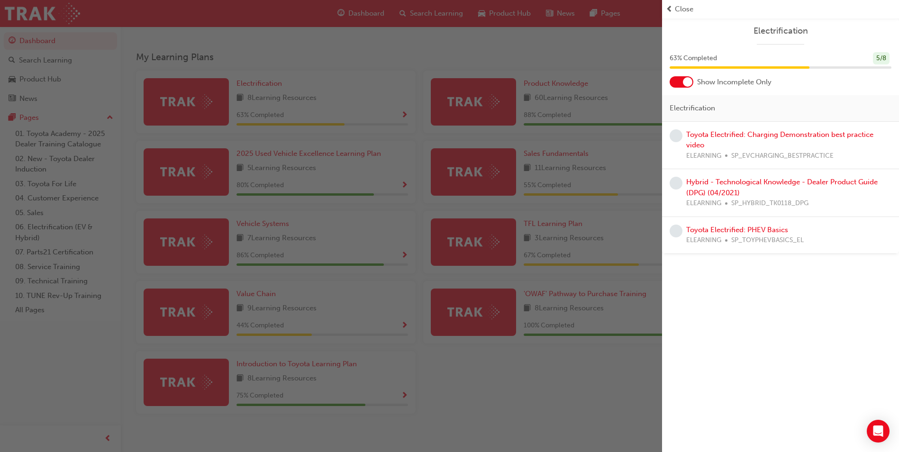
drag, startPoint x: 514, startPoint y: 380, endPoint x: 497, endPoint y: 378, distance: 17.2
click at [514, 380] on div "button" at bounding box center [331, 226] width 662 height 452
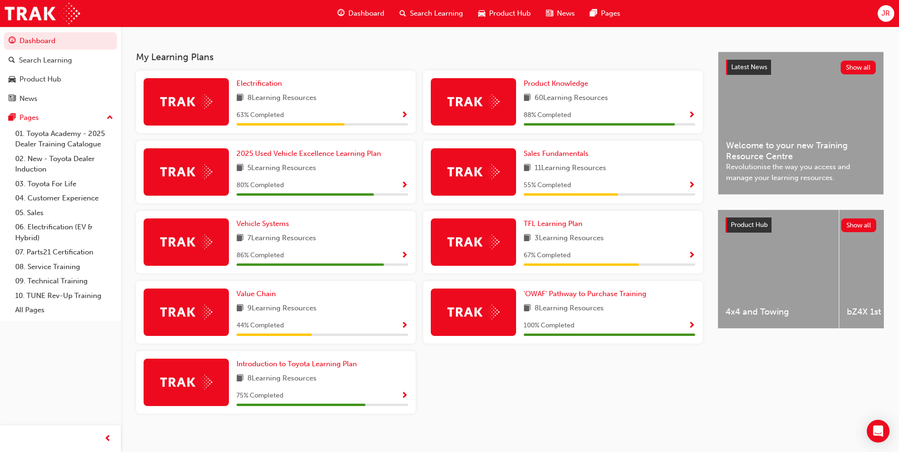
click at [406, 326] on span "Show Progress" at bounding box center [404, 326] width 7 height 9
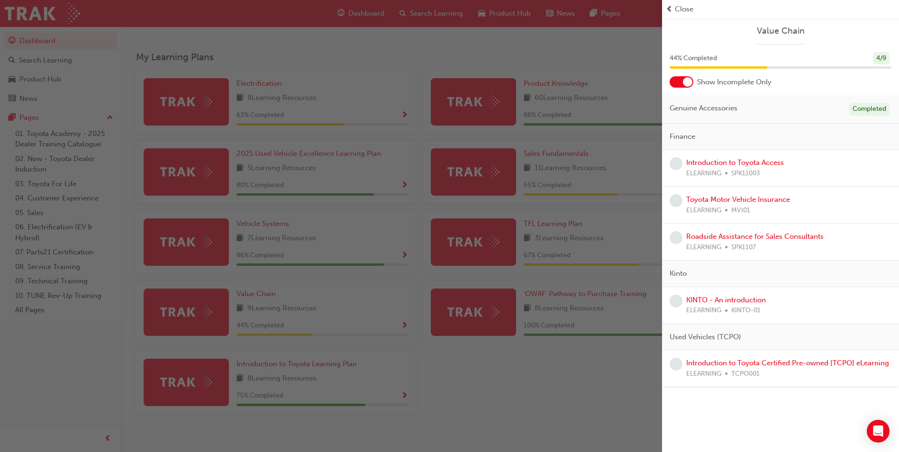
click at [454, 388] on div "button" at bounding box center [331, 226] width 662 height 452
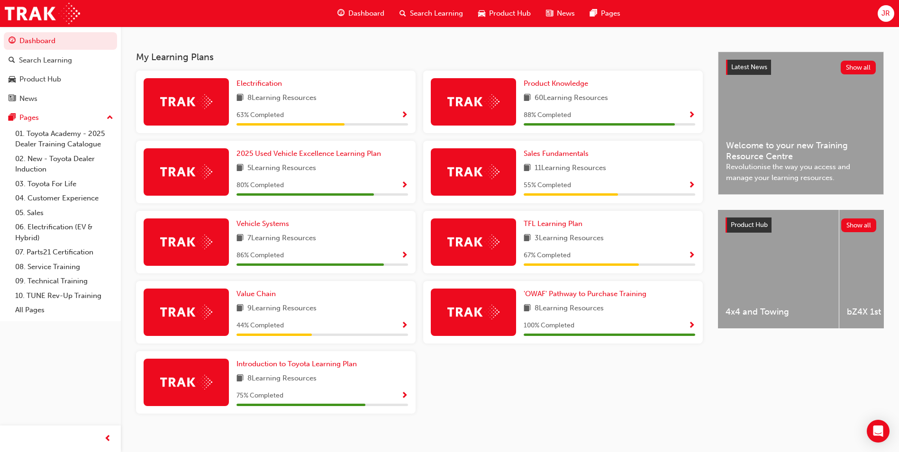
click at [403, 257] on span "Show Progress" at bounding box center [404, 256] width 7 height 9
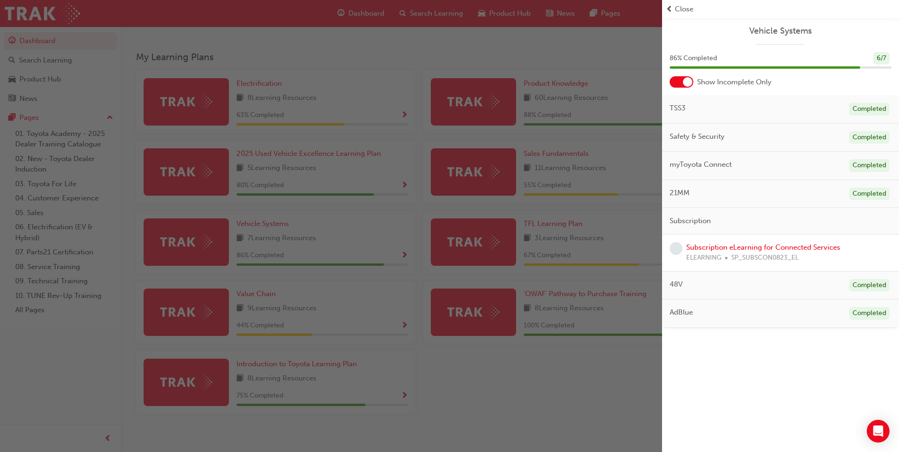
click at [401, 116] on div "button" at bounding box center [331, 226] width 662 height 452
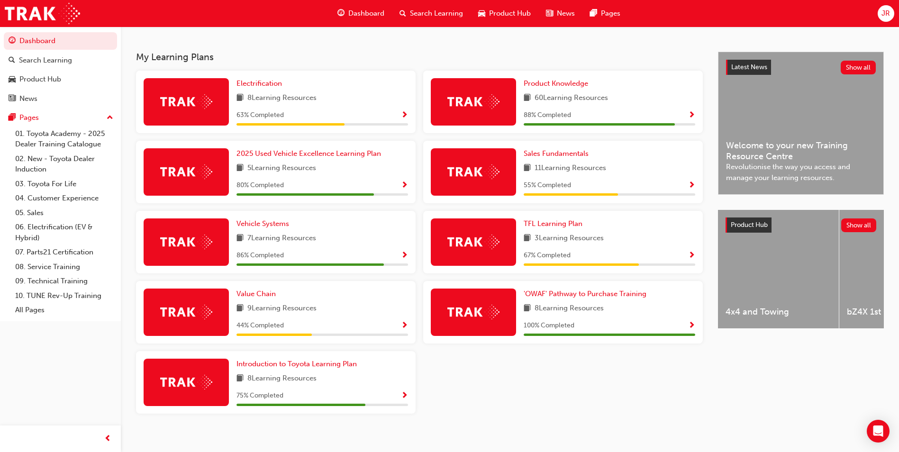
click at [408, 114] on div "Electrification 8 Learning Resources 63 % Completed" at bounding box center [276, 102] width 280 height 63
click at [404, 117] on span "Show Progress" at bounding box center [404, 115] width 7 height 9
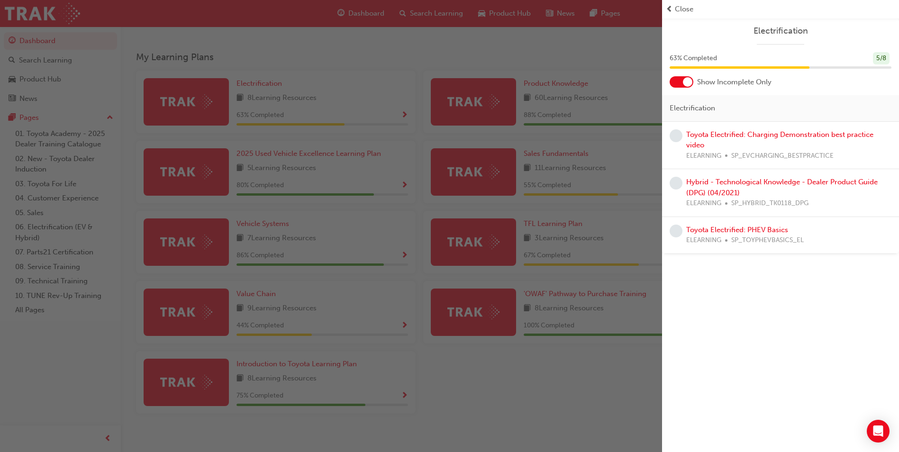
click at [598, 405] on div "button" at bounding box center [331, 226] width 662 height 452
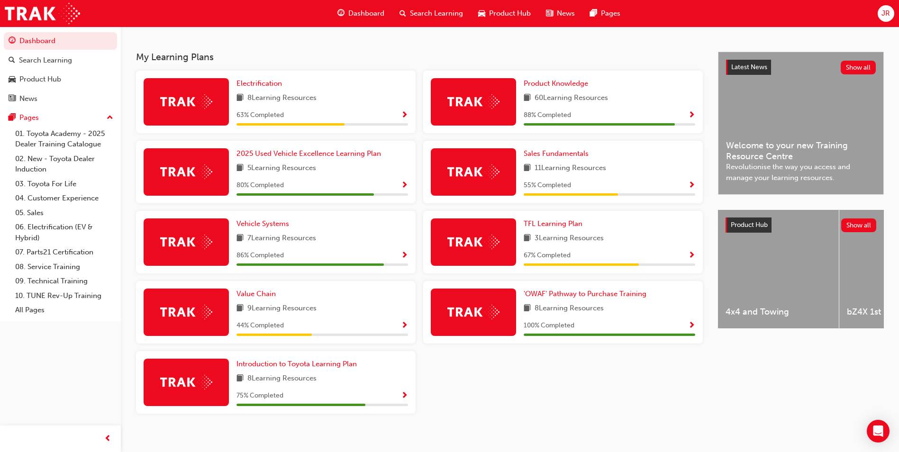
click at [690, 257] on span "Show Progress" at bounding box center [691, 256] width 7 height 9
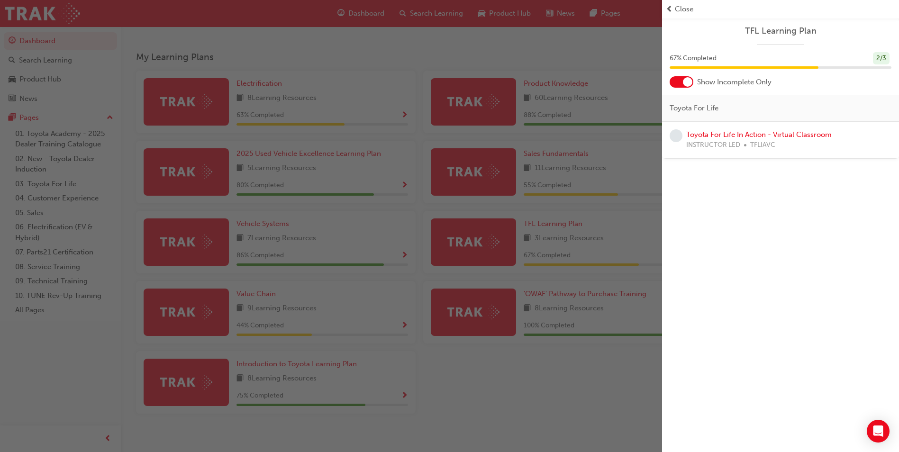
click at [617, 177] on div "button" at bounding box center [331, 226] width 662 height 452
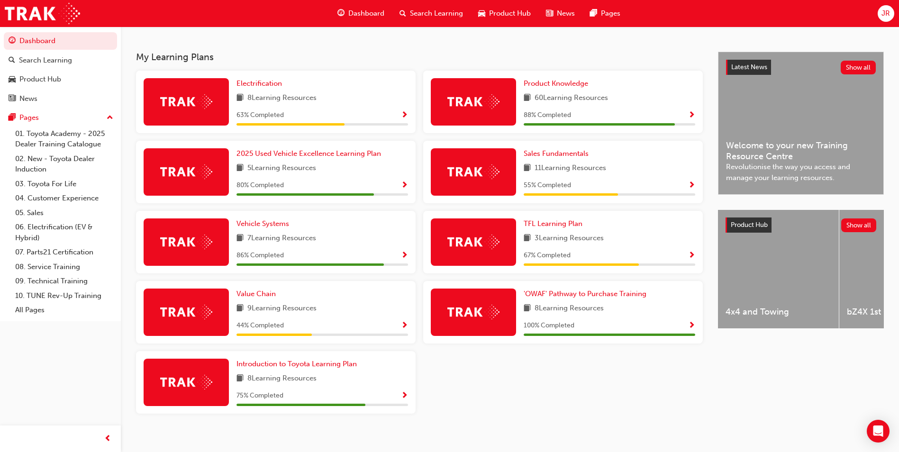
click at [691, 184] on span "Show Progress" at bounding box center [691, 185] width 7 height 9
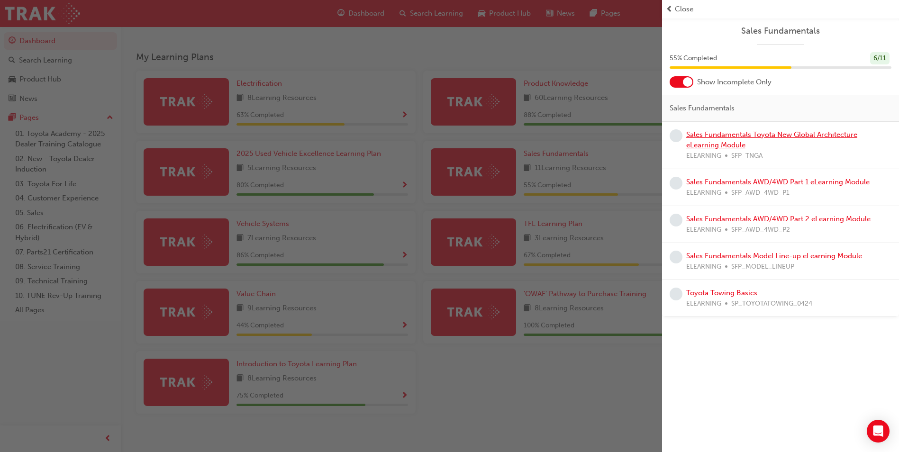
click at [739, 133] on link "Sales Fundamentals Toyota New Global Architecture eLearning Module" at bounding box center [771, 139] width 171 height 19
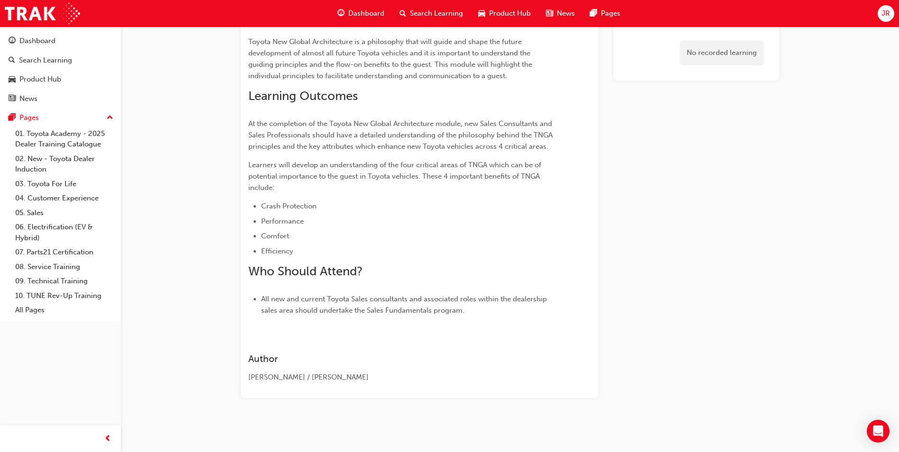
scroll to position [190, 0]
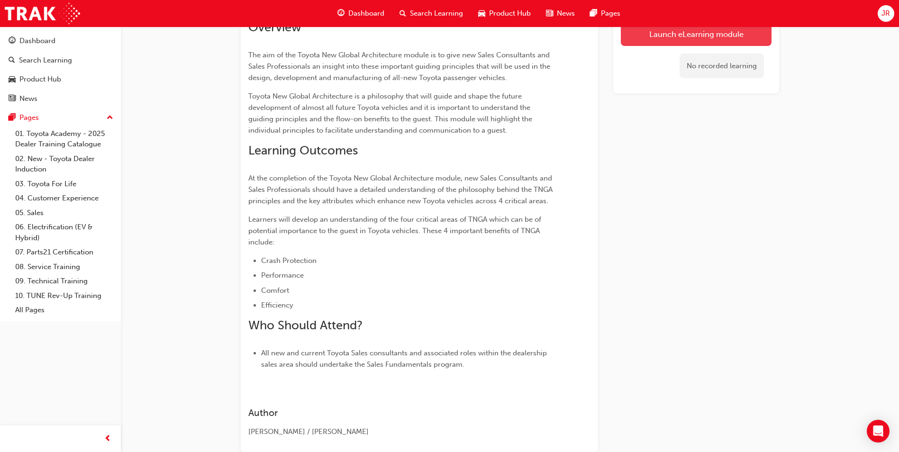
click at [649, 31] on button "Launch eLearning module" at bounding box center [696, 34] width 151 height 24
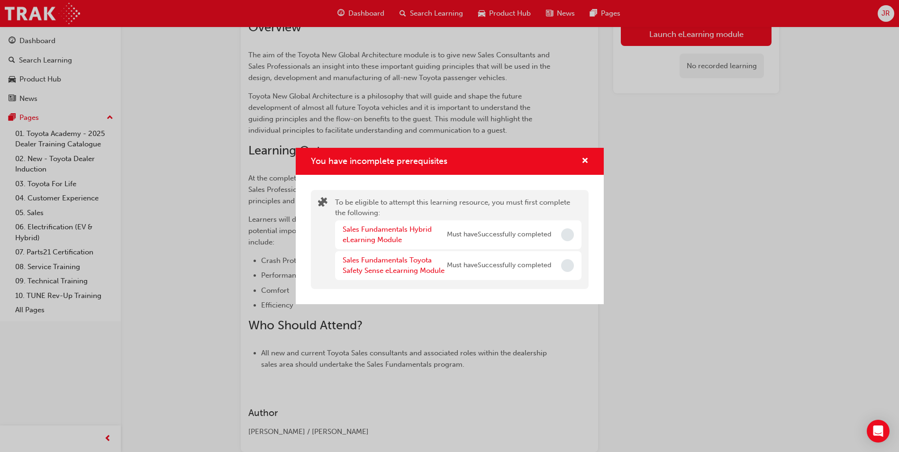
click at [566, 231] on span "Incomplete" at bounding box center [567, 234] width 13 height 13
click at [397, 229] on link "Sales Fundamentals Hybrid eLearning Module" at bounding box center [387, 234] width 89 height 19
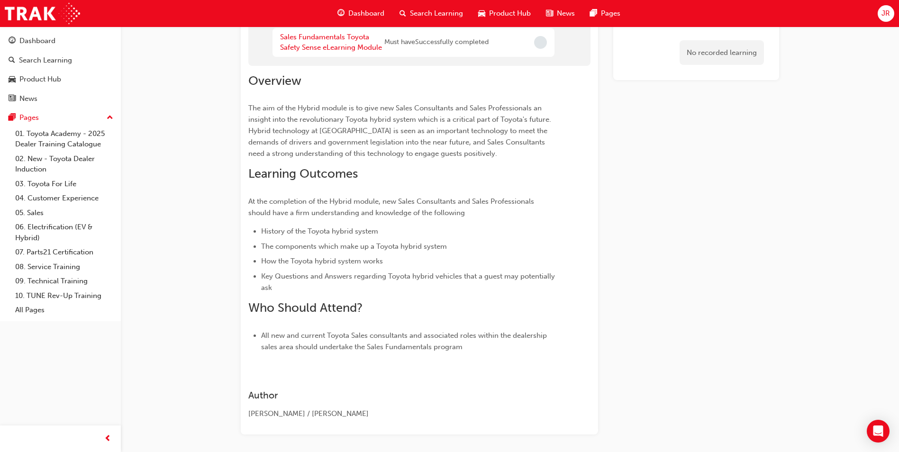
scroll to position [121, 0]
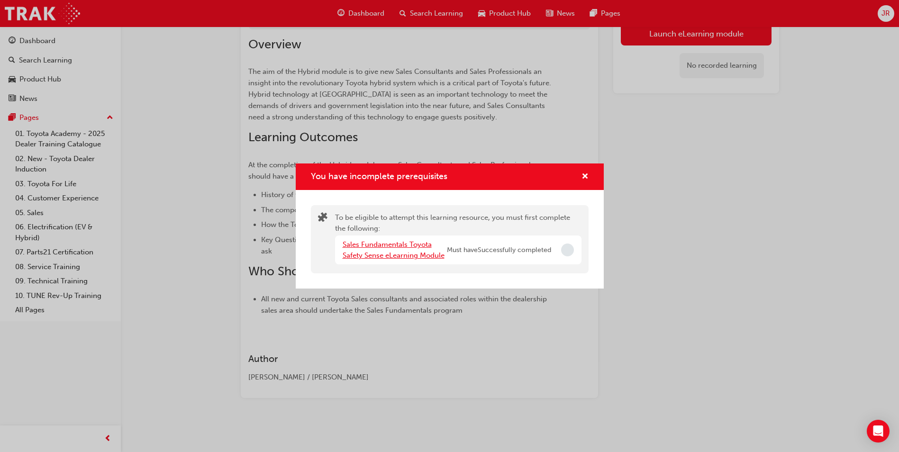
click at [426, 253] on link "Sales Fundamentals Toyota Safety Sense eLearning Module" at bounding box center [394, 249] width 102 height 19
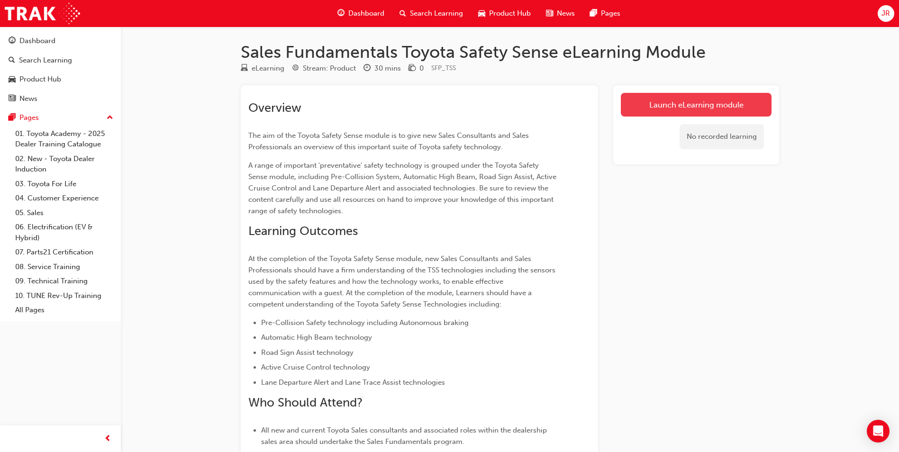
click at [642, 114] on link "Launch eLearning module" at bounding box center [696, 105] width 151 height 24
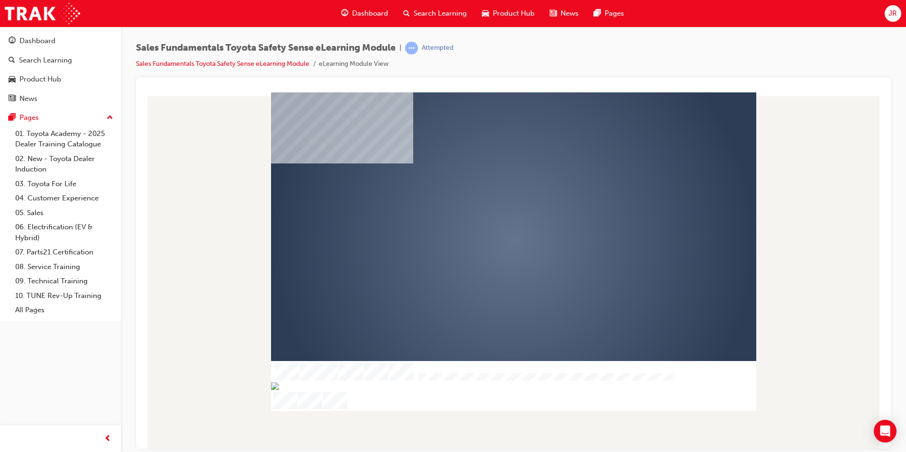
click at [486, 213] on div "play" at bounding box center [486, 213] width 0 height 0
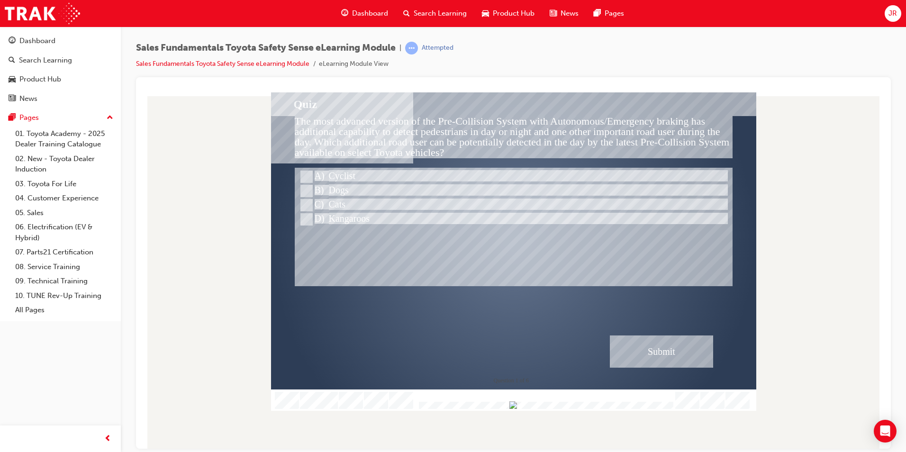
click at [678, 405] on div at bounding box center [513, 399] width 485 height 21
click at [671, 343] on div "Submit" at bounding box center [661, 351] width 103 height 32
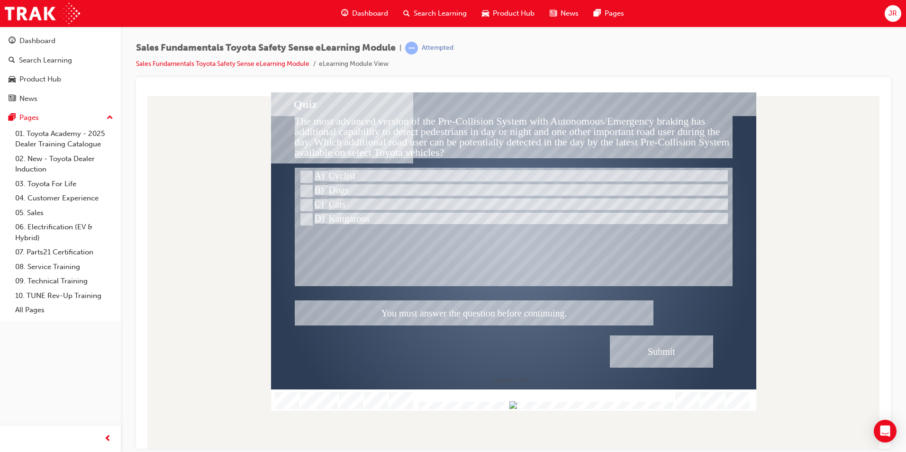
click at [337, 174] on div at bounding box center [513, 251] width 485 height 318
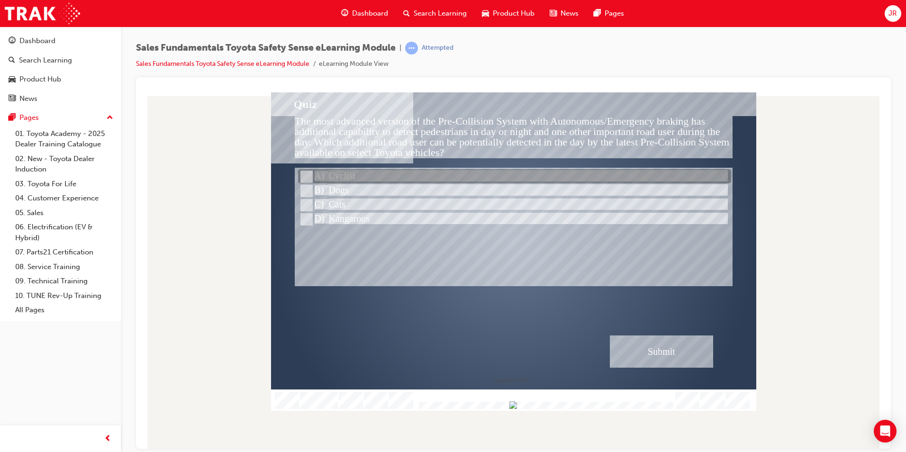
click at [305, 172] on input "Cyclist" at bounding box center [305, 177] width 10 height 10
radio input "true"
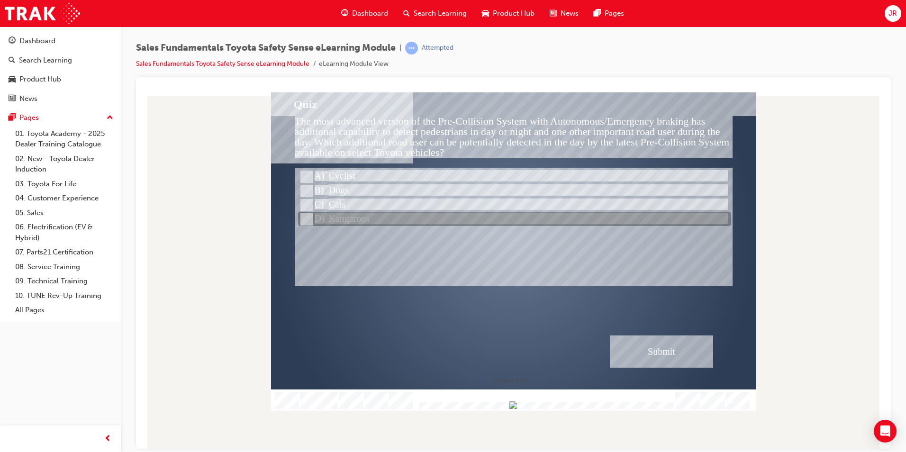
click at [305, 218] on input "Kangaroos" at bounding box center [305, 219] width 10 height 10
radio input "true"
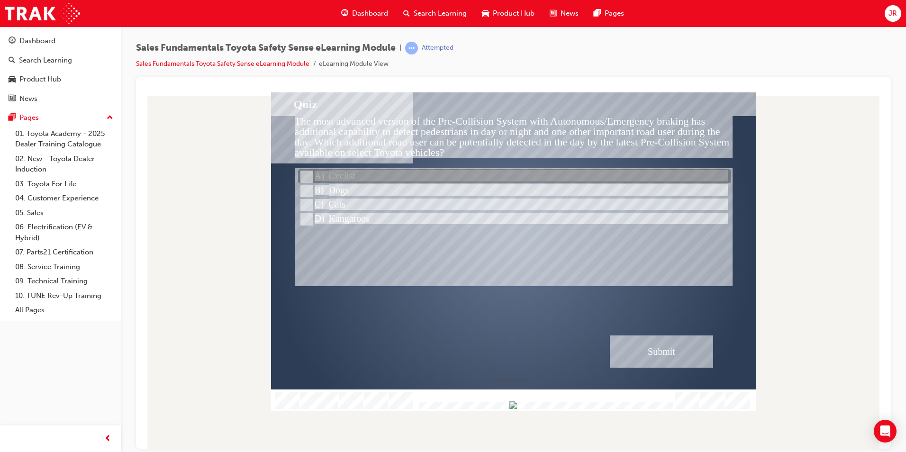
click at [306, 178] on input "Cyclist" at bounding box center [305, 177] width 10 height 10
radio input "true"
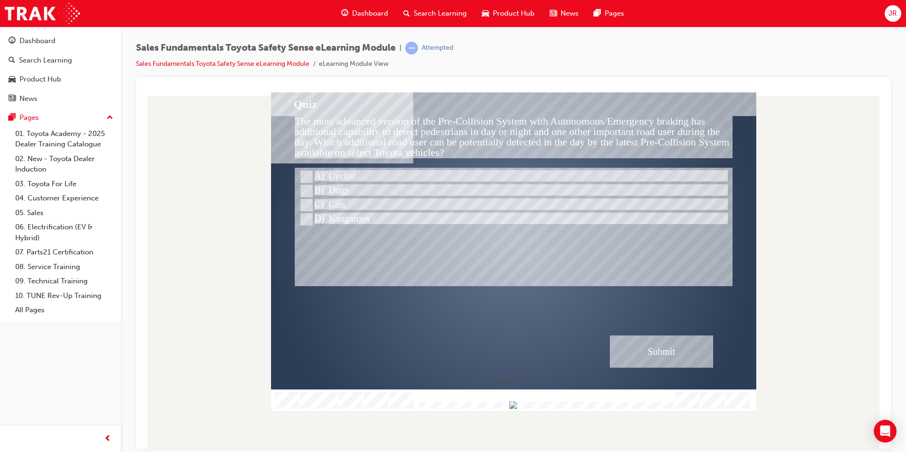
click at [639, 341] on div "Submit" at bounding box center [661, 351] width 103 height 32
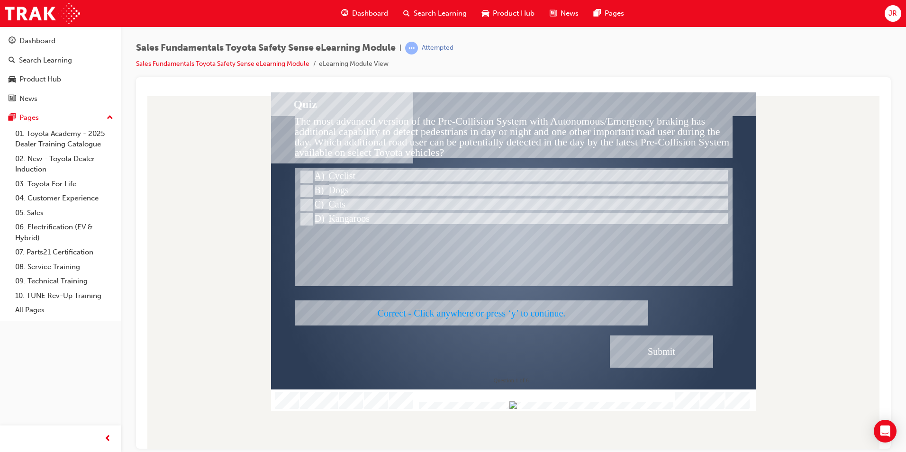
click at [640, 358] on div at bounding box center [513, 251] width 485 height 318
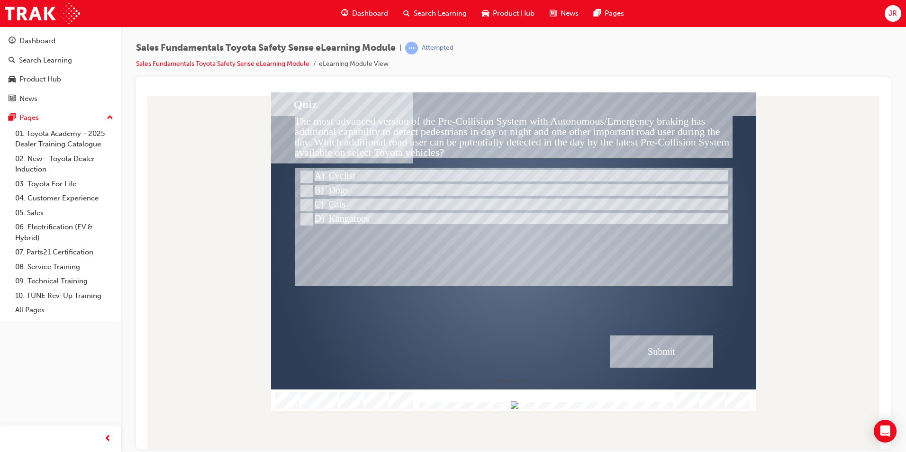
click at [677, 351] on div "Submit" at bounding box center [661, 351] width 103 height 32
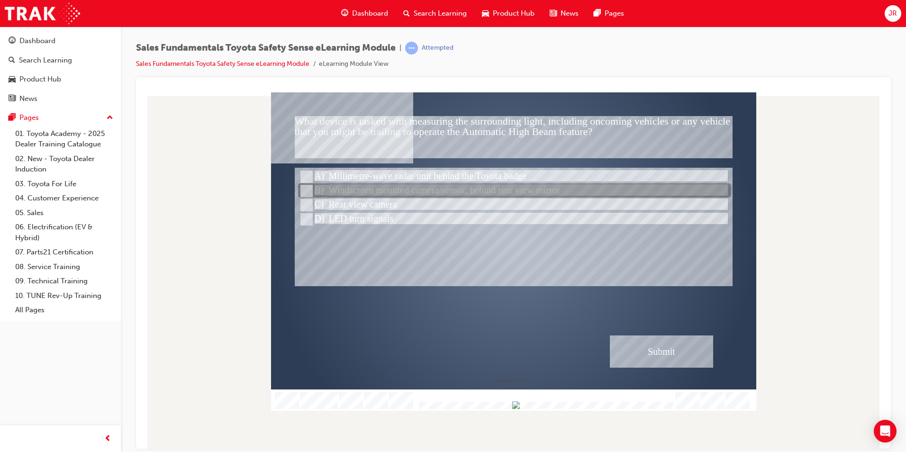
click at [379, 191] on div at bounding box center [514, 191] width 433 height 14
radio input "true"
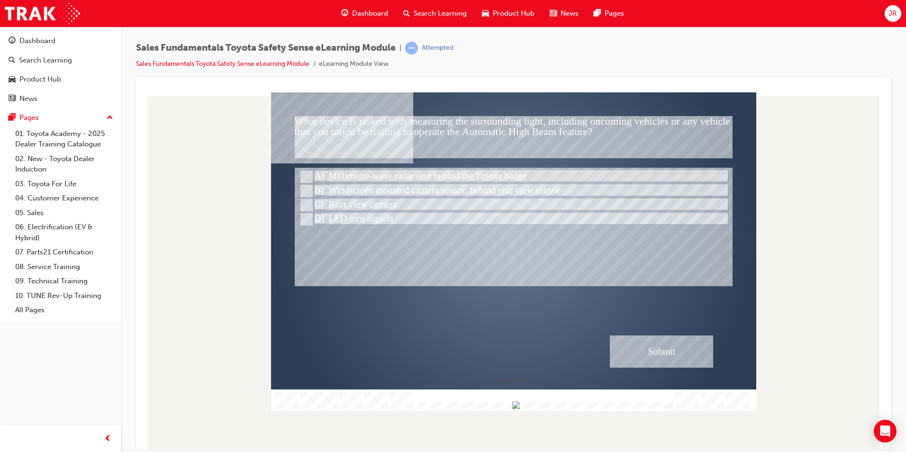
click at [643, 343] on div "Submit" at bounding box center [661, 351] width 103 height 32
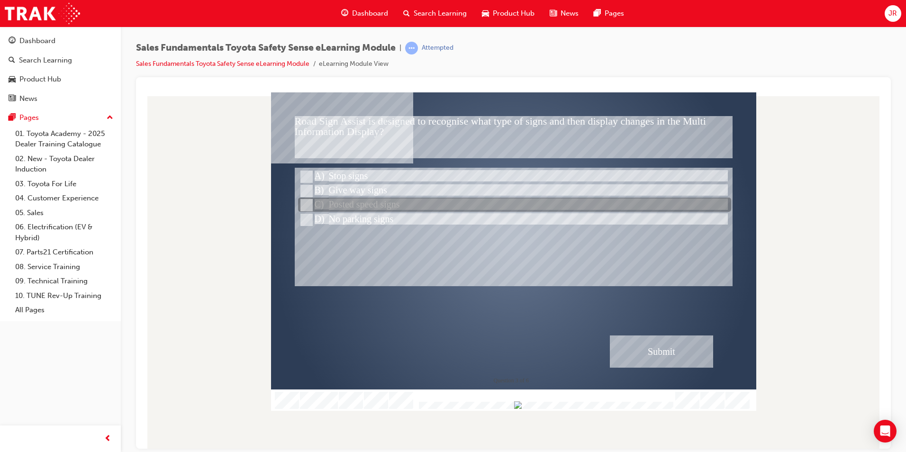
click at [349, 206] on div at bounding box center [514, 205] width 433 height 14
radio input "true"
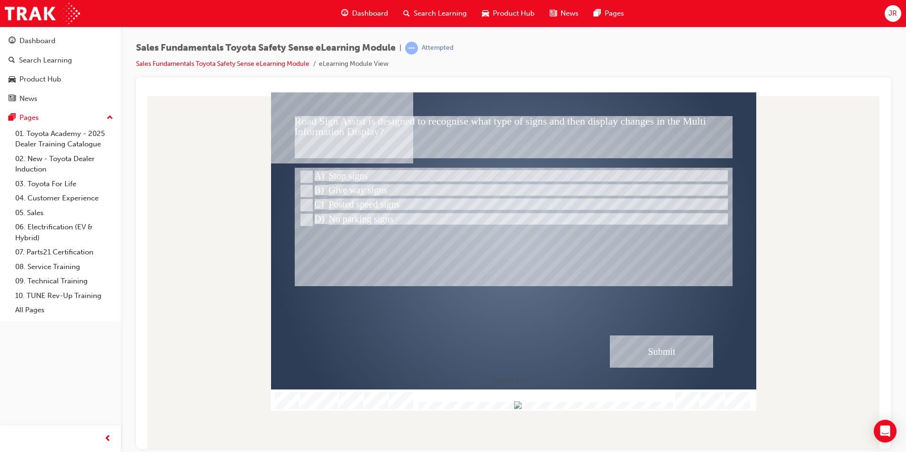
click at [647, 351] on div "Submit" at bounding box center [661, 351] width 103 height 32
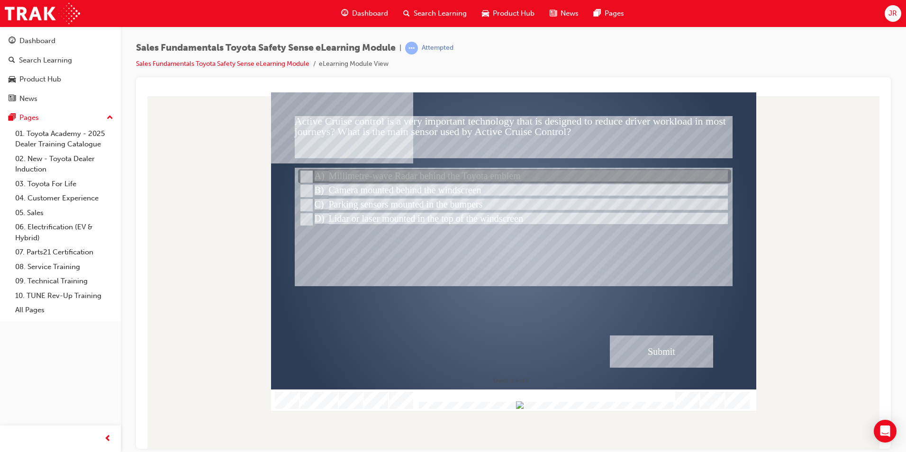
click at [358, 176] on div at bounding box center [514, 177] width 433 height 14
radio input "true"
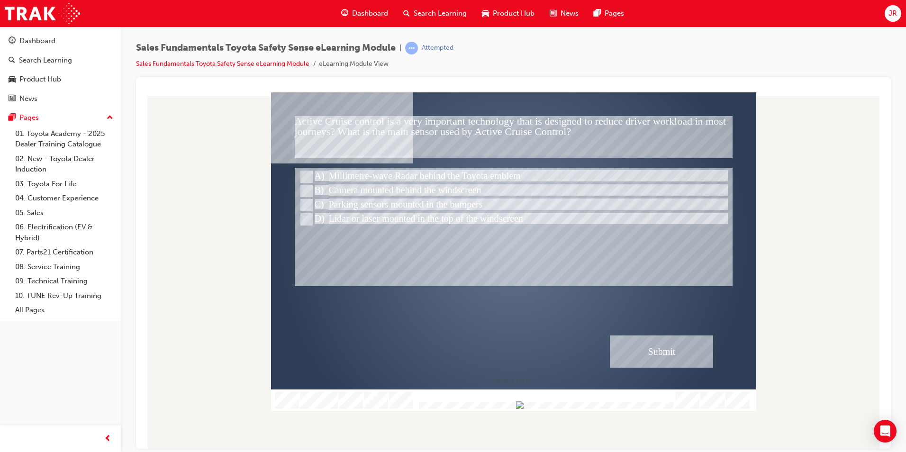
click at [648, 355] on div "Submit" at bounding box center [661, 351] width 103 height 32
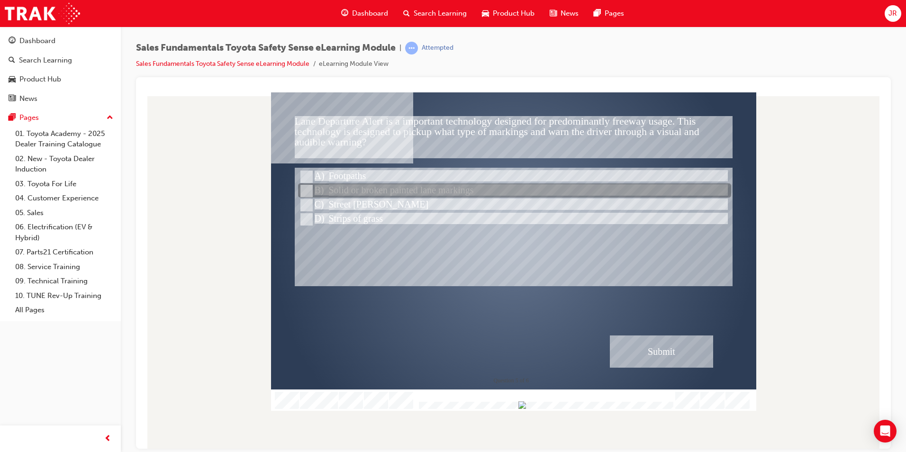
click at [347, 190] on div at bounding box center [514, 191] width 433 height 14
radio input "true"
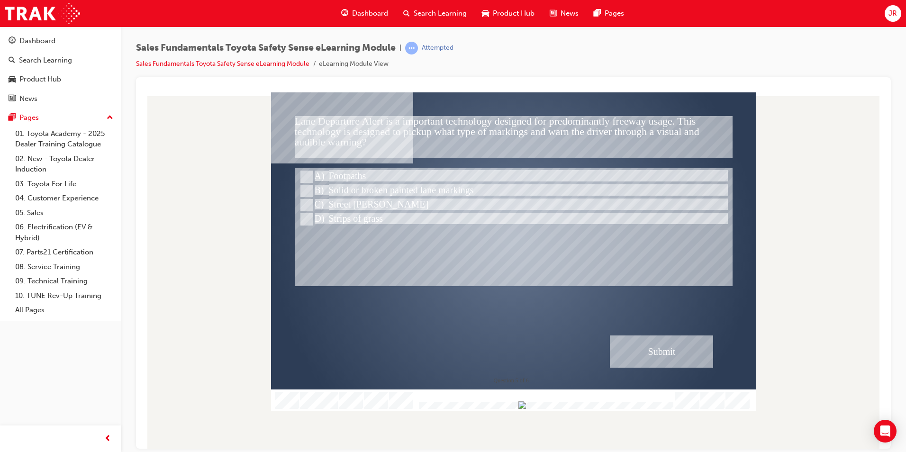
click at [644, 352] on div "Submit" at bounding box center [661, 351] width 103 height 32
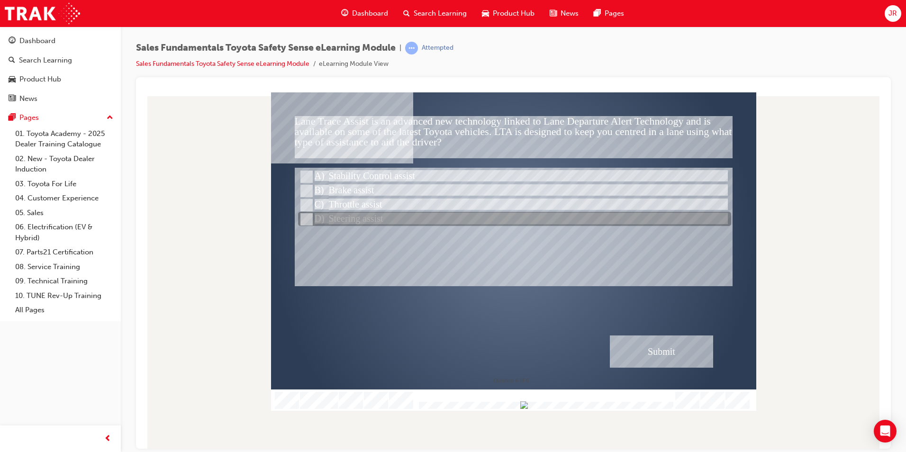
click at [354, 214] on div at bounding box center [514, 219] width 433 height 14
radio input "true"
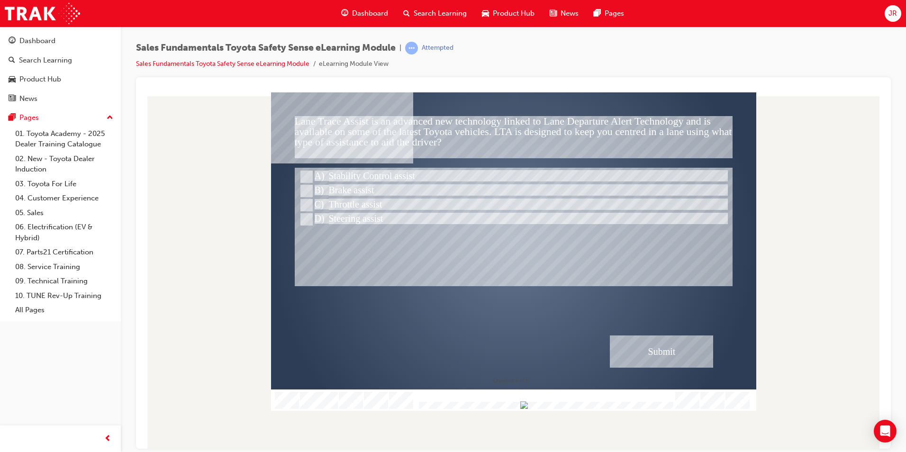
click at [649, 348] on div "Submit" at bounding box center [661, 351] width 103 height 32
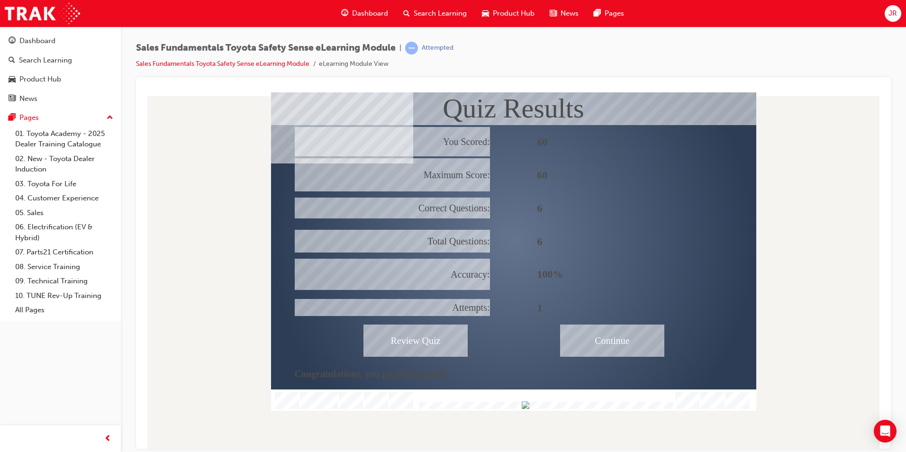
click at [600, 339] on div "Continue" at bounding box center [612, 340] width 104 height 32
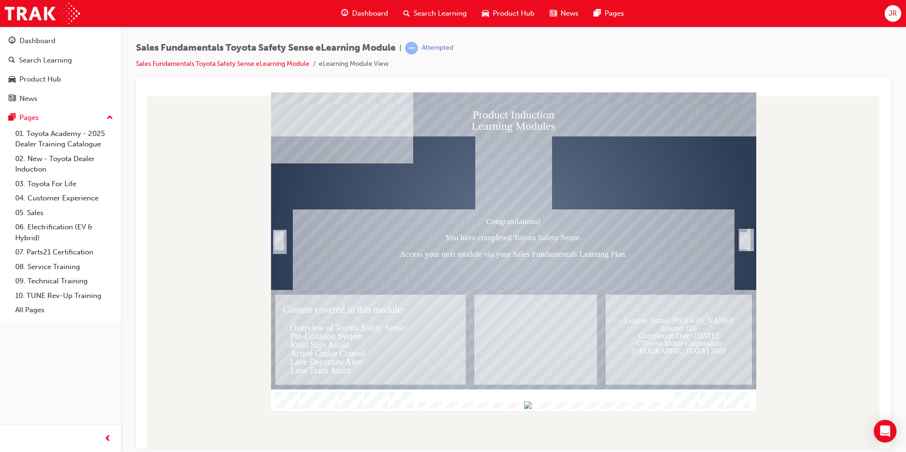
click at [743, 241] on div "Trigger this button to exit" at bounding box center [743, 251] width 9 height 20
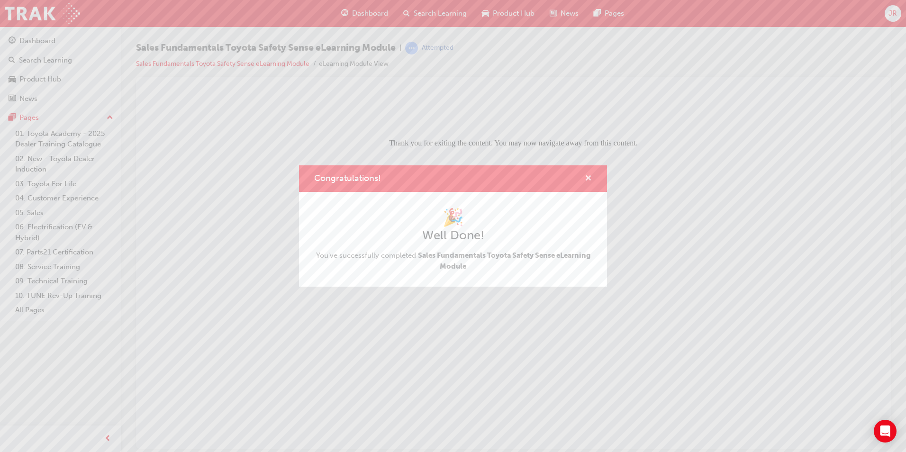
click at [587, 176] on span "cross-icon" at bounding box center [588, 179] width 7 height 9
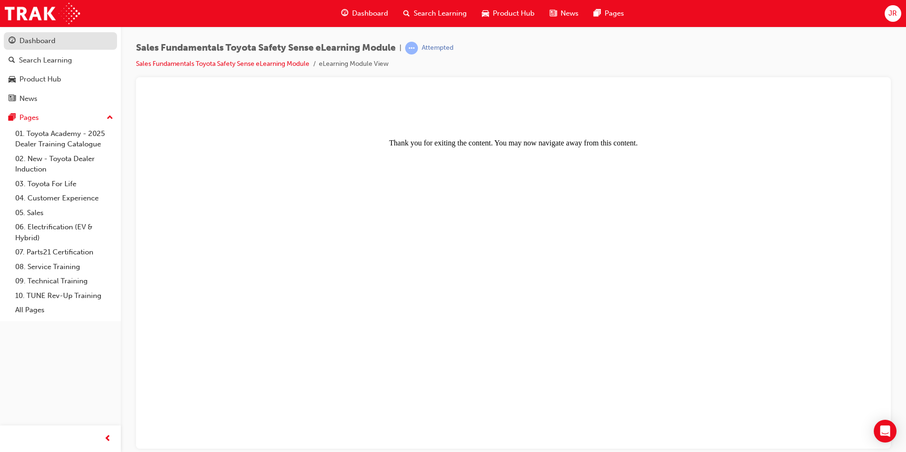
click at [41, 39] on div "Dashboard" at bounding box center [37, 41] width 36 height 11
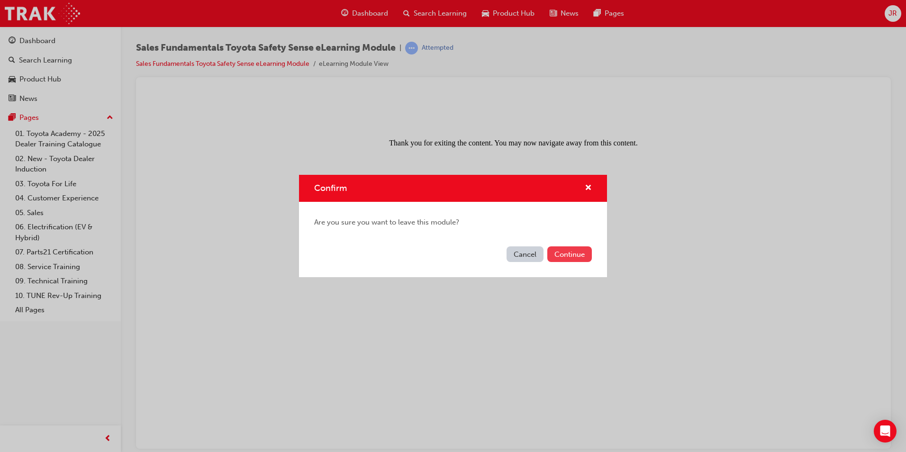
click at [566, 253] on button "Continue" at bounding box center [569, 254] width 45 height 16
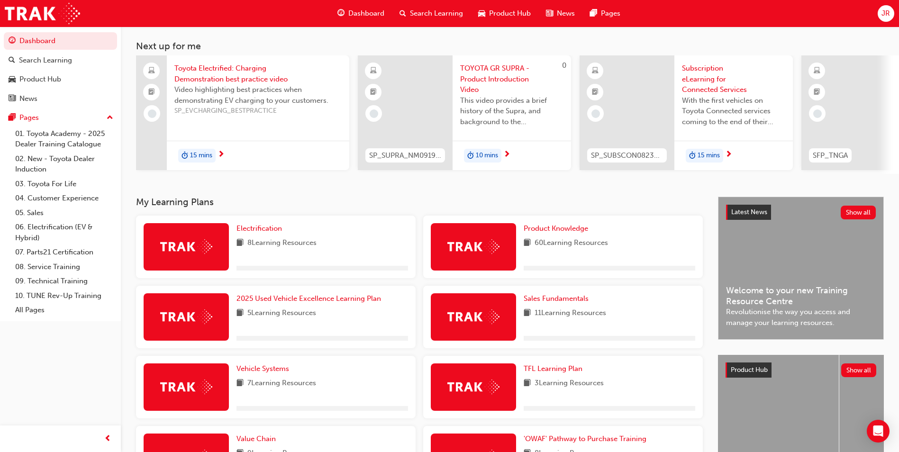
scroll to position [95, 0]
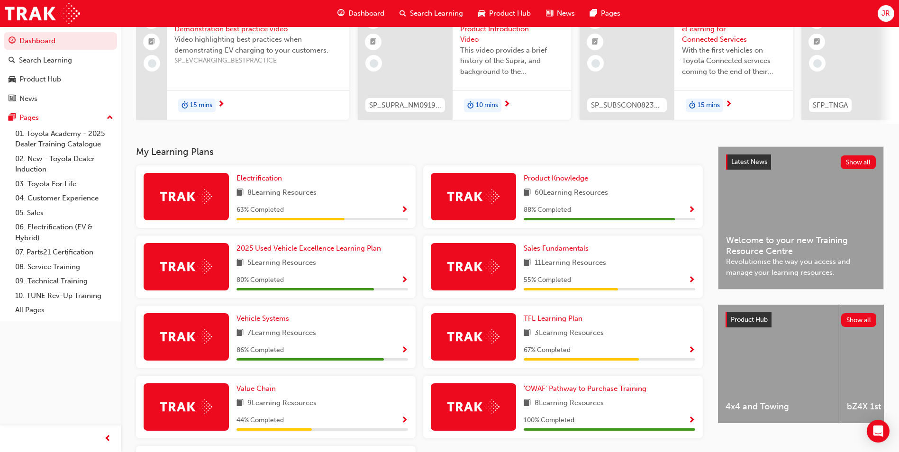
click at [688, 285] on span "Show Progress" at bounding box center [691, 280] width 7 height 9
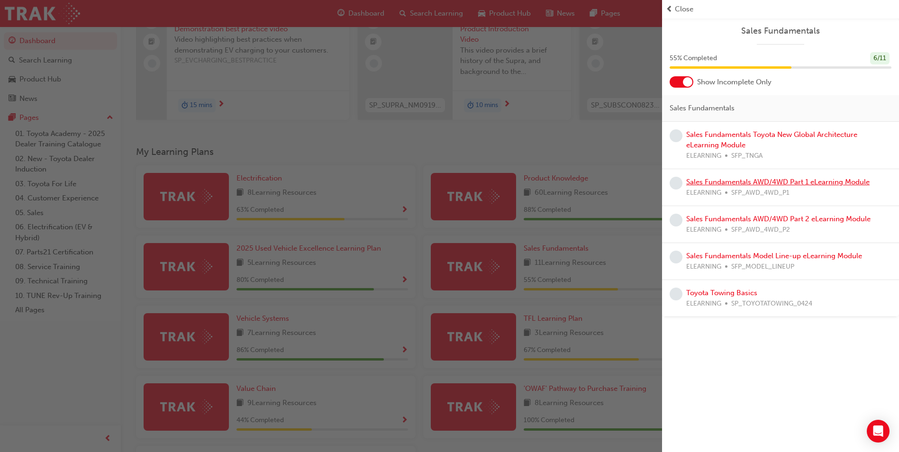
click at [742, 178] on link "Sales Fundamentals AWD/4WD Part 1 eLearning Module" at bounding box center [777, 182] width 183 height 9
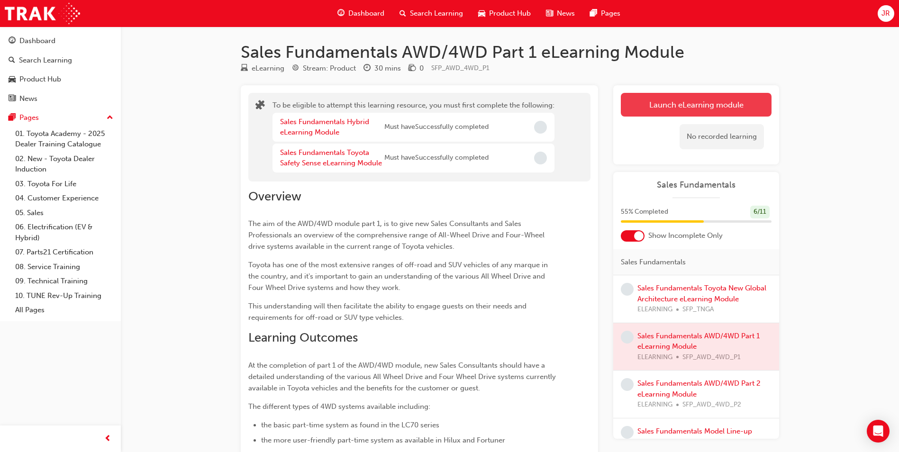
click at [647, 110] on button "Launch eLearning module" at bounding box center [696, 105] width 151 height 24
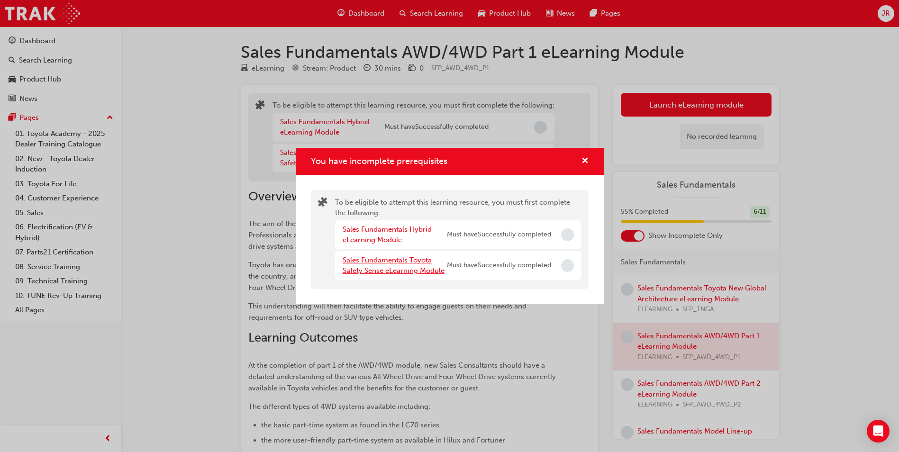
click at [399, 267] on link "Sales Fundamentals Toyota Safety Sense eLearning Module" at bounding box center [394, 265] width 102 height 19
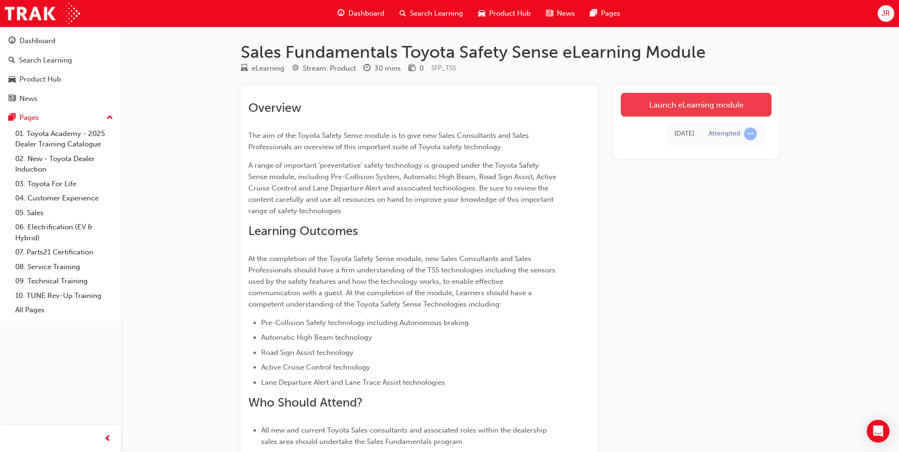
click at [633, 103] on link "Launch eLearning module" at bounding box center [696, 105] width 151 height 24
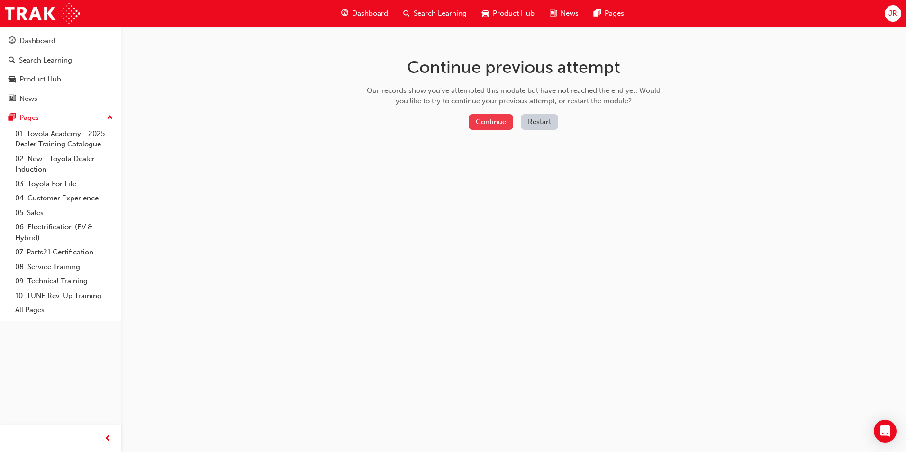
click at [498, 117] on button "Continue" at bounding box center [491, 122] width 45 height 16
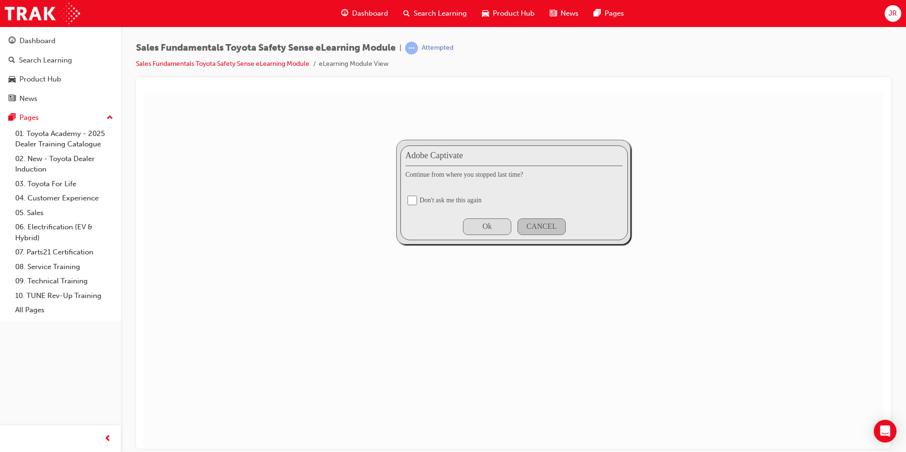
click at [483, 227] on div "Ok" at bounding box center [486, 226] width 9 height 9
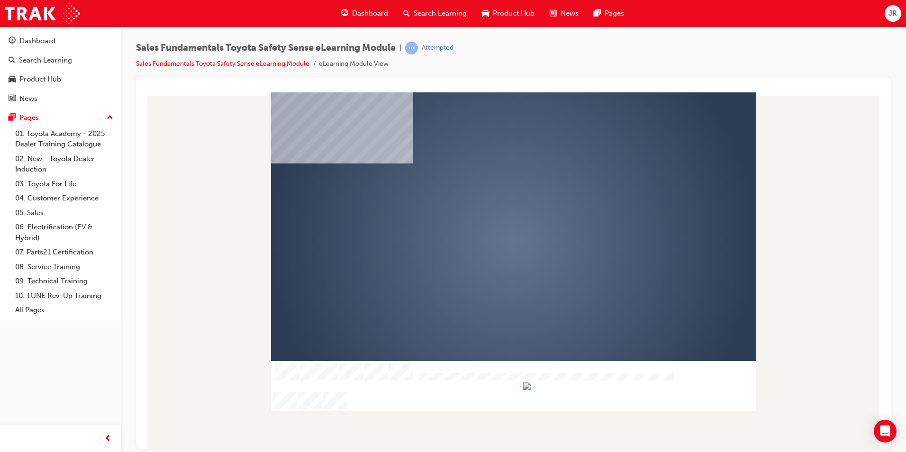
click at [486, 213] on div "play" at bounding box center [486, 213] width 0 height 0
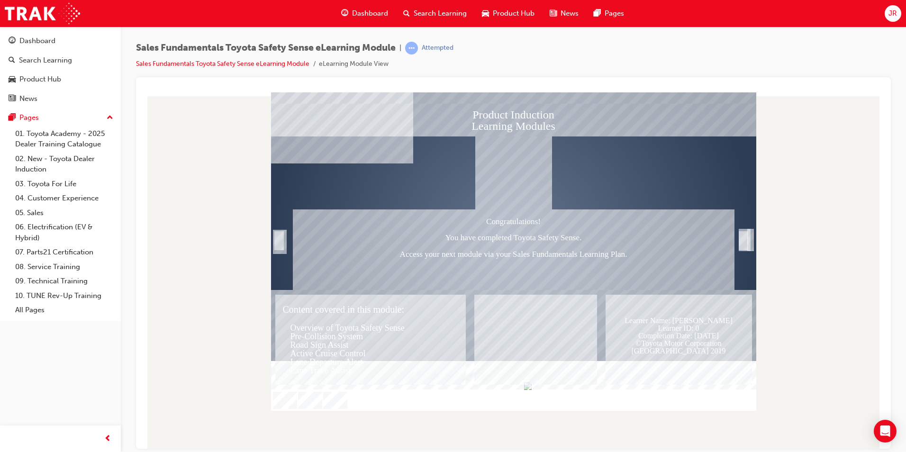
click at [494, 254] on div "Congratulations! You have completed Toyota Safety Sense. Access your next modul…" at bounding box center [514, 249] width 442 height 81
click at [745, 241] on div "Trigger this button to exit" at bounding box center [743, 251] width 9 height 20
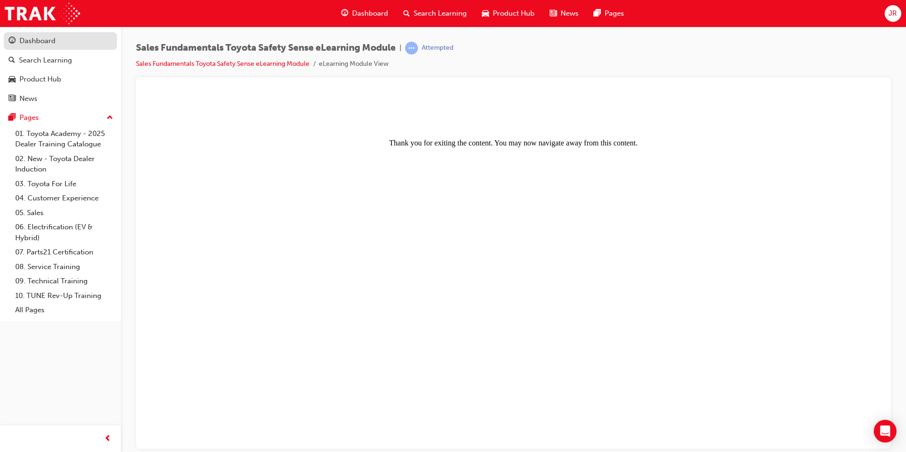
click at [69, 42] on div "Dashboard" at bounding box center [61, 41] width 104 height 12
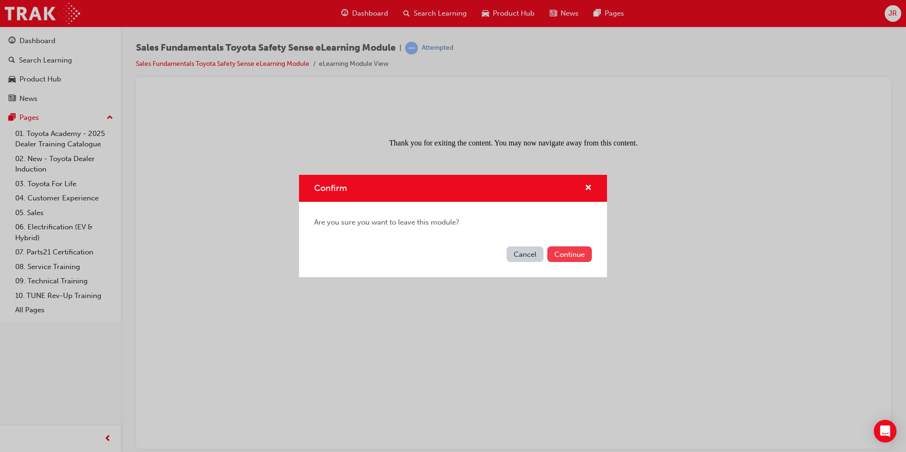
click at [552, 256] on button "Continue" at bounding box center [569, 254] width 45 height 16
